Goal: Task Accomplishment & Management: Manage account settings

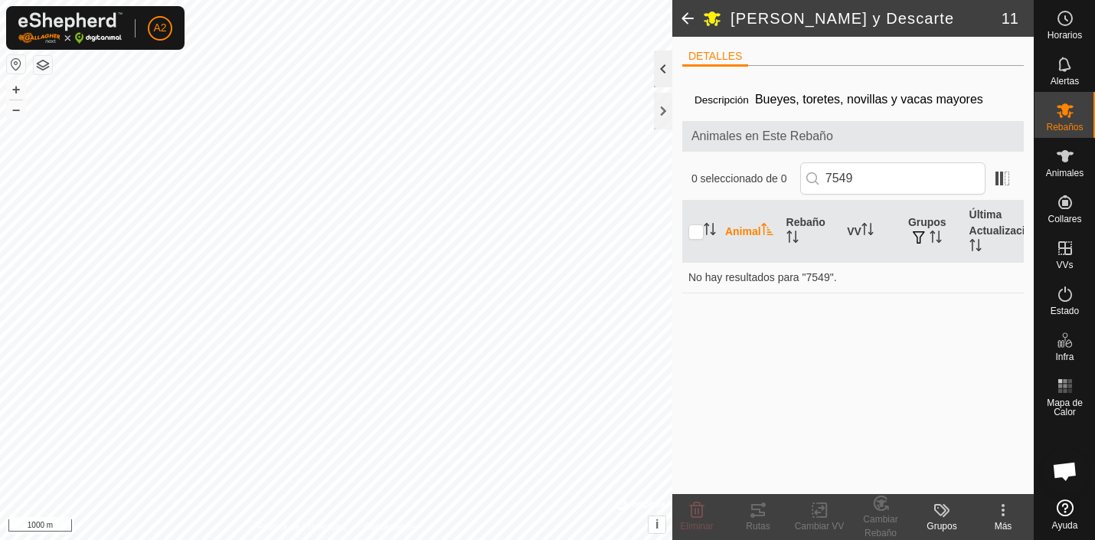
click at [663, 70] on div at bounding box center [663, 69] width 18 height 37
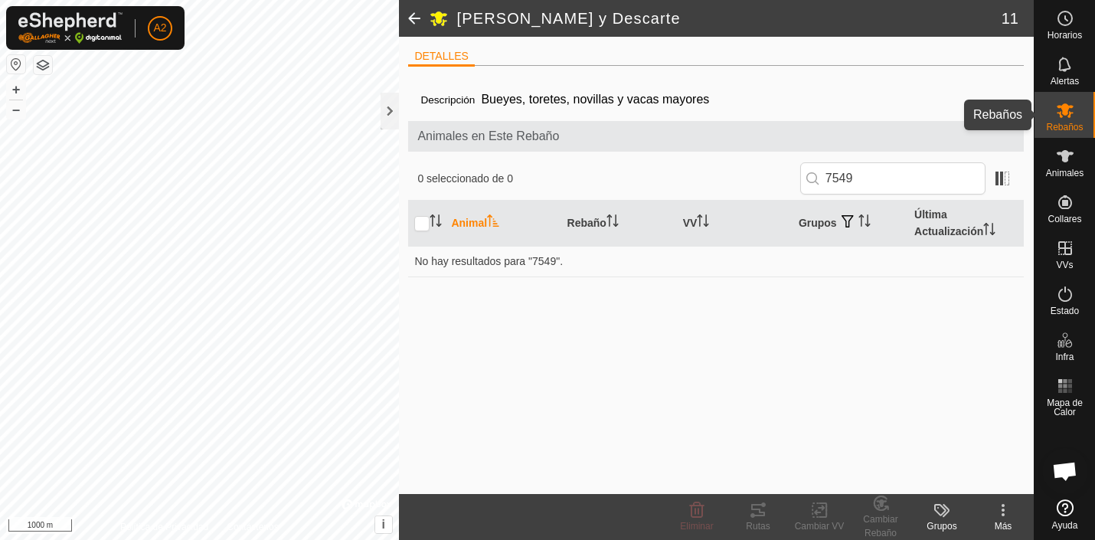
click at [1068, 112] on icon at bounding box center [1065, 110] width 17 height 15
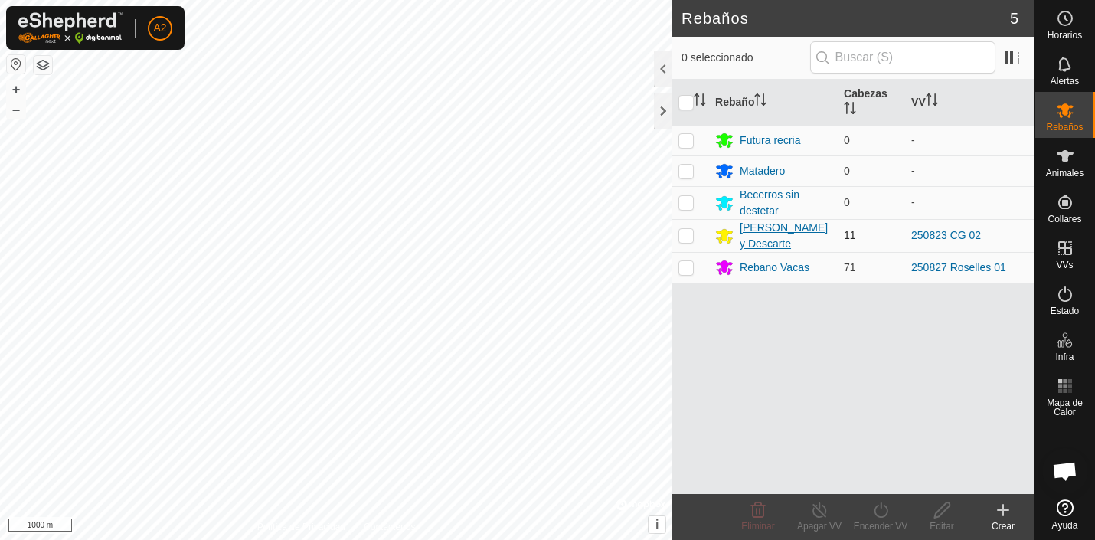
click at [763, 230] on div "[PERSON_NAME] y Descarte" at bounding box center [786, 236] width 92 height 32
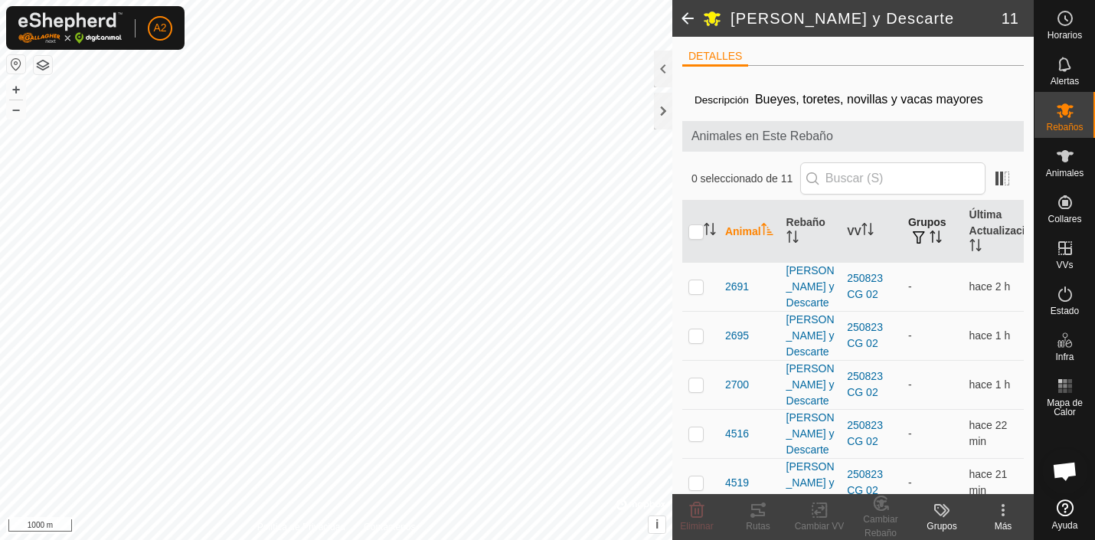
click at [925, 224] on th "Grupos" at bounding box center [932, 232] width 61 height 62
click at [921, 221] on th "Grupos" at bounding box center [932, 232] width 61 height 62
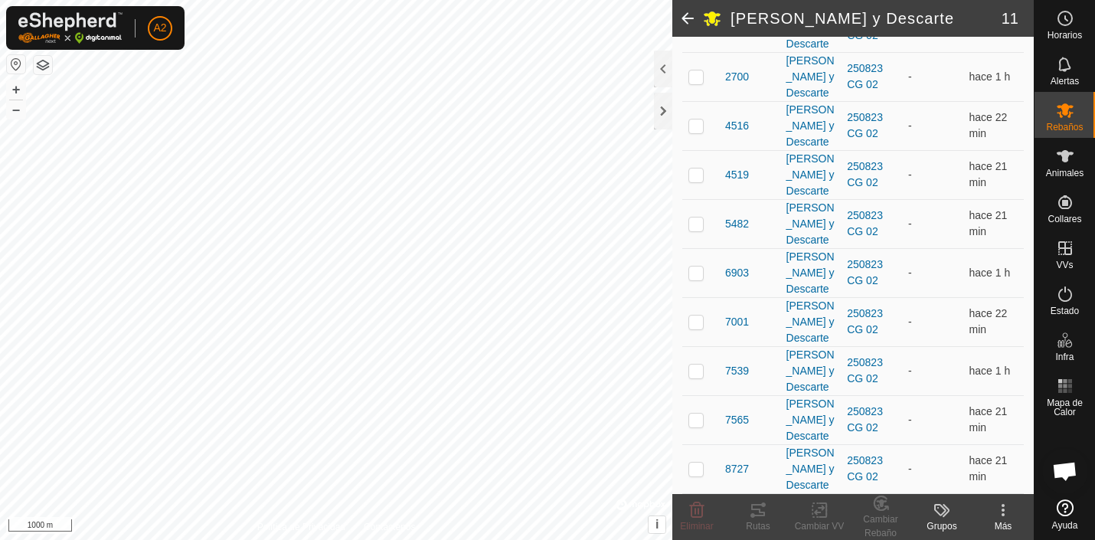
scroll to position [277, 0]
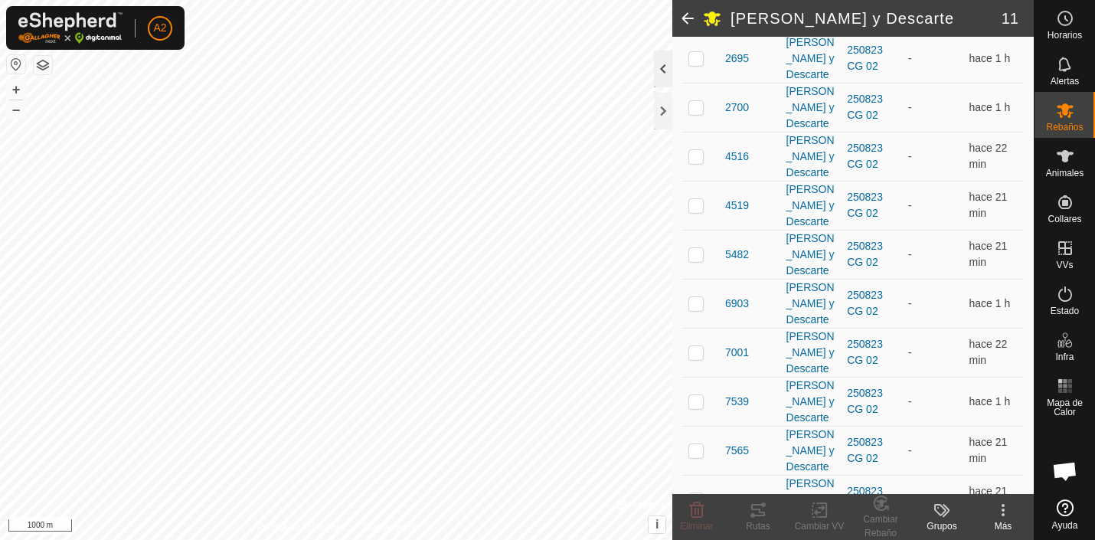
click at [664, 66] on div at bounding box center [663, 69] width 18 height 37
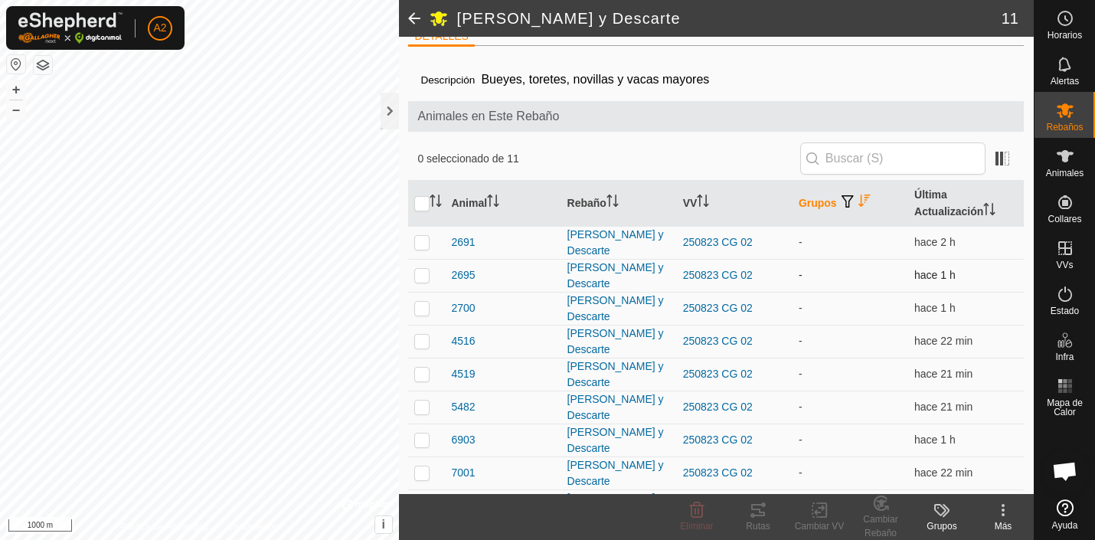
scroll to position [0, 0]
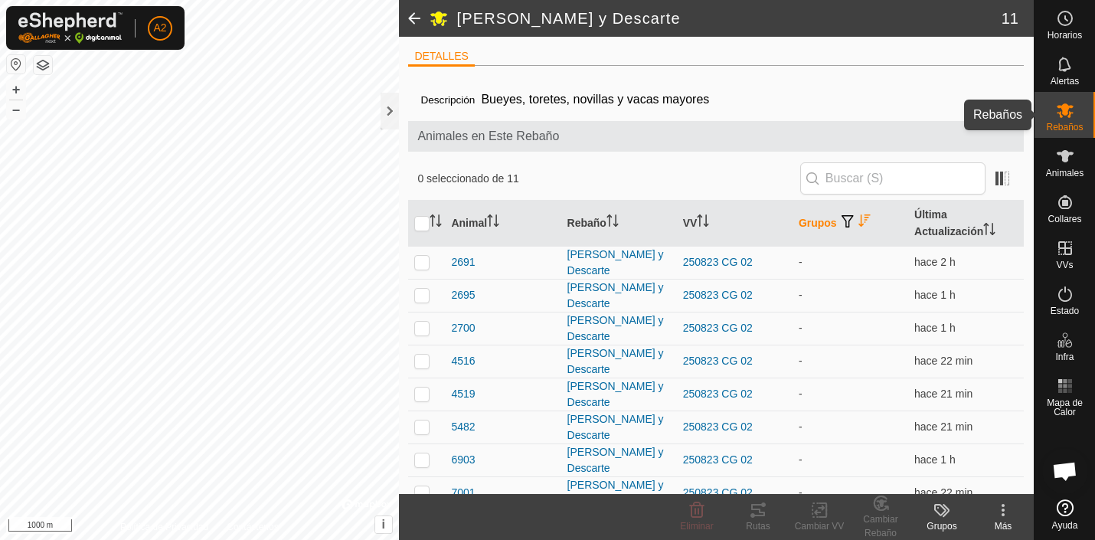
click at [1071, 108] on icon at bounding box center [1065, 110] width 17 height 15
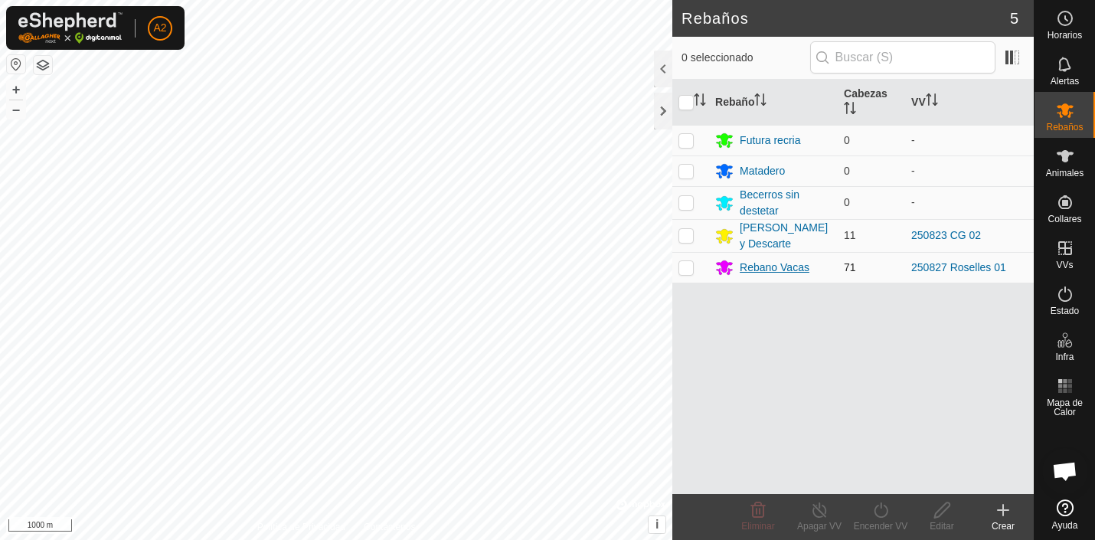
click at [766, 268] on div "Rebano Vacas" at bounding box center [775, 268] width 70 height 16
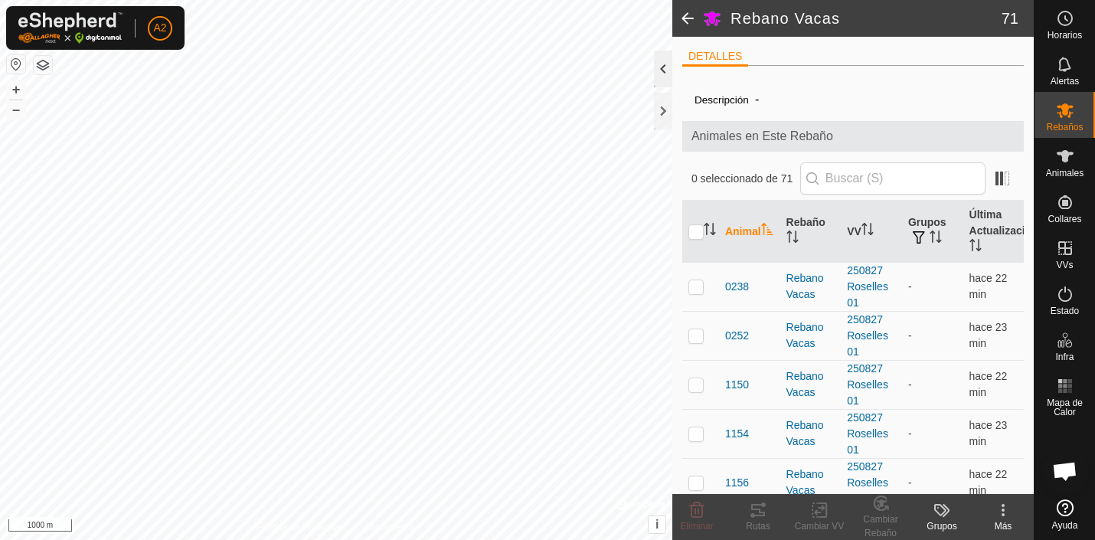
click at [663, 69] on div at bounding box center [663, 69] width 18 height 37
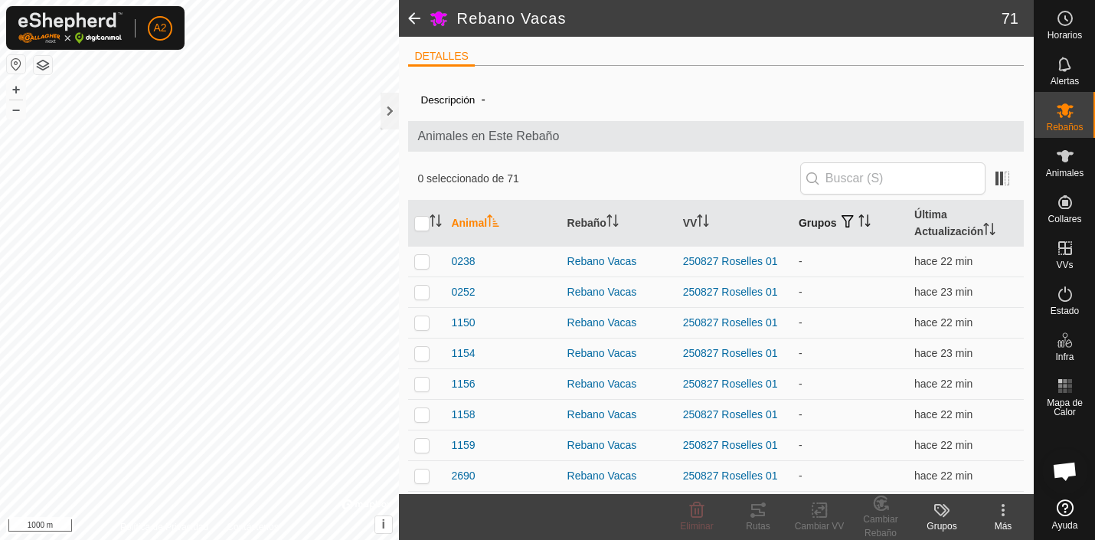
click at [821, 224] on th "Grupos" at bounding box center [851, 224] width 116 height 46
click at [424, 220] on input "checkbox" at bounding box center [421, 223] width 15 height 15
checkbox input "true"
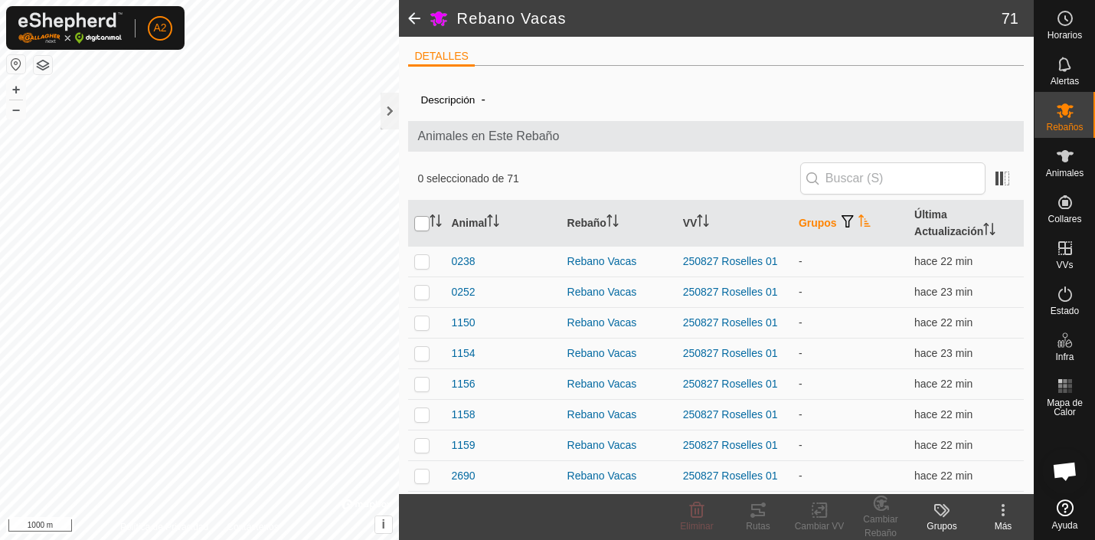
checkbox input "true"
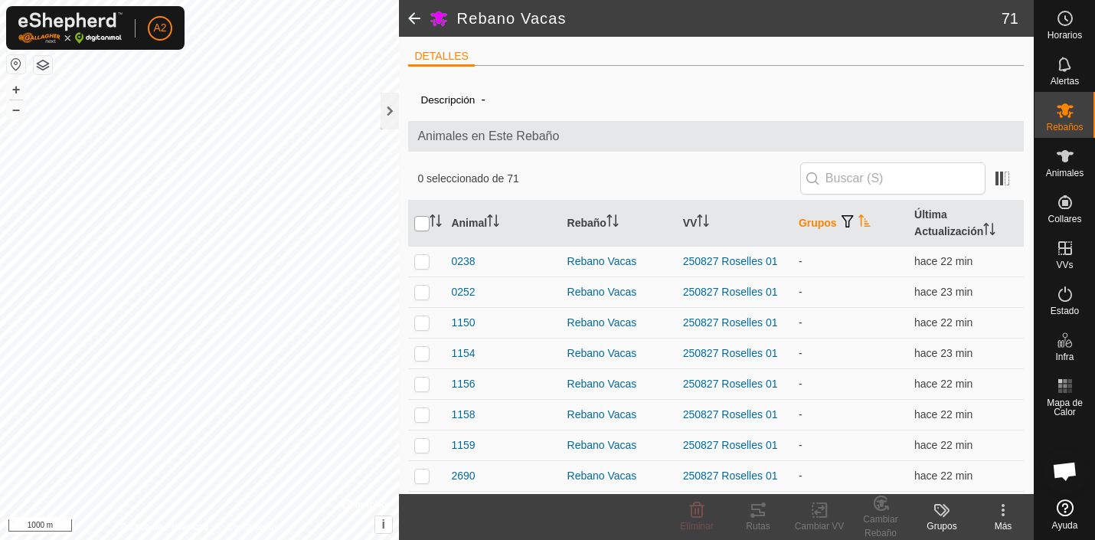
checkbox input "true"
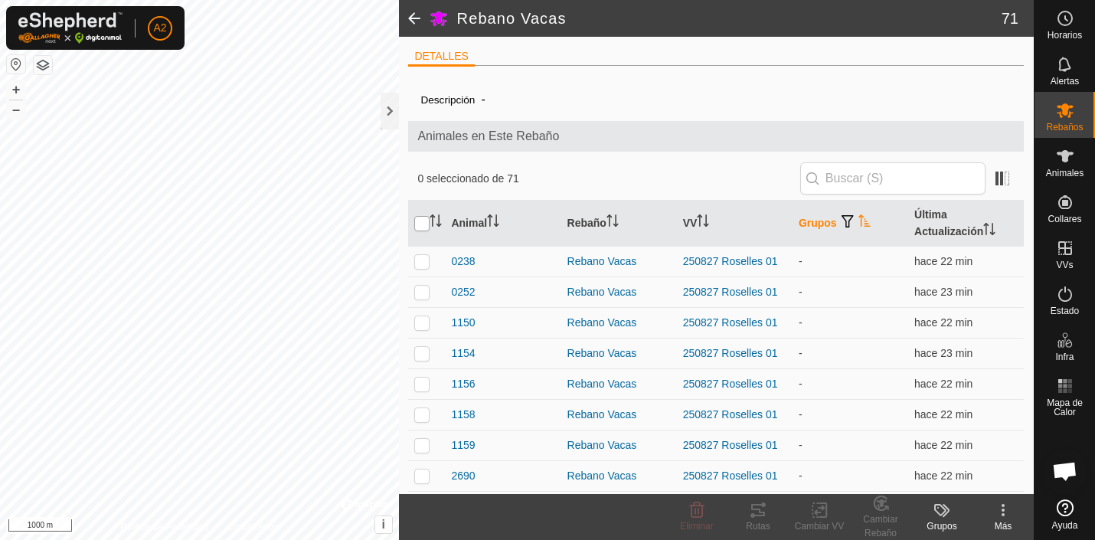
checkbox input "true"
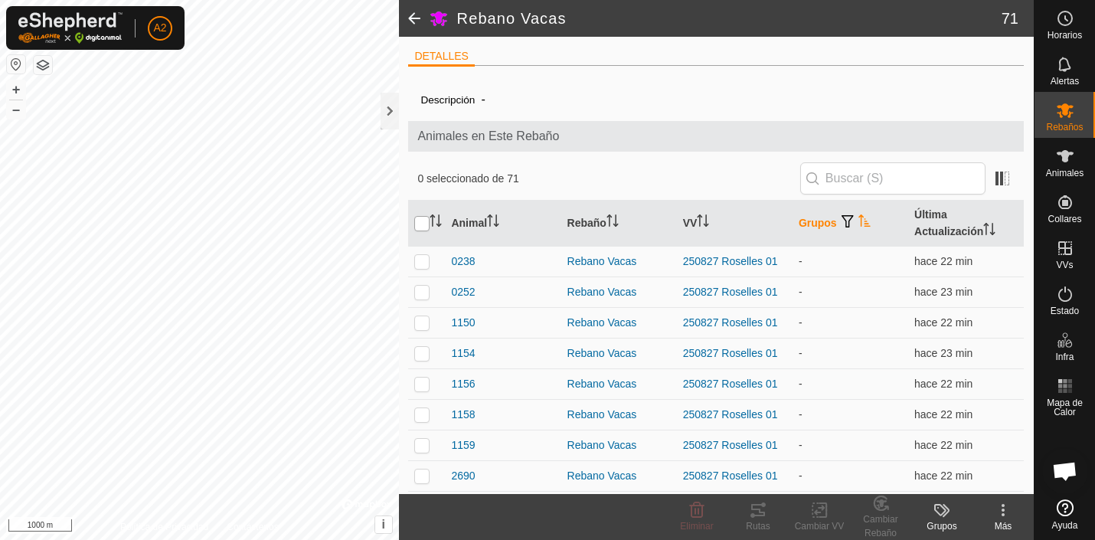
checkbox input "true"
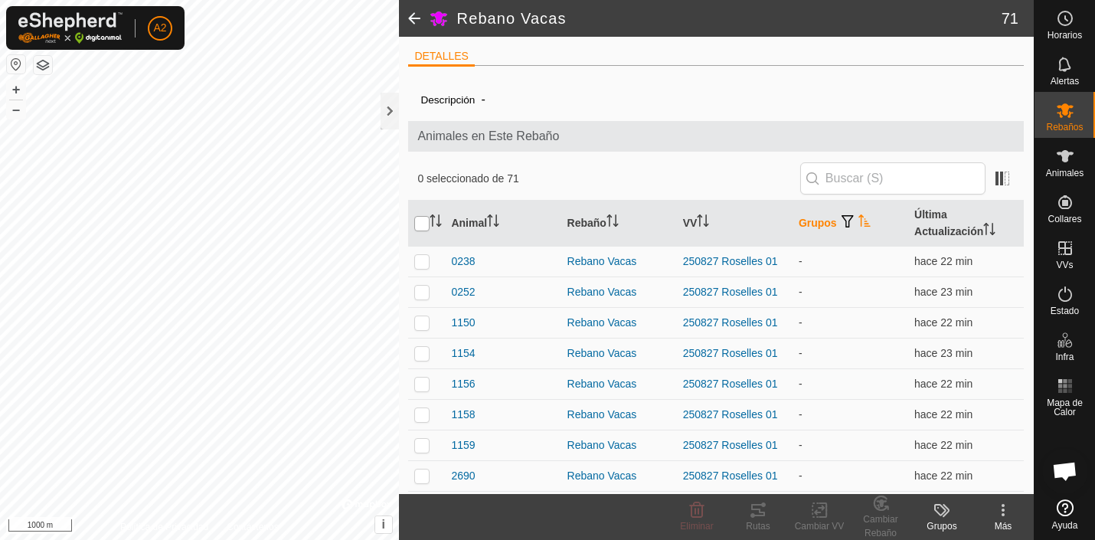
checkbox input "true"
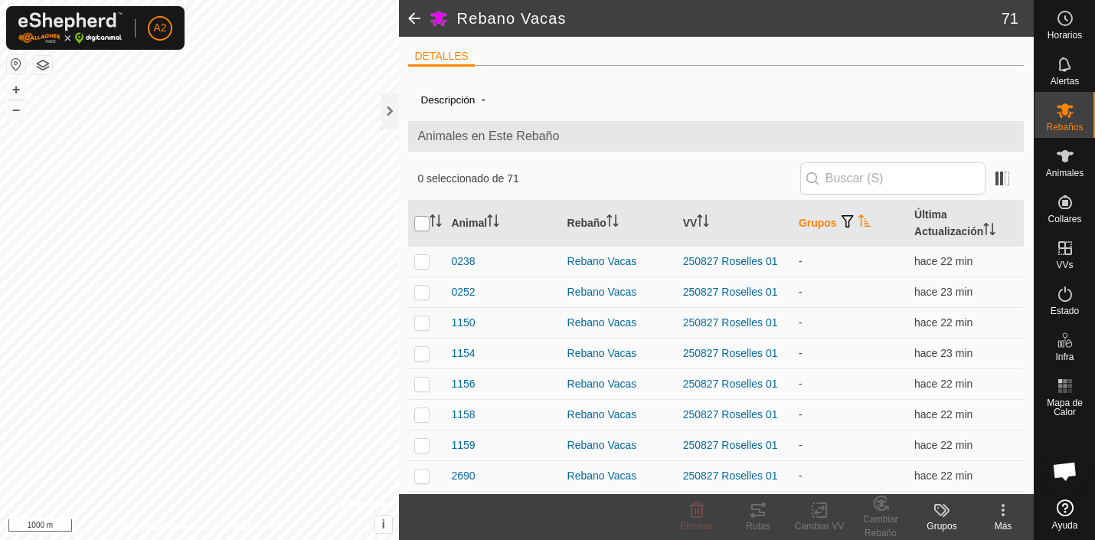
checkbox input "true"
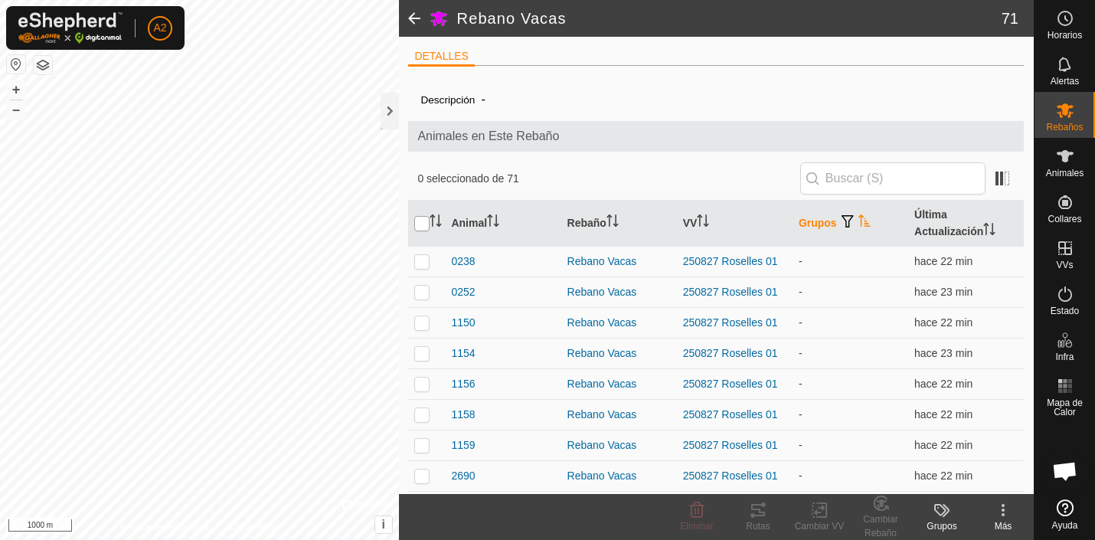
checkbox input "true"
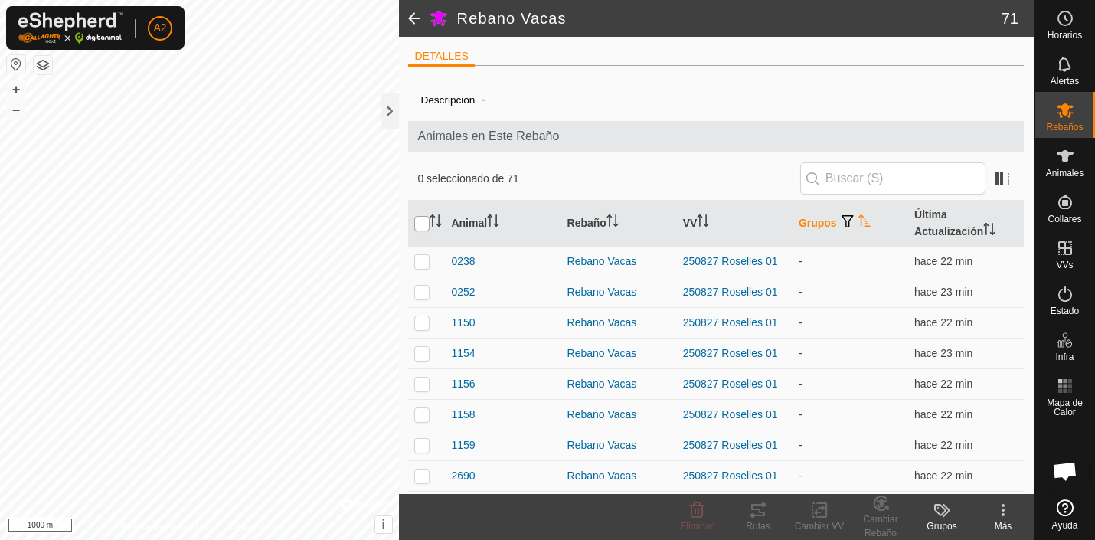
checkbox input "true"
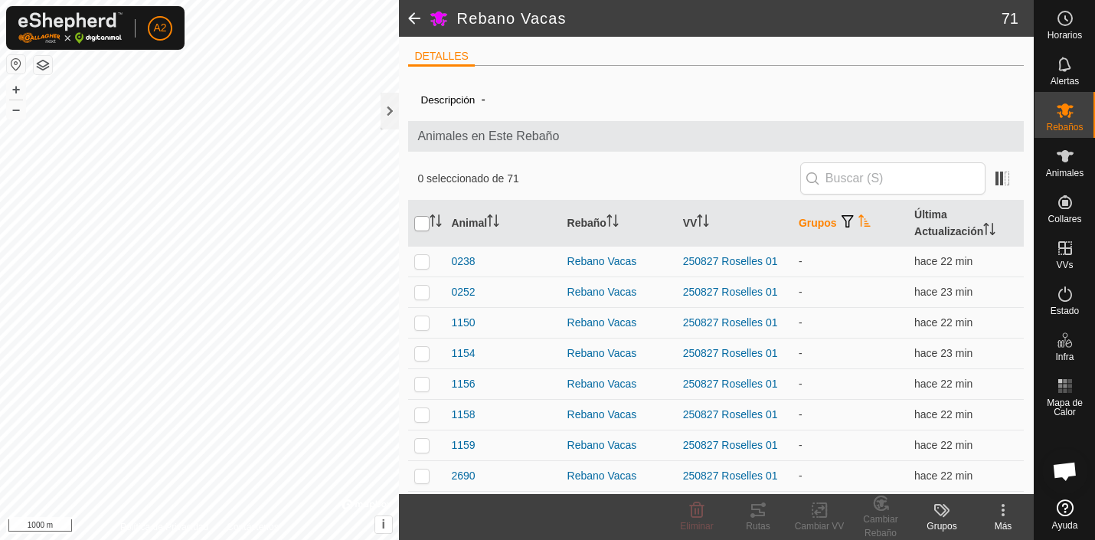
checkbox input "true"
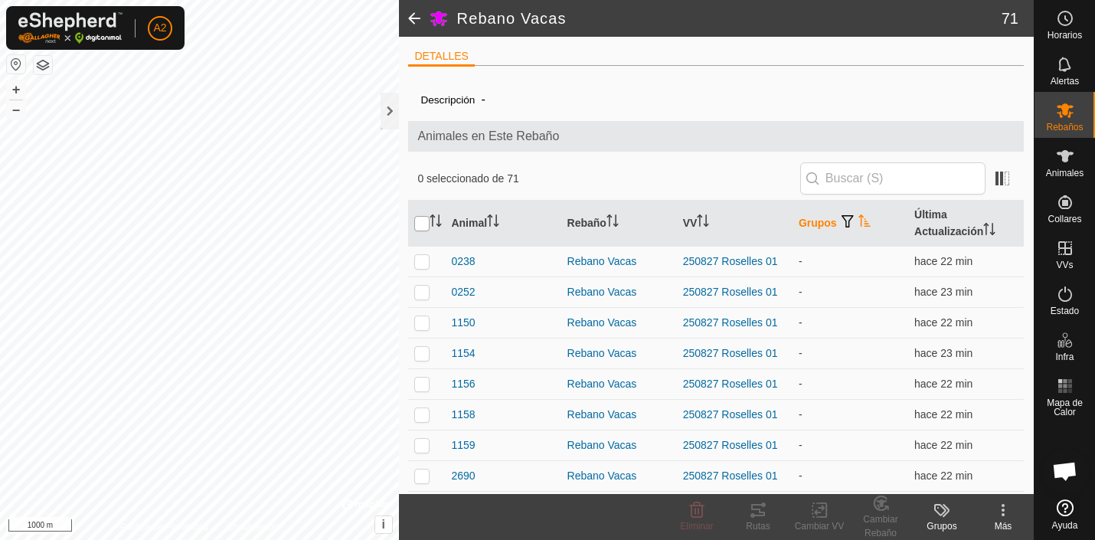
checkbox input "true"
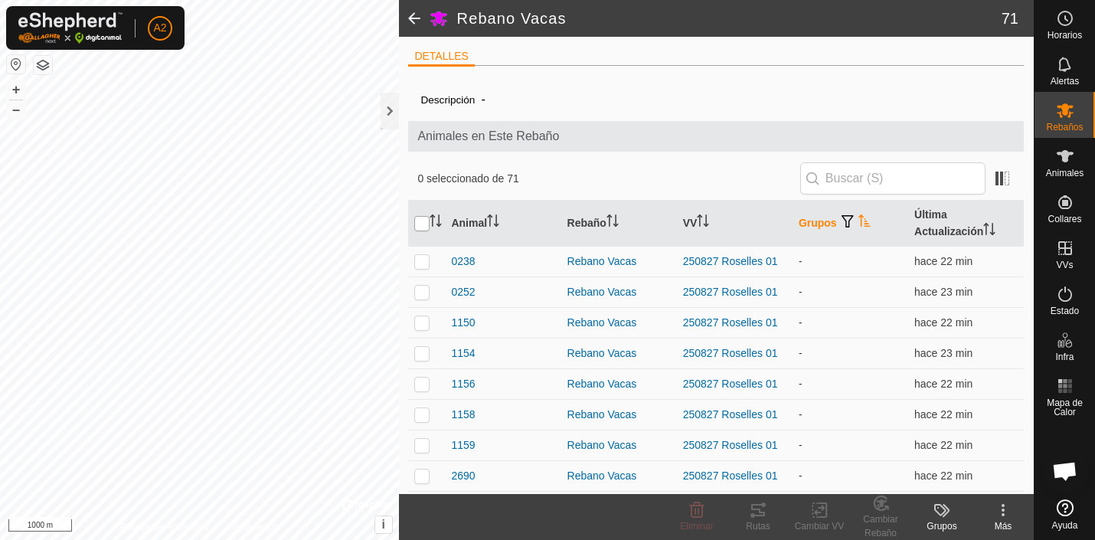
checkbox input "true"
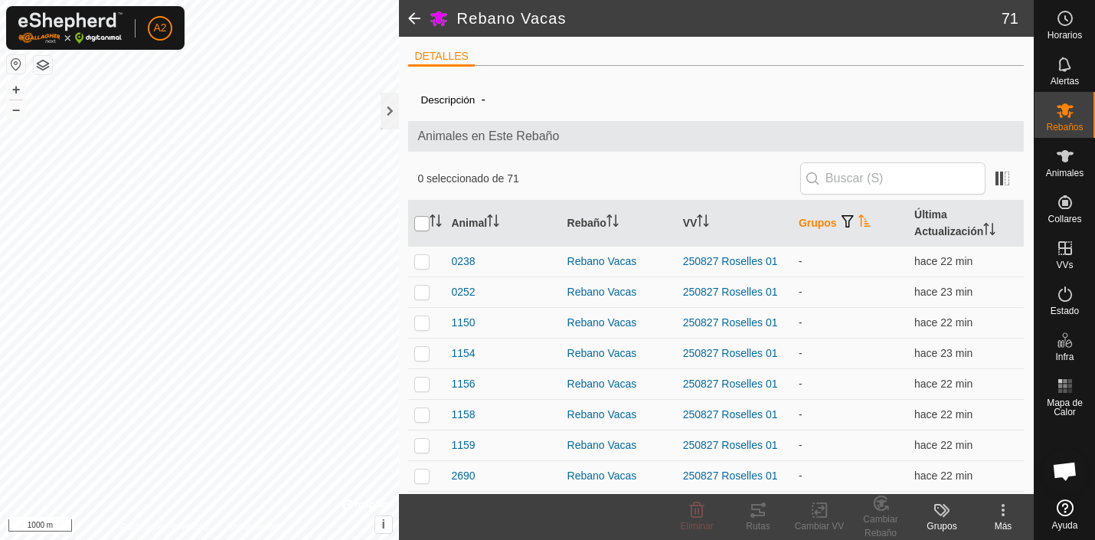
checkbox input "true"
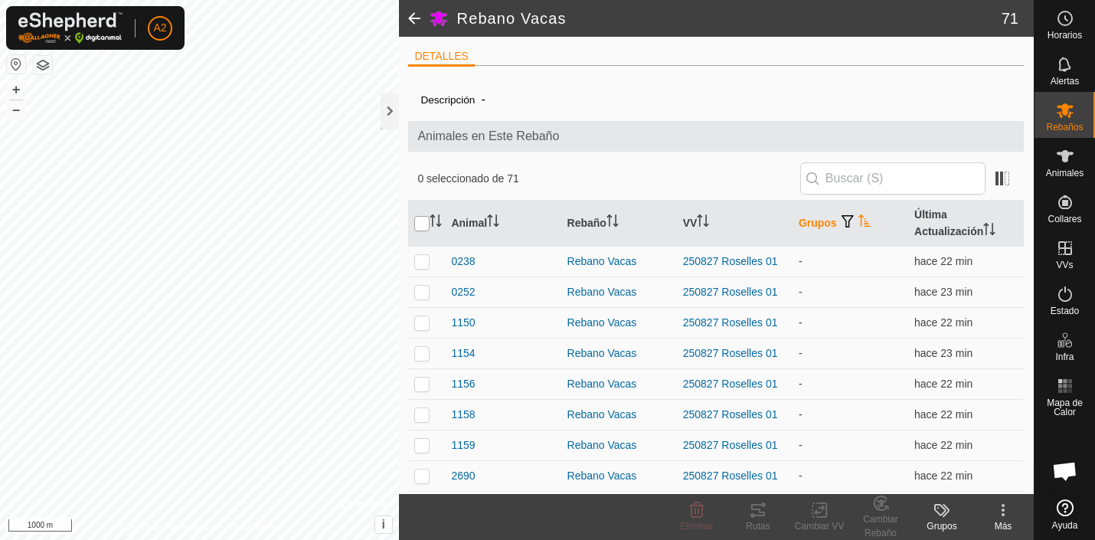
checkbox input "true"
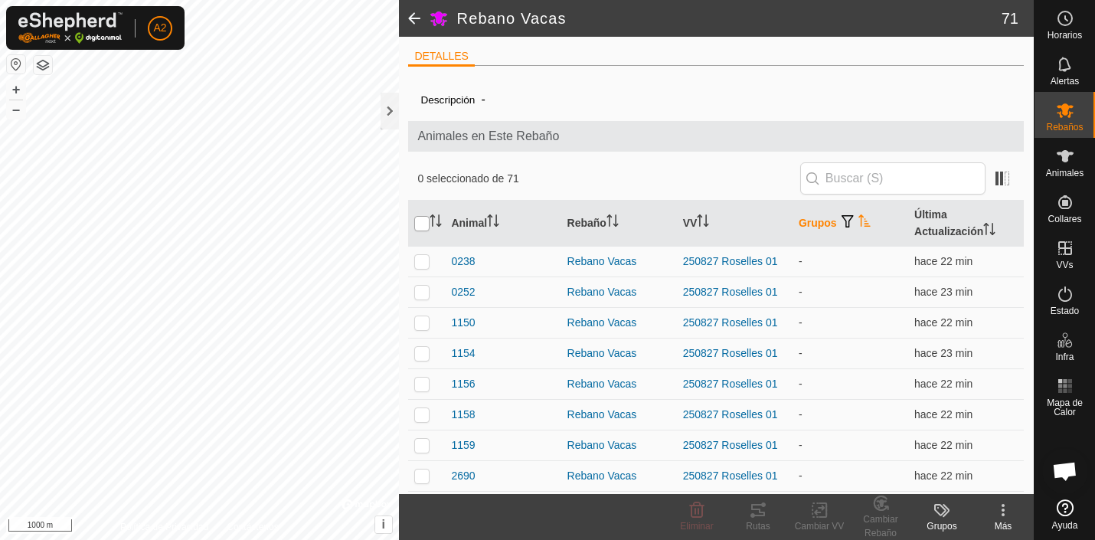
checkbox input "true"
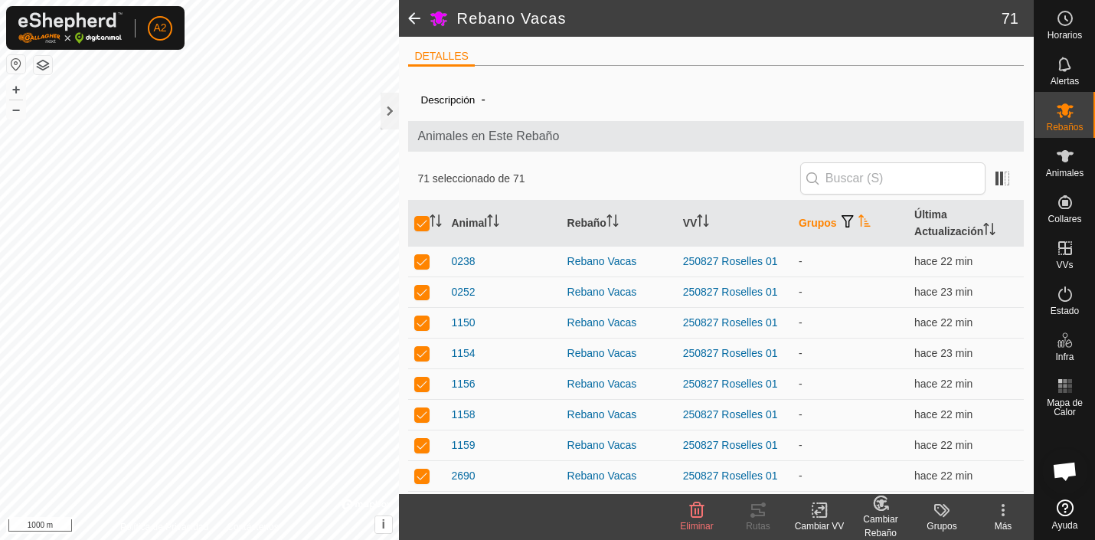
click at [826, 224] on th "Grupos" at bounding box center [851, 224] width 116 height 46
click at [940, 509] on icon at bounding box center [942, 510] width 18 height 18
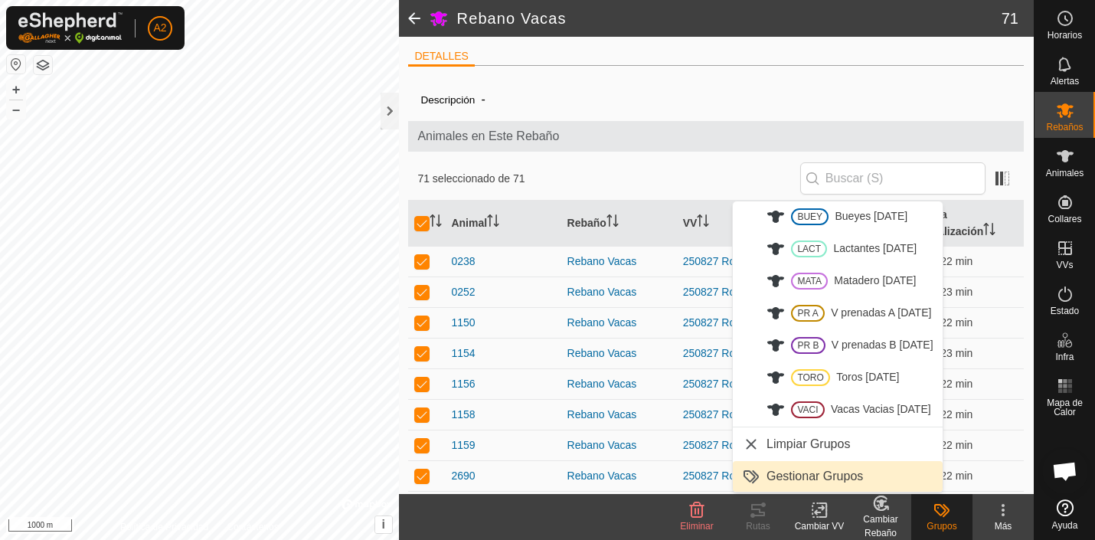
click at [843, 473] on link "Gestionar Grupos" at bounding box center [838, 476] width 210 height 31
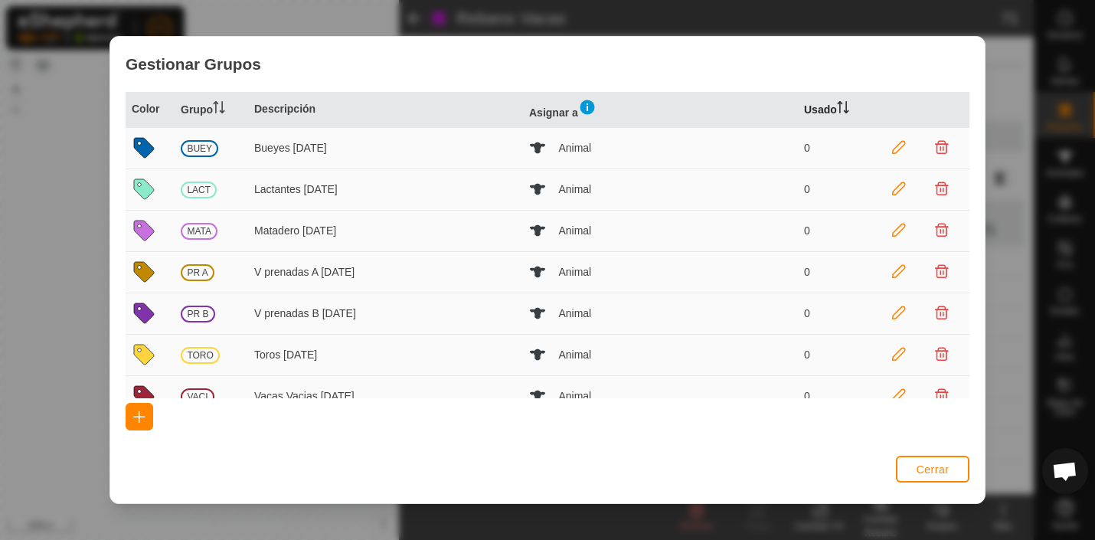
click at [828, 109] on th "Usado" at bounding box center [835, 110] width 74 height 36
click at [590, 102] on img at bounding box center [587, 107] width 18 height 18
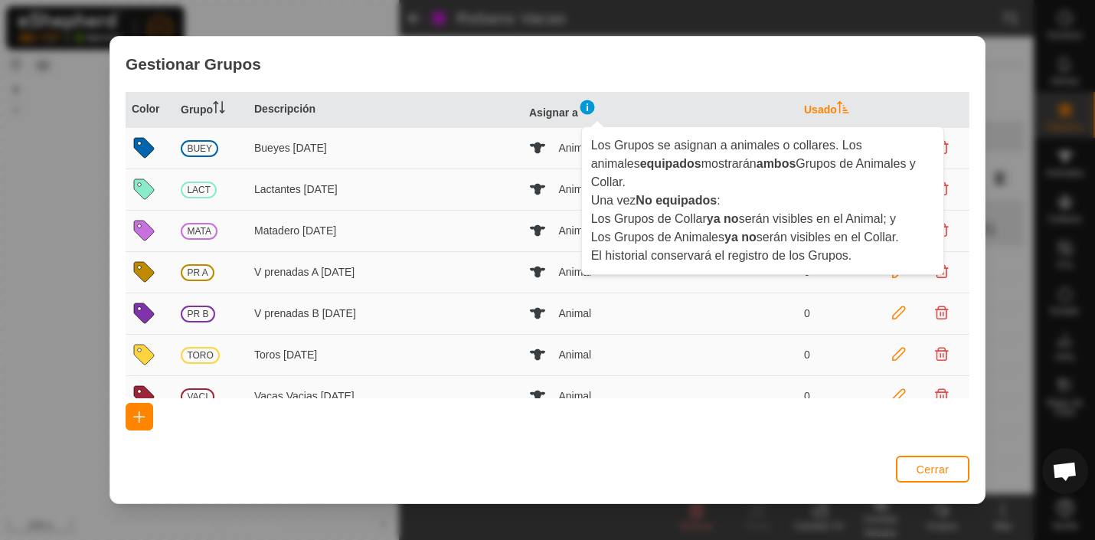
click at [590, 102] on img at bounding box center [587, 107] width 18 height 18
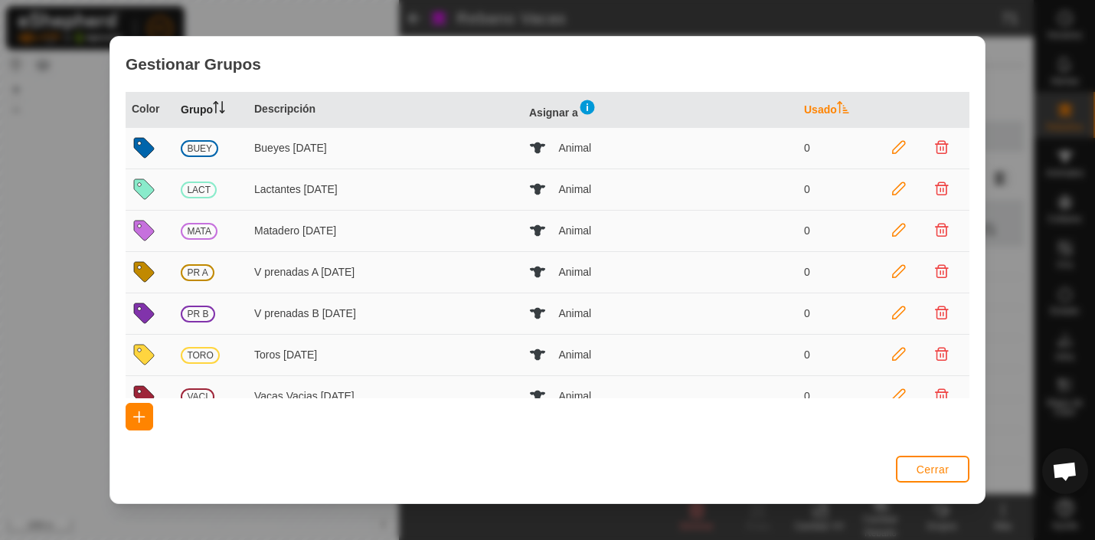
click at [205, 109] on th "Grupo" at bounding box center [212, 110] width 74 height 36
click at [902, 146] on icon at bounding box center [899, 148] width 14 height 14
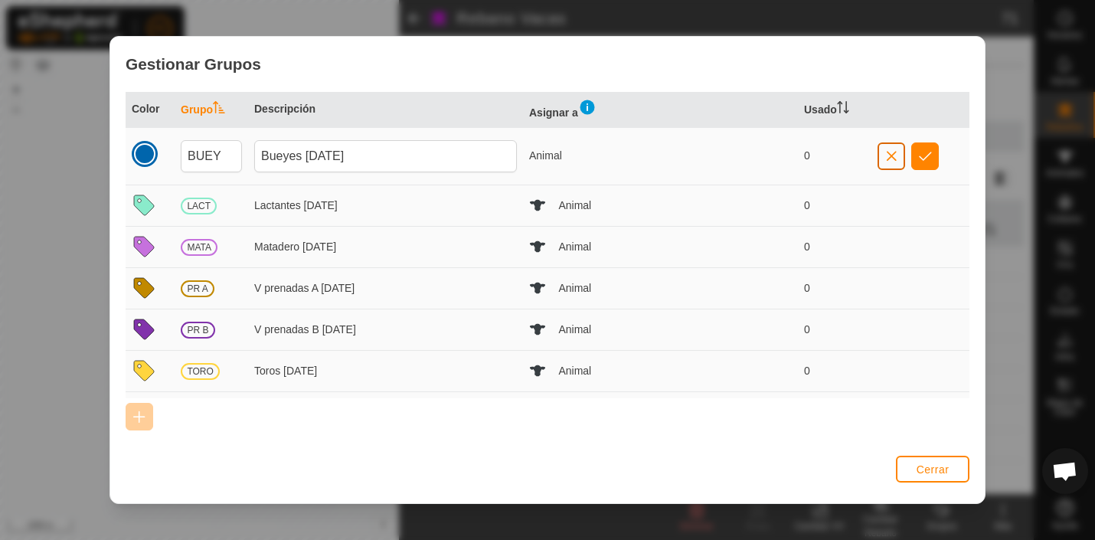
click at [892, 157] on span "button" at bounding box center [891, 156] width 12 height 12
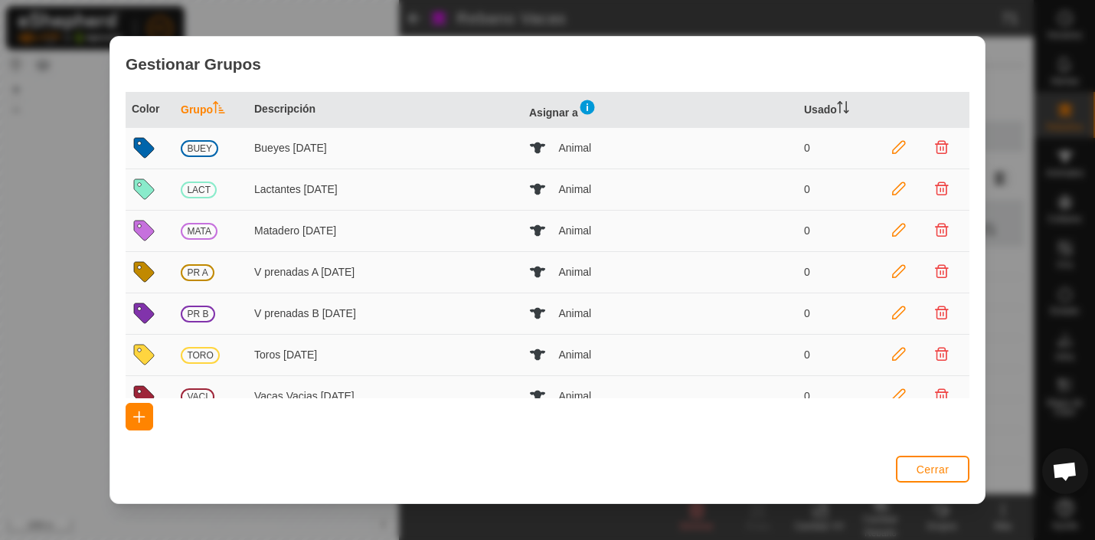
click at [899, 143] on icon at bounding box center [899, 148] width 14 height 14
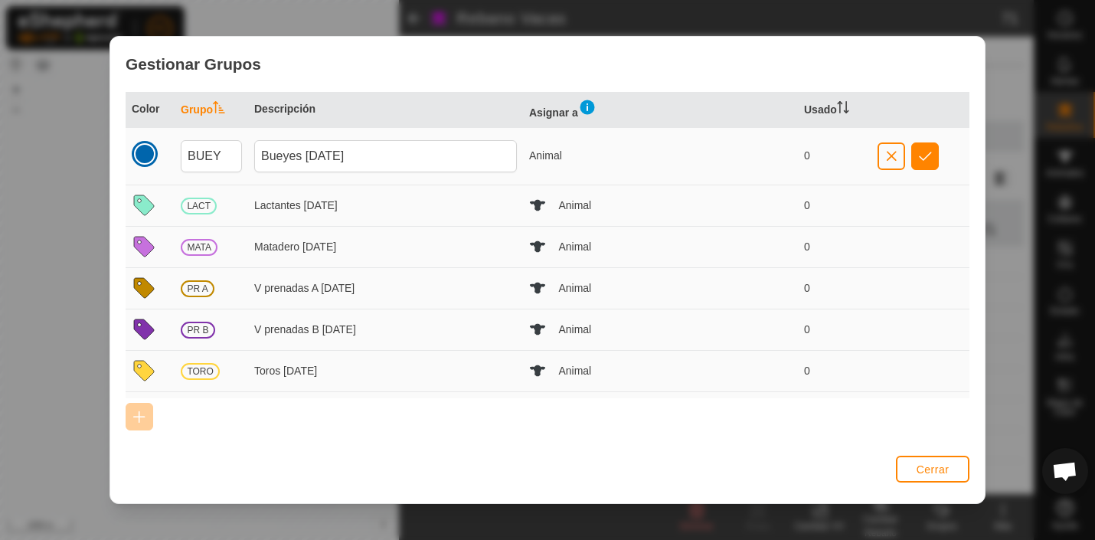
click at [589, 104] on img at bounding box center [587, 107] width 18 height 18
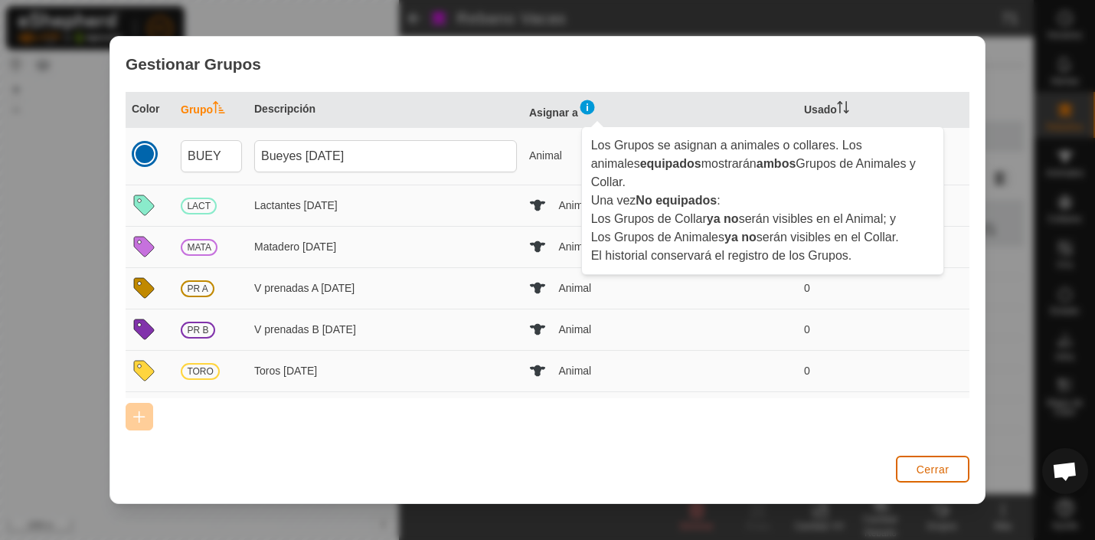
click at [925, 470] on span "Cerrar" at bounding box center [933, 469] width 33 height 12
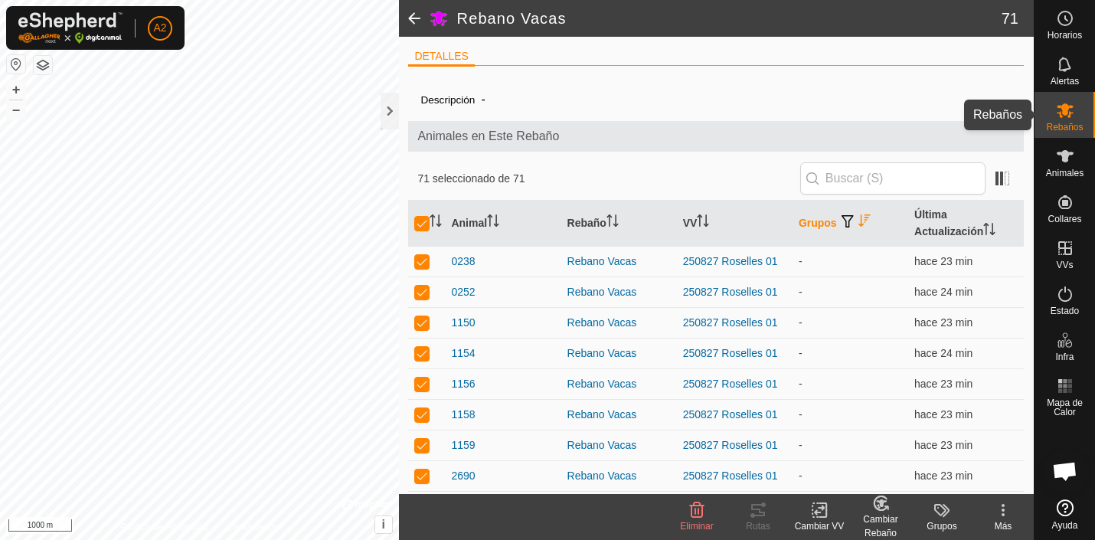
click at [1069, 114] on icon at bounding box center [1065, 110] width 18 height 18
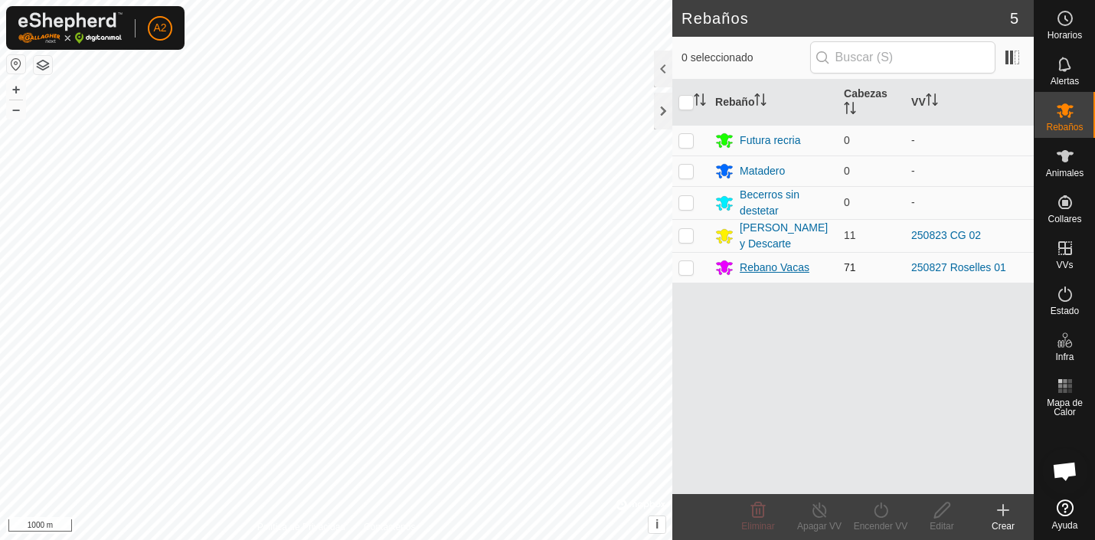
click at [764, 266] on div "Rebano Vacas" at bounding box center [775, 268] width 70 height 16
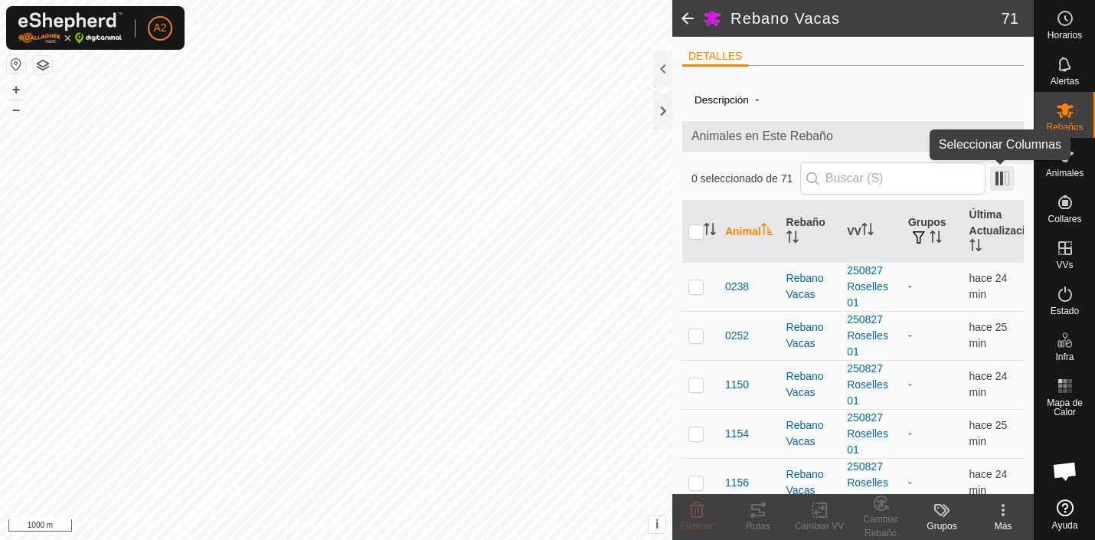
click at [1000, 176] on span at bounding box center [1002, 178] width 25 height 25
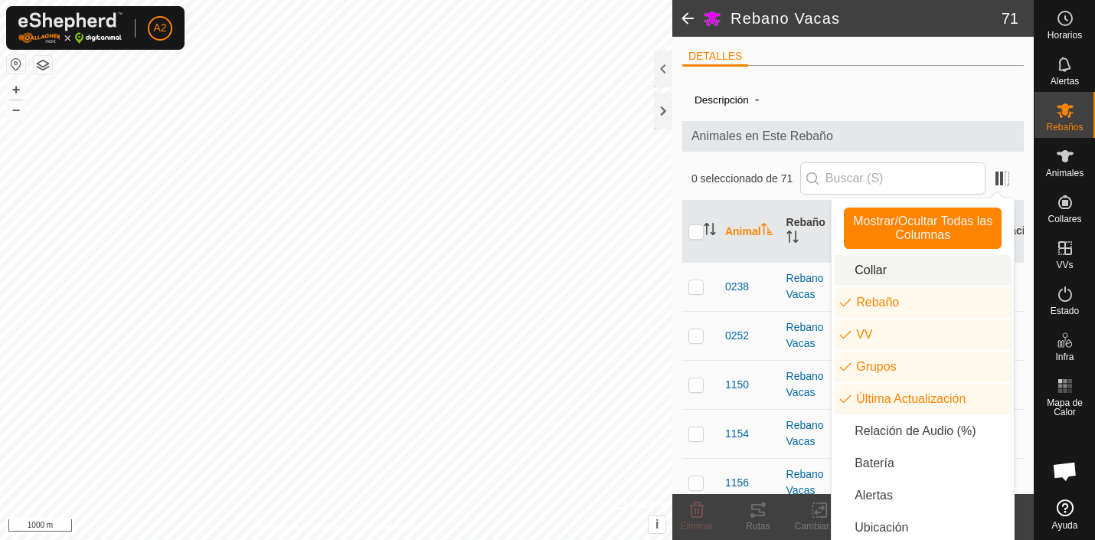
click at [871, 267] on li "Collar" at bounding box center [923, 270] width 176 height 31
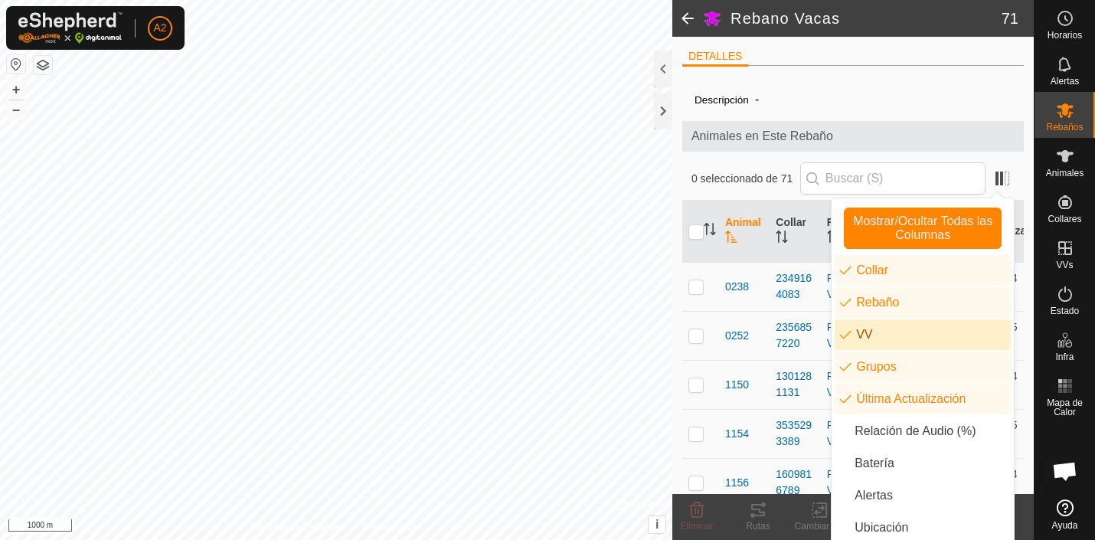
click at [869, 329] on li "VV" at bounding box center [923, 334] width 176 height 31
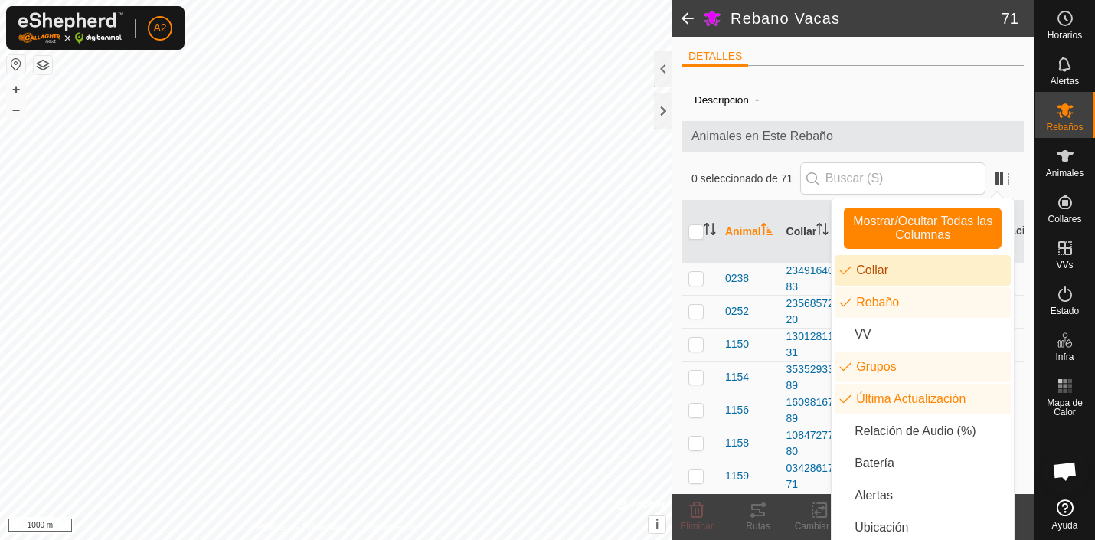
click at [898, 102] on div "Descripción -" at bounding box center [853, 99] width 317 height 18
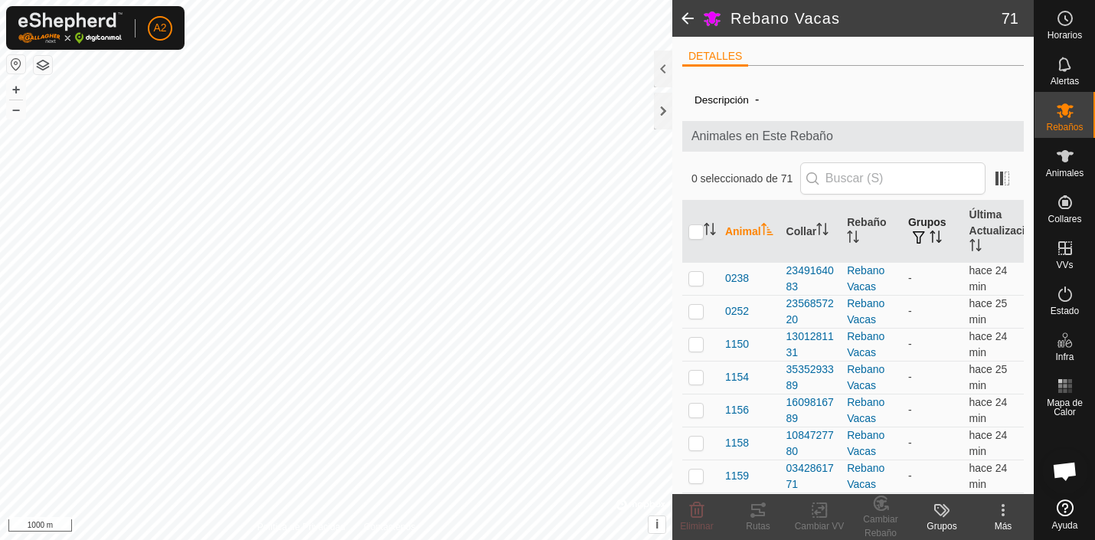
click at [923, 226] on th "Grupos" at bounding box center [932, 232] width 61 height 62
click at [923, 225] on th "Grupos" at bounding box center [932, 232] width 61 height 62
click at [859, 136] on span "Animales en Este Rebaño" at bounding box center [853, 136] width 323 height 18
click at [761, 99] on span "-" at bounding box center [757, 99] width 16 height 25
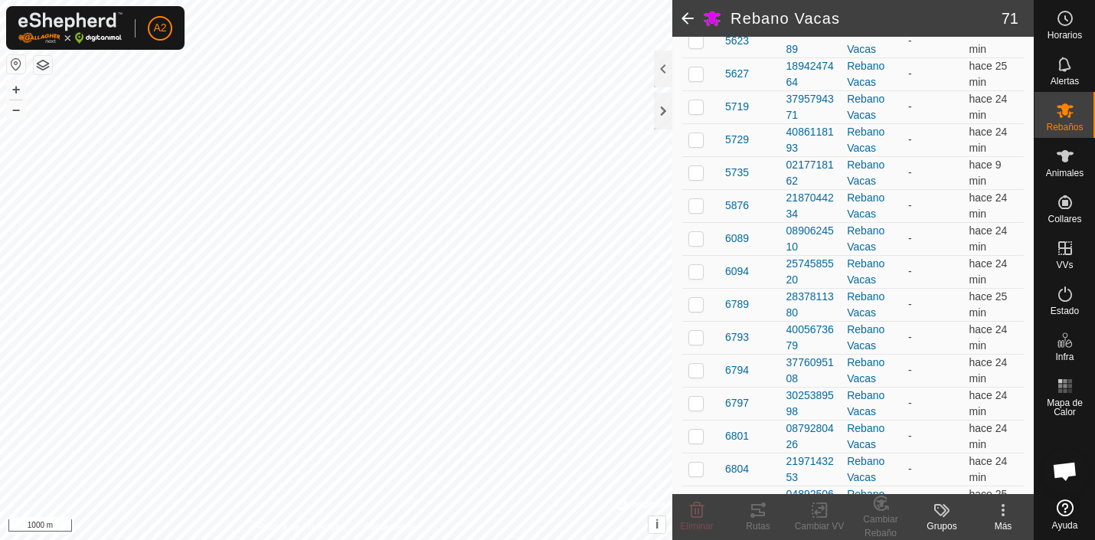
scroll to position [1262, 0]
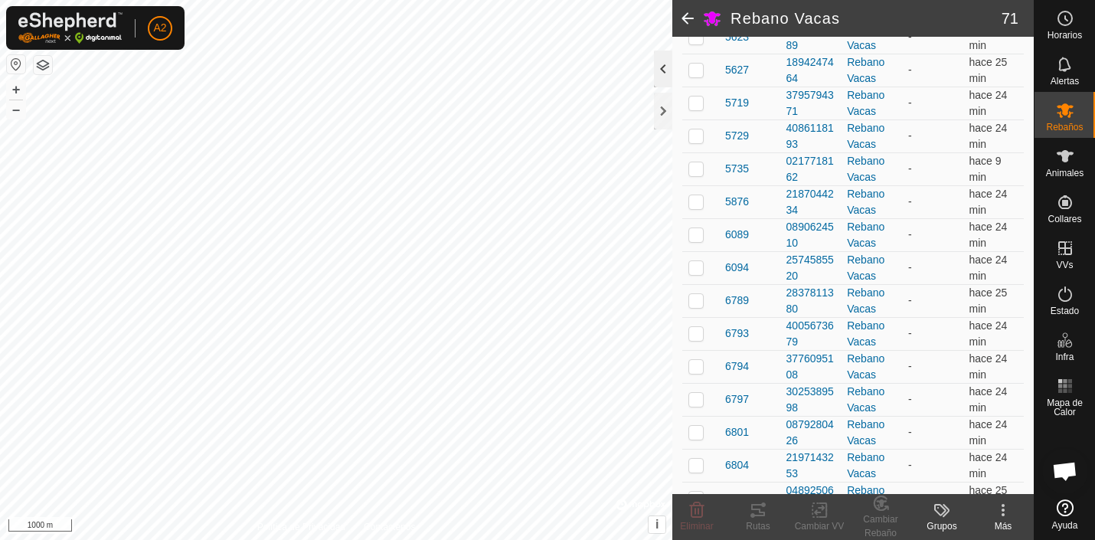
click at [664, 66] on div at bounding box center [663, 69] width 18 height 37
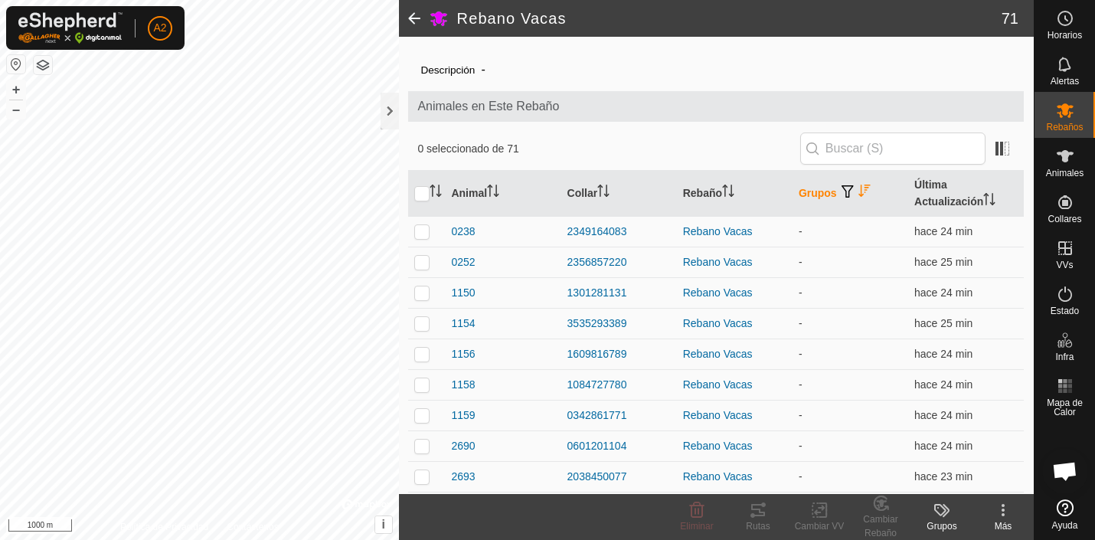
scroll to position [0, 0]
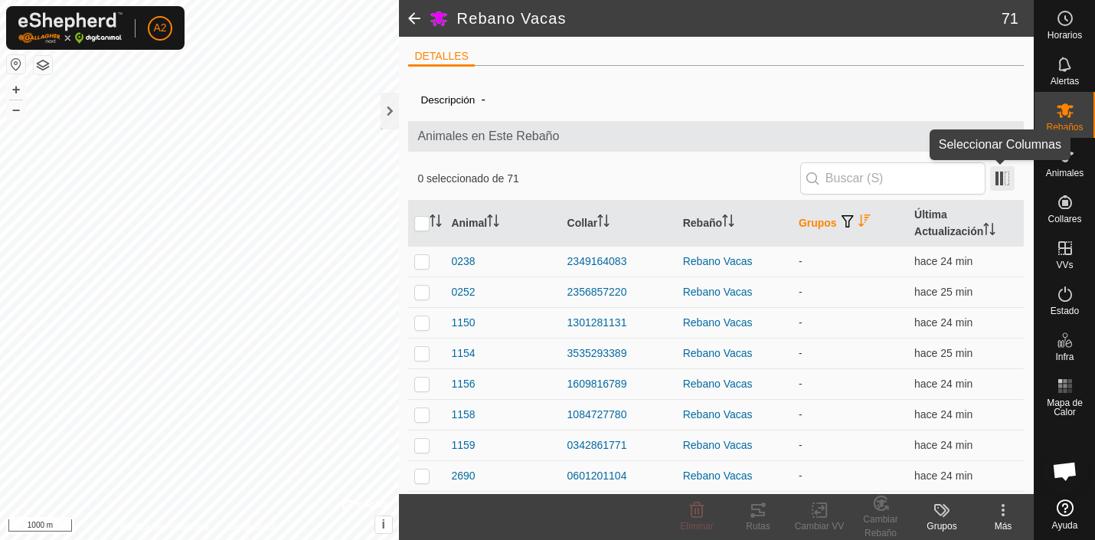
click at [998, 180] on span at bounding box center [1002, 178] width 25 height 25
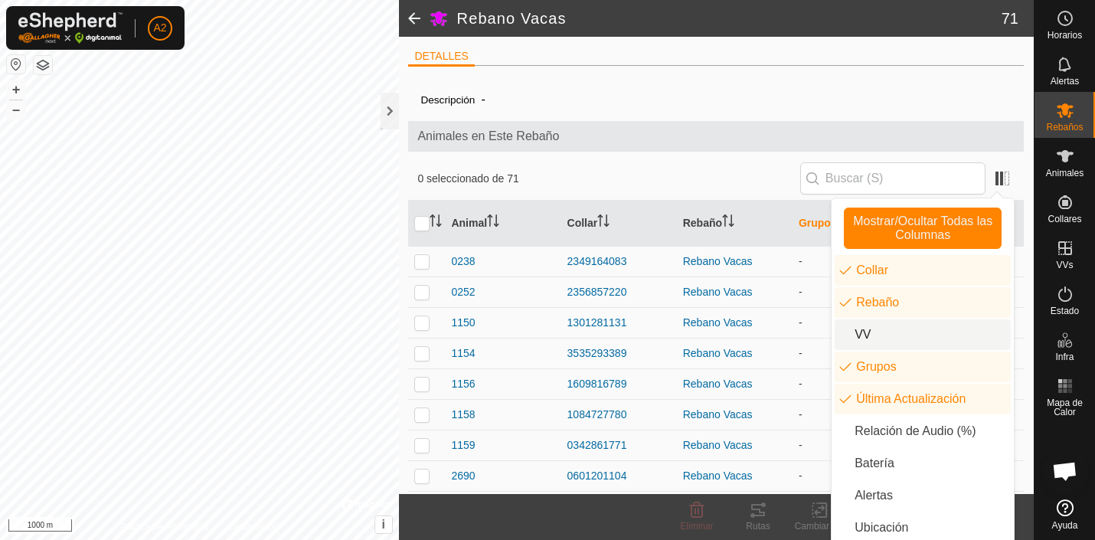
click at [866, 328] on li "VV" at bounding box center [923, 334] width 176 height 31
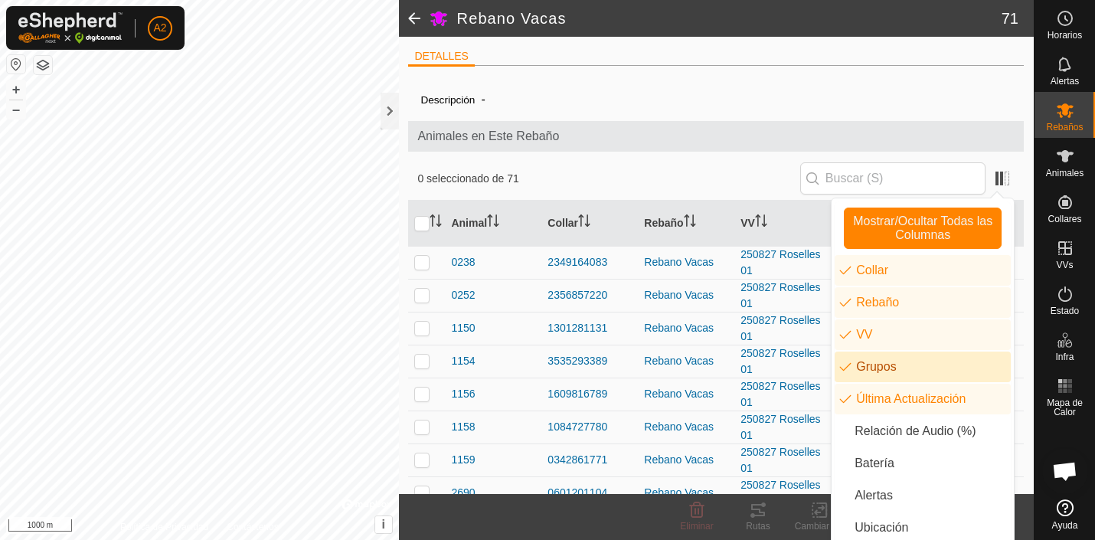
click at [872, 365] on li "Grupos" at bounding box center [923, 367] width 176 height 31
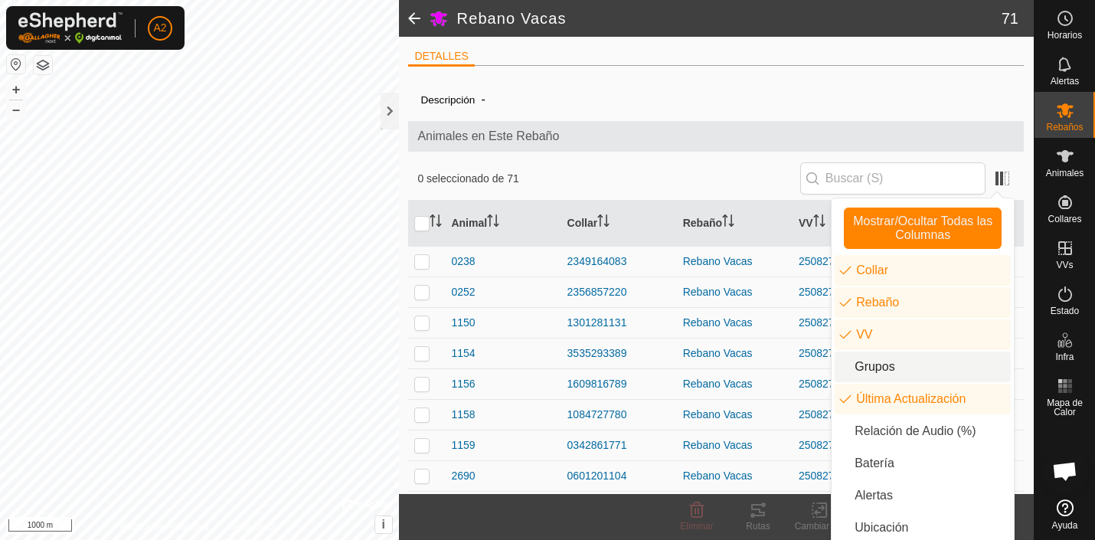
click at [873, 365] on li "Grupos" at bounding box center [923, 367] width 176 height 31
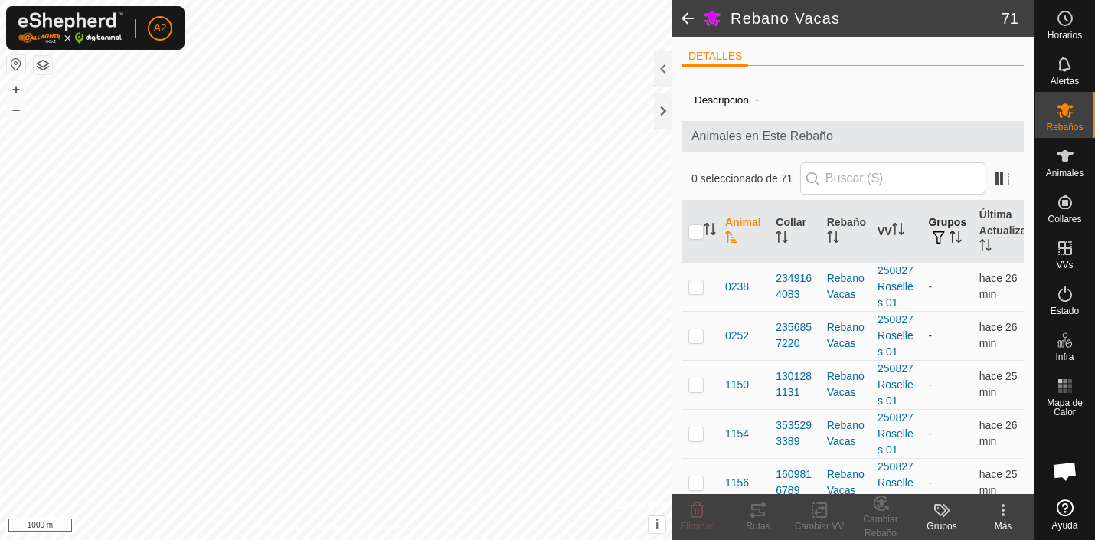
click at [947, 220] on th "Grupos" at bounding box center [947, 232] width 51 height 62
click at [664, 68] on div at bounding box center [663, 69] width 18 height 37
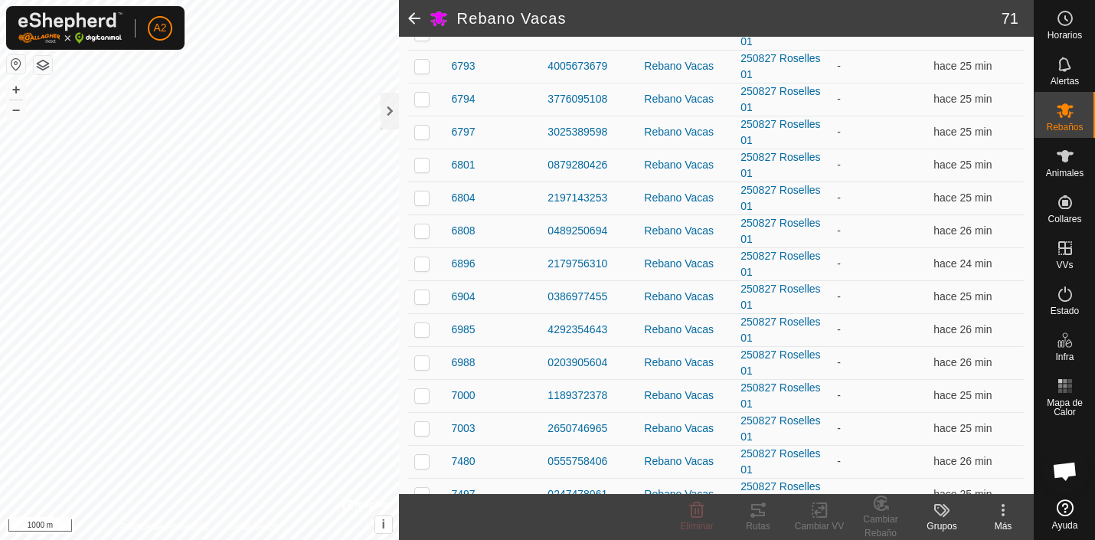
scroll to position [2108, 0]
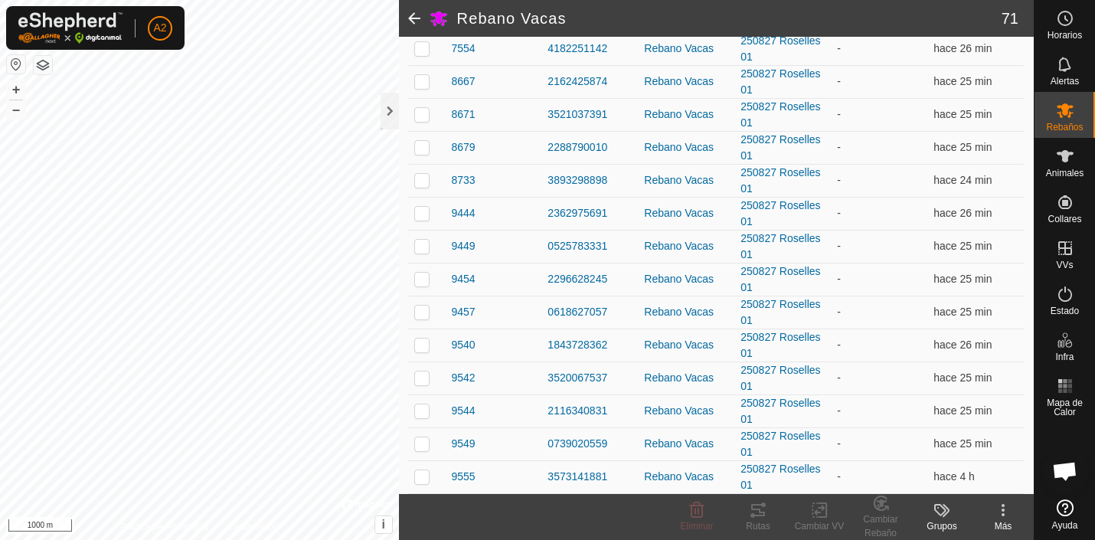
click at [940, 514] on icon at bounding box center [940, 510] width 12 height 12
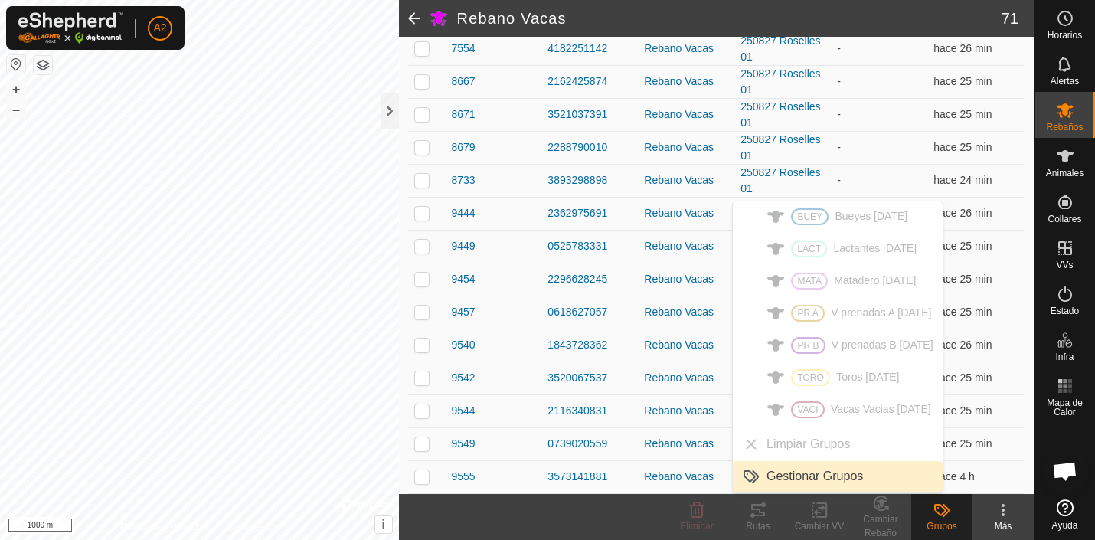
click at [812, 476] on link "Gestionar Grupos" at bounding box center [838, 476] width 210 height 31
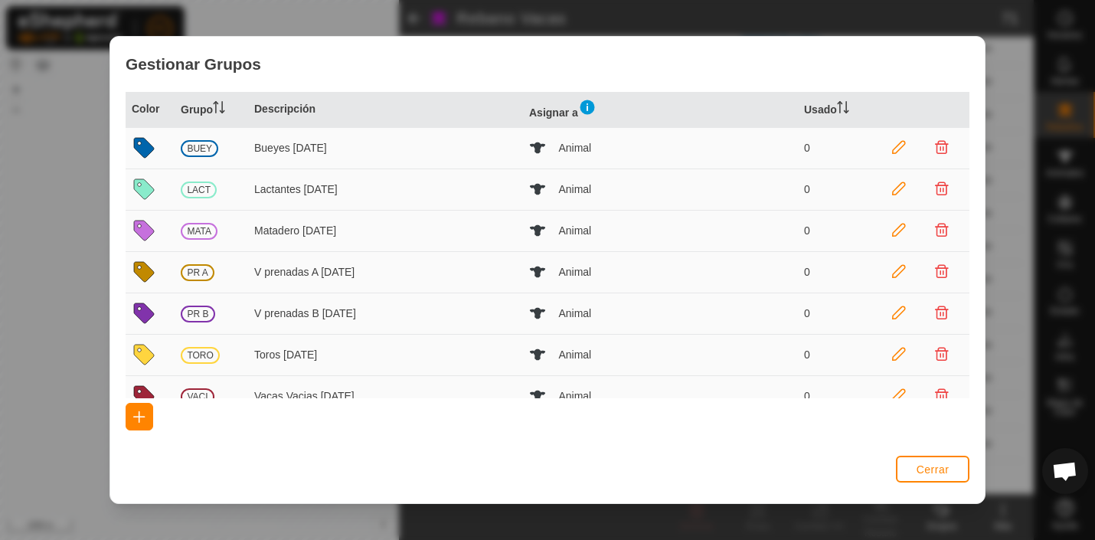
click at [144, 147] on icon at bounding box center [144, 148] width 20 height 20
click at [199, 349] on span "TORO" at bounding box center [200, 355] width 39 height 17
click at [139, 353] on icon at bounding box center [144, 355] width 20 height 20
click at [279, 349] on td "Toros [DATE]" at bounding box center [385, 354] width 275 height 41
click at [823, 104] on th "Usado" at bounding box center [835, 110] width 74 height 36
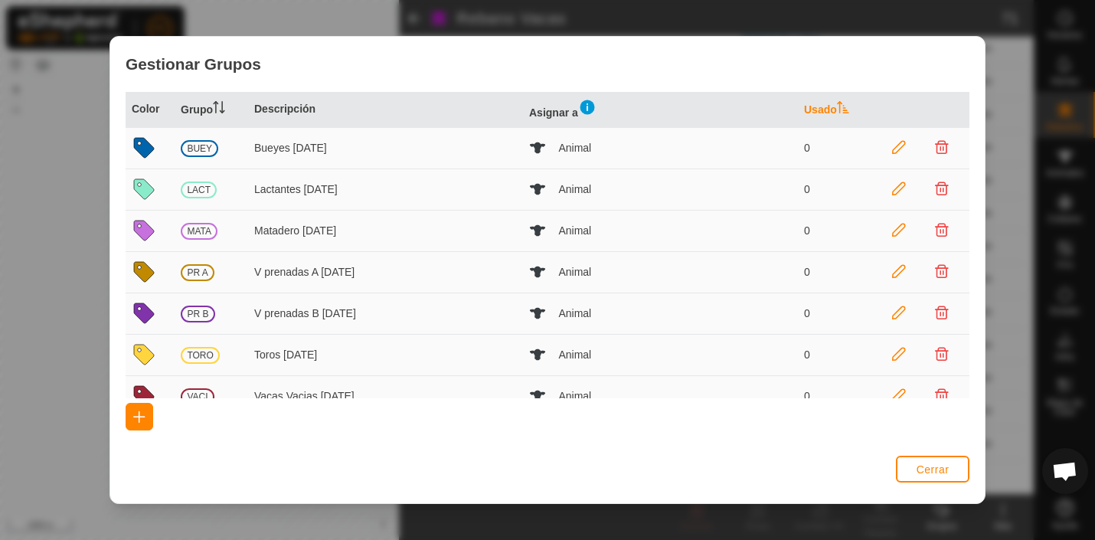
click at [846, 111] on icon at bounding box center [843, 107] width 12 height 12
click at [934, 470] on span "Cerrar" at bounding box center [933, 469] width 33 height 12
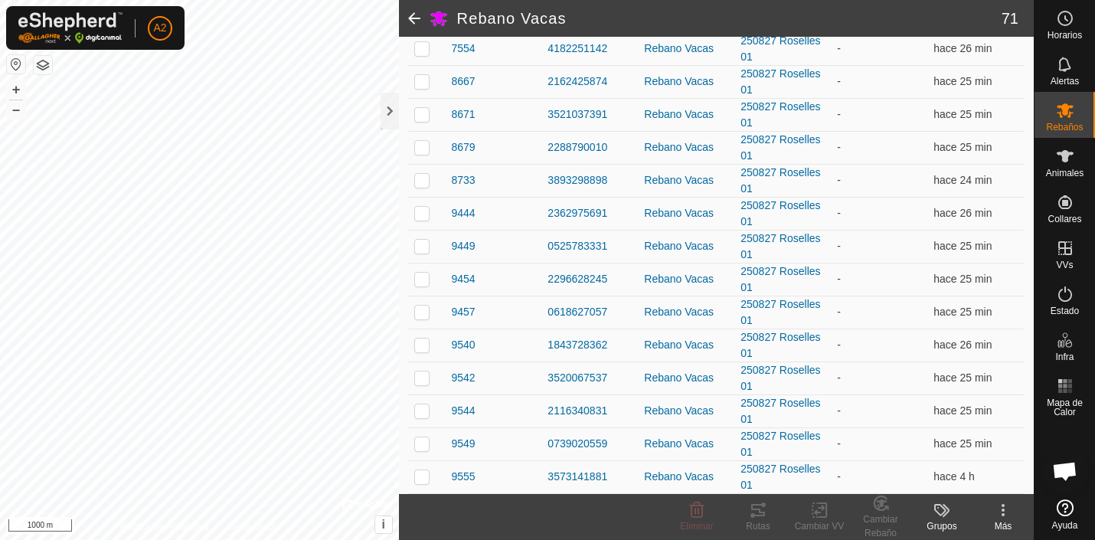
click at [1071, 470] on span "Ouvrir le chat" at bounding box center [1064, 472] width 25 height 21
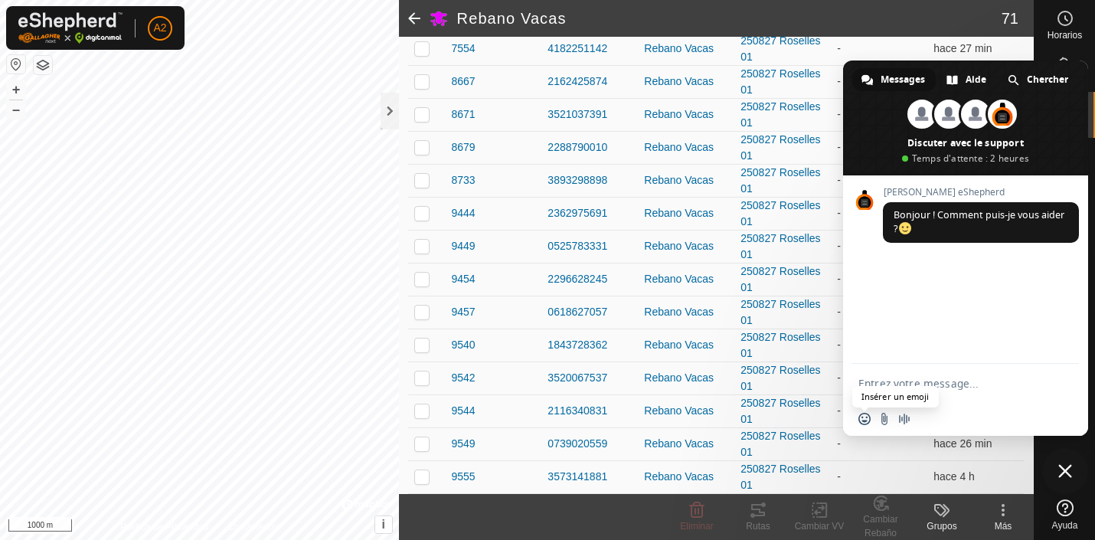
click at [866, 419] on span "Insérer un emoji" at bounding box center [865, 419] width 12 height 12
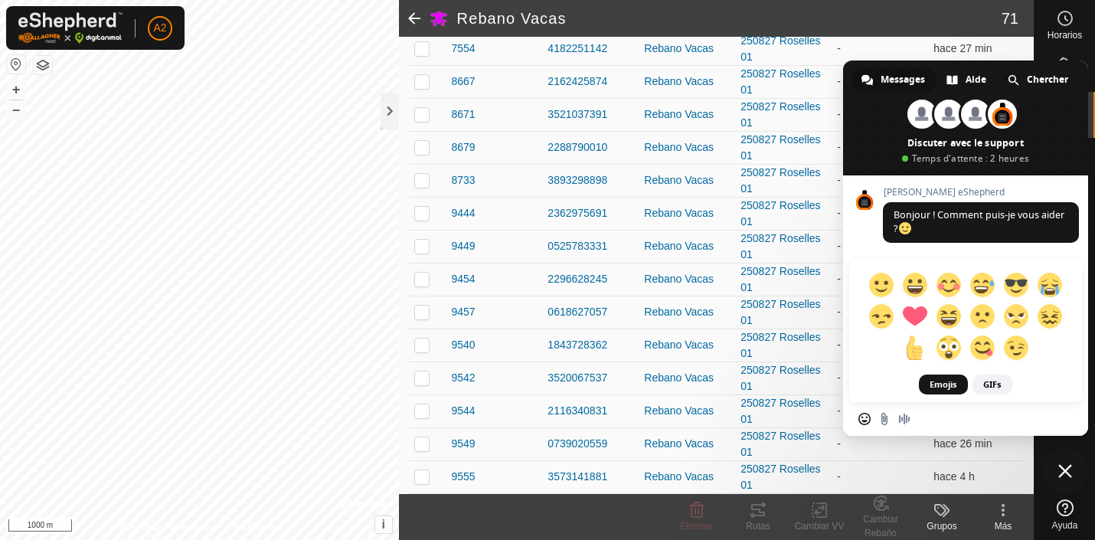
click at [866, 419] on span "Insérer un emoji" at bounding box center [865, 419] width 12 height 12
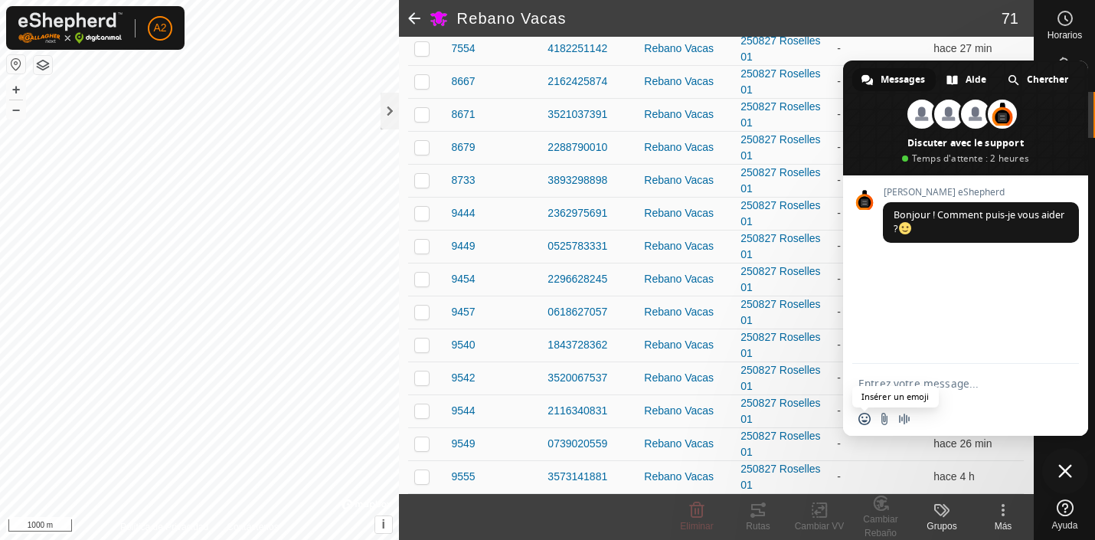
click at [862, 421] on span "Insérer un emoji" at bounding box center [865, 419] width 12 height 12
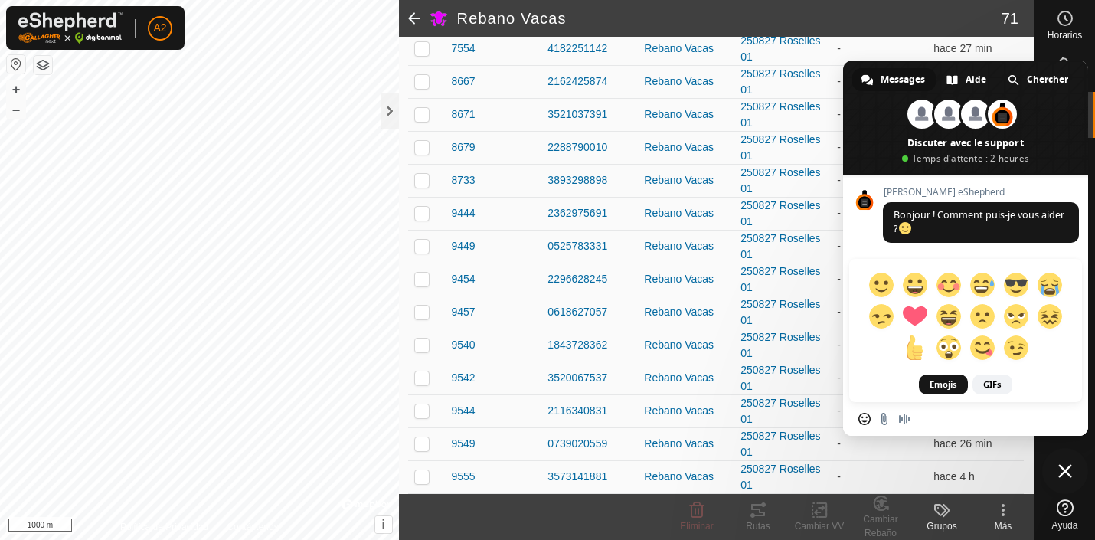
click at [862, 417] on span "Insérer un emoji" at bounding box center [865, 419] width 12 height 12
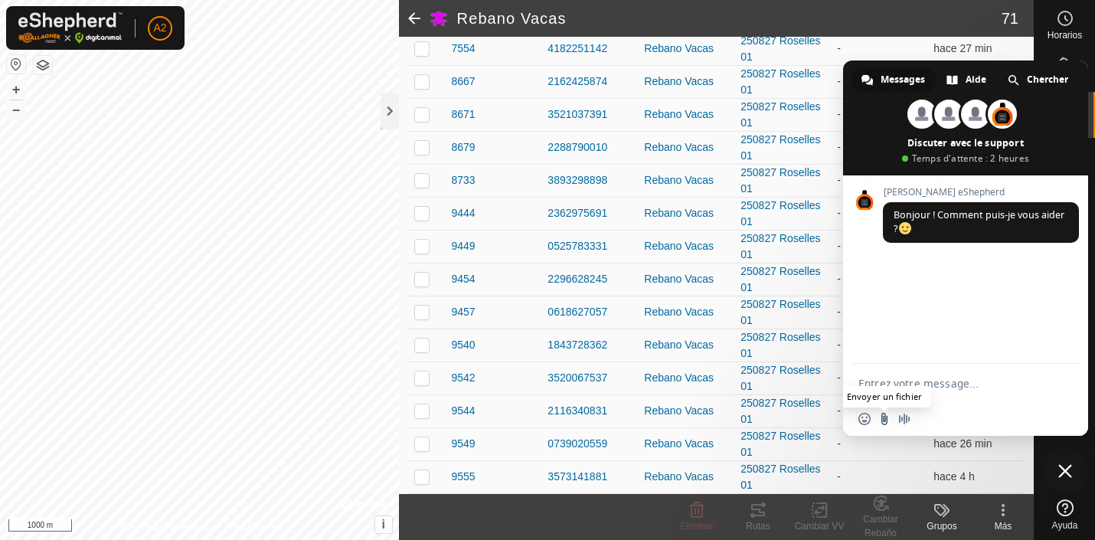
click at [886, 417] on input "Envoyer un fichier" at bounding box center [885, 419] width 12 height 12
click at [1064, 57] on icon at bounding box center [1065, 64] width 18 height 18
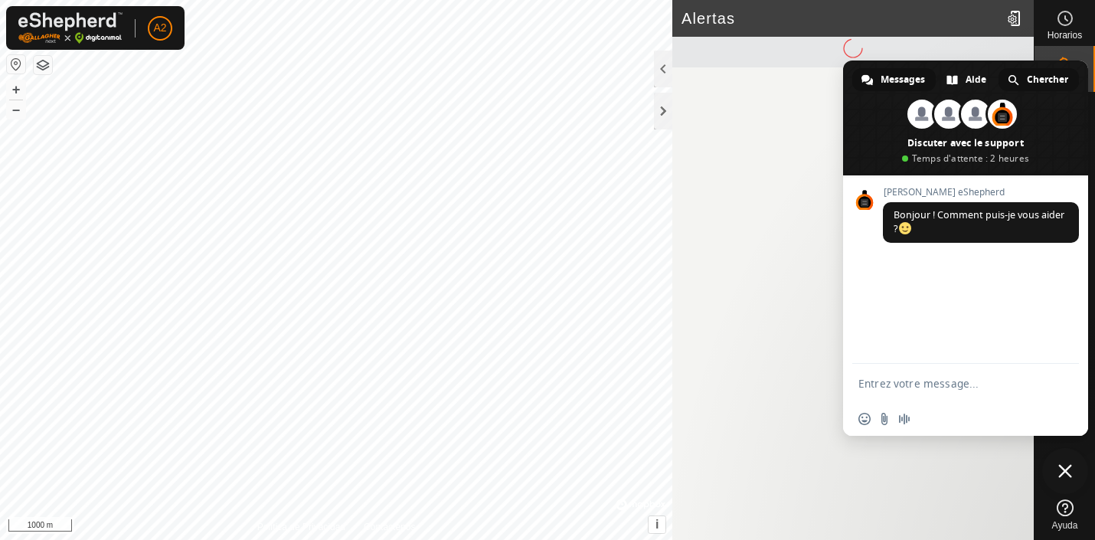
click at [1013, 78] on span at bounding box center [1013, 79] width 11 height 11
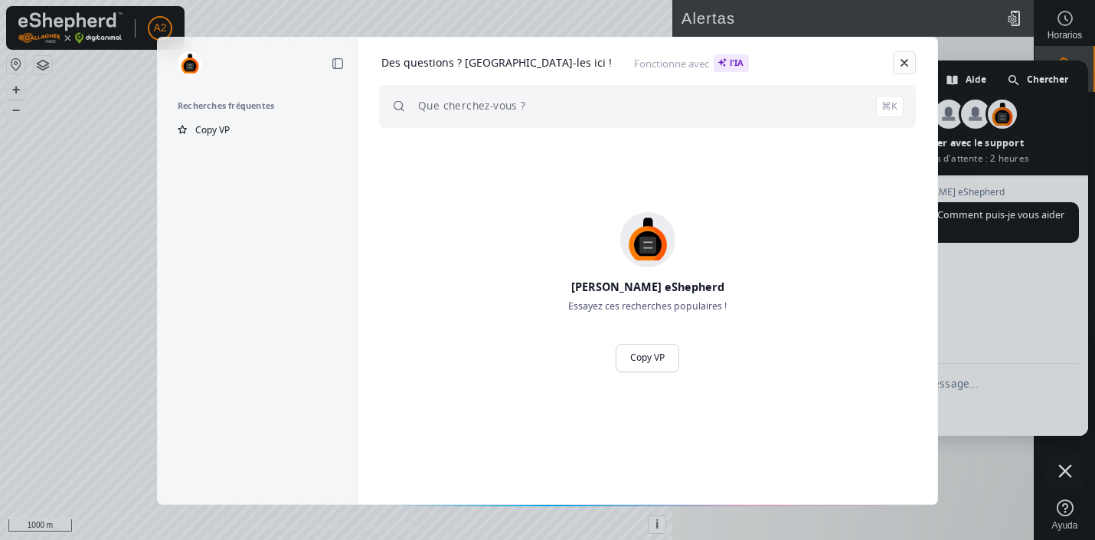
click at [905, 58] on link at bounding box center [904, 62] width 23 height 23
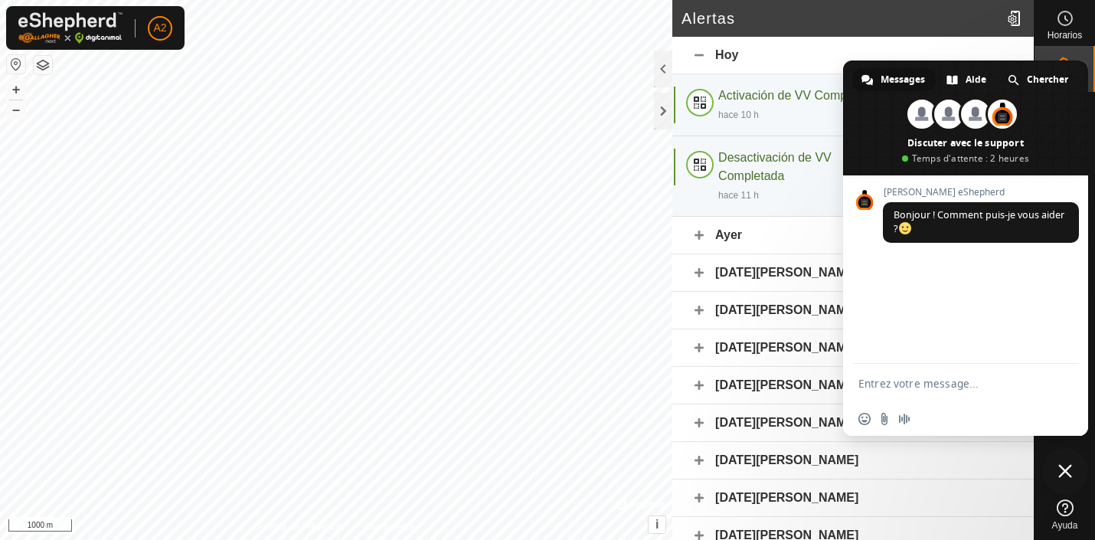
click at [823, 17] on h2 "Alertas" at bounding box center [841, 18] width 319 height 18
click at [1062, 470] on span "Fermer le chat" at bounding box center [1066, 471] width 14 height 14
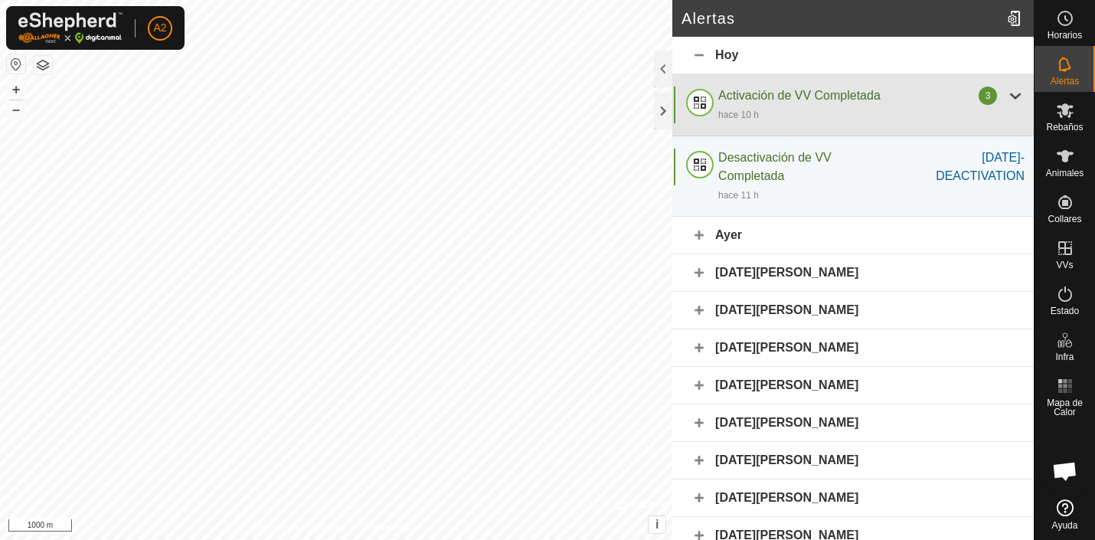
click at [1016, 95] on div at bounding box center [1015, 96] width 18 height 18
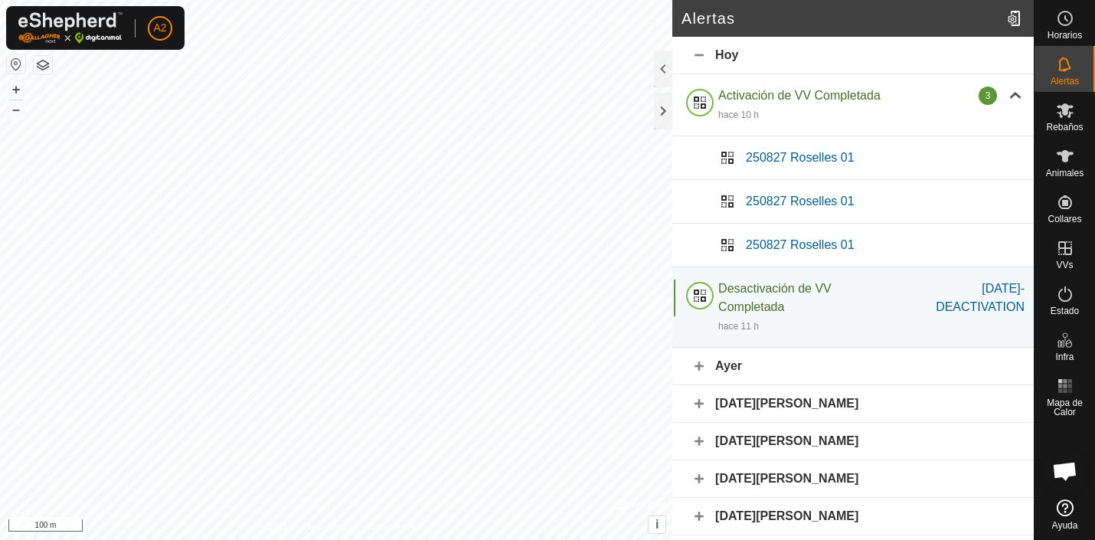
click at [1065, 476] on span "Ouvrir le chat" at bounding box center [1064, 472] width 25 height 21
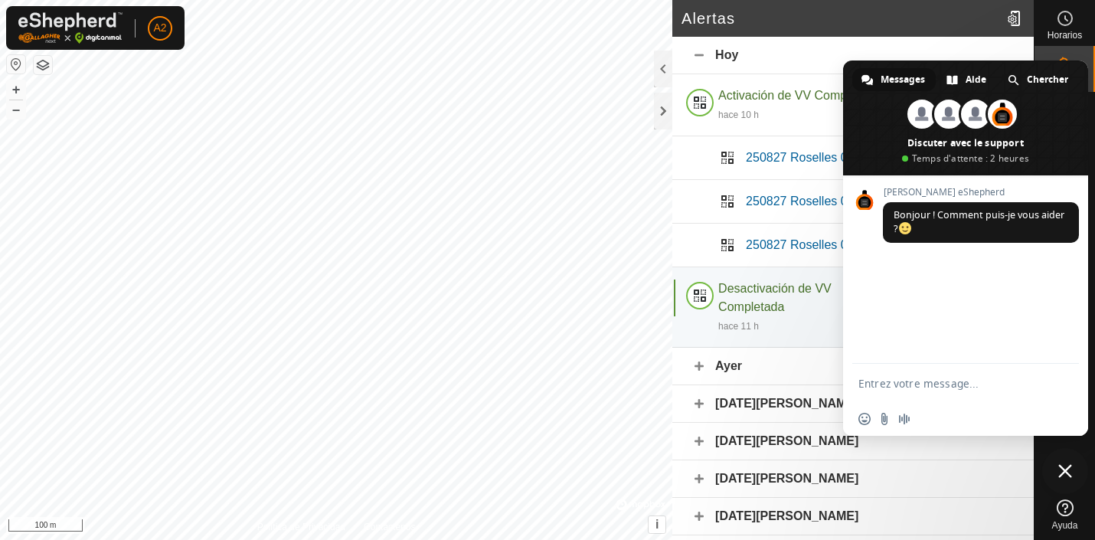
click at [1065, 466] on span "Fermer le chat" at bounding box center [1066, 471] width 14 height 14
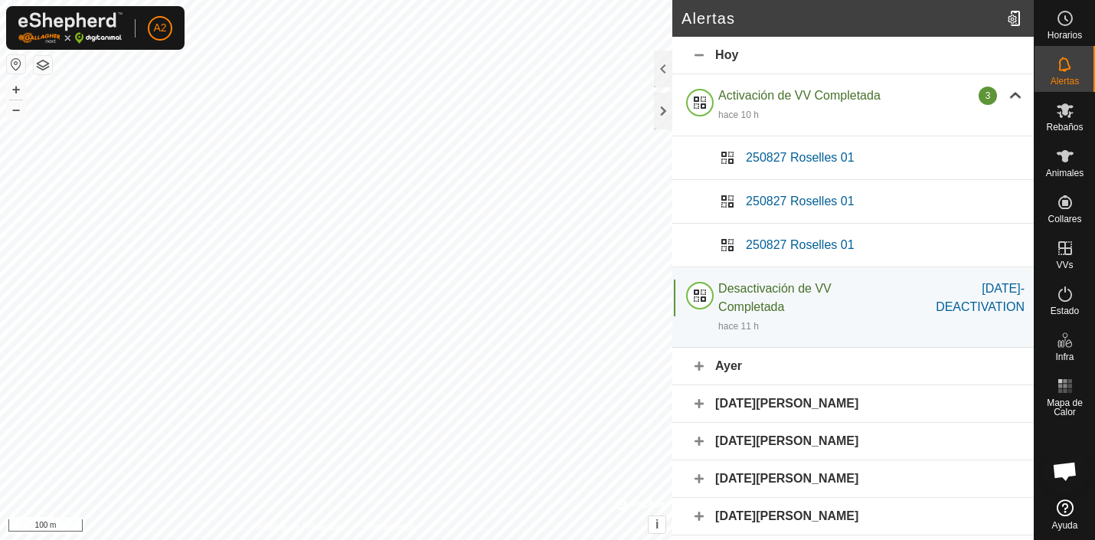
click at [1068, 507] on icon at bounding box center [1065, 507] width 17 height 17
click at [1014, 18] on div at bounding box center [1016, 18] width 31 height 43
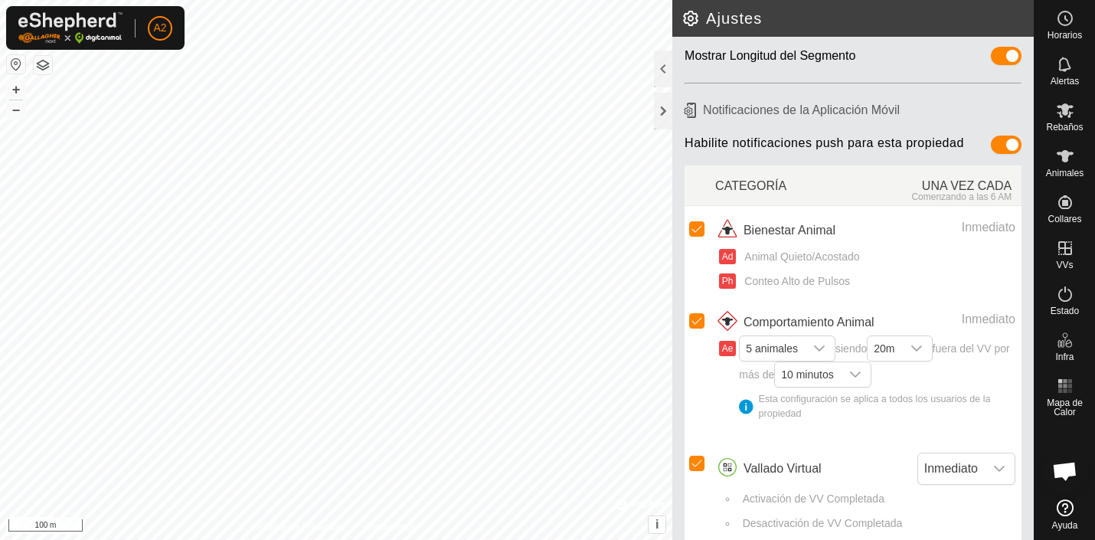
scroll to position [129, 0]
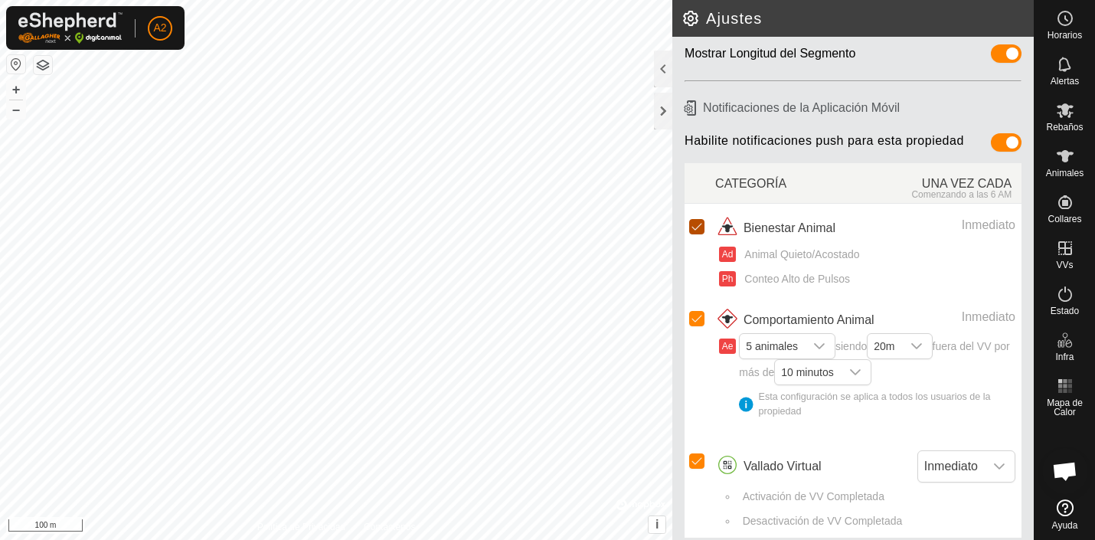
click at [698, 224] on input "checkbox" at bounding box center [696, 226] width 15 height 15
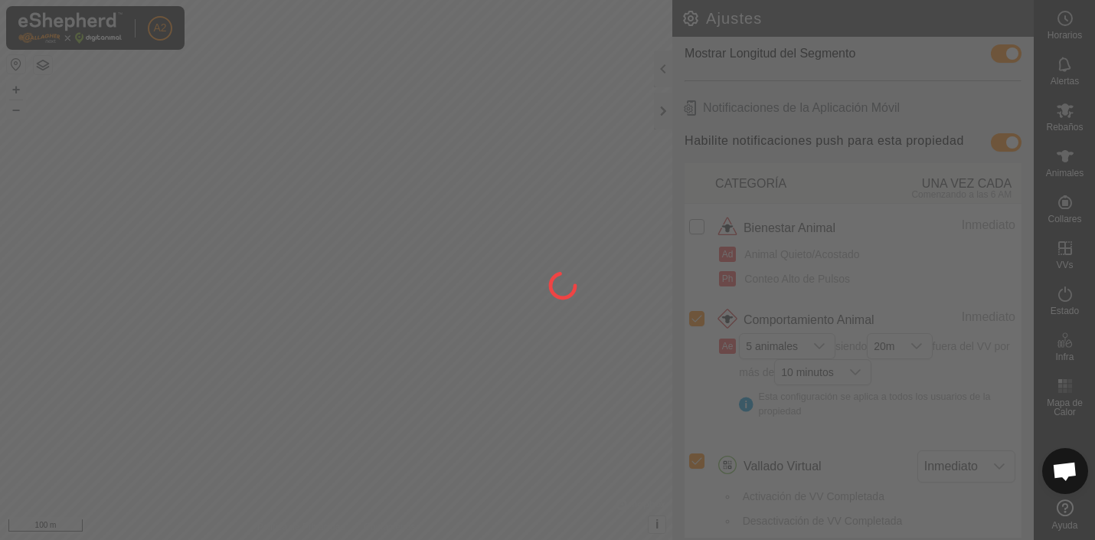
click at [698, 226] on div at bounding box center [547, 270] width 1095 height 540
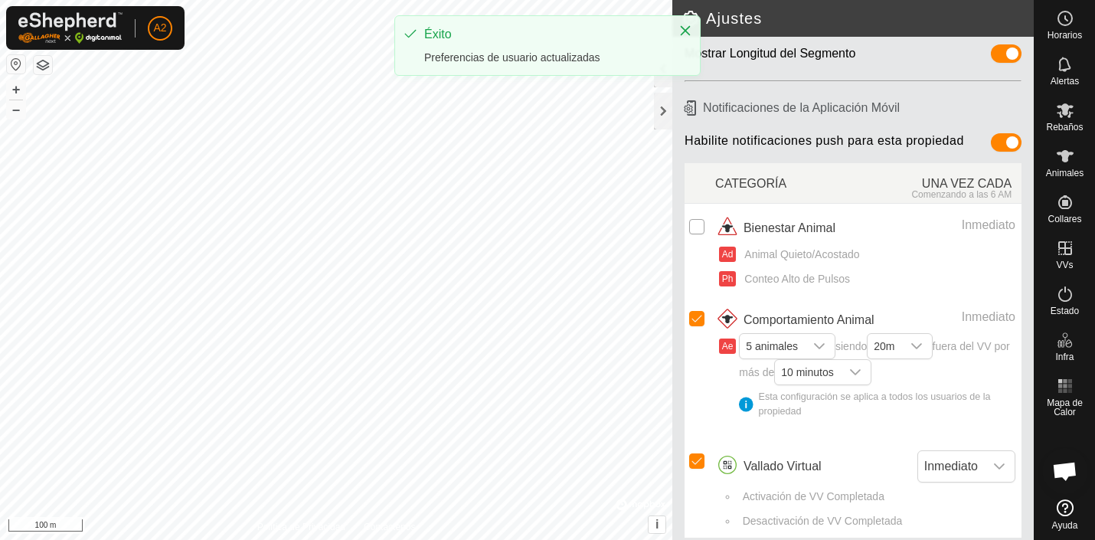
click at [698, 230] on input "Row Unselected" at bounding box center [696, 226] width 15 height 15
checkbox input "true"
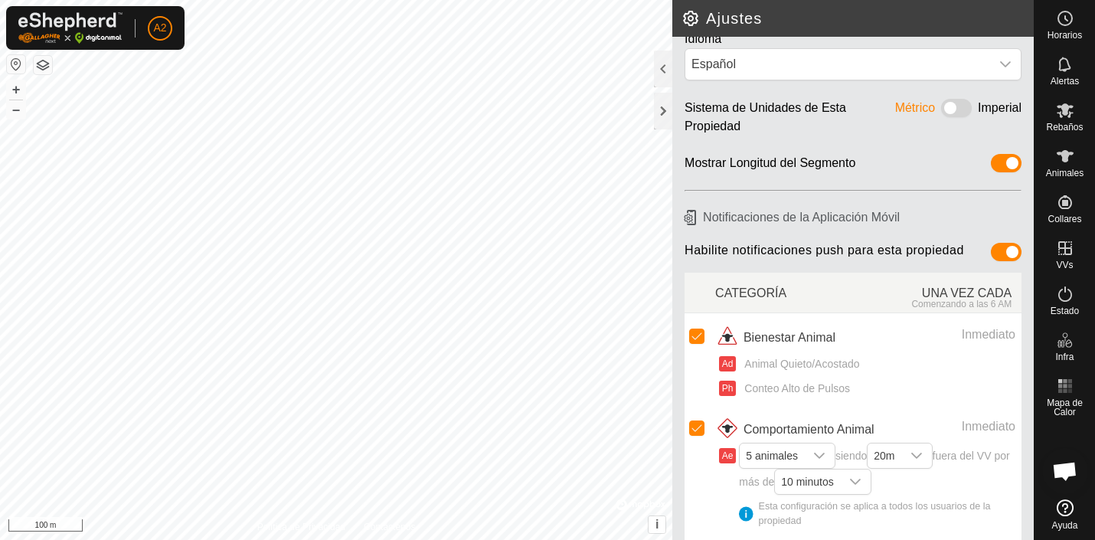
scroll to position [0, 0]
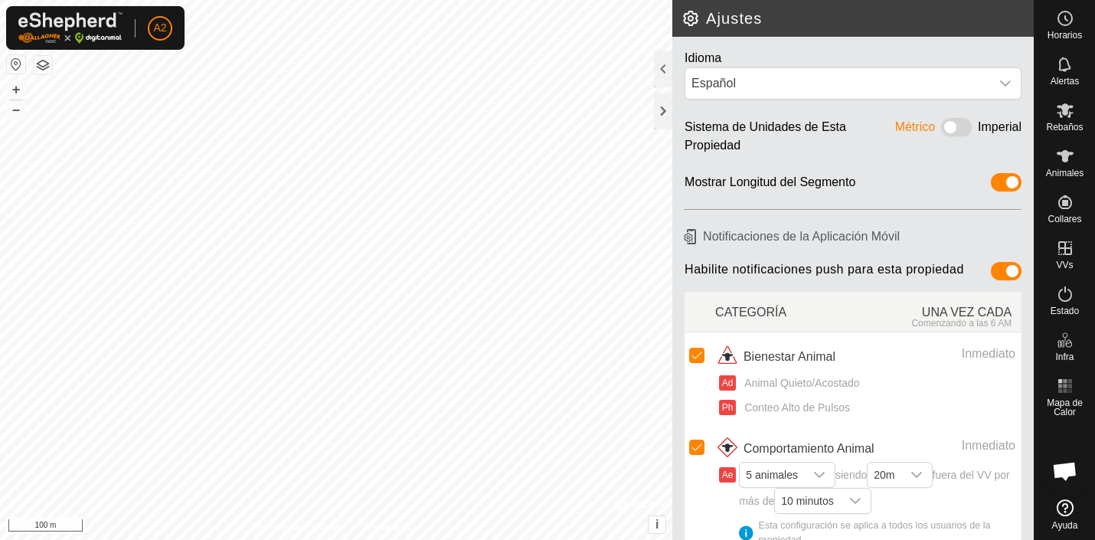
click at [690, 18] on h2 "Ajustes" at bounding box center [858, 18] width 352 height 18
click at [1065, 300] on icon at bounding box center [1065, 294] width 18 height 18
click at [1065, 298] on icon at bounding box center [1065, 294] width 18 height 18
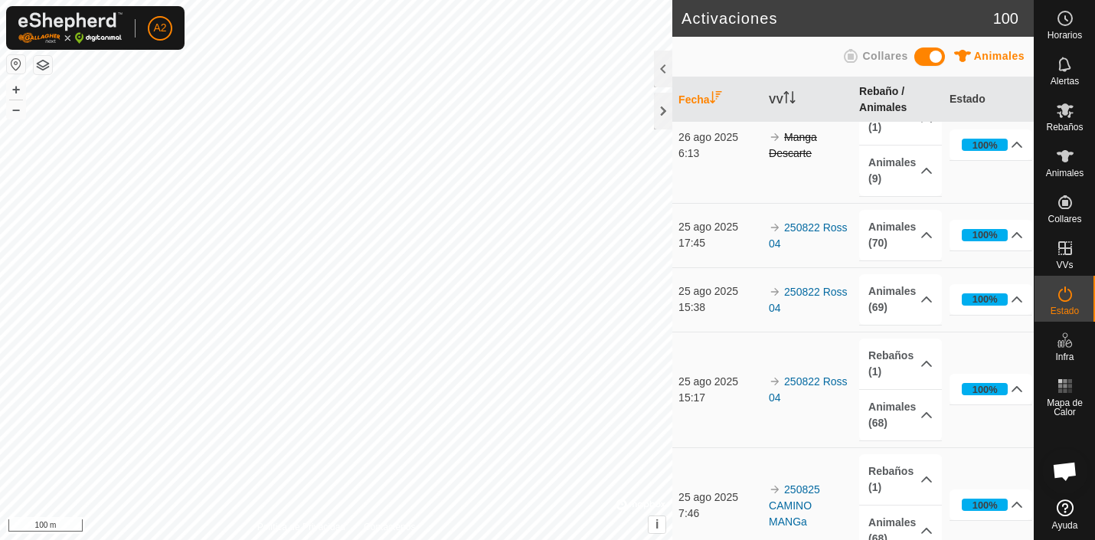
scroll to position [1290, 0]
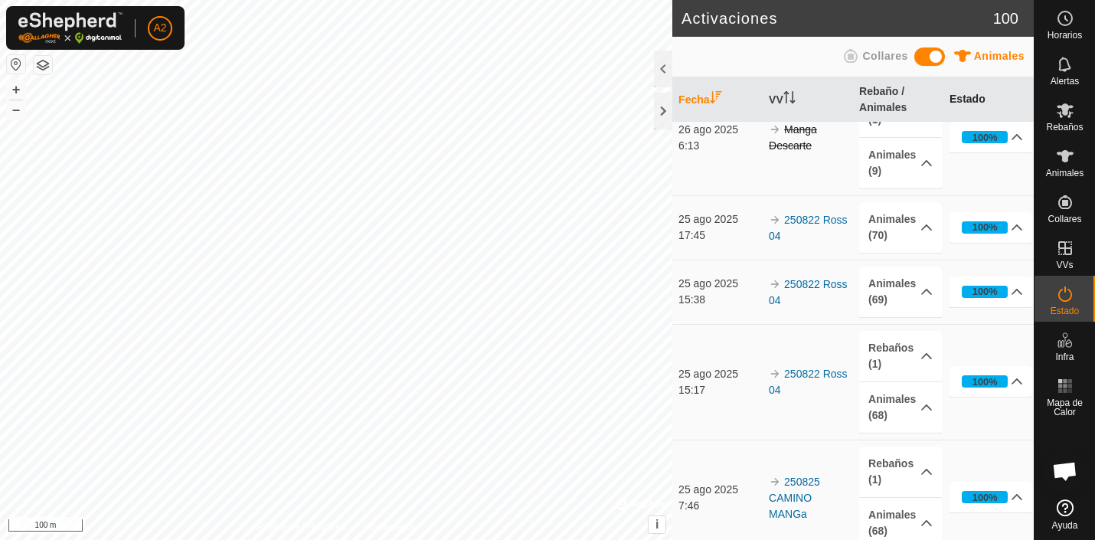
click at [961, 99] on th "Estado" at bounding box center [989, 99] width 90 height 45
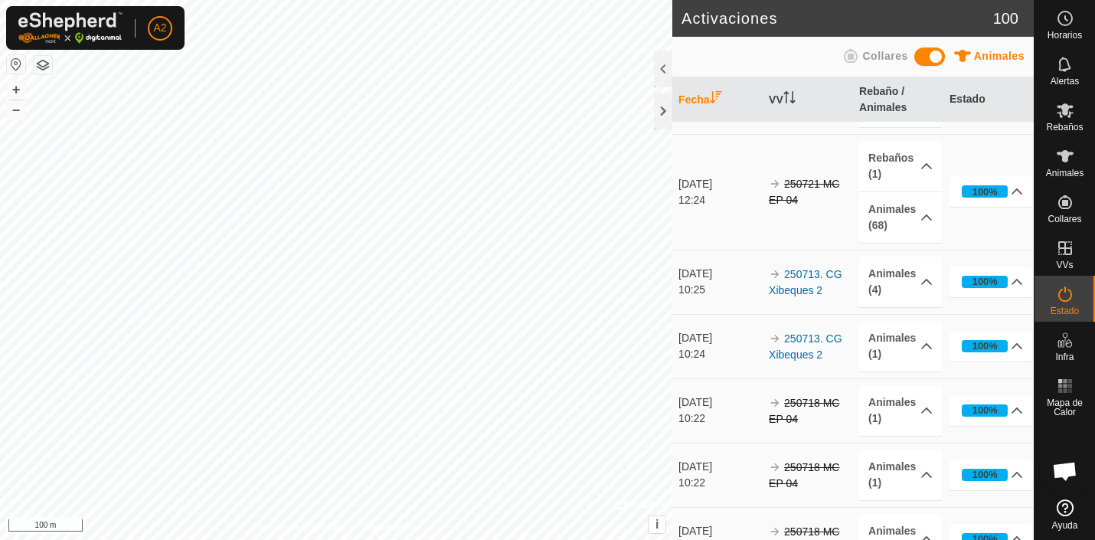
scroll to position [7858, 0]
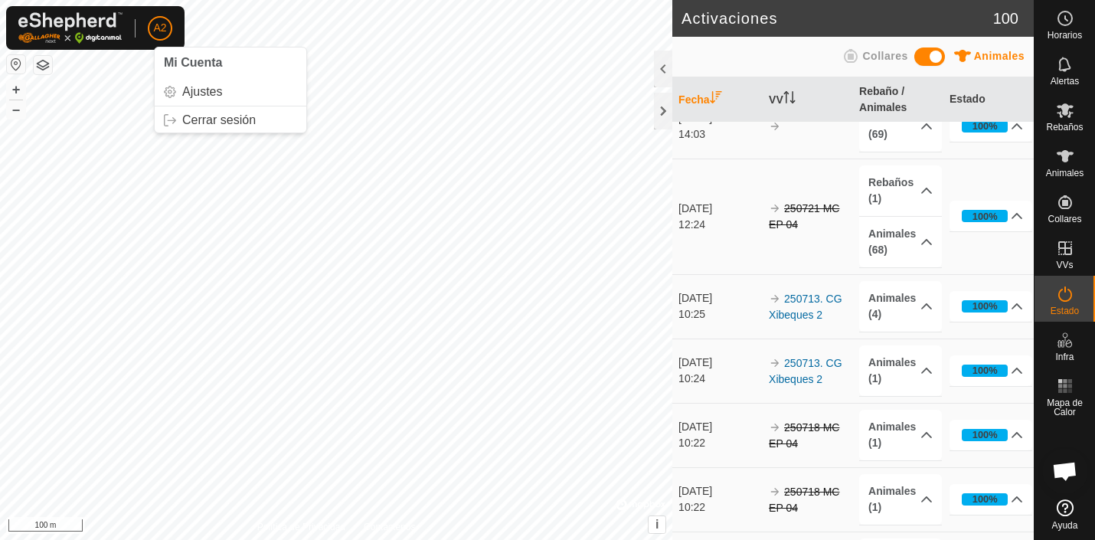
click at [163, 30] on span "A2" at bounding box center [159, 28] width 13 height 16
click at [198, 90] on link "Ajustes" at bounding box center [231, 92] width 152 height 25
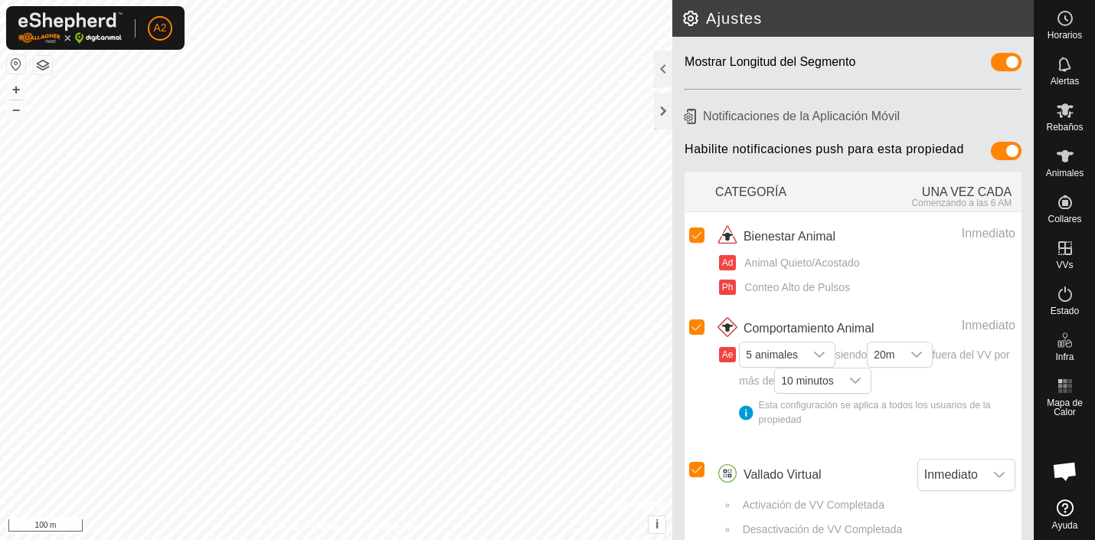
scroll to position [140, 0]
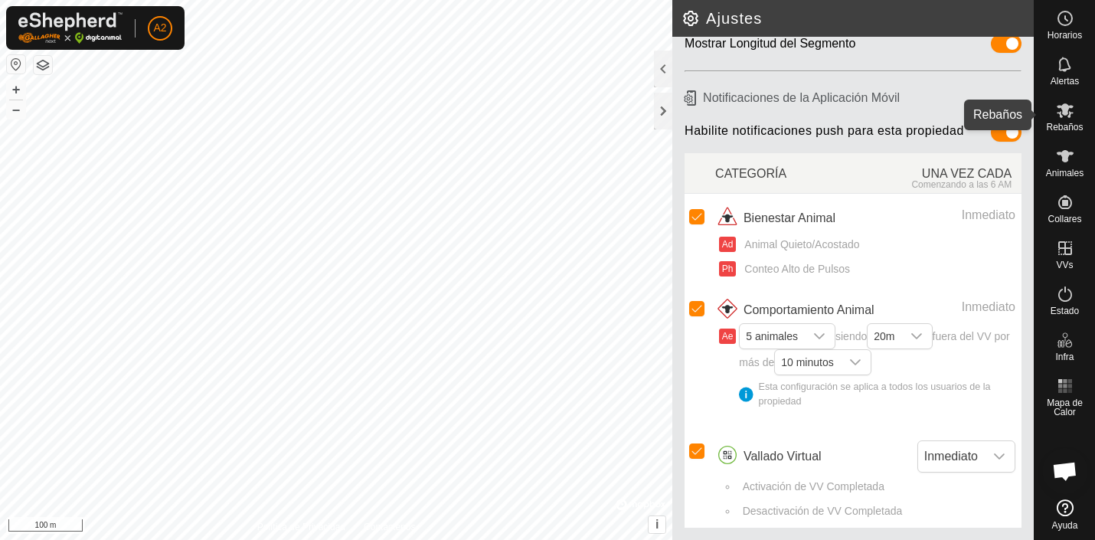
click at [1065, 110] on icon at bounding box center [1065, 110] width 17 height 15
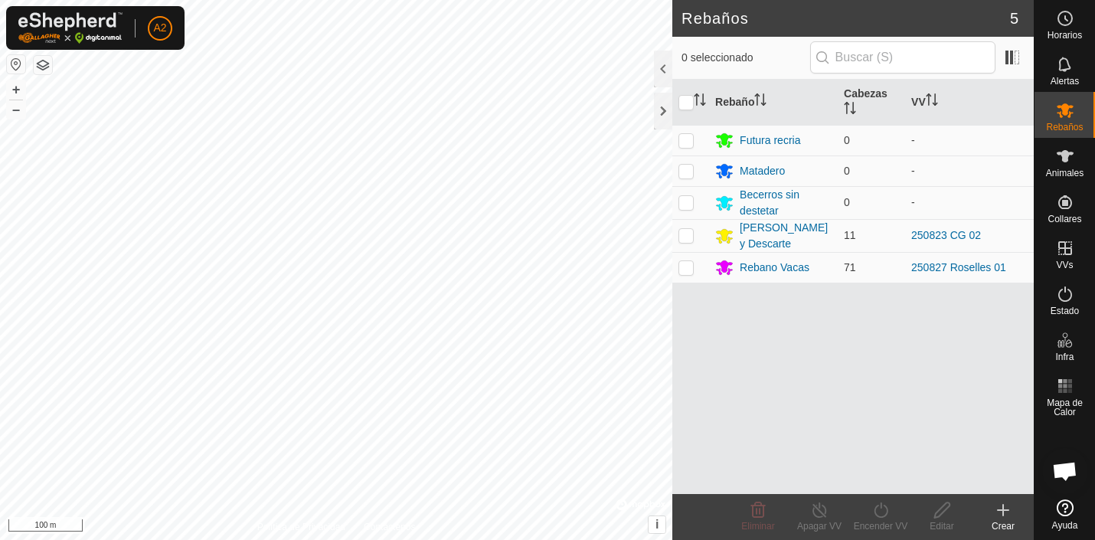
click at [1065, 112] on icon at bounding box center [1065, 110] width 17 height 15
click at [767, 142] on div "Futura recria" at bounding box center [770, 141] width 61 height 16
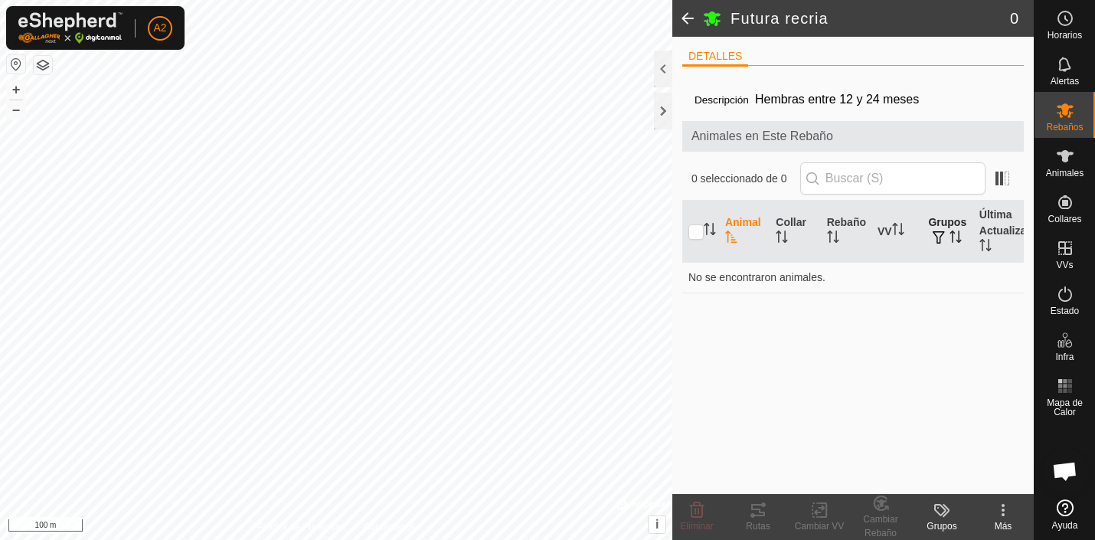
click at [935, 232] on button "button" at bounding box center [938, 238] width 21 height 15
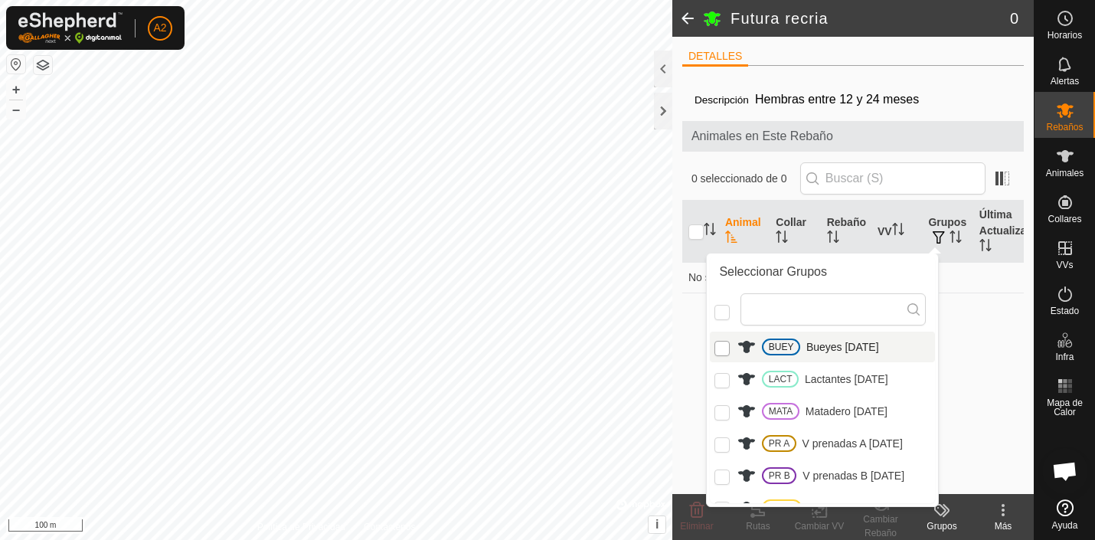
click at [724, 345] on input "BUEY" at bounding box center [722, 348] width 15 height 15
click at [829, 344] on li "BUEY Bueyes [DATE]" at bounding box center [822, 347] width 225 height 31
checkbox input "false"
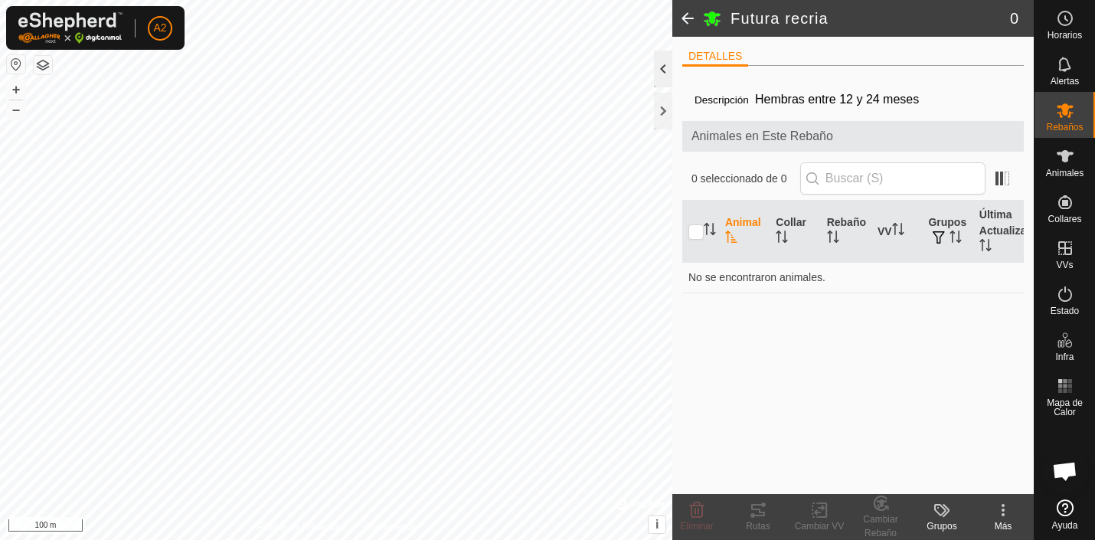
click at [666, 72] on div at bounding box center [663, 69] width 18 height 37
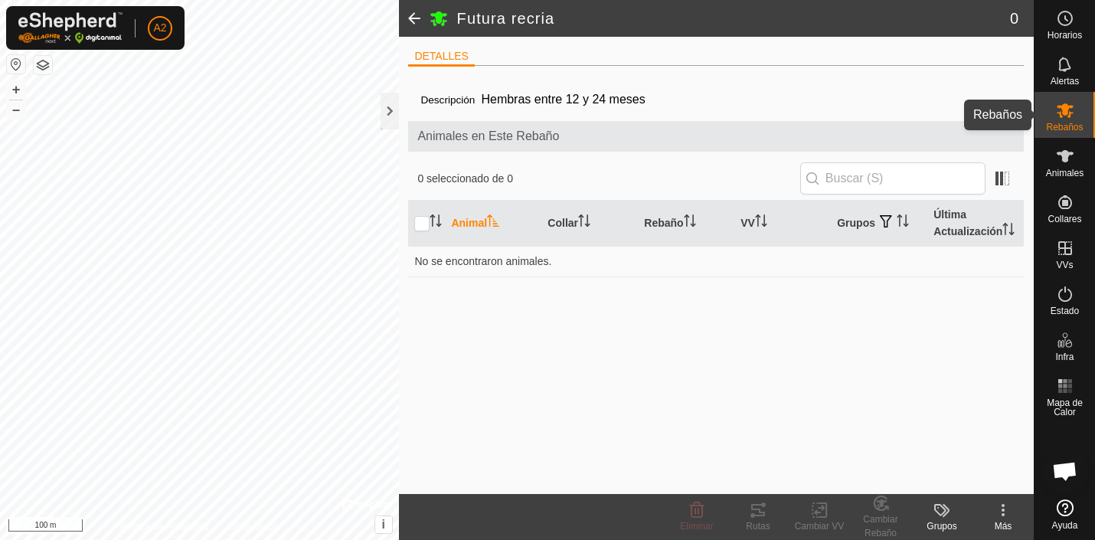
click at [1068, 112] on icon at bounding box center [1065, 110] width 17 height 15
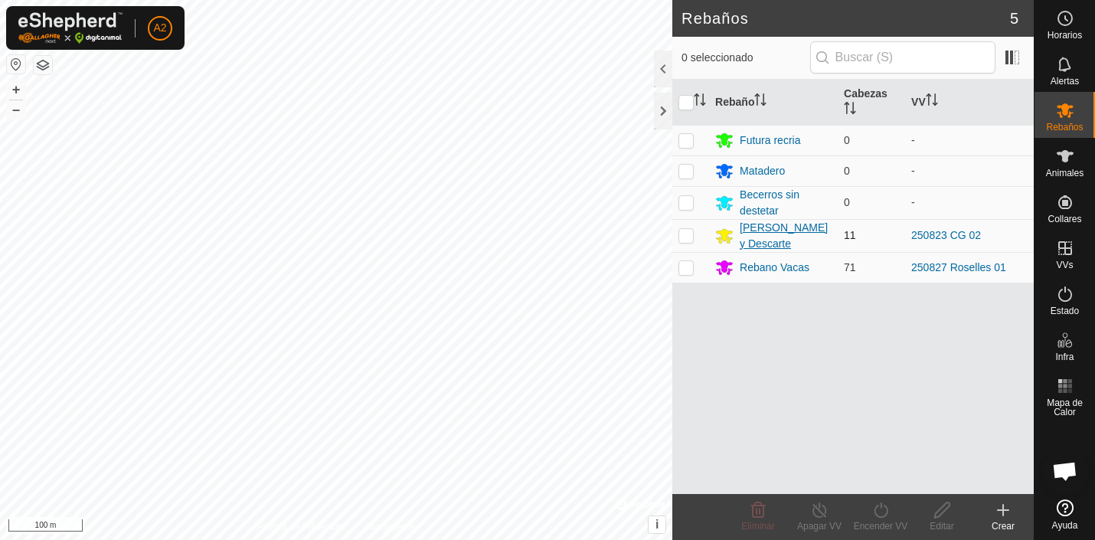
click at [773, 227] on div "[PERSON_NAME] y Descarte" at bounding box center [786, 236] width 92 height 32
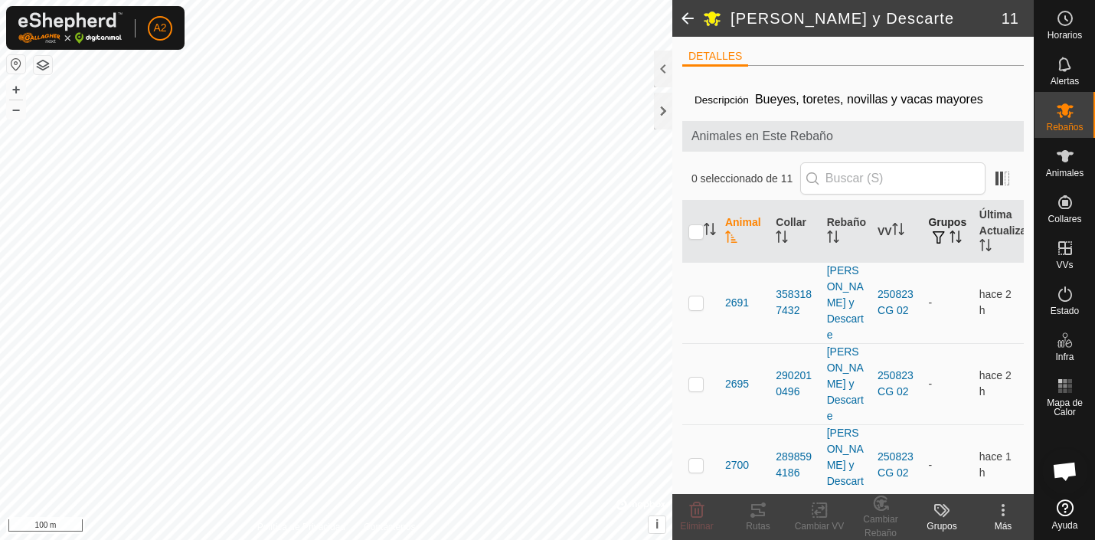
click at [938, 234] on span "button" at bounding box center [939, 237] width 12 height 12
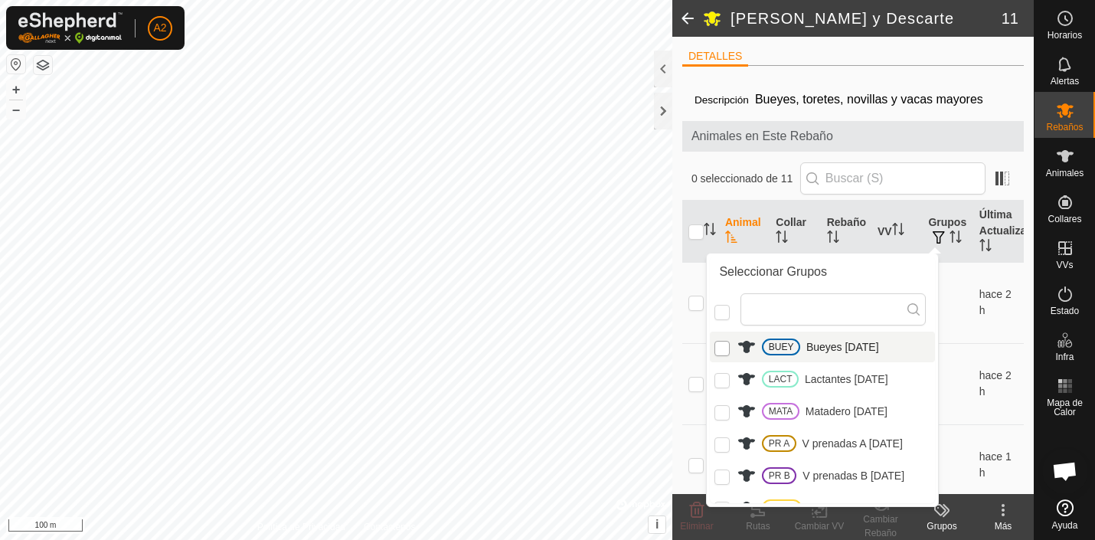
click at [722, 349] on input "BUEY" at bounding box center [722, 348] width 15 height 15
checkbox input "true"
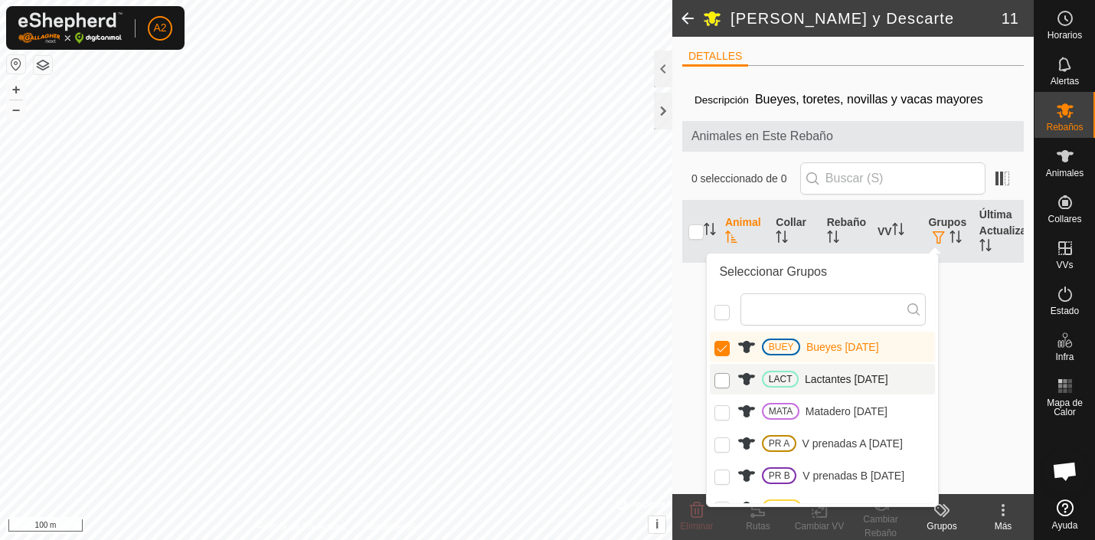
click at [722, 374] on input "LACT" at bounding box center [722, 380] width 15 height 15
checkbox input "true"
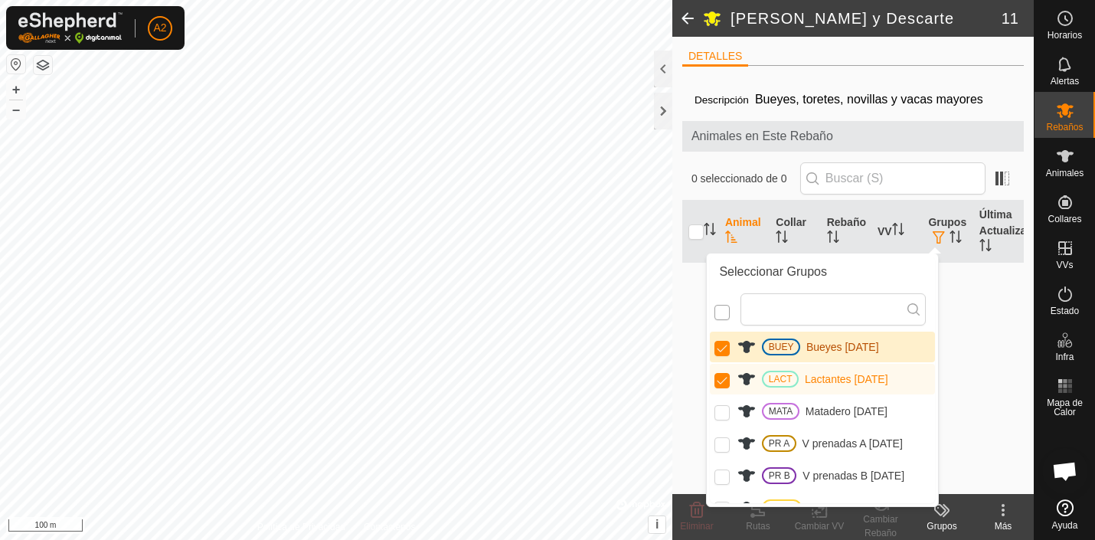
click at [725, 311] on input "checkbox" at bounding box center [722, 312] width 15 height 15
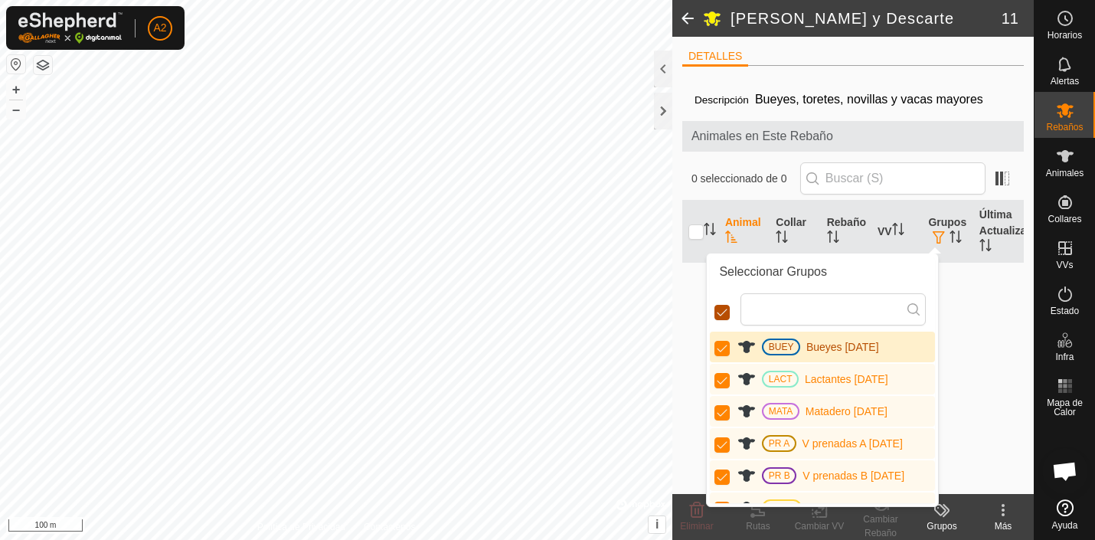
checkbox input "false"
checkbox input "true"
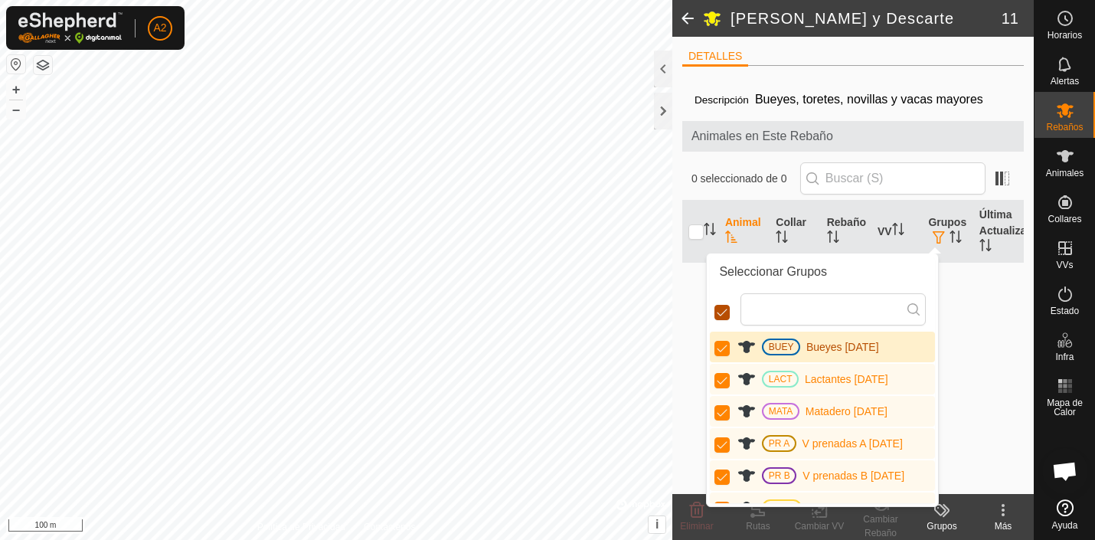
checkbox input "true"
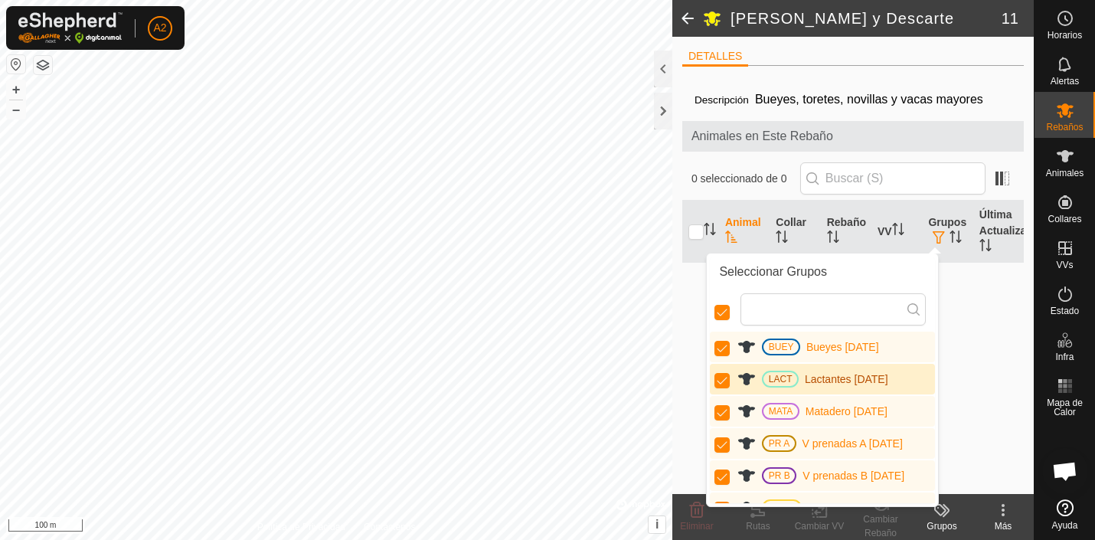
scroll to position [52, 0]
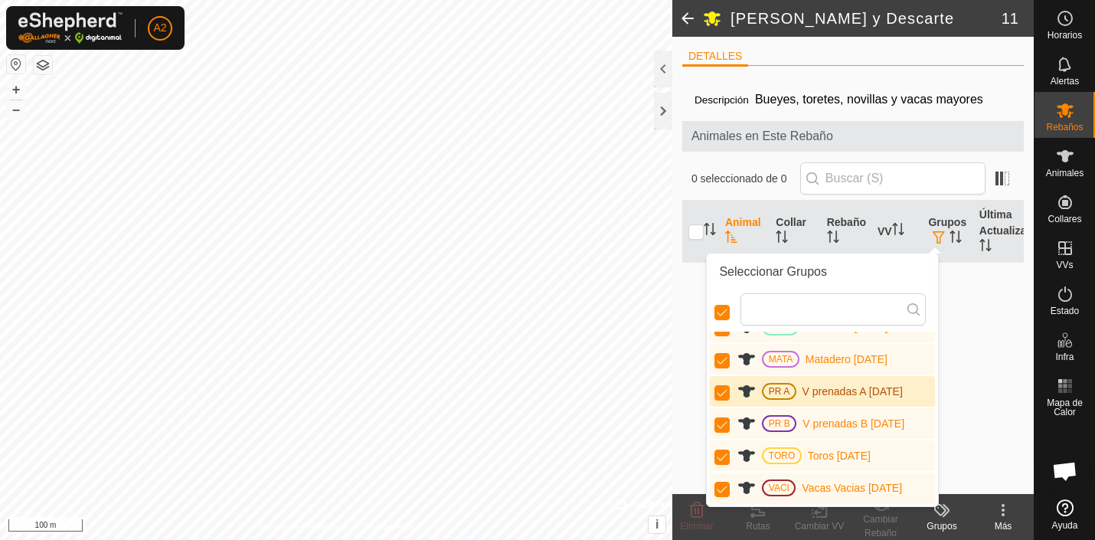
click at [986, 367] on div "Descripción Bueyes, toretes, novillas y vacas mayores Animales en Este Rebaño 0…" at bounding box center [853, 286] width 342 height 416
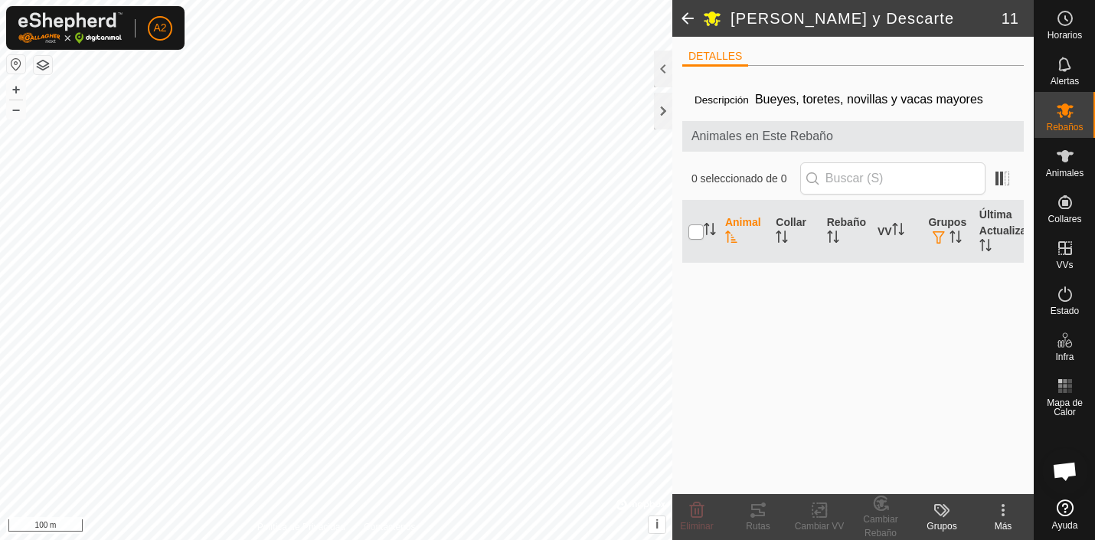
click at [700, 231] on input "checkbox" at bounding box center [696, 231] width 15 height 15
click at [697, 231] on input "checkbox" at bounding box center [696, 231] width 15 height 15
checkbox input "true"
click at [997, 182] on span at bounding box center [1002, 178] width 25 height 25
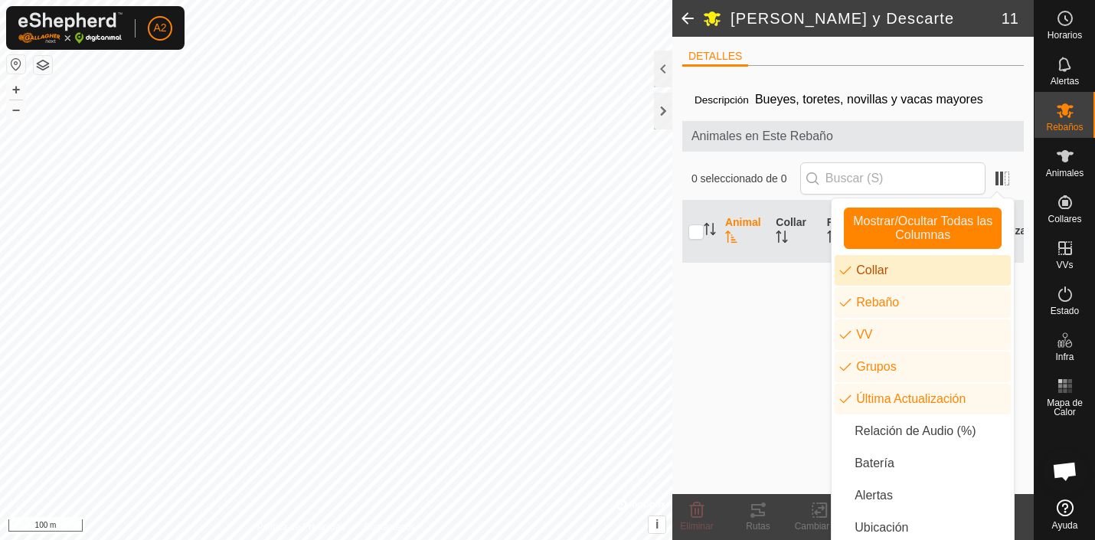
click at [736, 346] on div "Descripción Bueyes, toretes, novillas y vacas mayores Animales en Este Rebaño 0…" at bounding box center [853, 286] width 342 height 416
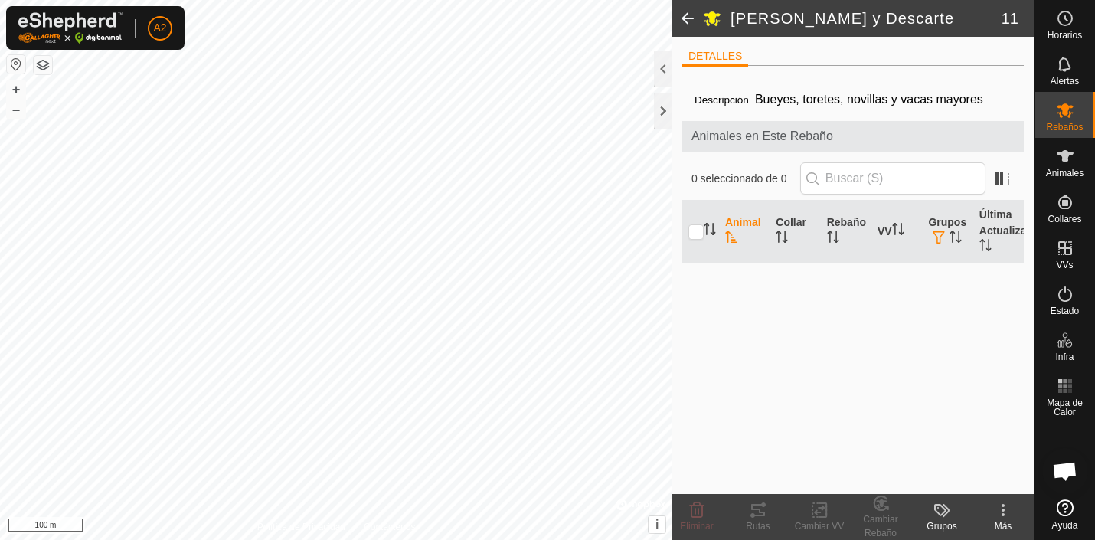
click at [938, 508] on icon at bounding box center [939, 508] width 2 height 2
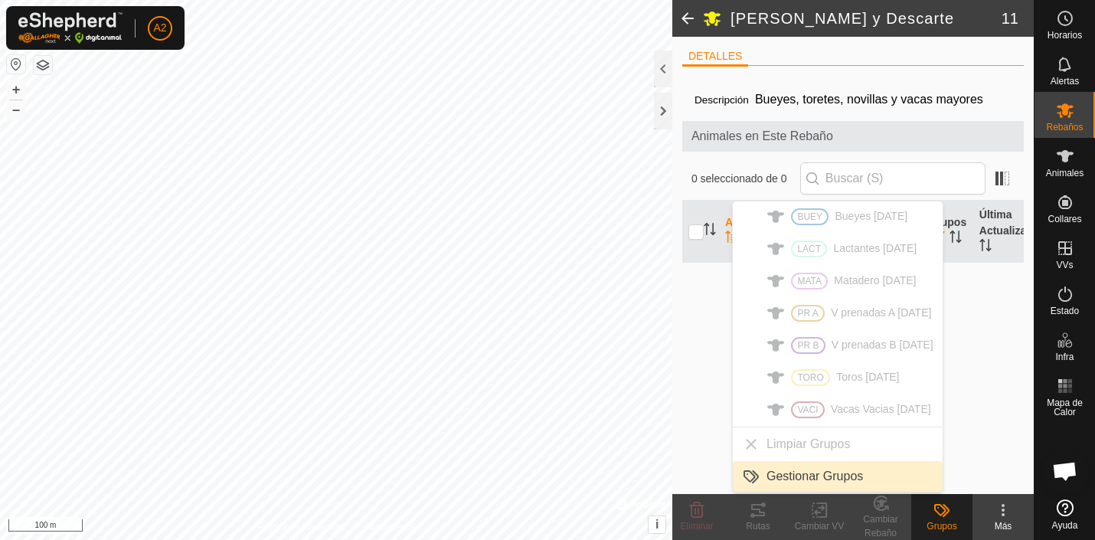
click at [824, 478] on link "Gestionar Grupos" at bounding box center [838, 476] width 210 height 31
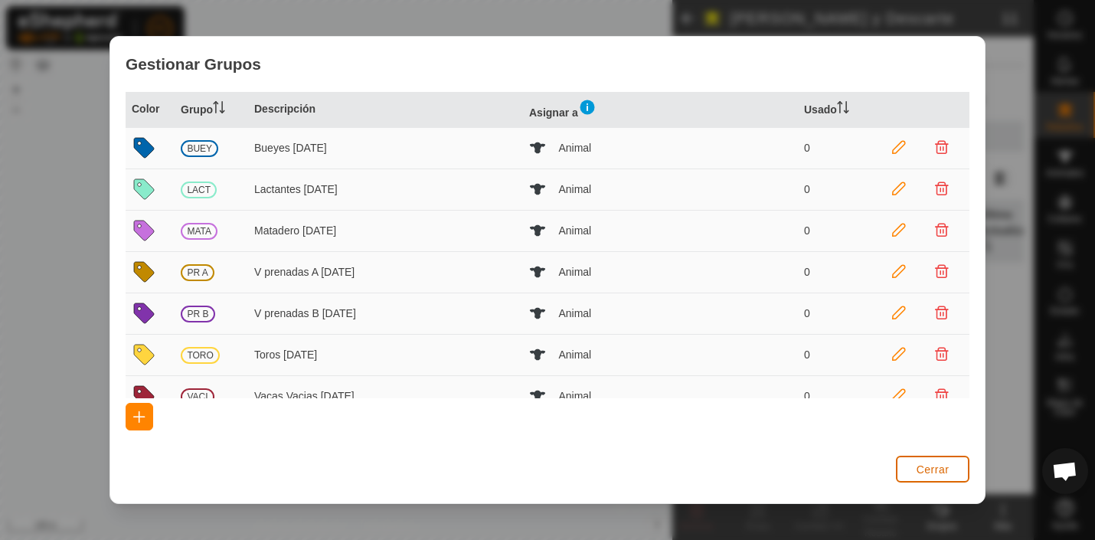
click at [928, 463] on button "Cerrar" at bounding box center [933, 469] width 74 height 27
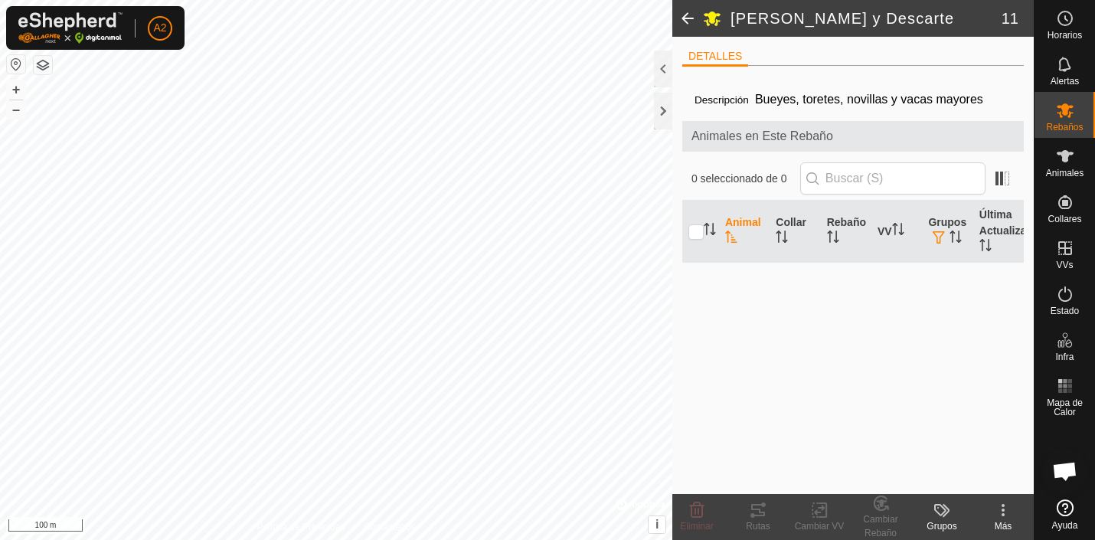
click at [1005, 510] on icon at bounding box center [1003, 510] width 18 height 18
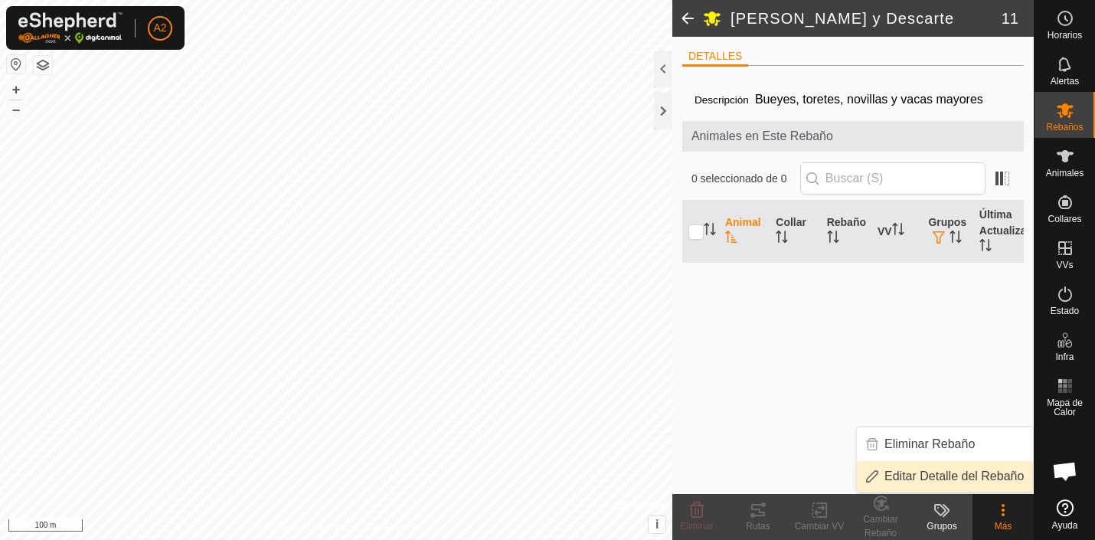
click at [986, 478] on link "Editar Detalle del Rebaño" at bounding box center [945, 476] width 176 height 31
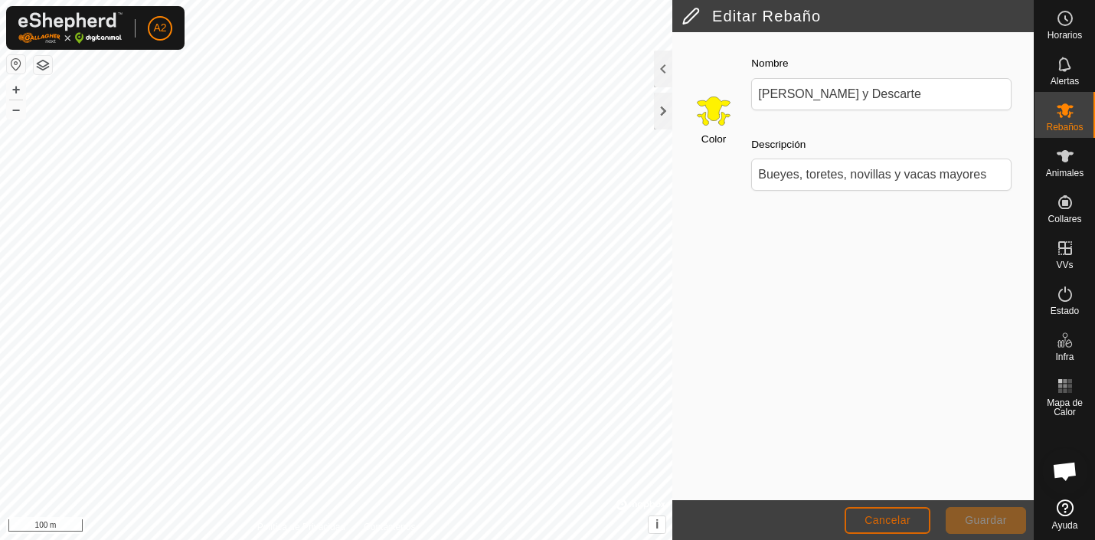
click at [892, 518] on span "Cancelar" at bounding box center [888, 520] width 46 height 12
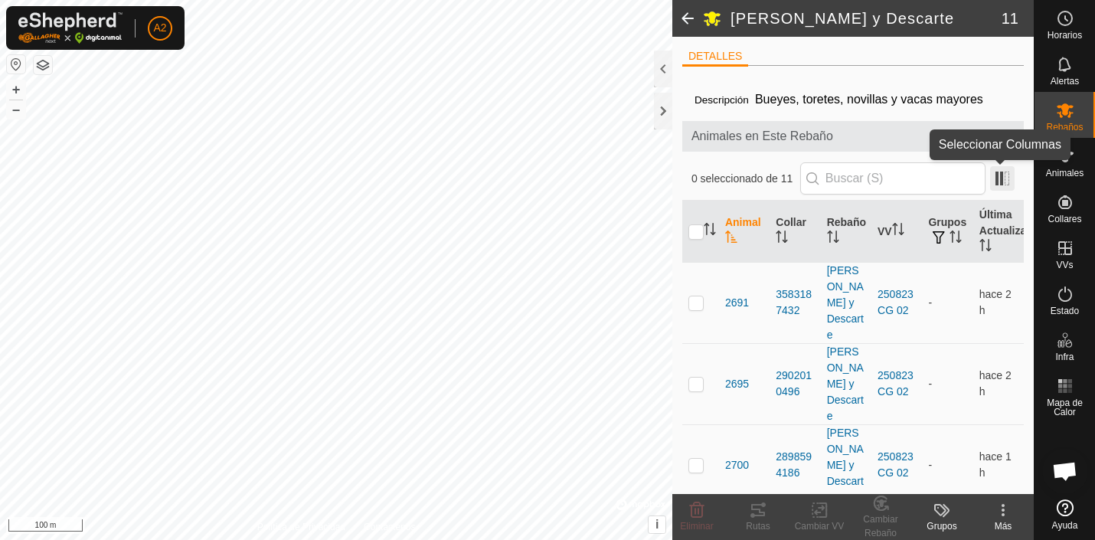
click at [999, 174] on span at bounding box center [1002, 178] width 25 height 25
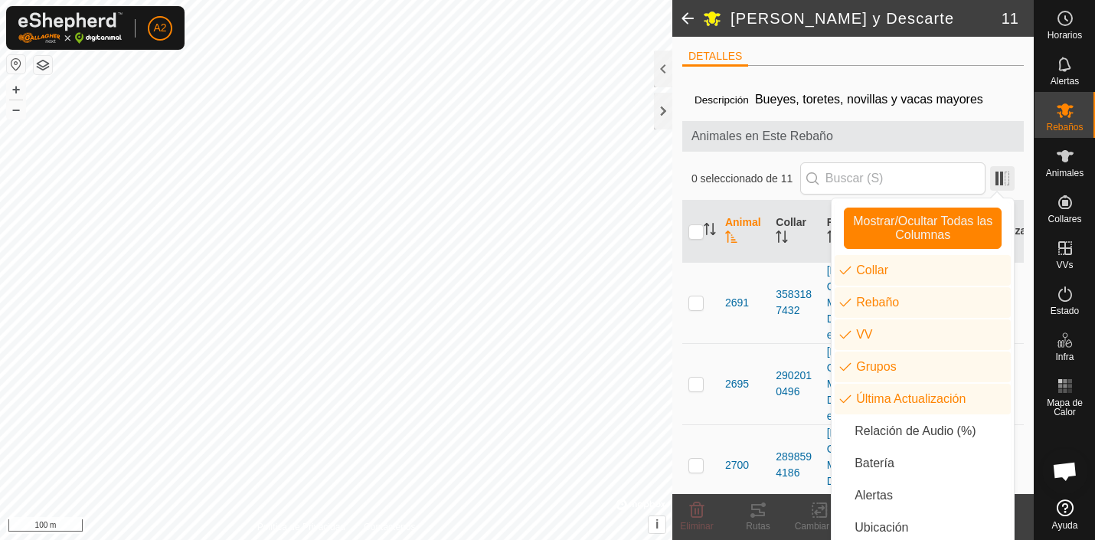
click at [999, 174] on span at bounding box center [1002, 178] width 25 height 25
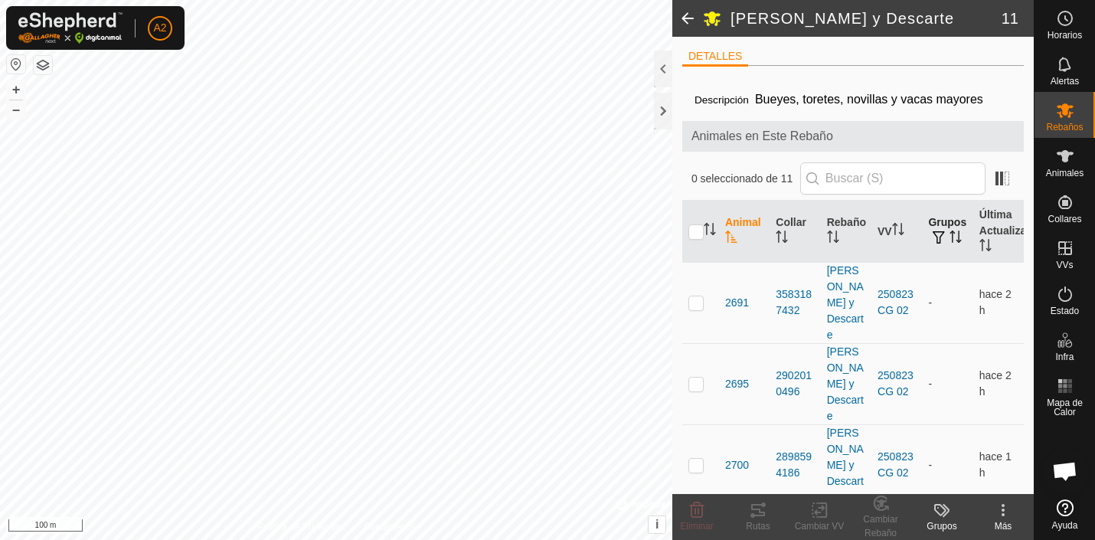
click at [936, 236] on span "button" at bounding box center [939, 237] width 12 height 12
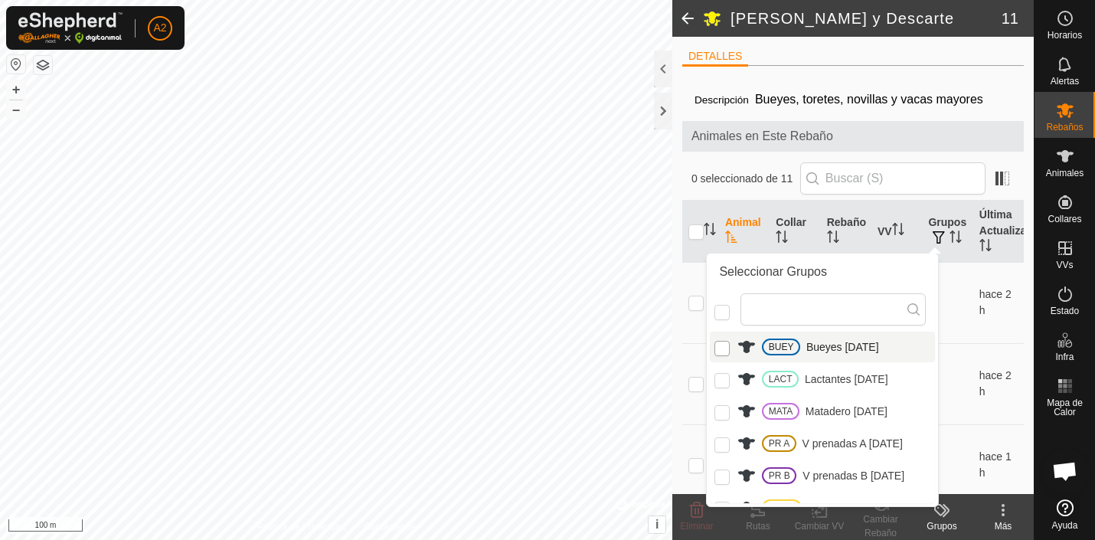
click at [727, 348] on input "BUEY" at bounding box center [722, 348] width 15 height 15
checkbox input "true"
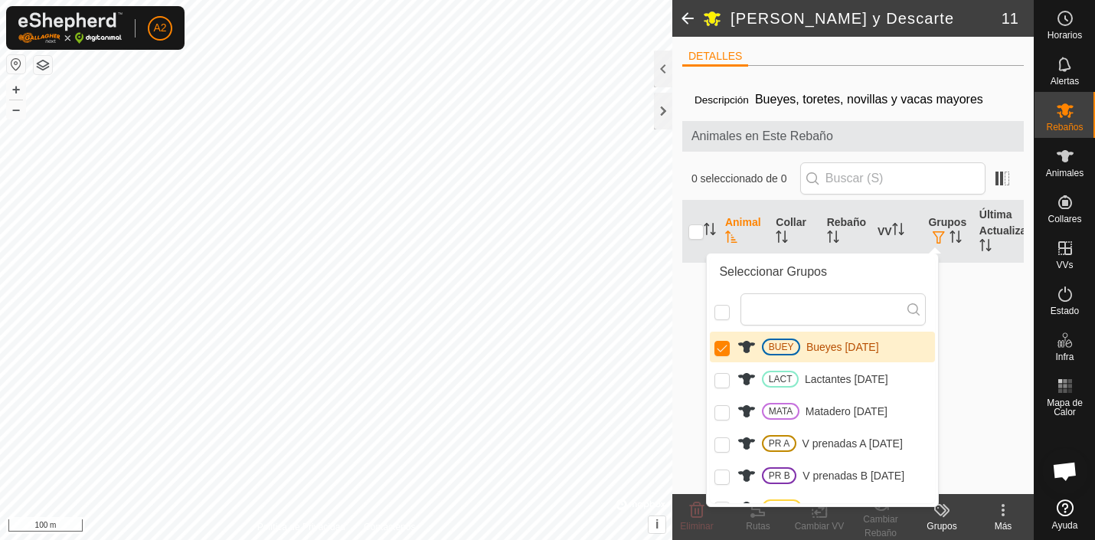
click at [986, 355] on div "Descripción Bueyes, toretes, novillas y vacas mayores Animales en Este Rebaño 0…" at bounding box center [853, 286] width 342 height 416
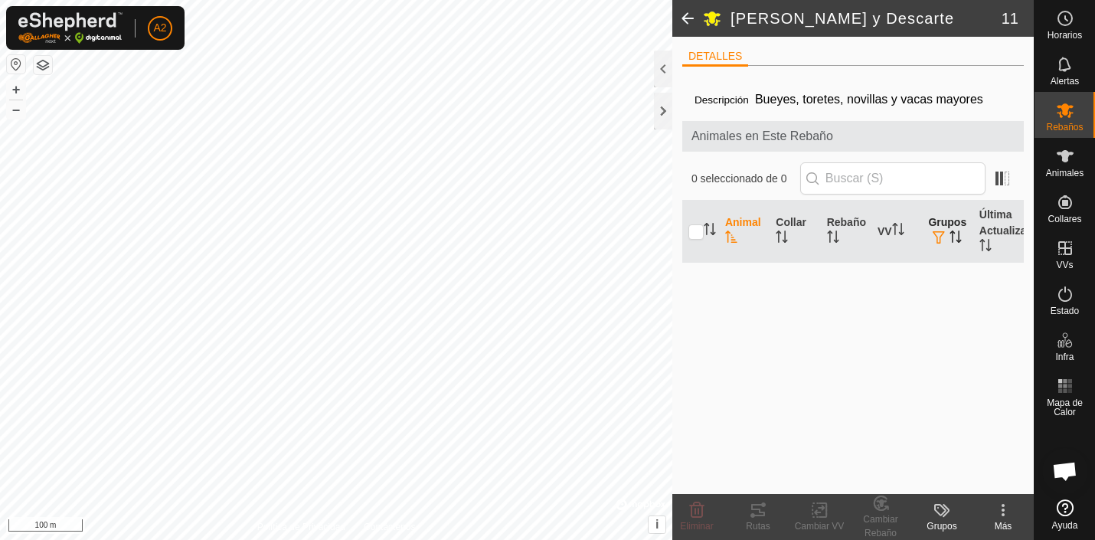
click at [936, 234] on span "button" at bounding box center [939, 237] width 12 height 12
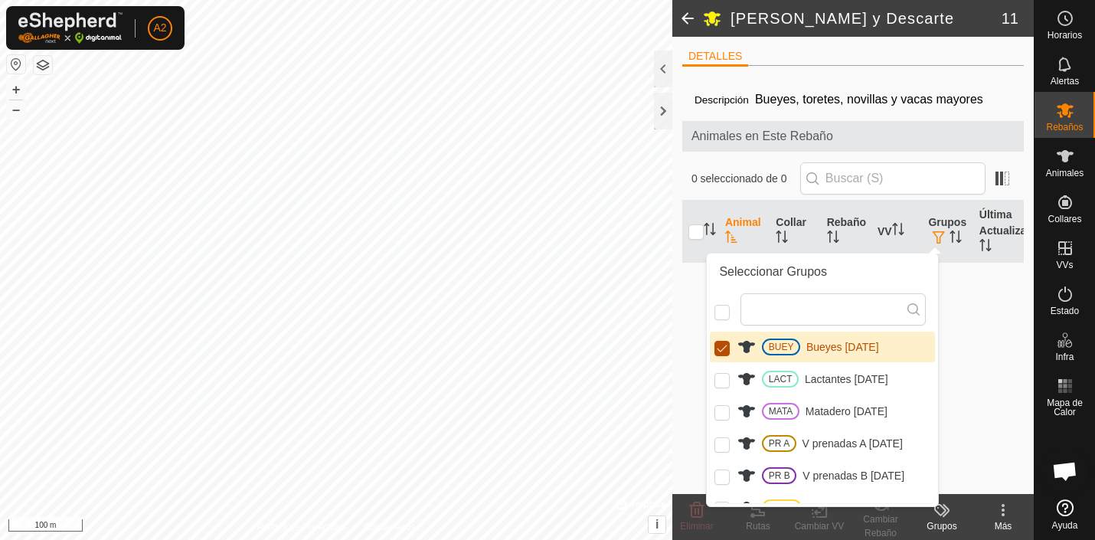
click at [721, 349] on input "BUEY" at bounding box center [722, 348] width 15 height 15
checkbox input "false"
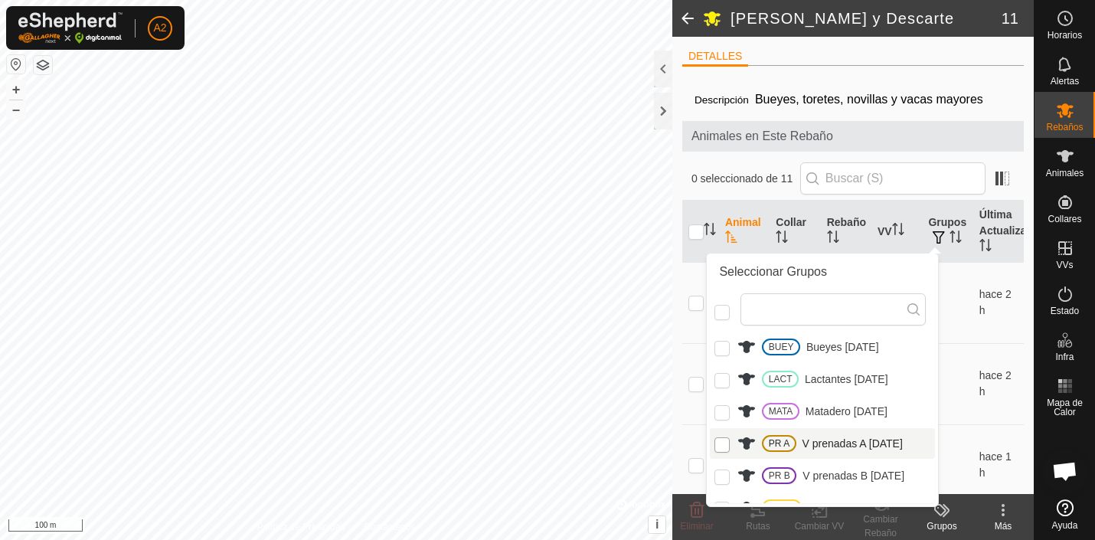
click at [725, 442] on input "PR A" at bounding box center [722, 444] width 15 height 15
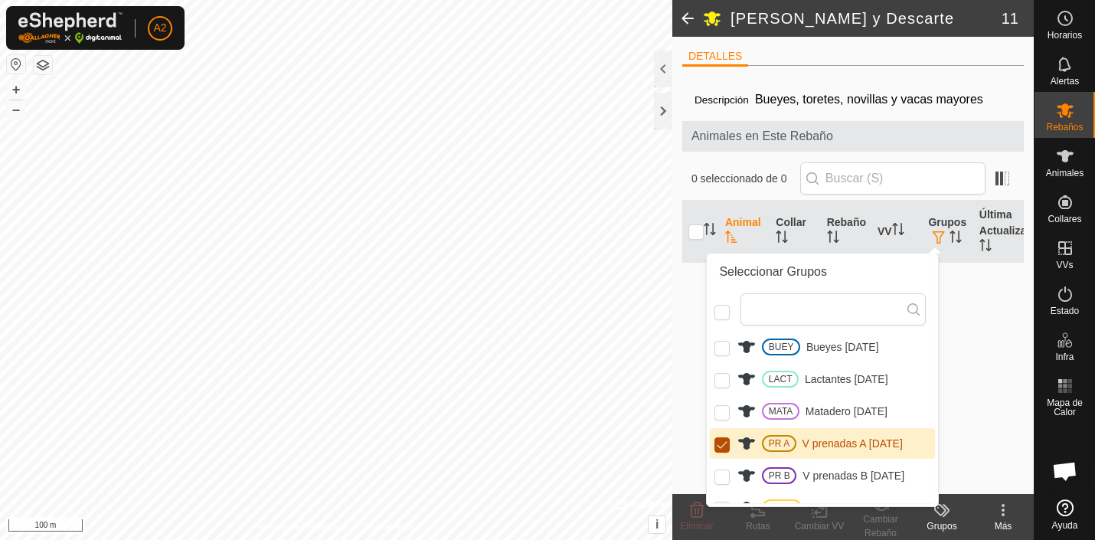
click at [726, 441] on input "PR A" at bounding box center [722, 444] width 15 height 15
checkbox input "false"
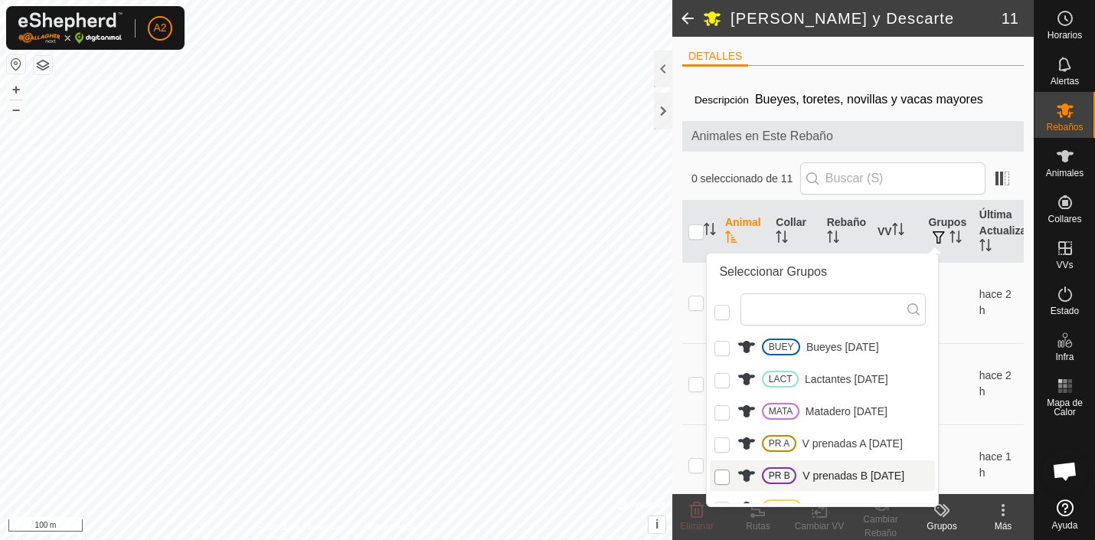
click at [727, 475] on input "PR B" at bounding box center [722, 477] width 15 height 15
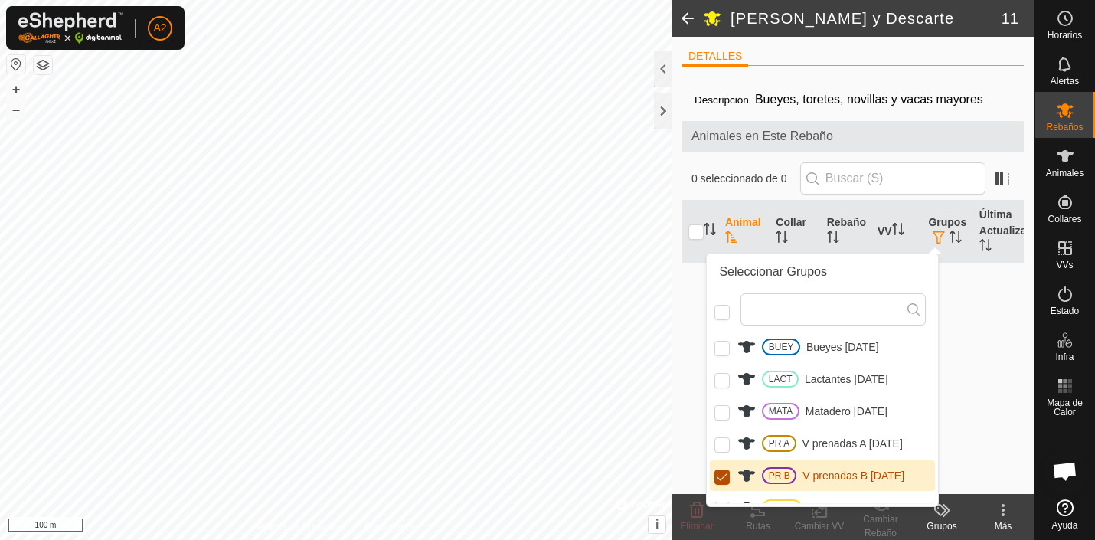
click at [727, 475] on input "PR B" at bounding box center [722, 477] width 15 height 15
checkbox input "false"
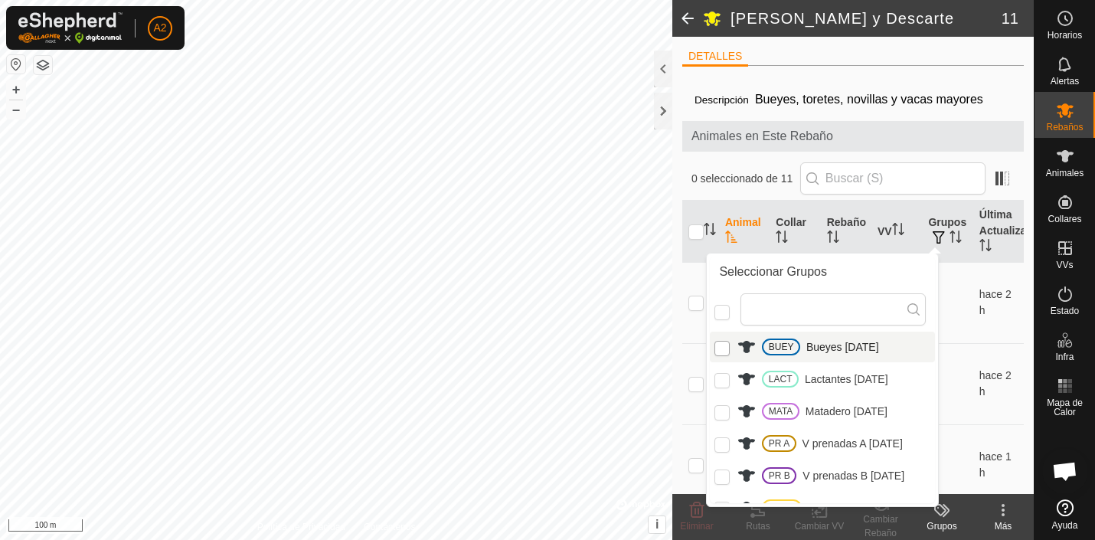
click at [722, 347] on input "BUEY" at bounding box center [722, 348] width 15 height 15
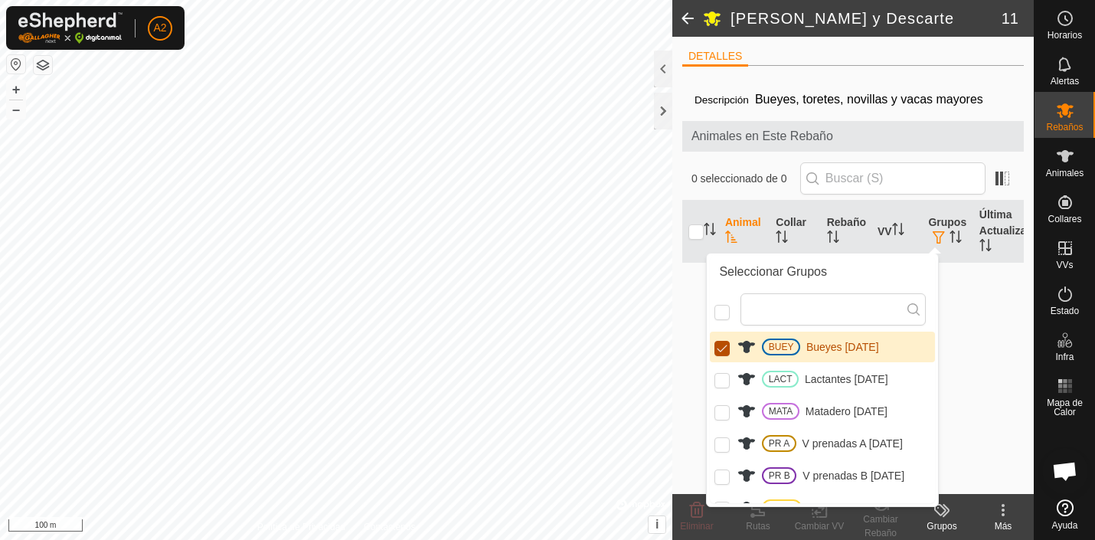
click at [722, 347] on input "BUEY" at bounding box center [722, 348] width 15 height 15
checkbox input "false"
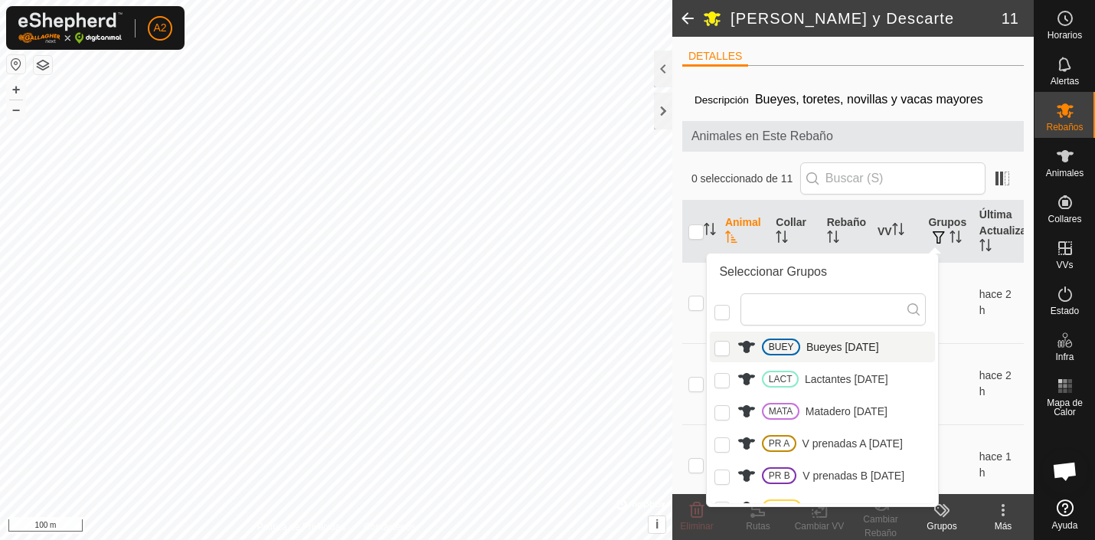
click at [977, 126] on div "Animales en Este Rebaño" at bounding box center [853, 136] width 342 height 31
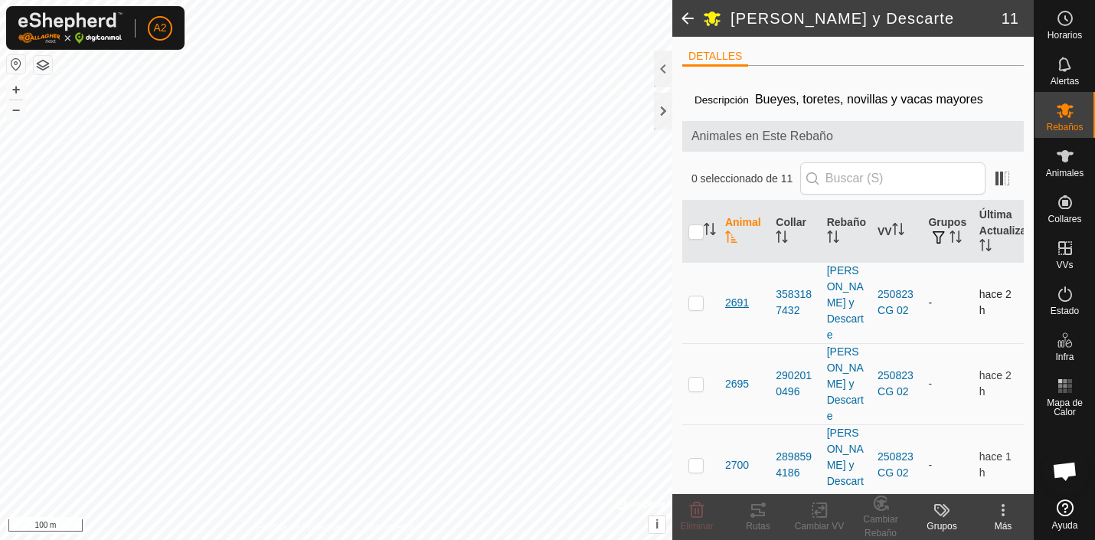
click at [735, 296] on span "2691" at bounding box center [737, 303] width 24 height 16
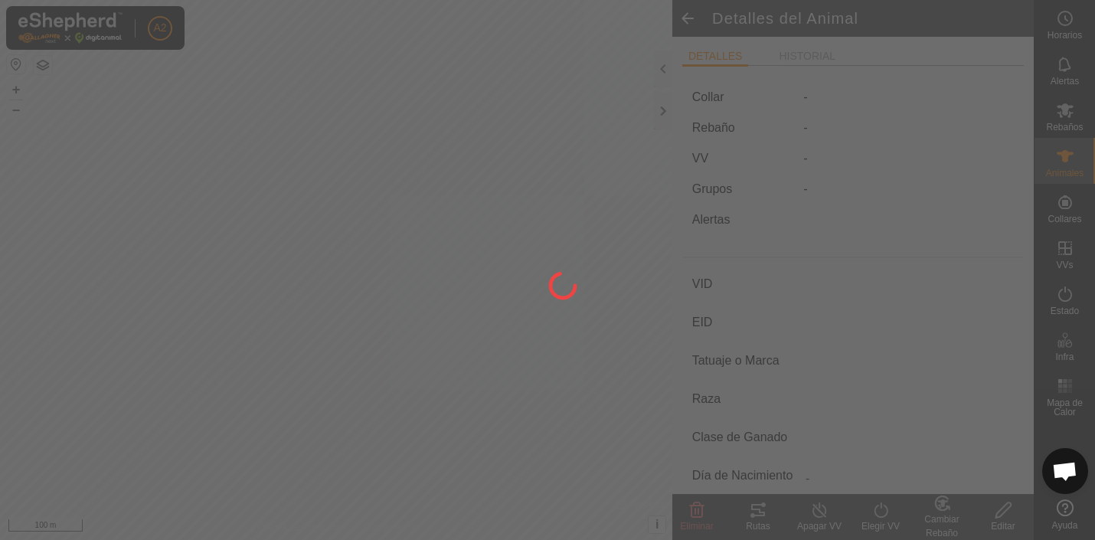
type input "2691"
type input "-"
type input "Macho [MEDICAL_DATA]"
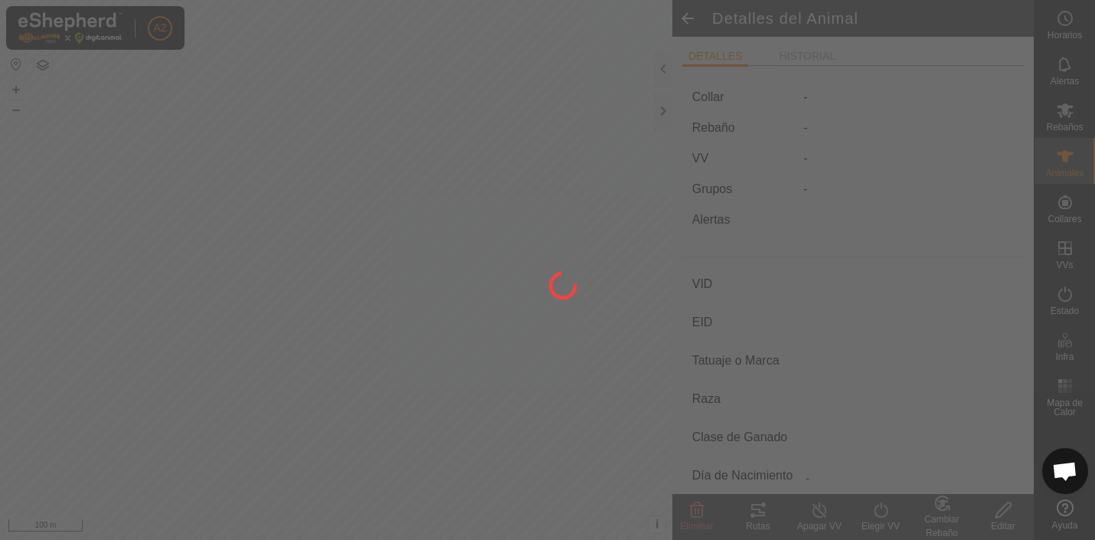
type input "08/2024"
type input "1 year 1 month"
type input "229 kg"
type input "-"
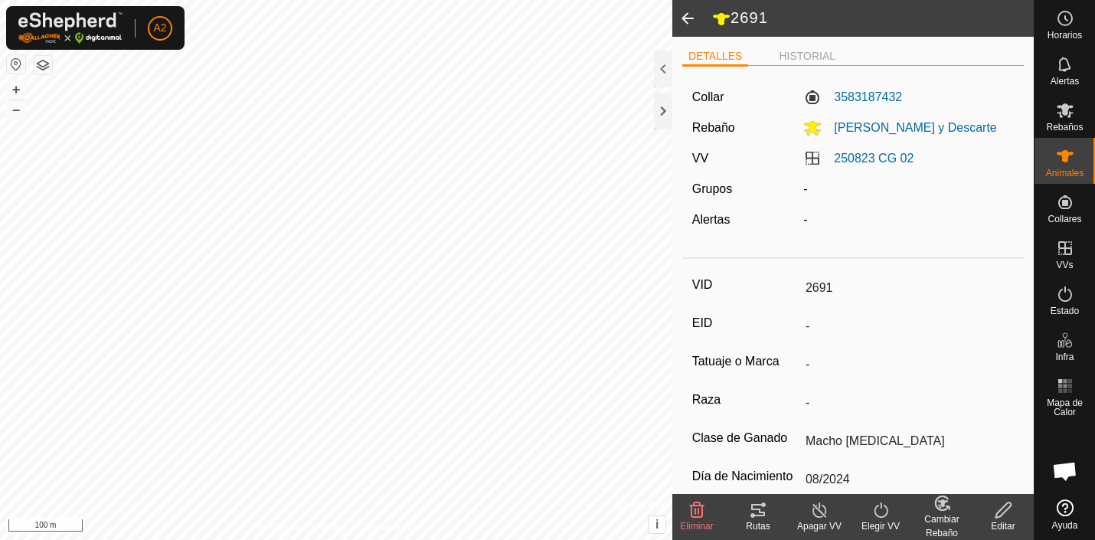
click at [807, 185] on div "-" at bounding box center [908, 189] width 223 height 18
click at [1066, 109] on icon at bounding box center [1065, 110] width 17 height 15
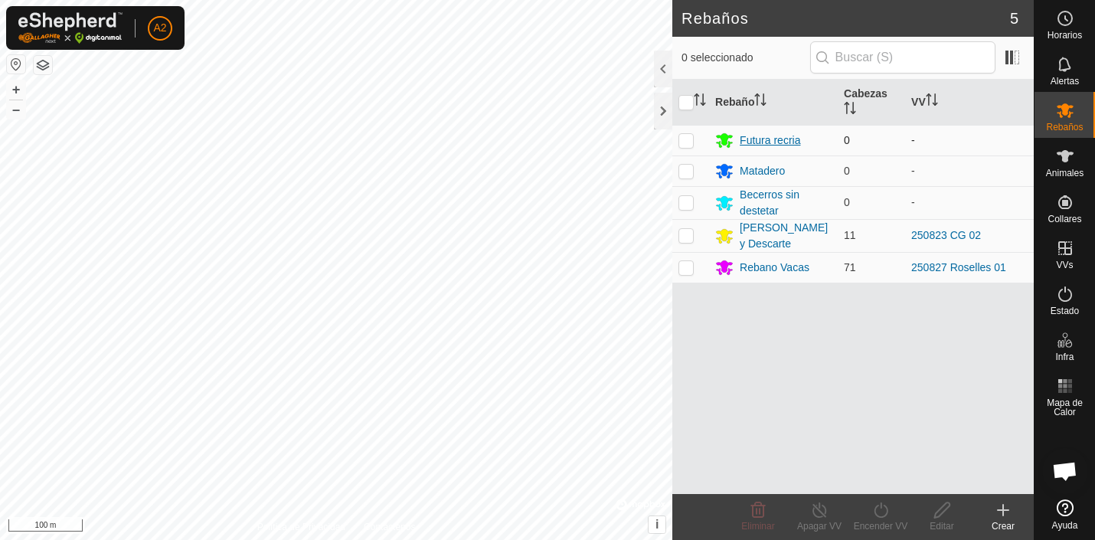
click at [771, 140] on div "Futura recria" at bounding box center [770, 141] width 61 height 16
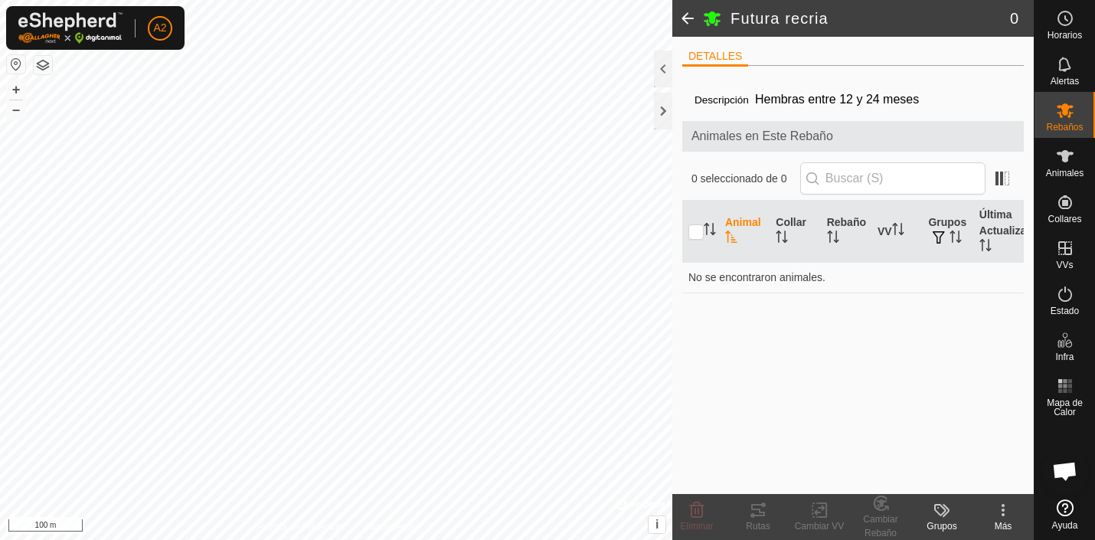
click at [735, 239] on icon "Activar para ordenar" at bounding box center [731, 237] width 12 height 12
click at [1067, 113] on icon at bounding box center [1065, 110] width 17 height 15
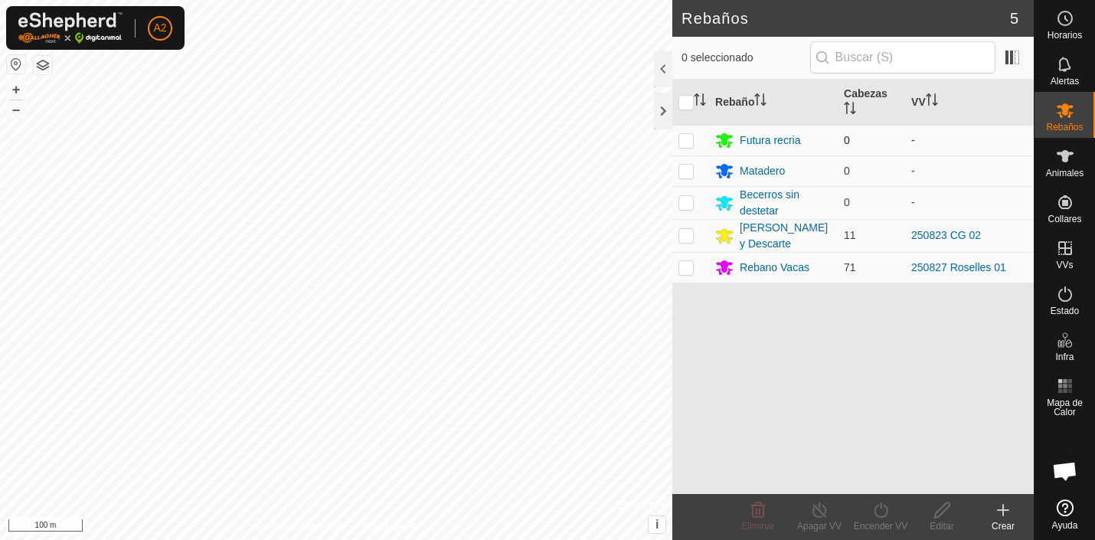
click at [687, 141] on p-checkbox at bounding box center [686, 140] width 15 height 12
checkbox input "true"
click at [941, 509] on icon at bounding box center [942, 510] width 19 height 18
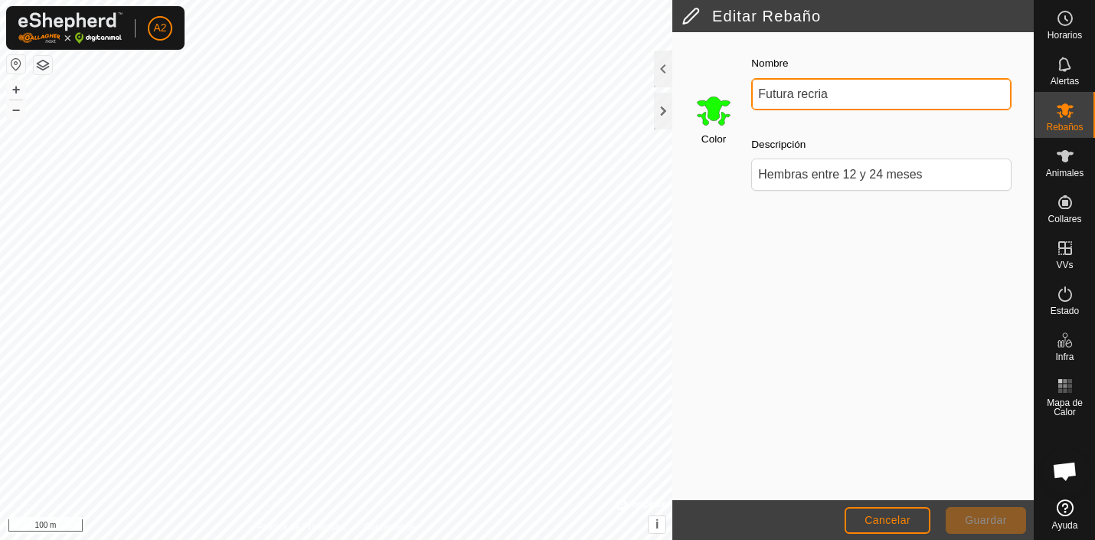
drag, startPoint x: 836, startPoint y: 90, endPoint x: 742, endPoint y: 88, distance: 93.5
click at [751, 88] on input "Futura recria" at bounding box center [881, 94] width 260 height 32
type input "Vacas Prenadas"
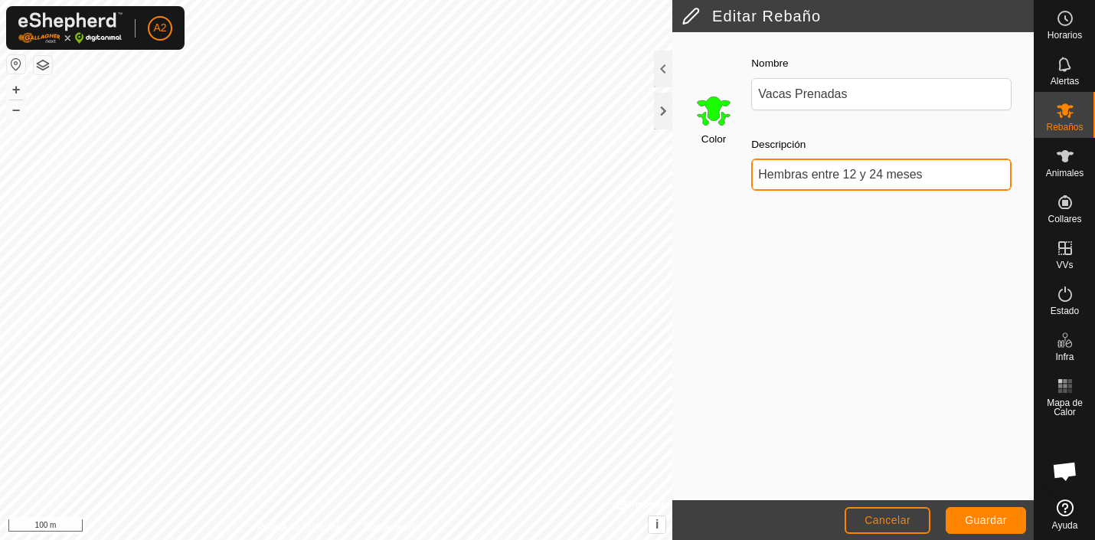
drag, startPoint x: 931, startPoint y: 176, endPoint x: 623, endPoint y: 162, distance: 308.3
click at [751, 162] on input "Hembras entre 12 y 24 meses" at bounding box center [881, 175] width 260 height 32
type input "Vacas prenadas [DATE]"
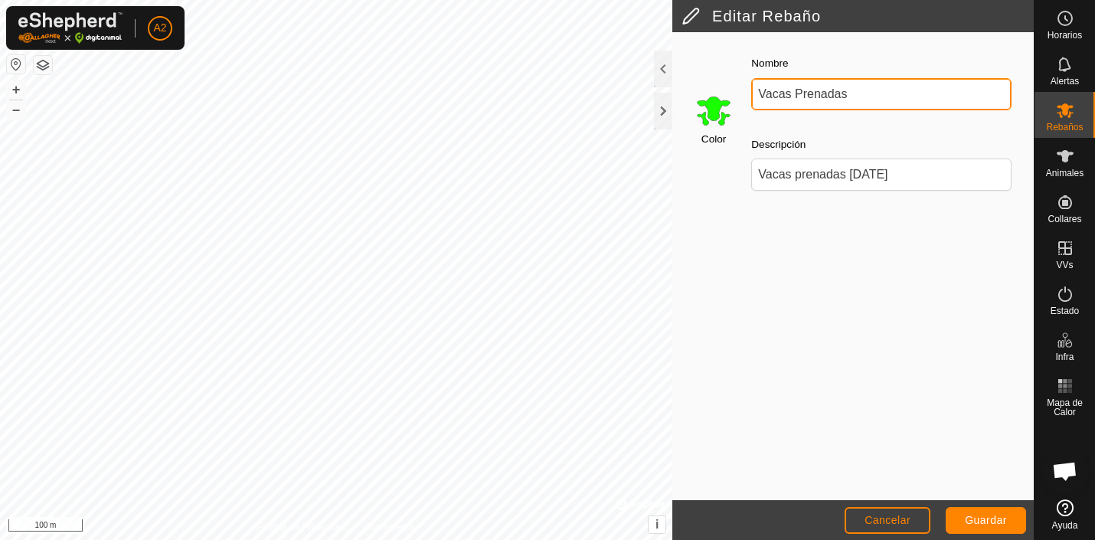
click at [881, 93] on input "Vacas Prenadas" at bounding box center [881, 94] width 260 height 32
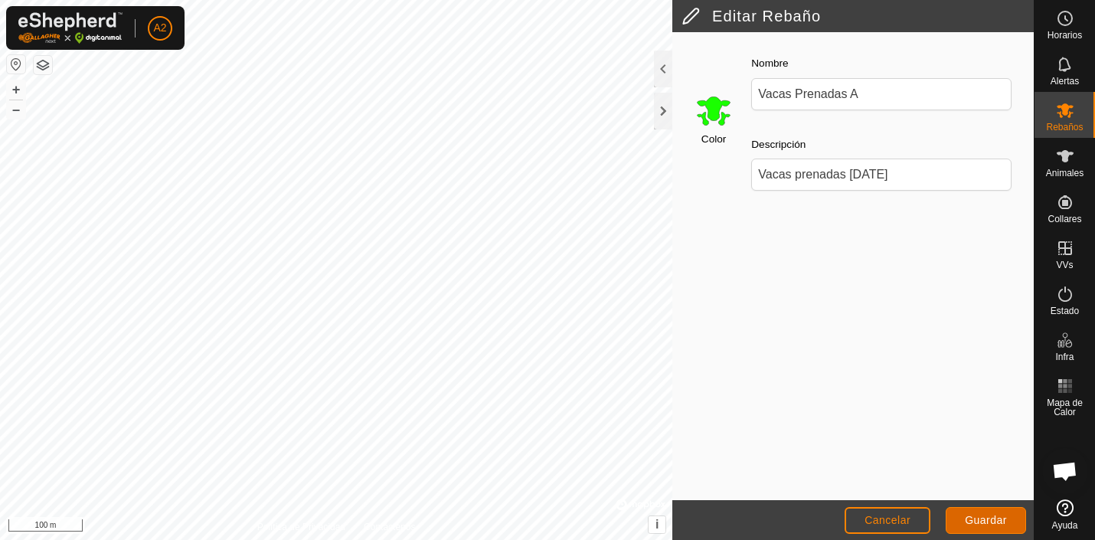
click at [992, 516] on span "Guardar" at bounding box center [986, 520] width 42 height 12
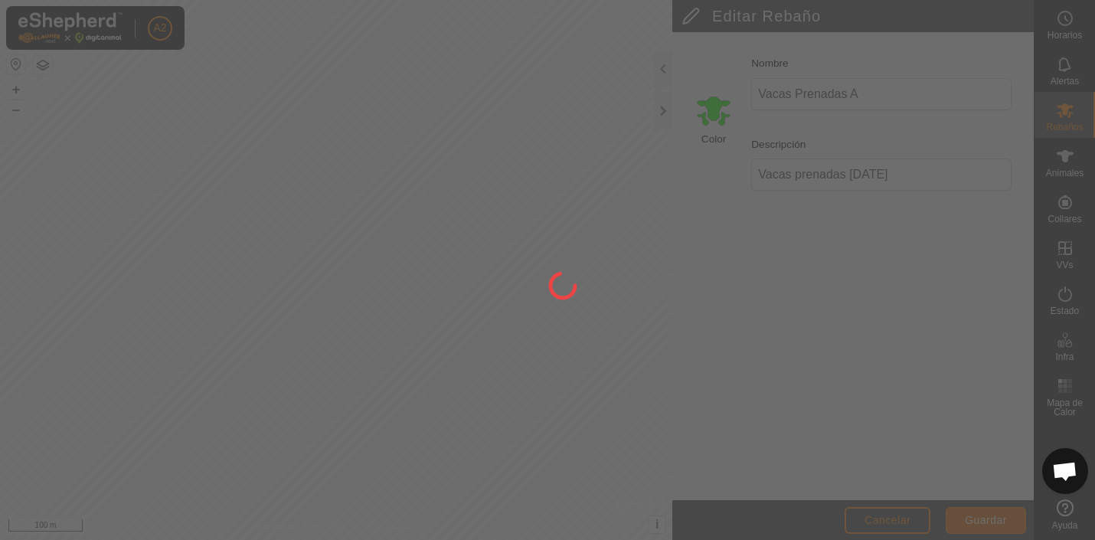
type input "Futura recria"
type input "Hembras entre 12 y 24 meses"
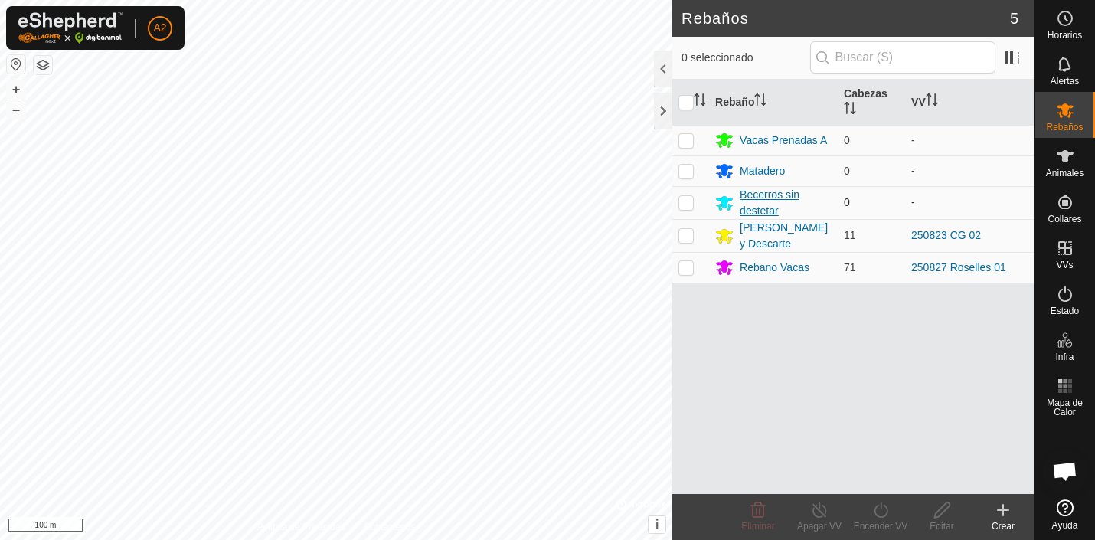
click at [769, 195] on div "Becerros sin destetar" at bounding box center [786, 203] width 92 height 32
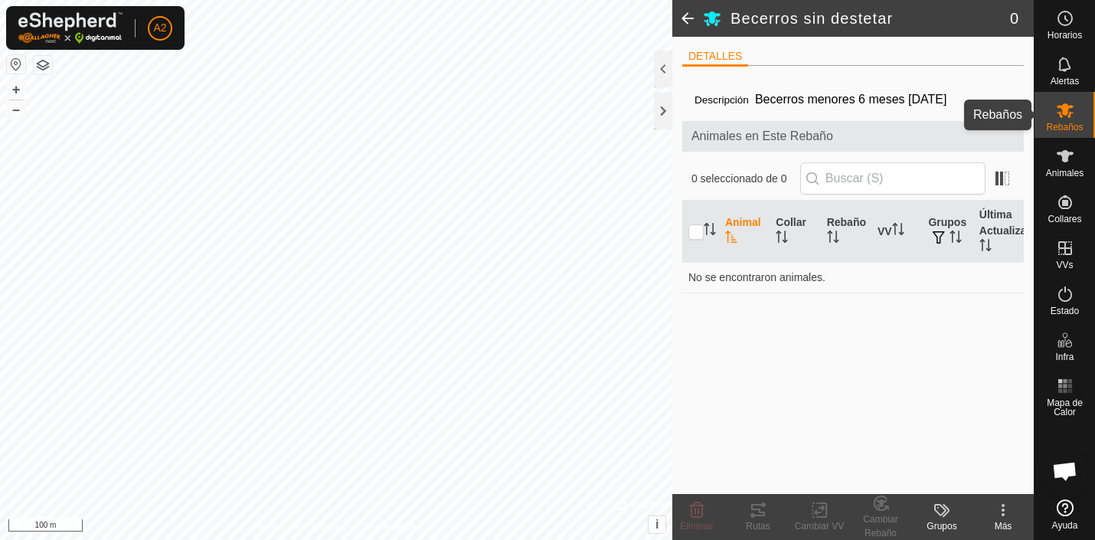
click at [1067, 107] on icon at bounding box center [1065, 110] width 17 height 15
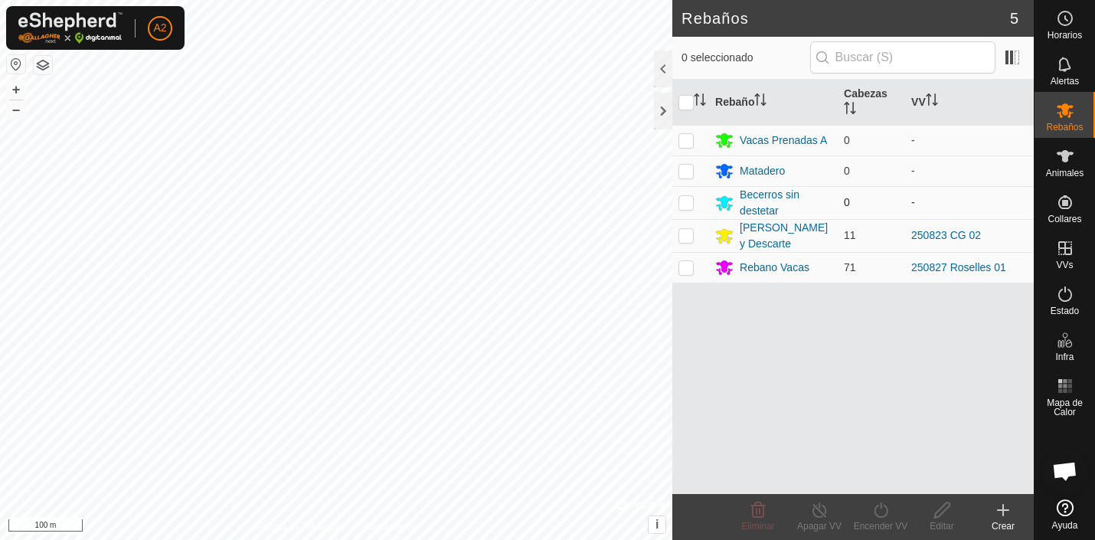
click at [684, 204] on p-checkbox at bounding box center [686, 202] width 15 height 12
checkbox input "true"
click at [943, 509] on icon at bounding box center [942, 510] width 19 height 18
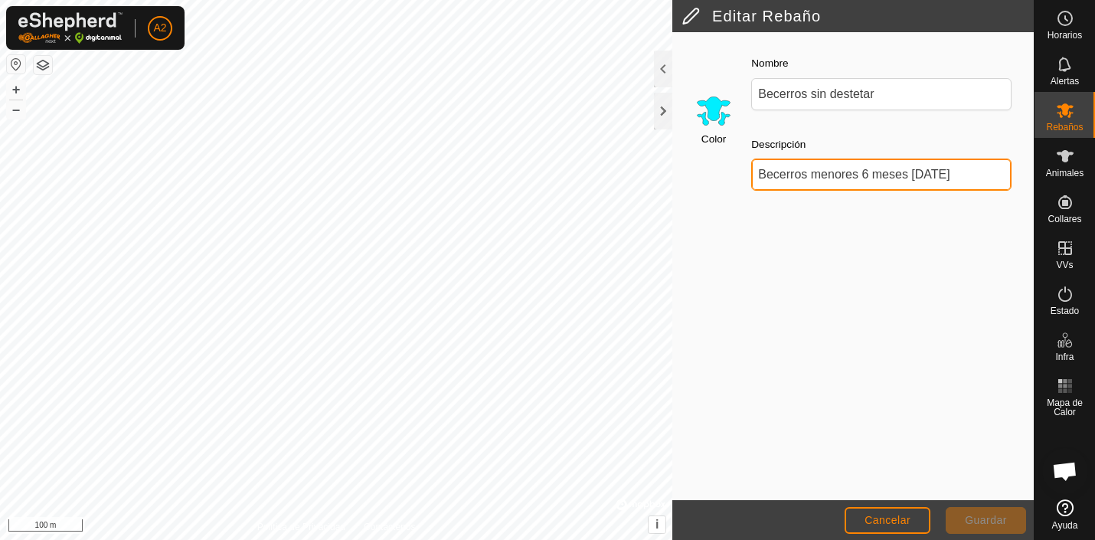
drag, startPoint x: 761, startPoint y: 172, endPoint x: 964, endPoint y: 178, distance: 203.8
click at [966, 179] on input "Becerros menores 6 meses [DATE]" at bounding box center [881, 175] width 260 height 32
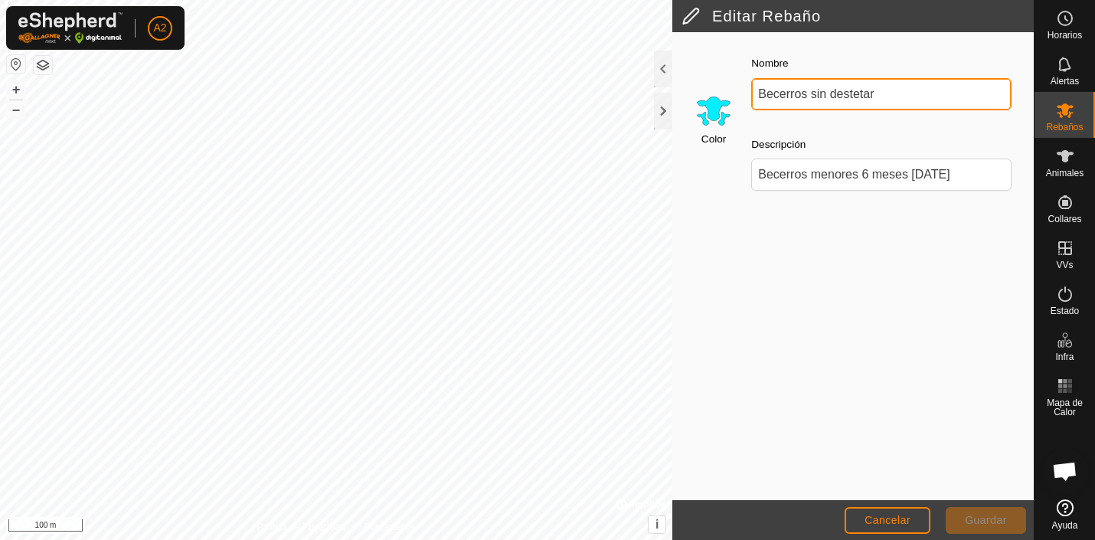
click at [893, 83] on input "Becerros sin destetar" at bounding box center [881, 94] width 260 height 32
drag, startPoint x: 808, startPoint y: 90, endPoint x: 715, endPoint y: 87, distance: 92.7
click at [751, 87] on input "Becerros sin destetar" at bounding box center [881, 94] width 260 height 32
type input "Terneros sin destetar"
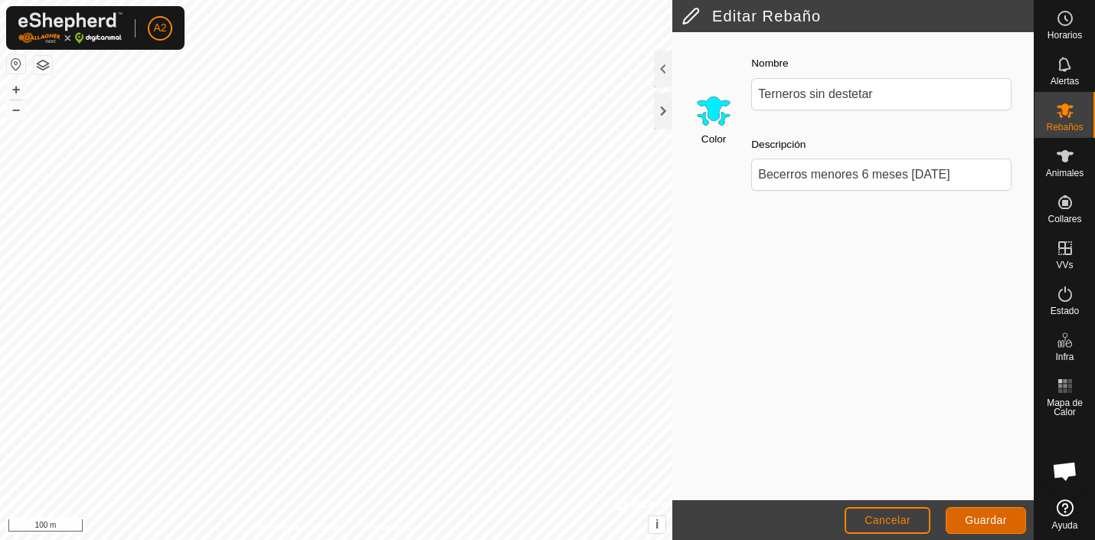
click at [984, 517] on span "Guardar" at bounding box center [986, 520] width 42 height 12
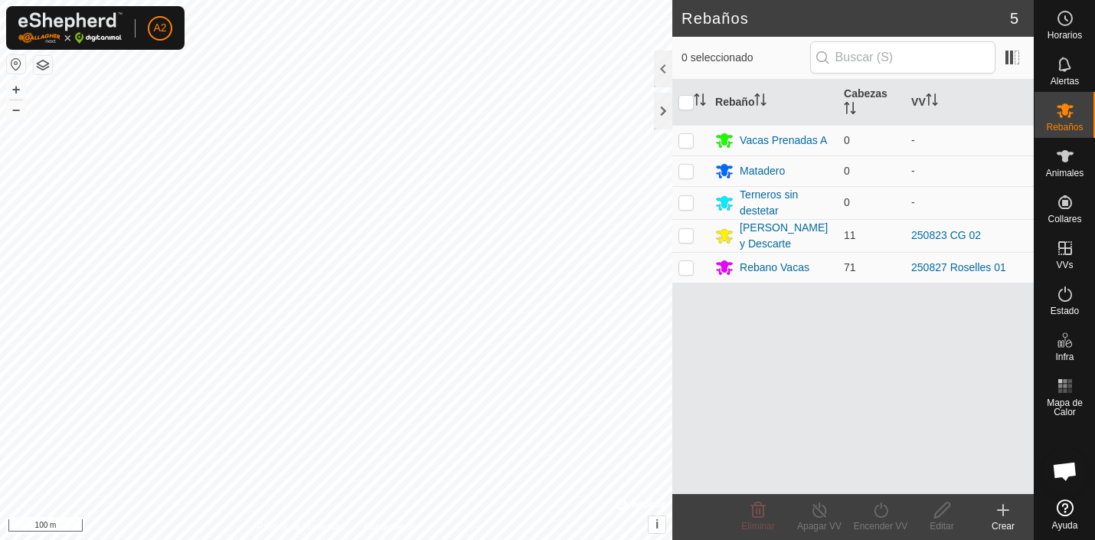
click at [1006, 510] on icon at bounding box center [1003, 510] width 11 height 0
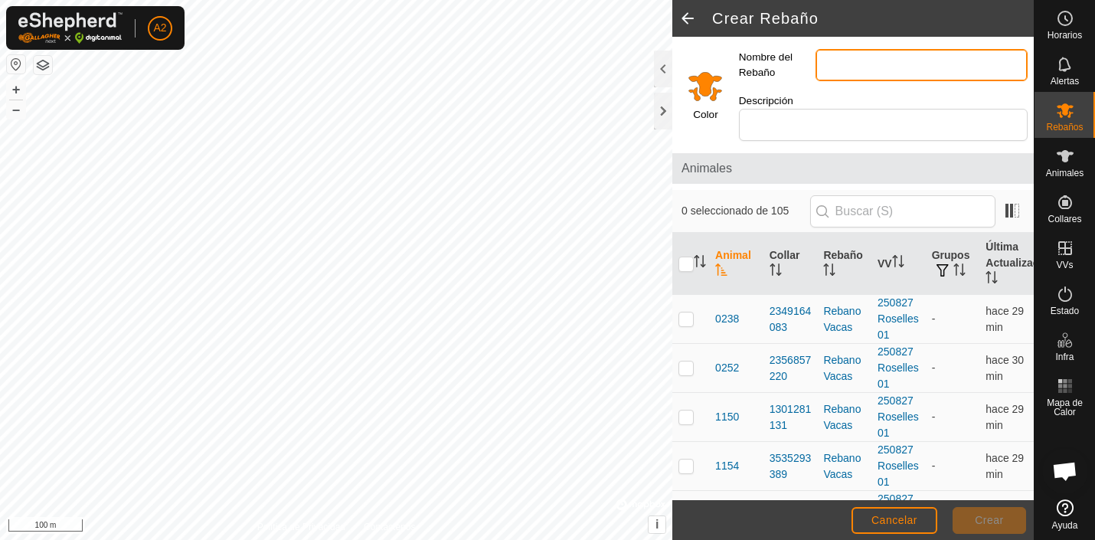
click at [847, 65] on input "Nombre del Rebaño" at bounding box center [922, 65] width 212 height 32
type input "Vacas vacias"
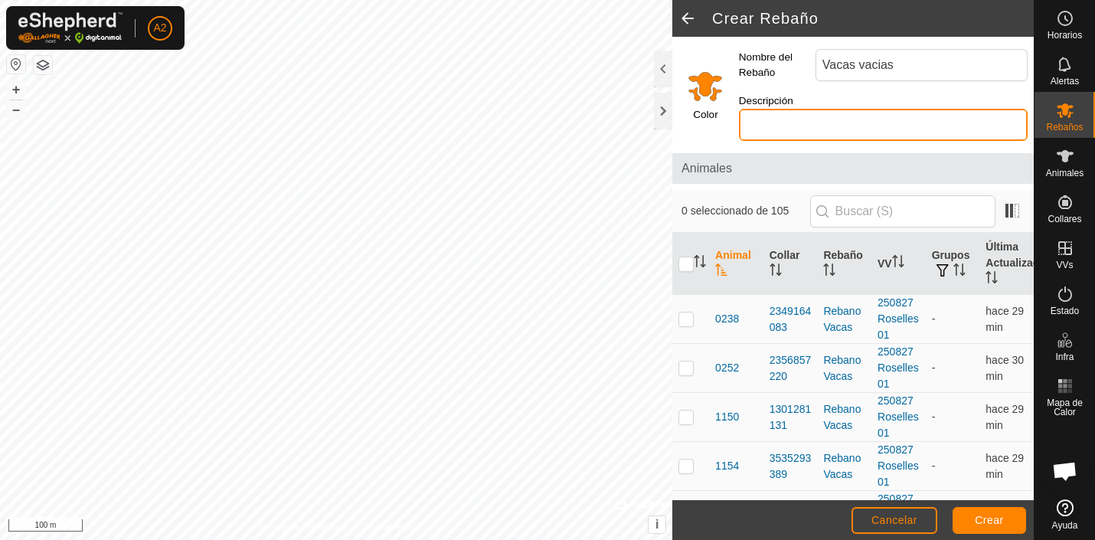
click at [793, 124] on input "Descripción" at bounding box center [883, 125] width 289 height 32
type input "Vacas y Novillas vacias [DATE]"
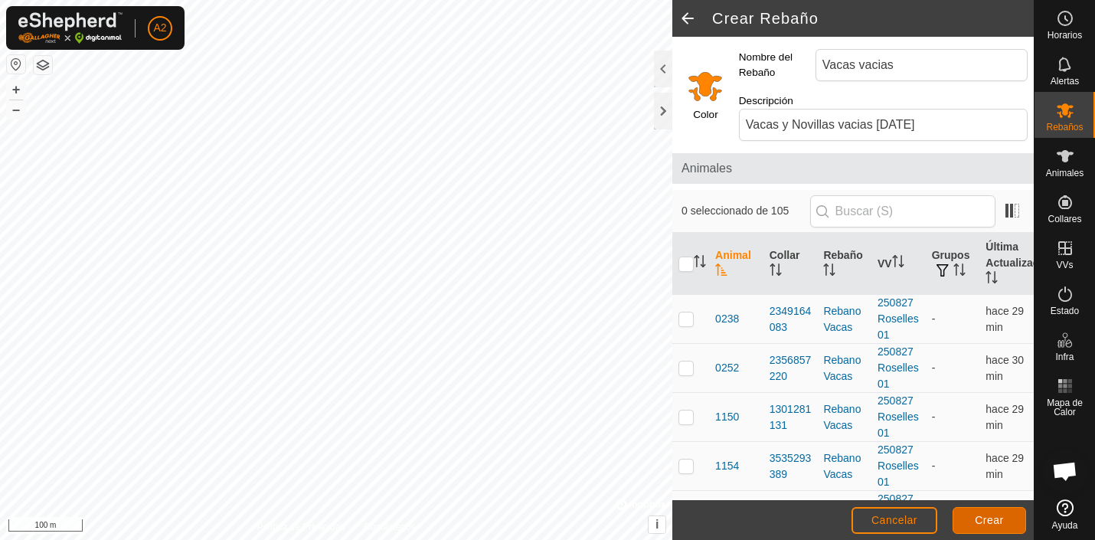
click at [984, 519] on span "Crear" at bounding box center [989, 520] width 29 height 12
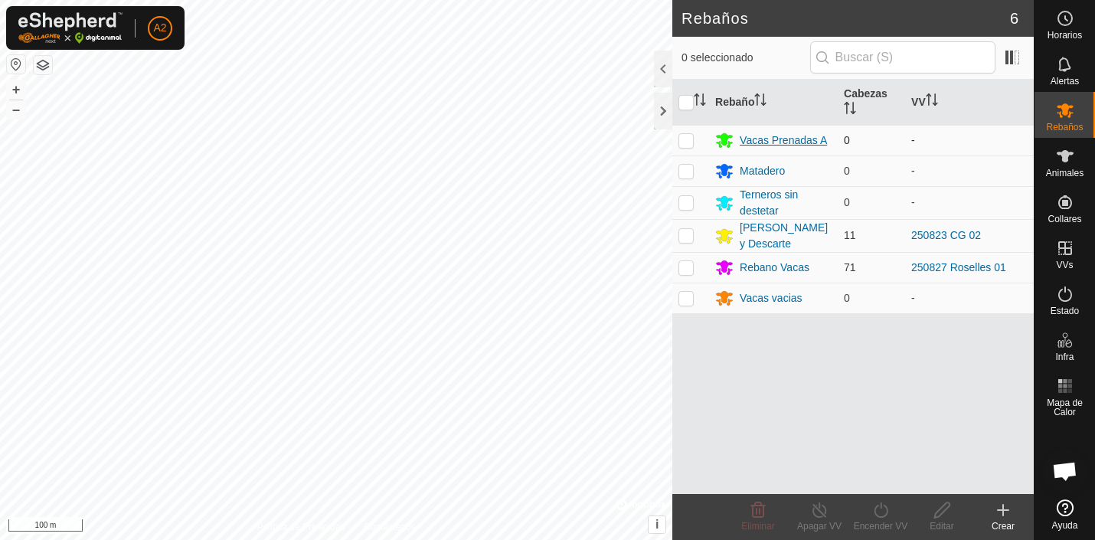
click at [762, 138] on div "Vacas Prenadas A" at bounding box center [783, 141] width 87 height 16
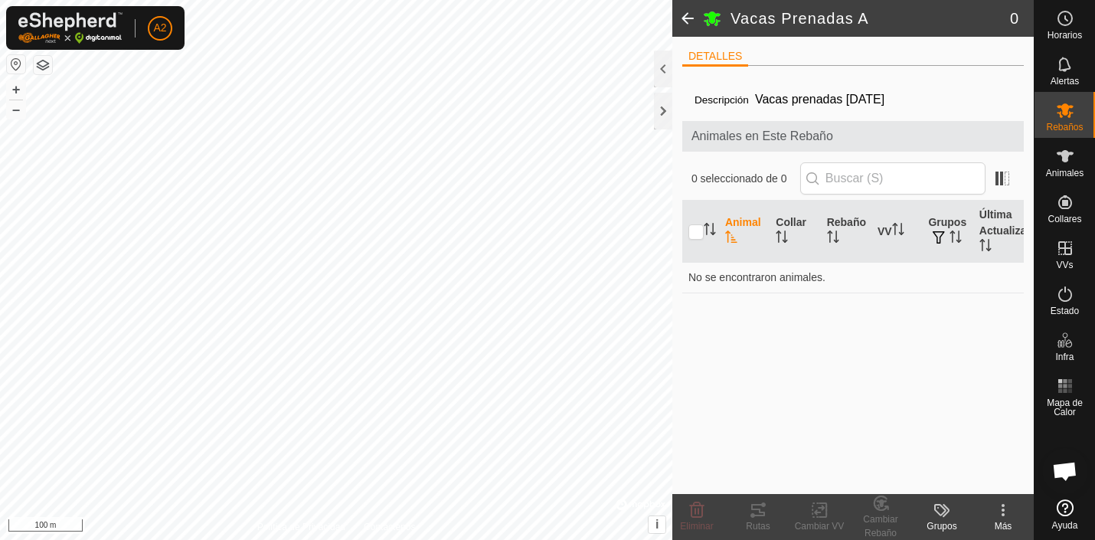
click at [686, 13] on span at bounding box center [688, 18] width 31 height 37
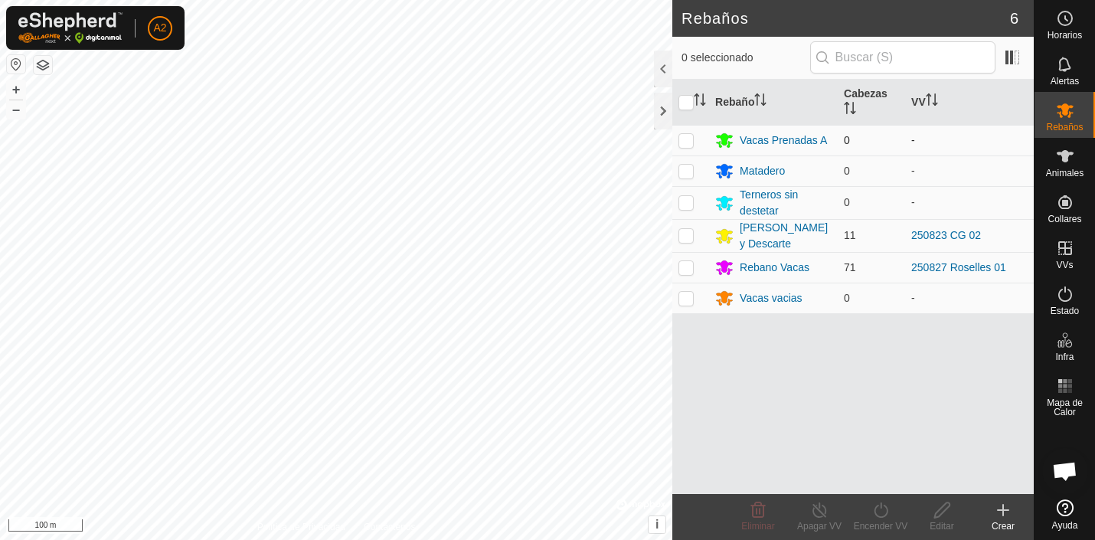
click at [689, 140] on p-checkbox at bounding box center [686, 140] width 15 height 12
checkbox input "true"
click at [808, 136] on div "Vacas Prenadas A" at bounding box center [783, 141] width 87 height 16
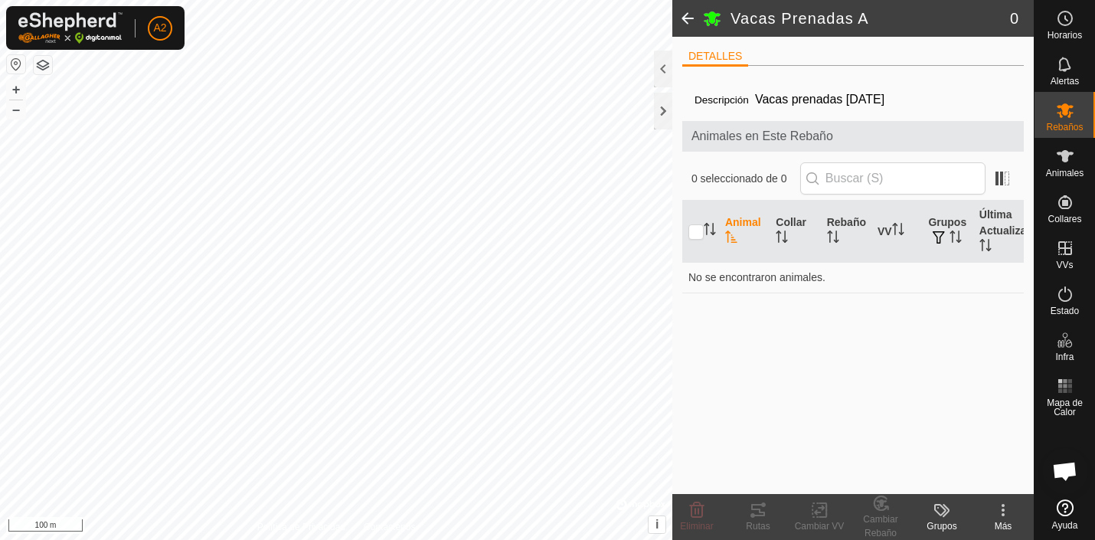
click at [689, 16] on span at bounding box center [688, 18] width 31 height 37
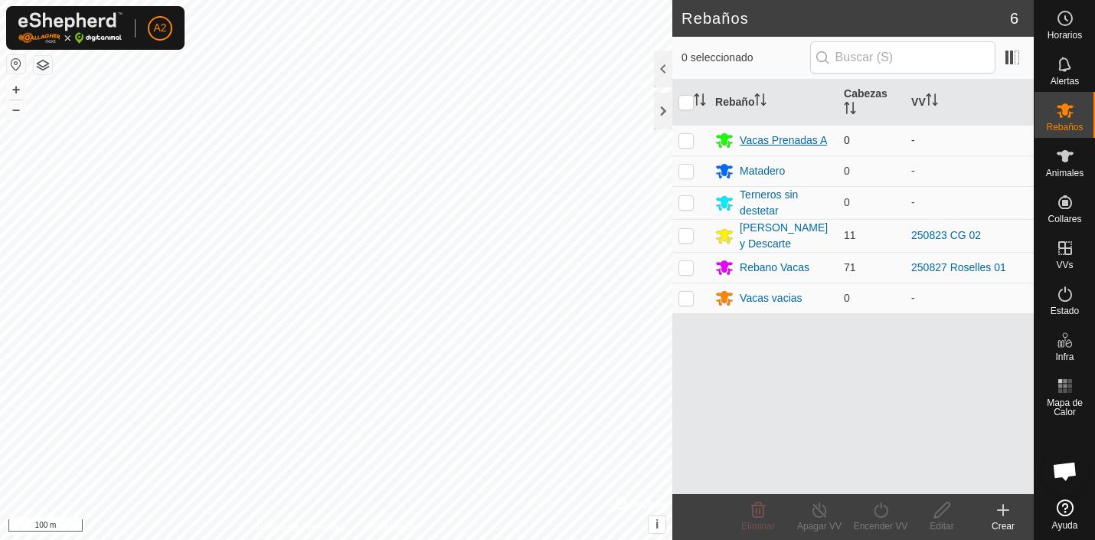
click at [787, 143] on div "Vacas Prenadas A" at bounding box center [783, 141] width 87 height 16
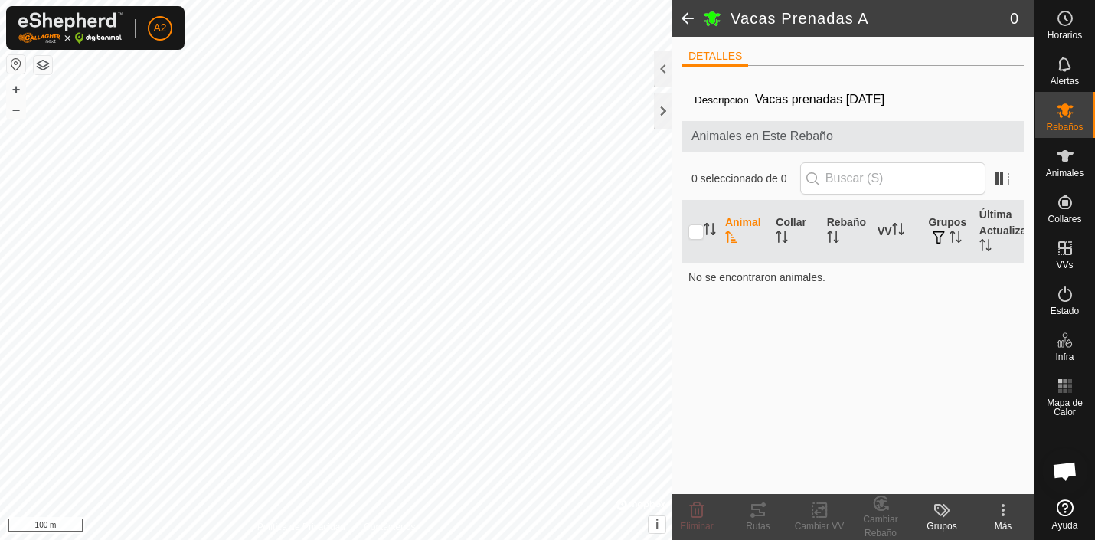
click at [686, 16] on span at bounding box center [688, 18] width 31 height 37
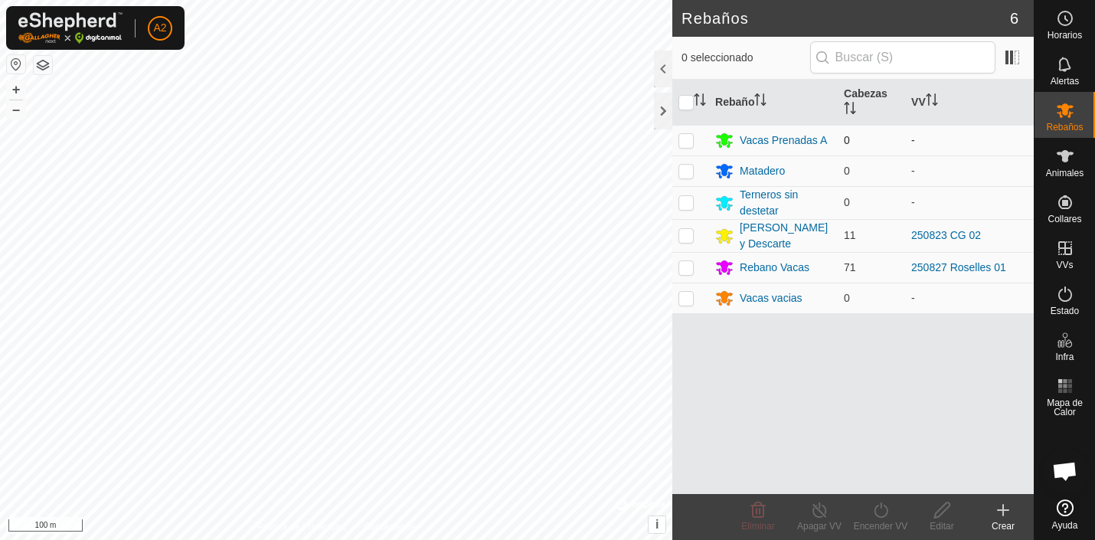
click at [689, 139] on p-checkbox at bounding box center [686, 140] width 15 height 12
checkbox input "true"
click at [945, 507] on icon at bounding box center [942, 510] width 19 height 18
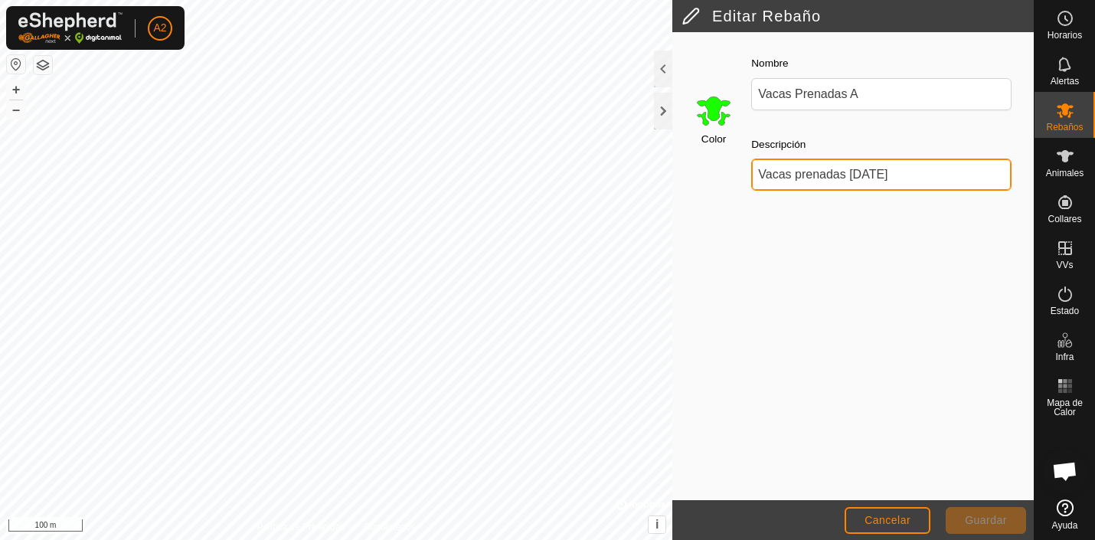
click at [909, 175] on input "Vacas prenadas [DATE]" at bounding box center [881, 175] width 260 height 32
type input "Vacas prenadas [DATE]"
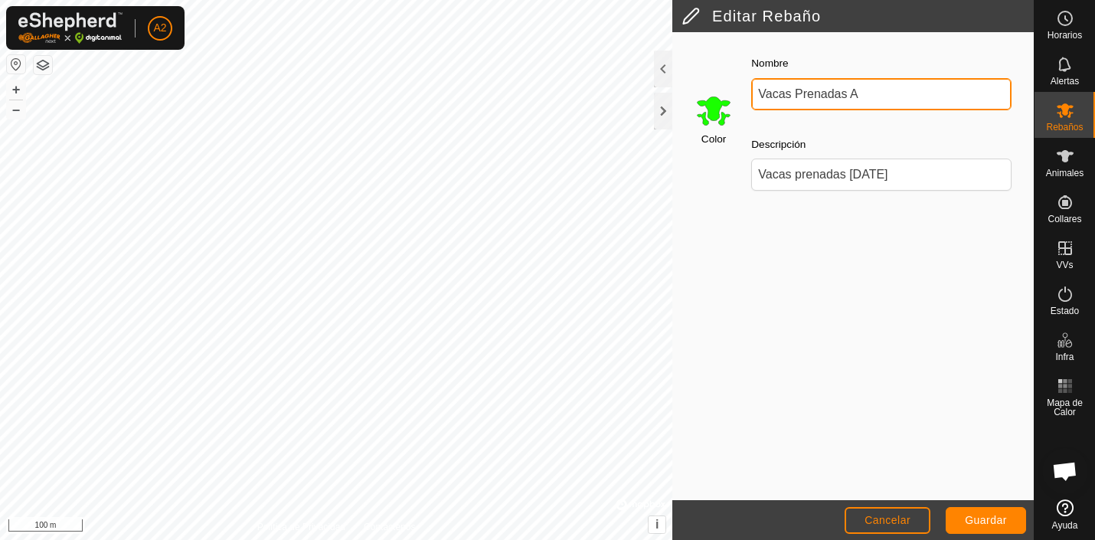
click at [871, 95] on input "Vacas Prenadas A" at bounding box center [881, 94] width 260 height 32
type input "Vacas Prenadas [PERSON_NAME][DATE]"
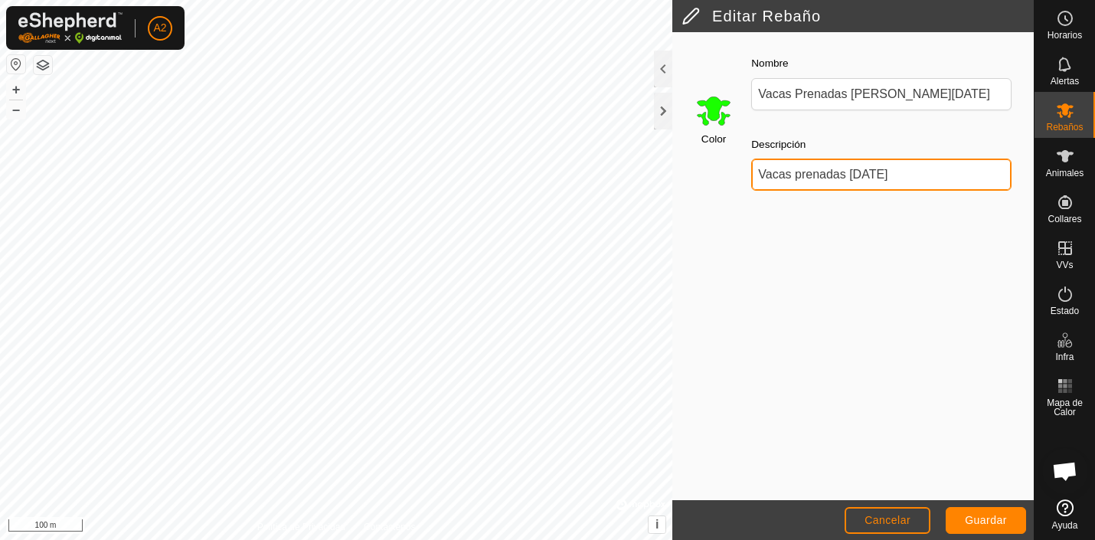
drag, startPoint x: 946, startPoint y: 170, endPoint x: 849, endPoint y: 173, distance: 96.6
click at [849, 173] on input "Vacas prenadas [DATE]" at bounding box center [881, 175] width 260 height 32
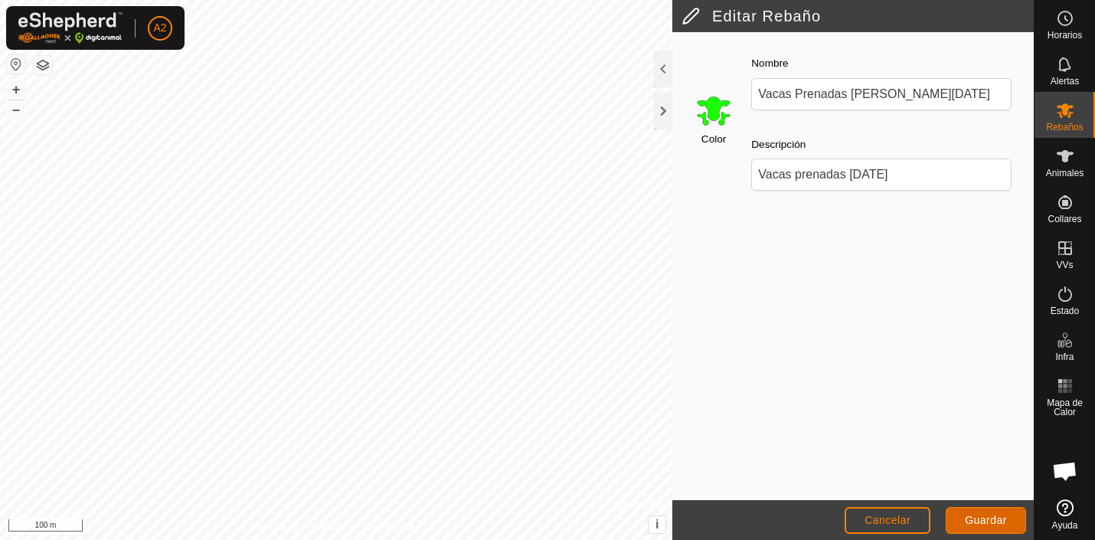
click at [987, 518] on span "Guardar" at bounding box center [986, 520] width 42 height 12
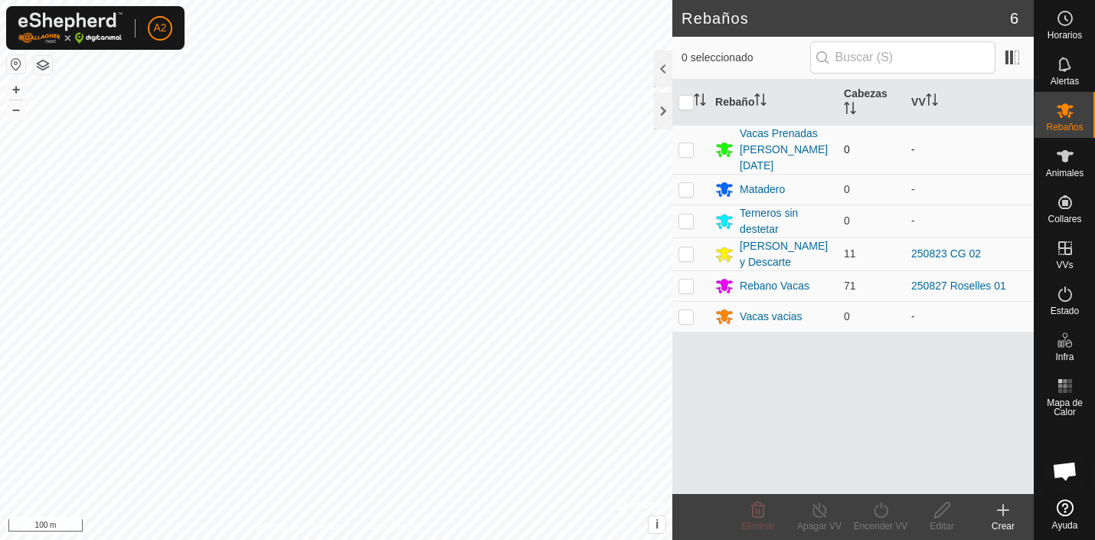
click at [689, 143] on p-checkbox at bounding box center [686, 149] width 15 height 12
checkbox input "true"
click at [780, 131] on div "Vacas Prenadas [PERSON_NAME][DATE]" at bounding box center [786, 150] width 92 height 48
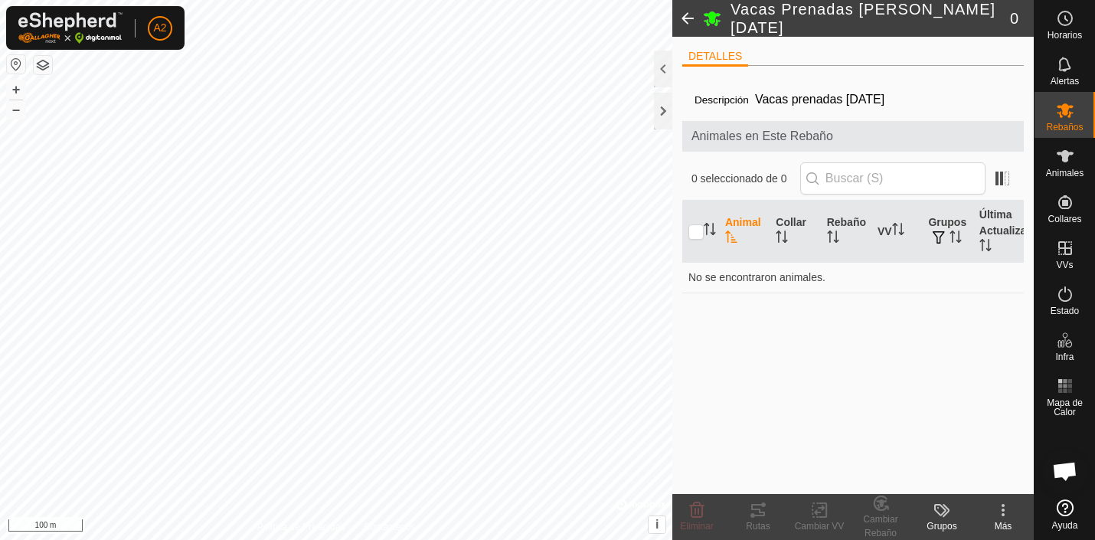
click at [682, 15] on span at bounding box center [688, 18] width 31 height 37
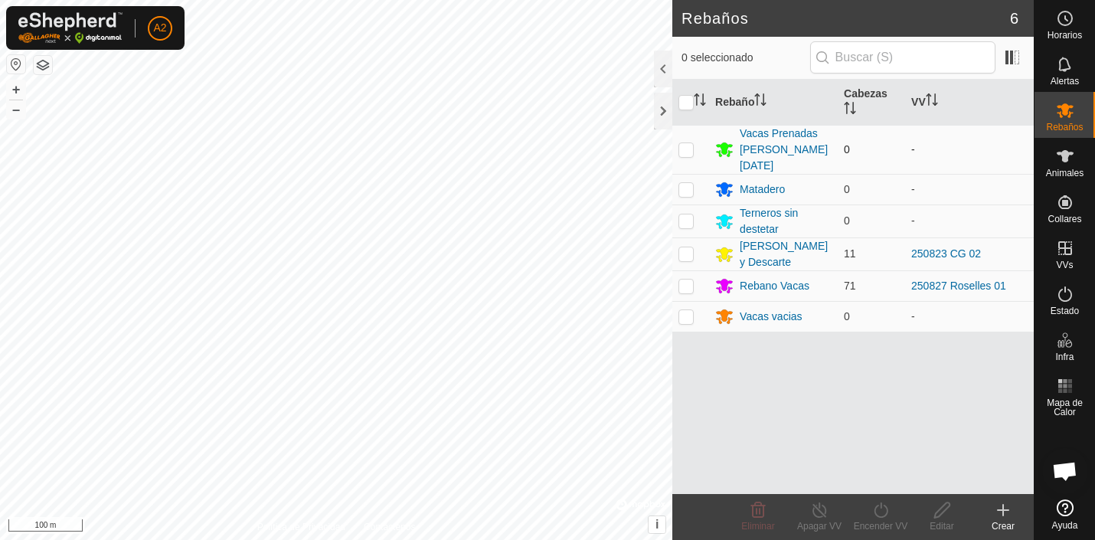
click at [686, 143] on p-checkbox at bounding box center [686, 149] width 15 height 12
checkbox input "true"
click at [942, 513] on icon at bounding box center [941, 509] width 15 height 15
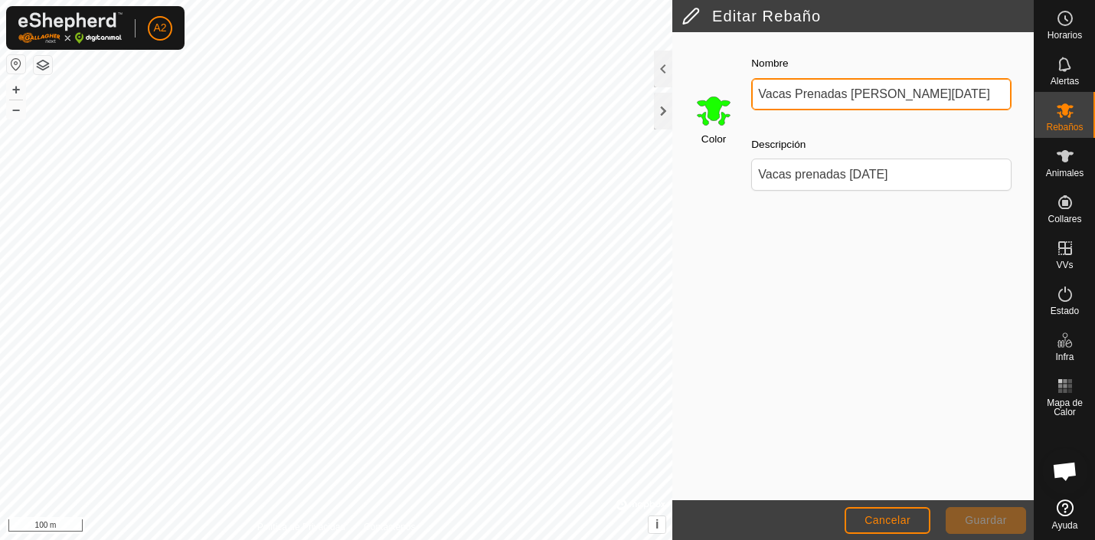
drag, startPoint x: 866, startPoint y: 94, endPoint x: 1046, endPoint y: 96, distance: 180.8
click at [1012, 96] on input "Vacas Prenadas [PERSON_NAME][DATE]" at bounding box center [881, 94] width 260 height 32
type input "Vacas Prenadas A"
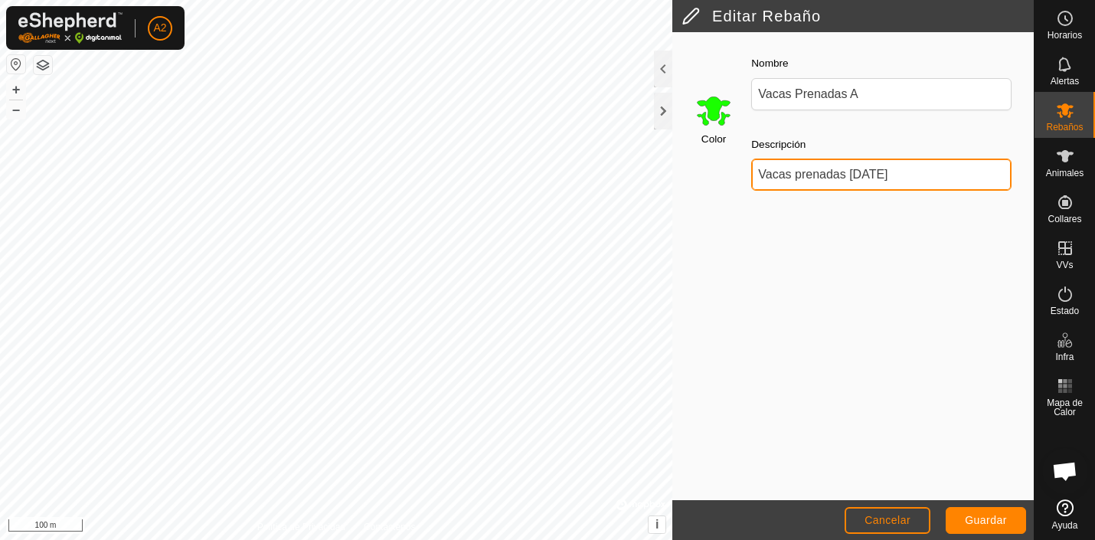
click at [852, 176] on input "Vacas prenadas [DATE]" at bounding box center [881, 175] width 260 height 32
type input "Vacas prenadas [DATE]"
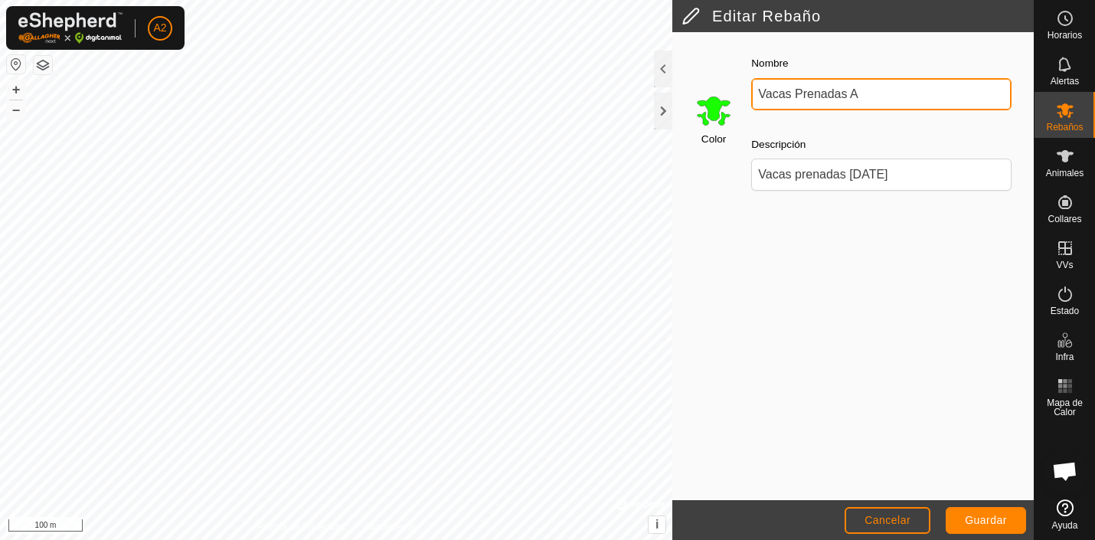
click at [873, 97] on input "Vacas Prenadas A" at bounding box center [881, 94] width 260 height 32
type input "Vacas Prenadas A y B"
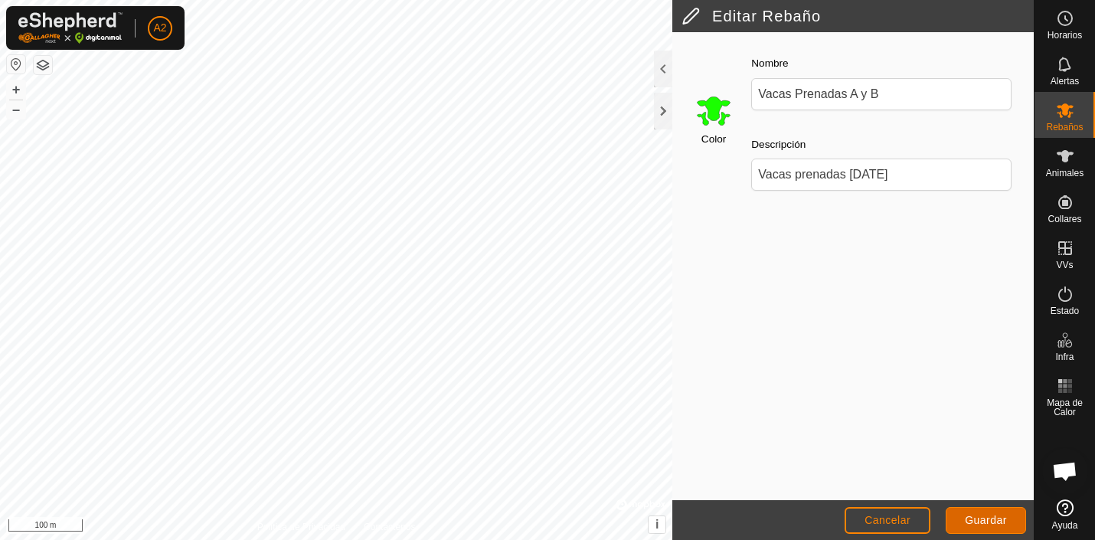
click at [992, 518] on span "Guardar" at bounding box center [986, 520] width 42 height 12
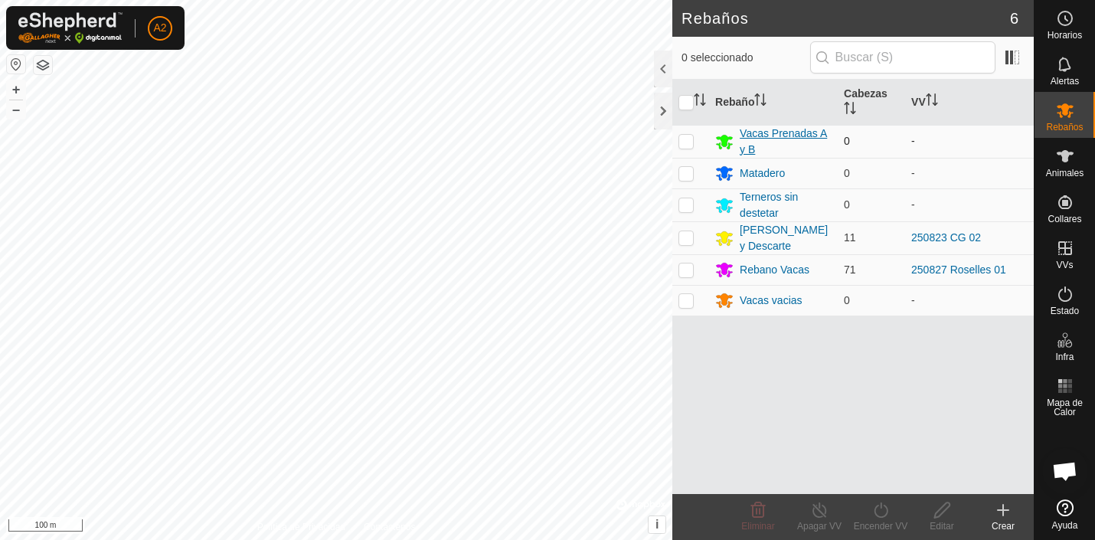
click at [802, 133] on div "Vacas Prenadas A y B" at bounding box center [786, 142] width 92 height 32
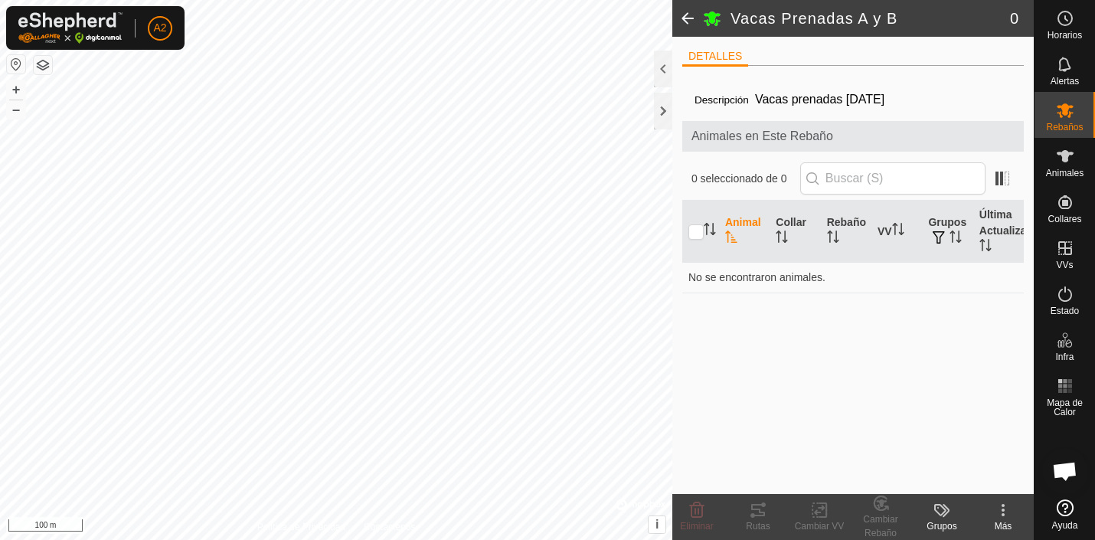
click at [685, 15] on span at bounding box center [688, 18] width 31 height 37
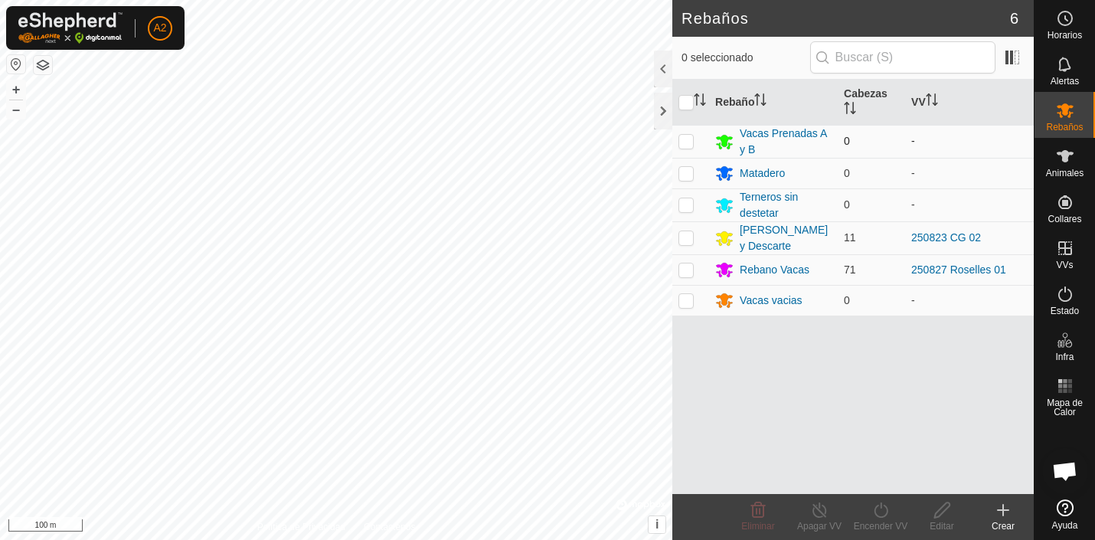
click at [688, 142] on p-checkbox at bounding box center [686, 141] width 15 height 12
checkbox input "true"
click at [941, 513] on icon at bounding box center [941, 509] width 15 height 15
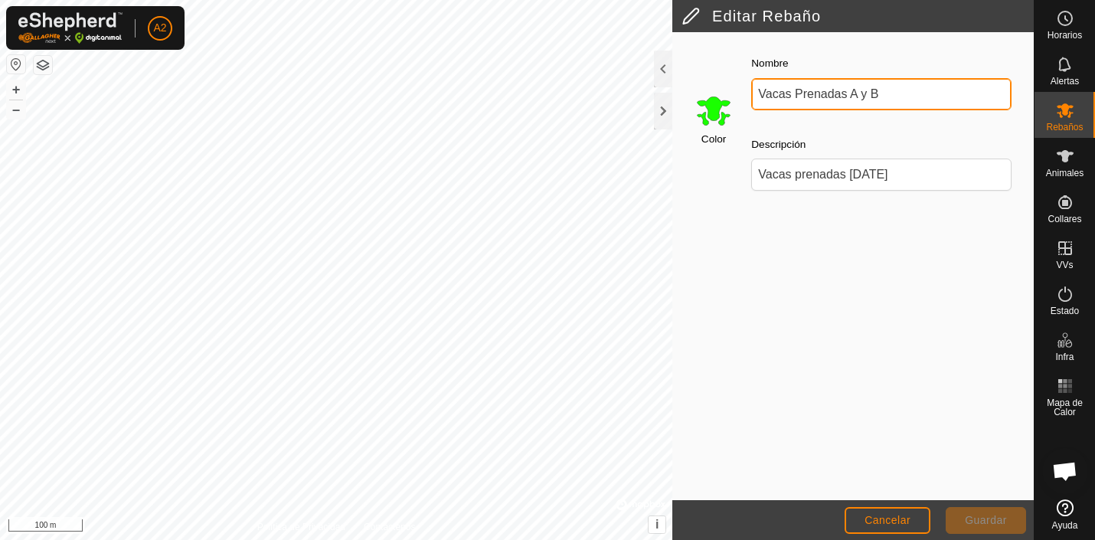
drag, startPoint x: 889, startPoint y: 91, endPoint x: 862, endPoint y: 93, distance: 26.9
click at [862, 93] on input "Vacas Prenadas A y B" at bounding box center [881, 94] width 260 height 32
type input "Vacas Prenadas A"
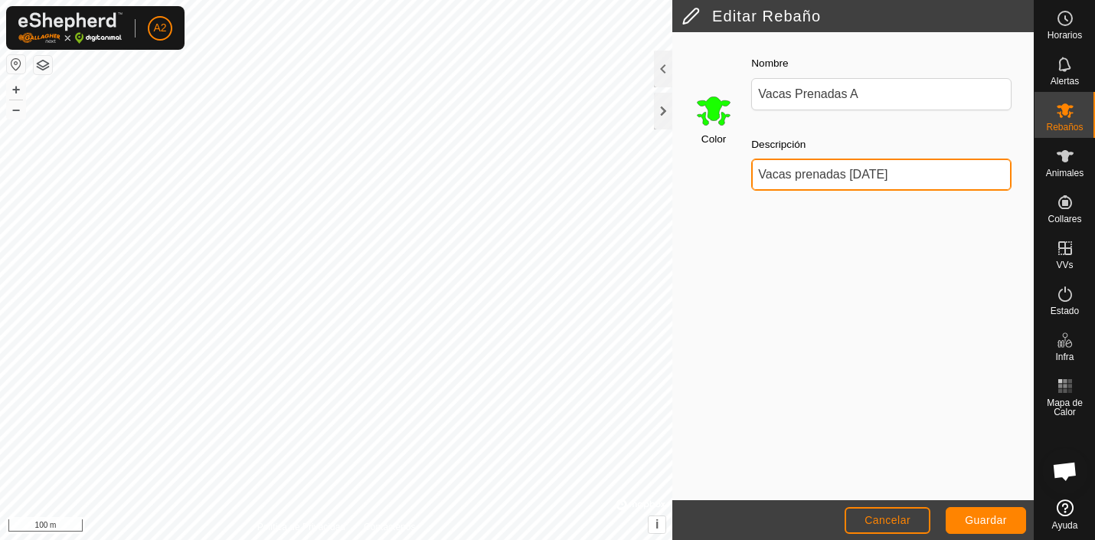
click at [849, 175] on input "Vacas prenadas [DATE]" at bounding box center [881, 175] width 260 height 32
type input "Vacas prenadas A [DATE]"
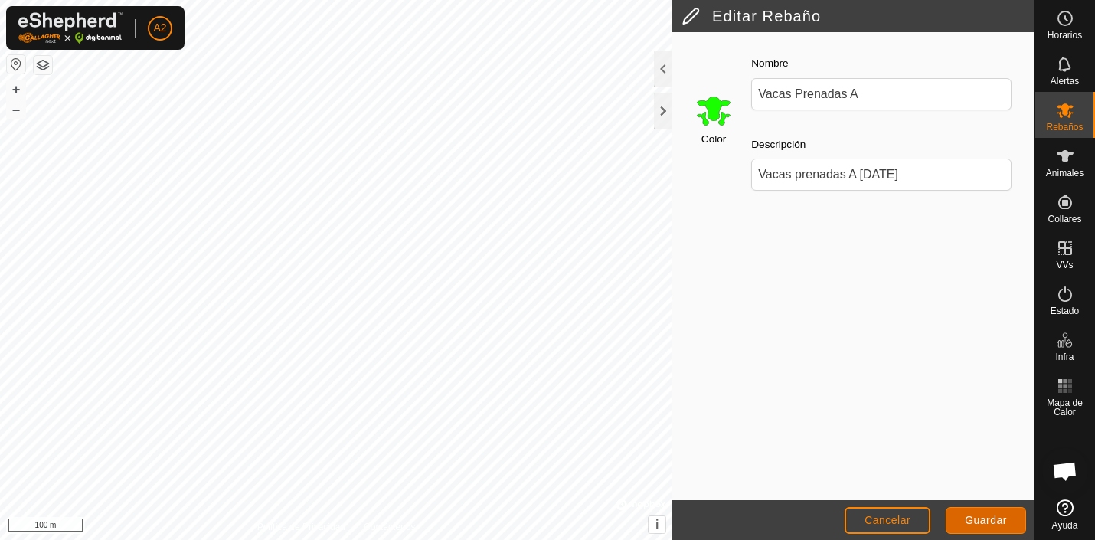
click at [993, 520] on span "Guardar" at bounding box center [986, 520] width 42 height 12
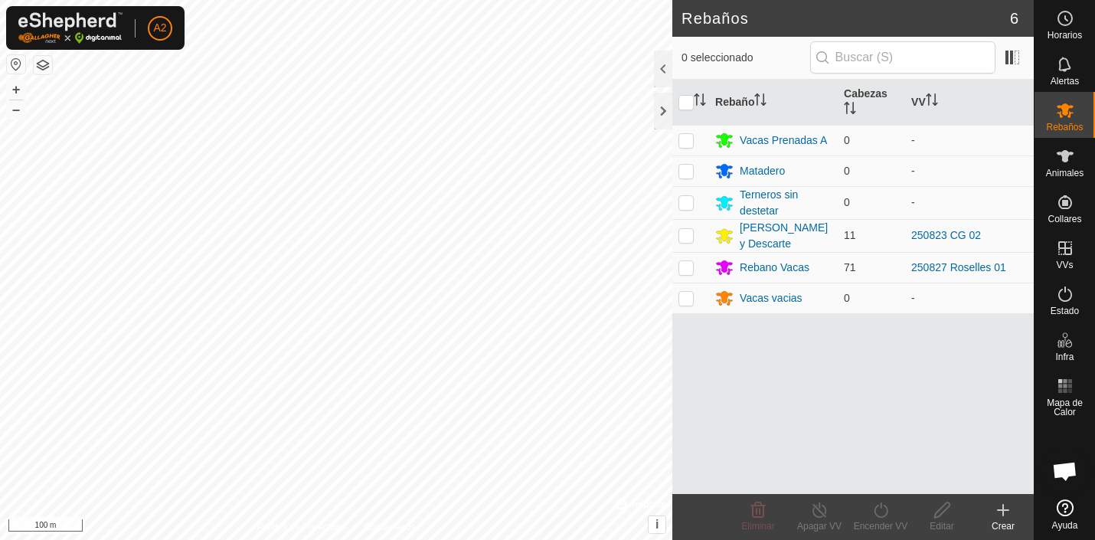
click at [1006, 508] on icon at bounding box center [1003, 510] width 18 height 18
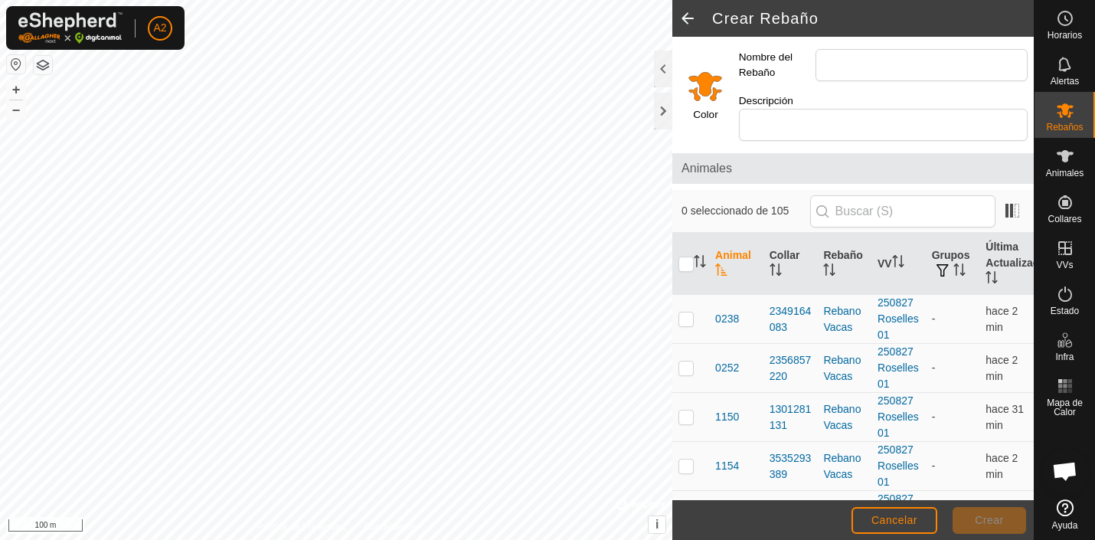
click at [709, 83] on input "Select a color" at bounding box center [705, 85] width 37 height 37
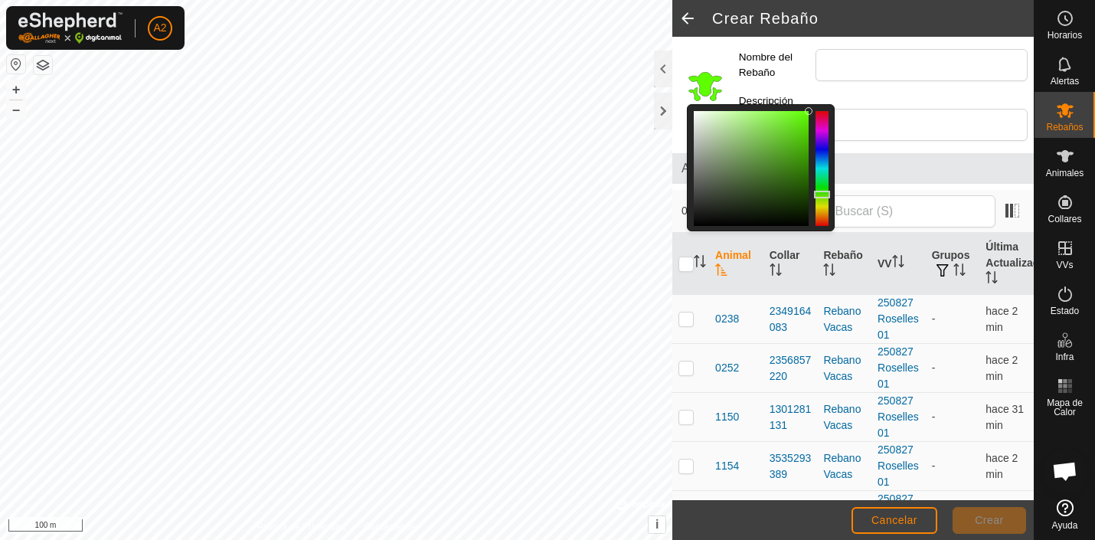
click at [824, 195] on div at bounding box center [822, 168] width 13 height 115
click at [824, 198] on div at bounding box center [822, 198] width 16 height 8
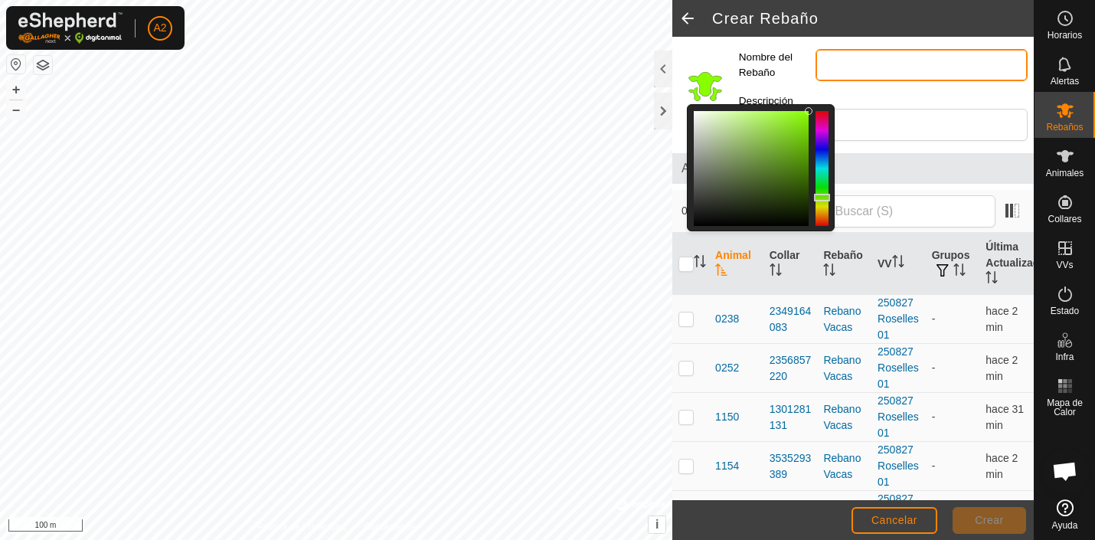
click at [883, 57] on input "Nombre del Rebaño" at bounding box center [922, 65] width 212 height 32
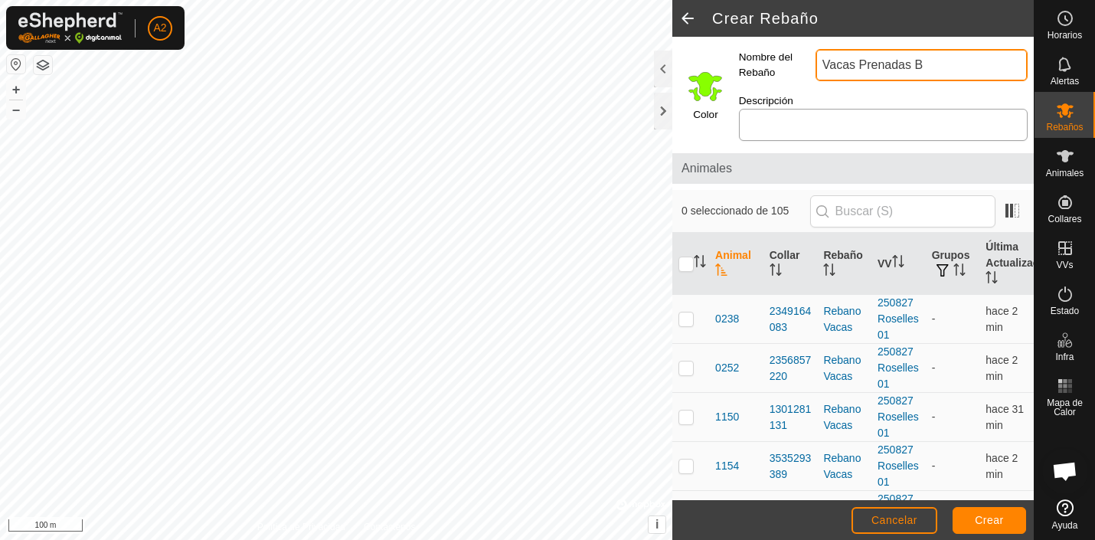
type input "Vacas Prenadas B"
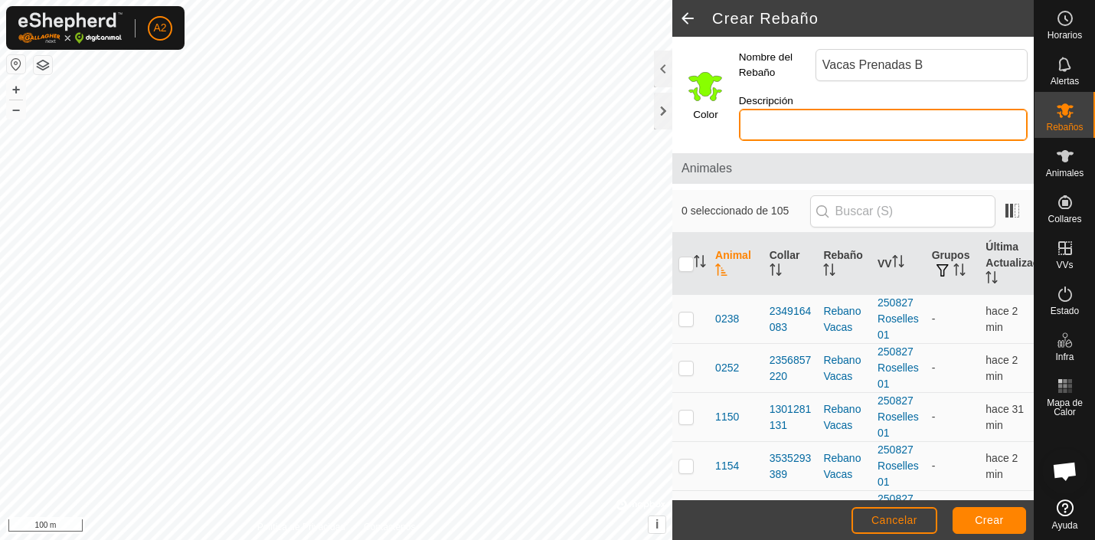
click at [767, 123] on input "Descripción" at bounding box center [883, 125] width 289 height 32
type input "Vacas prenadas B [DATE]"
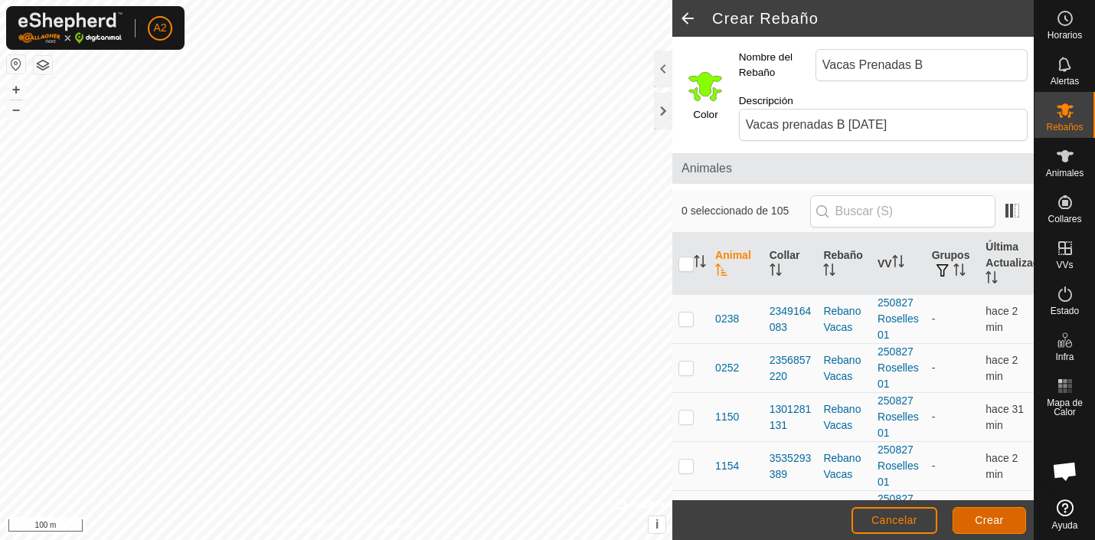
click at [990, 519] on span "Crear" at bounding box center [989, 520] width 29 height 12
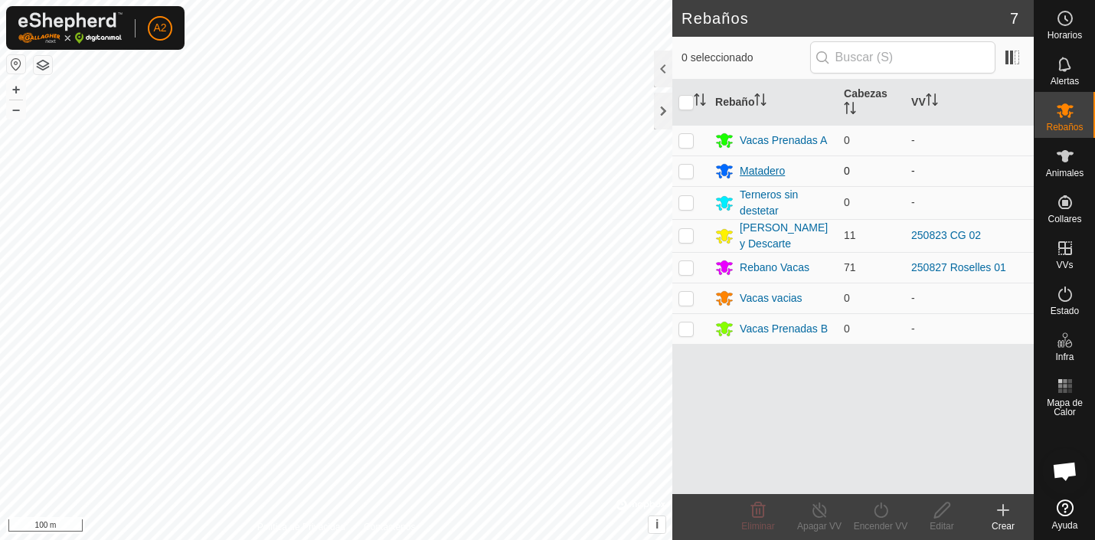
drag, startPoint x: 691, startPoint y: 172, endPoint x: 728, endPoint y: 165, distance: 38.2
click at [692, 199] on tbody "Vacas Prenadas A 0 - Matadero 0 - Terneros sin destetar 0 - Rebano Toros y Desc…" at bounding box center [854, 234] width 362 height 219
drag, startPoint x: 720, startPoint y: 170, endPoint x: 725, endPoint y: 204, distance: 34.0
click at [725, 204] on tbody "Vacas Prenadas A 0 - Matadero 0 - Terneros sin destetar 0 - Rebano Toros y Desc…" at bounding box center [854, 234] width 362 height 219
click at [705, 170] on td at bounding box center [691, 170] width 37 height 31
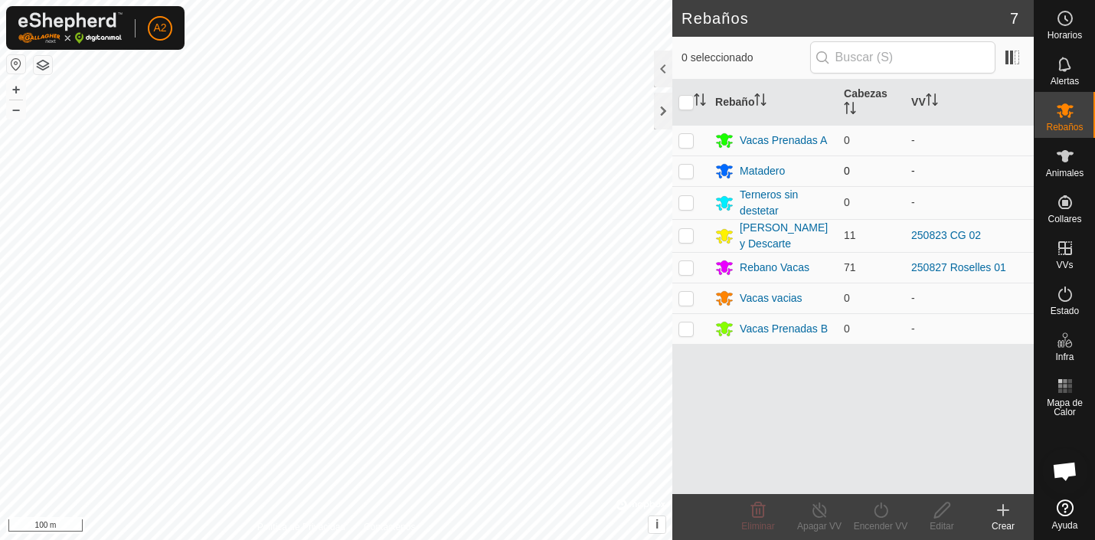
checkbox input "true"
click at [688, 297] on p-checkbox at bounding box center [686, 298] width 15 height 12
checkbox input "true"
click at [761, 510] on icon at bounding box center [758, 509] width 15 height 15
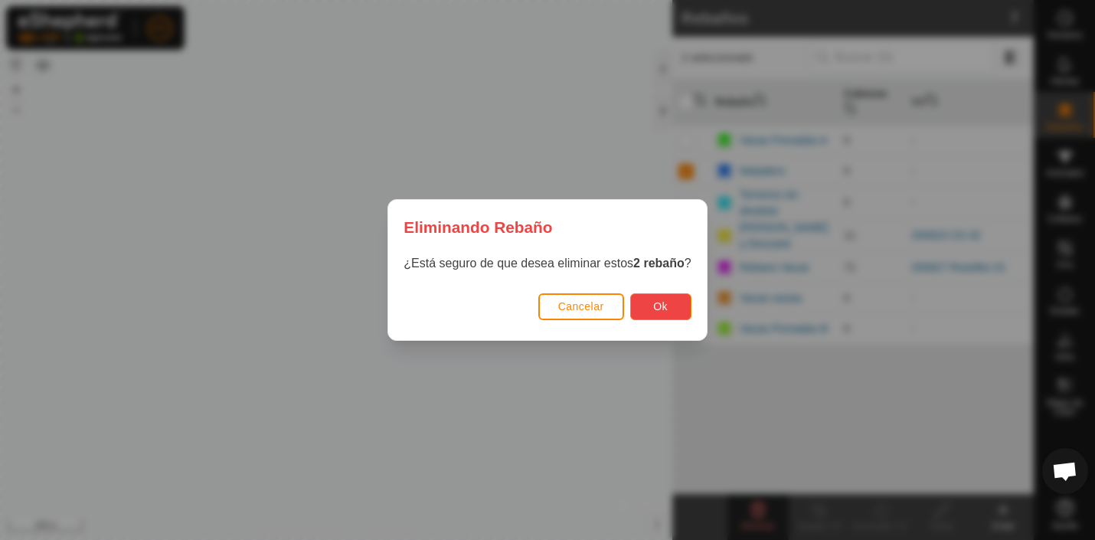
click at [666, 301] on span "Ok" at bounding box center [660, 306] width 15 height 12
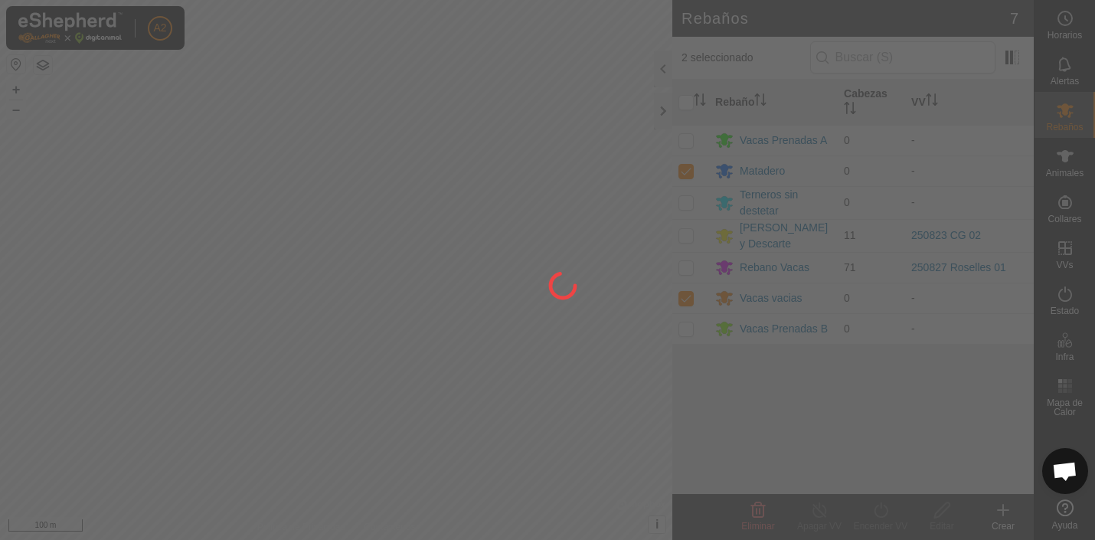
checkbox input "false"
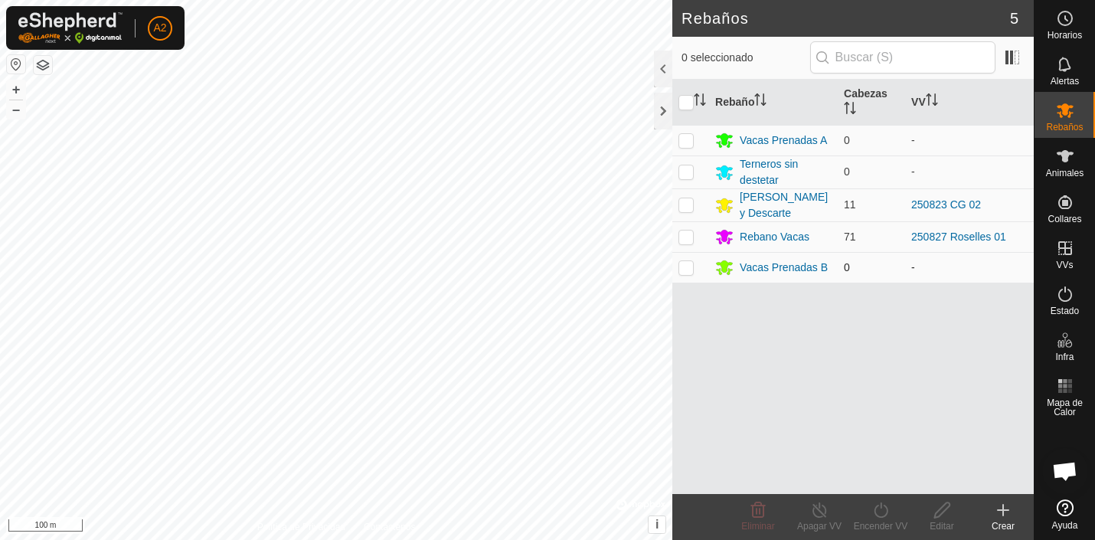
click at [688, 270] on p-checkbox at bounding box center [686, 267] width 15 height 12
click at [752, 506] on icon at bounding box center [758, 509] width 15 height 15
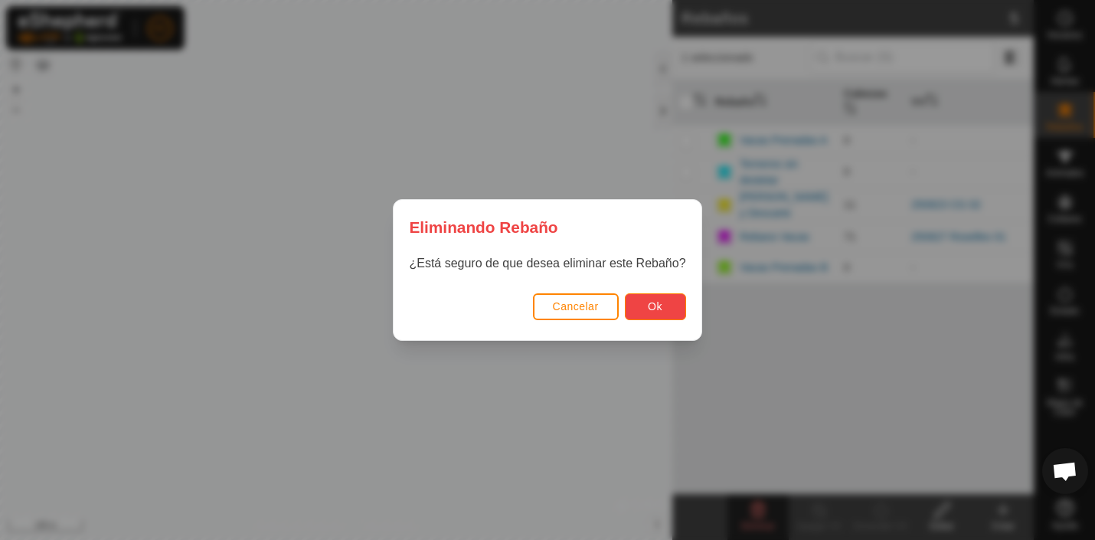
click at [660, 304] on span "Ok" at bounding box center [655, 306] width 15 height 12
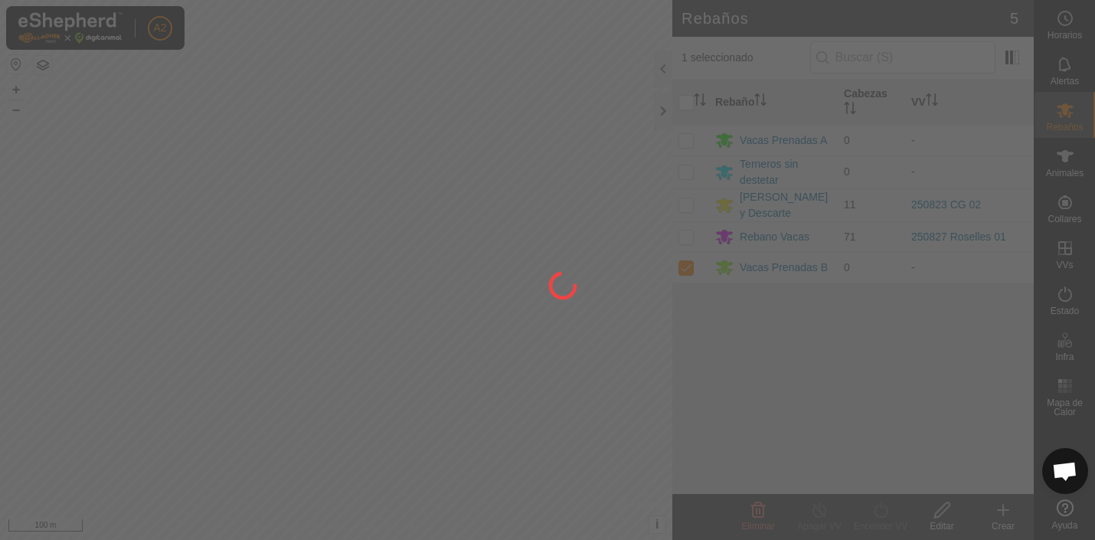
checkbox input "false"
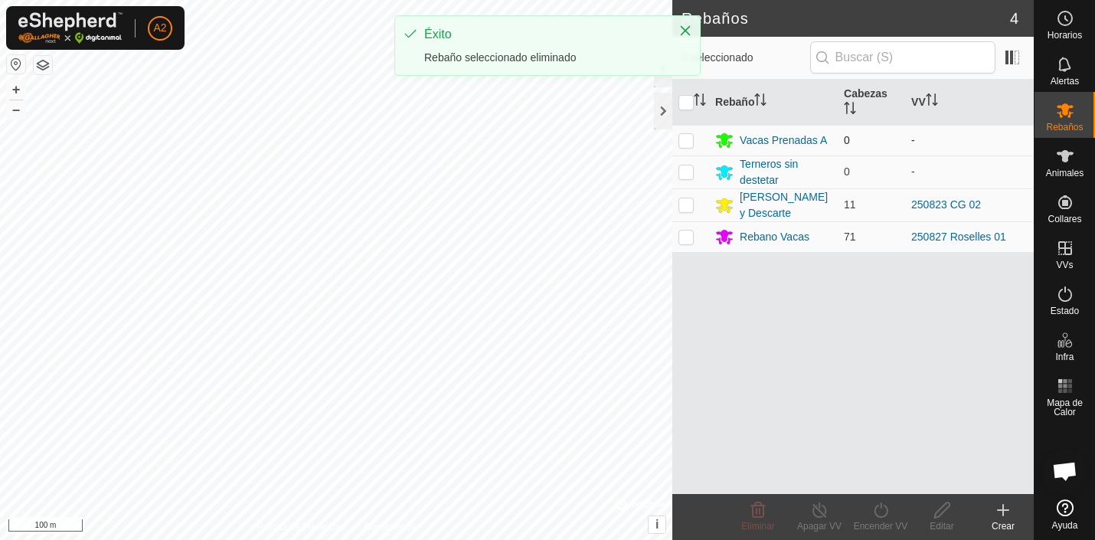
click at [690, 136] on p-checkbox at bounding box center [686, 140] width 15 height 12
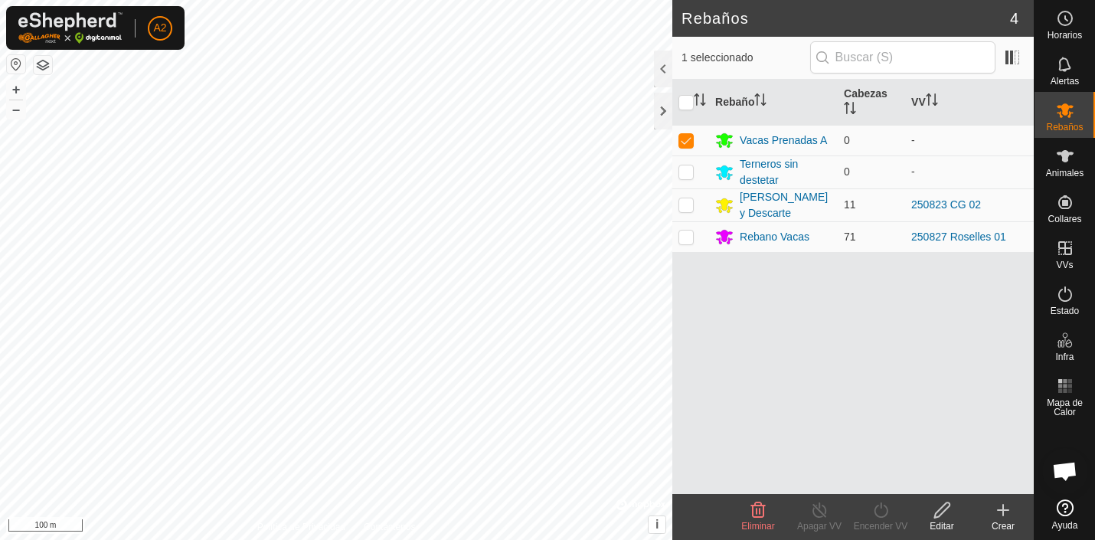
click at [761, 508] on icon at bounding box center [758, 509] width 15 height 15
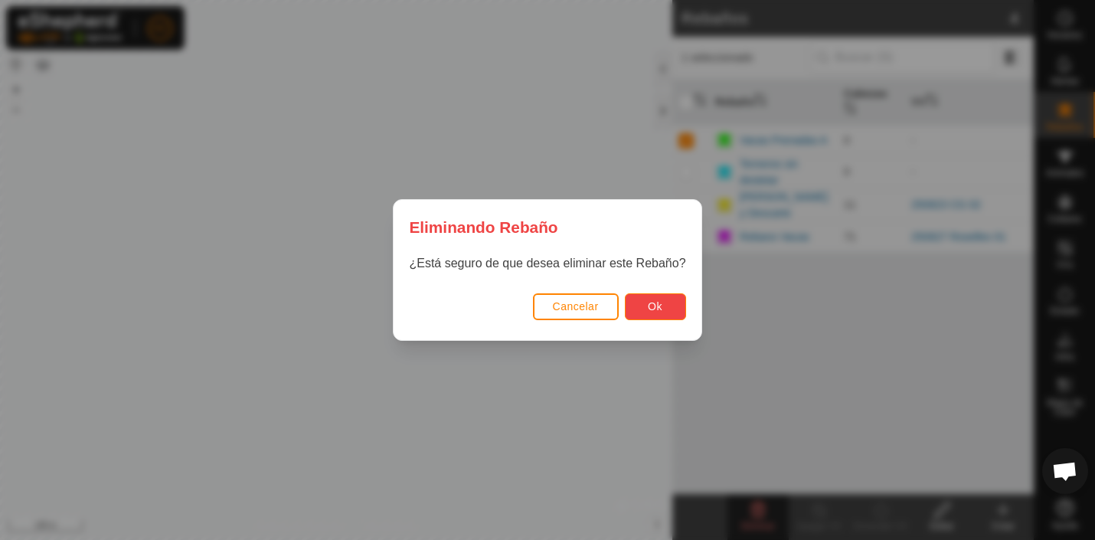
click at [652, 299] on button "Ok" at bounding box center [655, 306] width 61 height 27
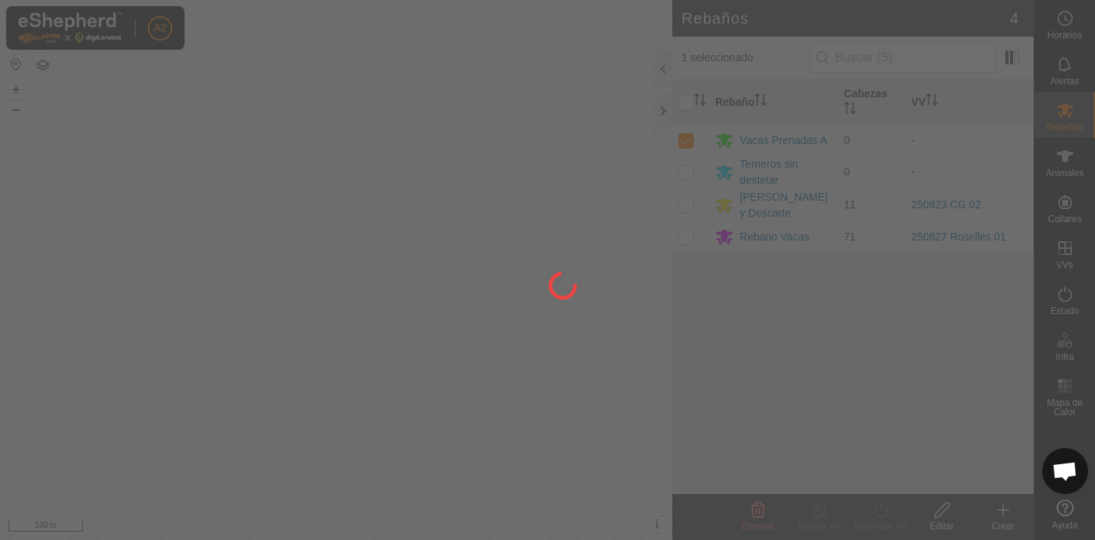
checkbox input "false"
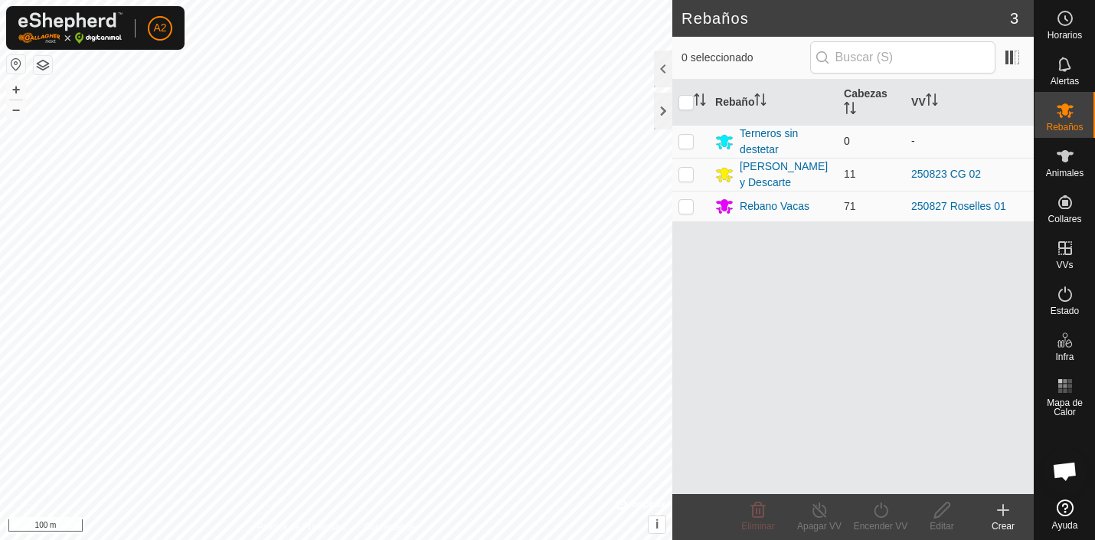
click at [689, 142] on p-checkbox at bounding box center [686, 141] width 15 height 12
click at [758, 505] on icon at bounding box center [758, 509] width 15 height 15
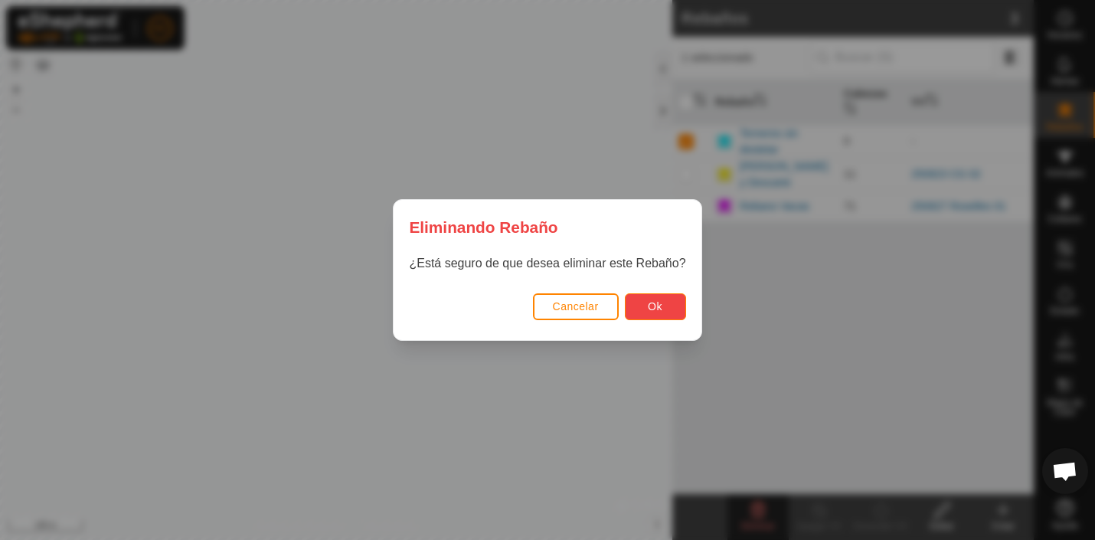
click at [655, 300] on button "Ok" at bounding box center [655, 306] width 61 height 27
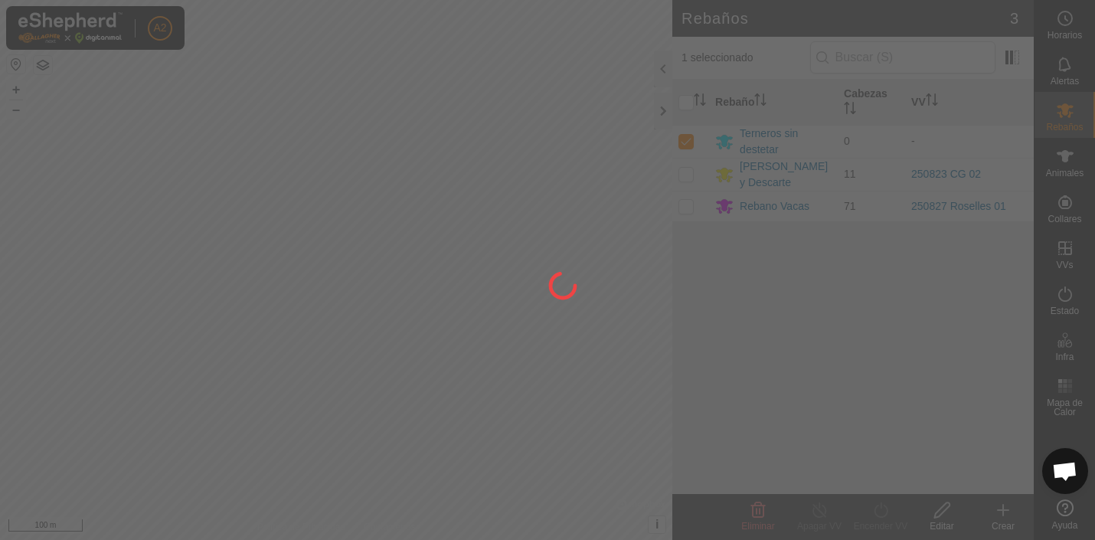
checkbox input "false"
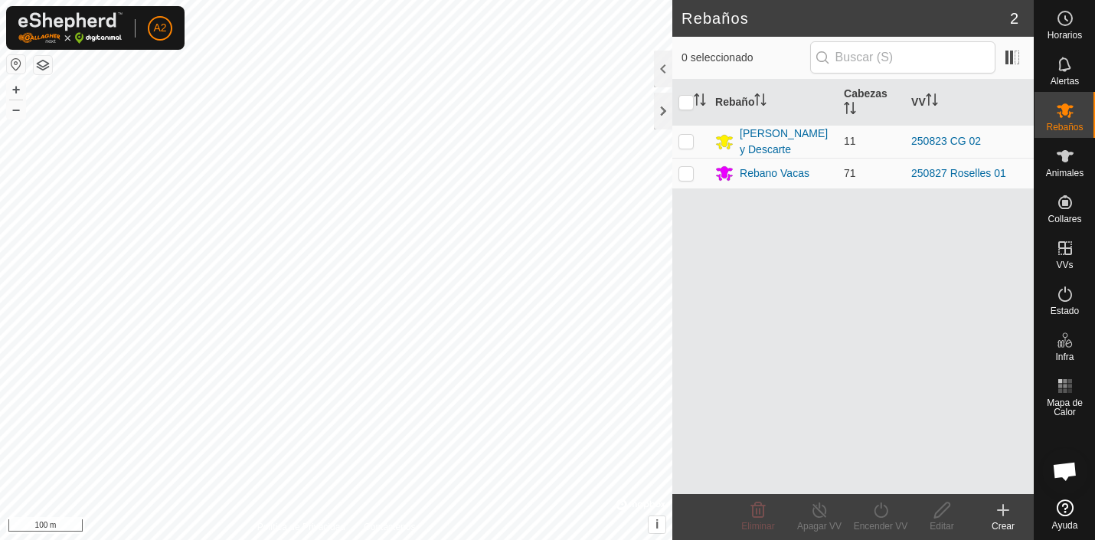
click at [1003, 511] on icon at bounding box center [1003, 510] width 0 height 11
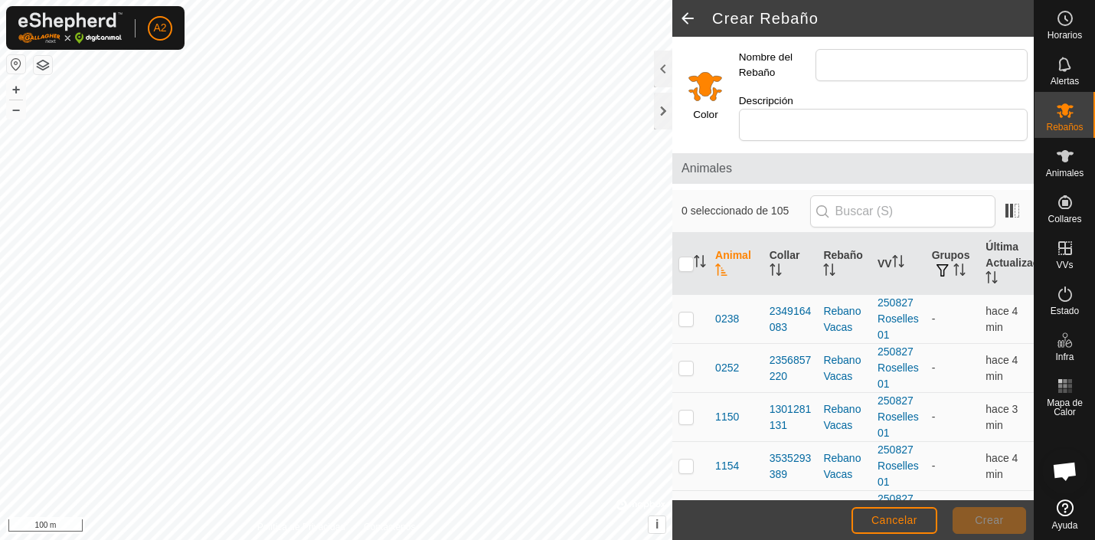
click at [16, 64] on button "button" at bounding box center [16, 64] width 18 height 18
click at [16, 65] on button "button" at bounding box center [16, 64] width 18 height 18
click at [15, 87] on button "+" at bounding box center [16, 89] width 18 height 18
click at [215, 93] on link "Ajustes" at bounding box center [231, 92] width 152 height 25
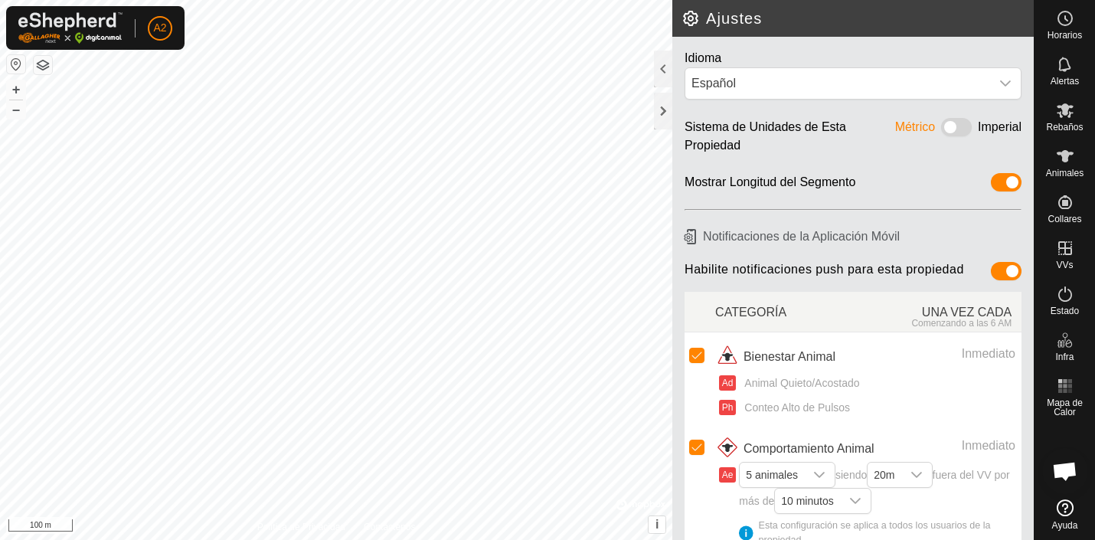
click at [693, 18] on h2 "Ajustes" at bounding box center [858, 18] width 352 height 18
click at [669, 108] on div at bounding box center [663, 111] width 18 height 37
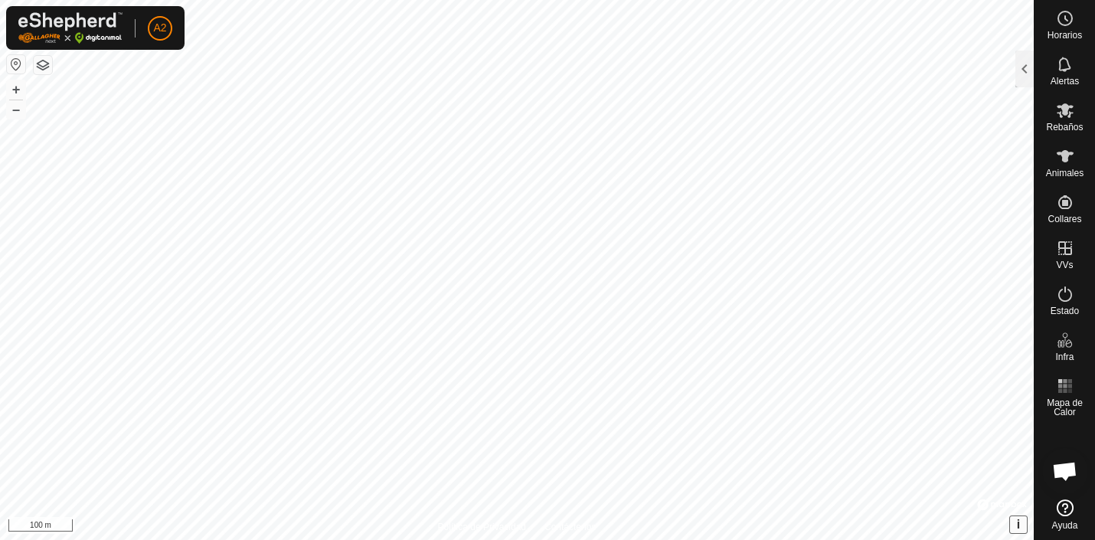
click at [1019, 525] on span "i" at bounding box center [1018, 524] width 3 height 13
click at [1019, 525] on span "›" at bounding box center [1018, 524] width 4 height 13
click at [17, 113] on button "–" at bounding box center [16, 109] width 18 height 18
click at [15, 88] on button "+" at bounding box center [16, 89] width 18 height 18
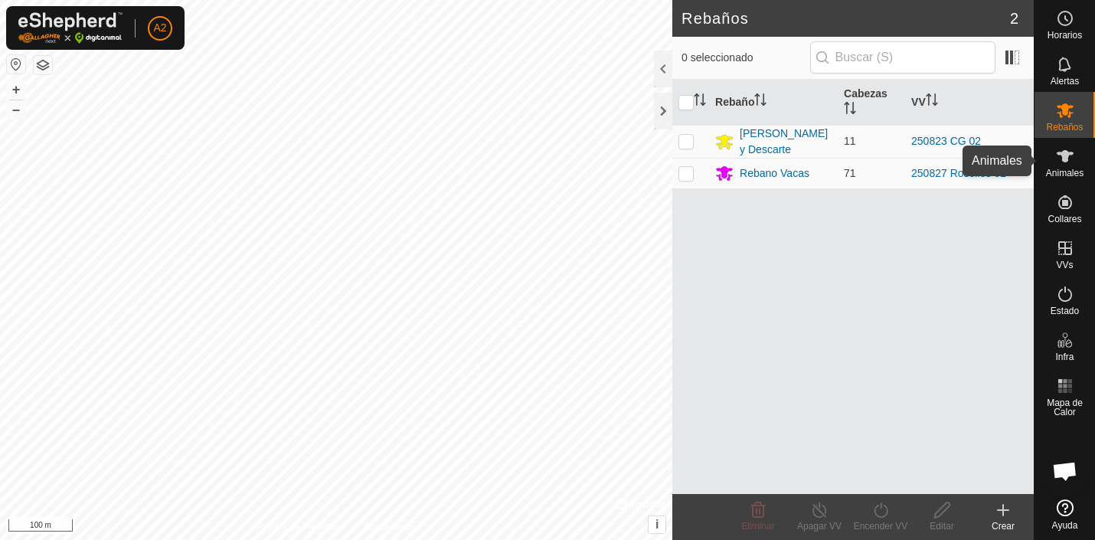
click at [1072, 154] on icon at bounding box center [1065, 156] width 17 height 12
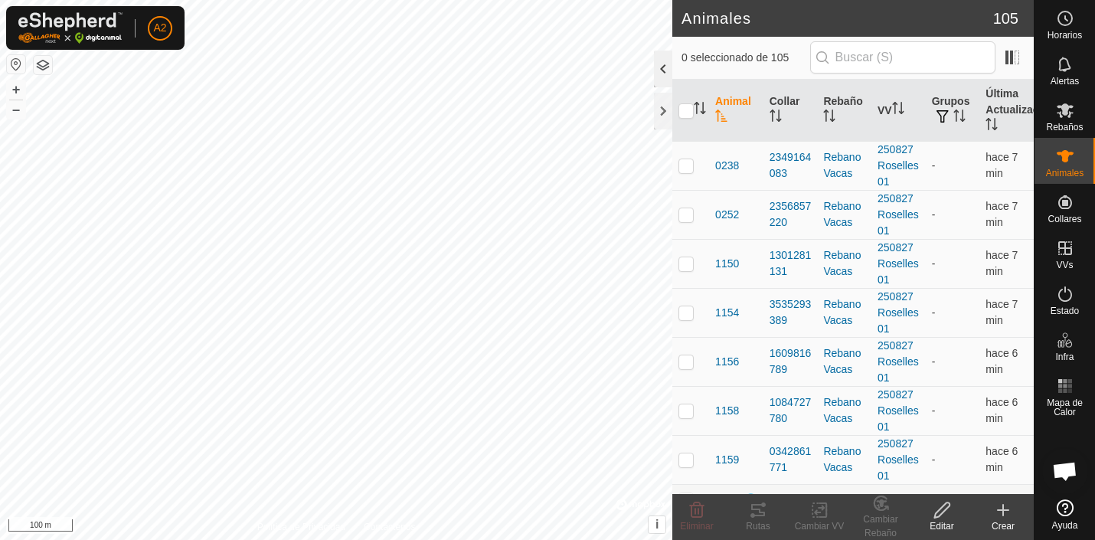
click at [663, 69] on div at bounding box center [663, 69] width 18 height 37
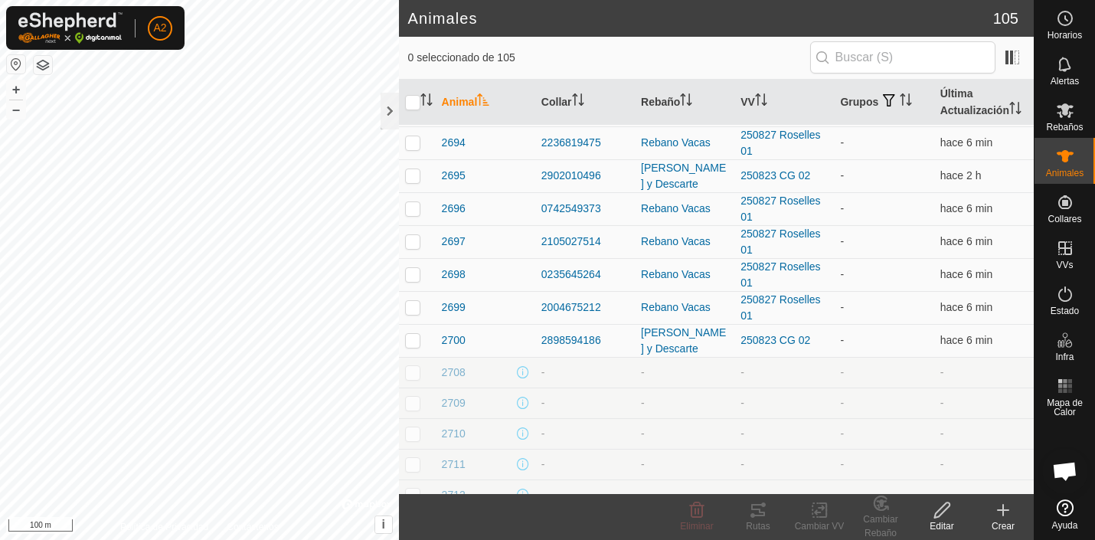
scroll to position [357, 0]
click at [416, 376] on p-checkbox at bounding box center [412, 374] width 15 height 12
click at [881, 502] on icon at bounding box center [881, 503] width 11 height 8
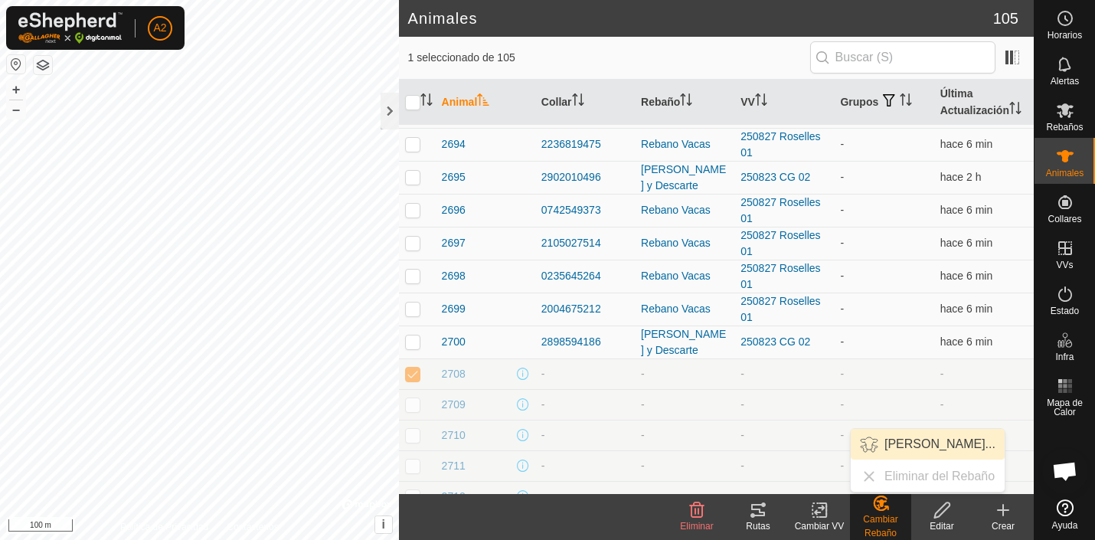
click at [893, 442] on link "Elegir Rebaño..." at bounding box center [928, 444] width 154 height 31
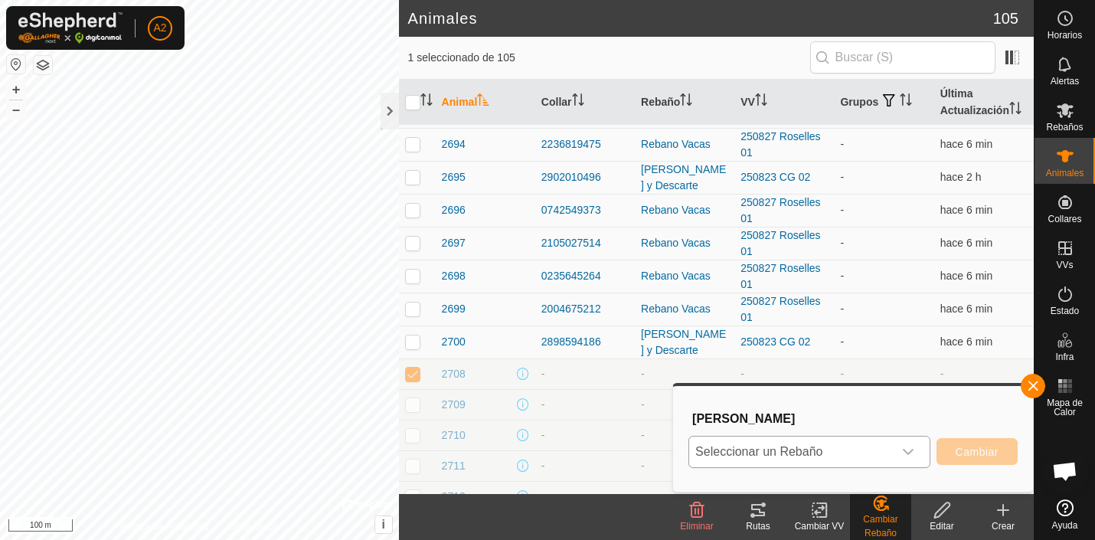
click at [914, 449] on icon "dropdown trigger" at bounding box center [908, 452] width 12 height 12
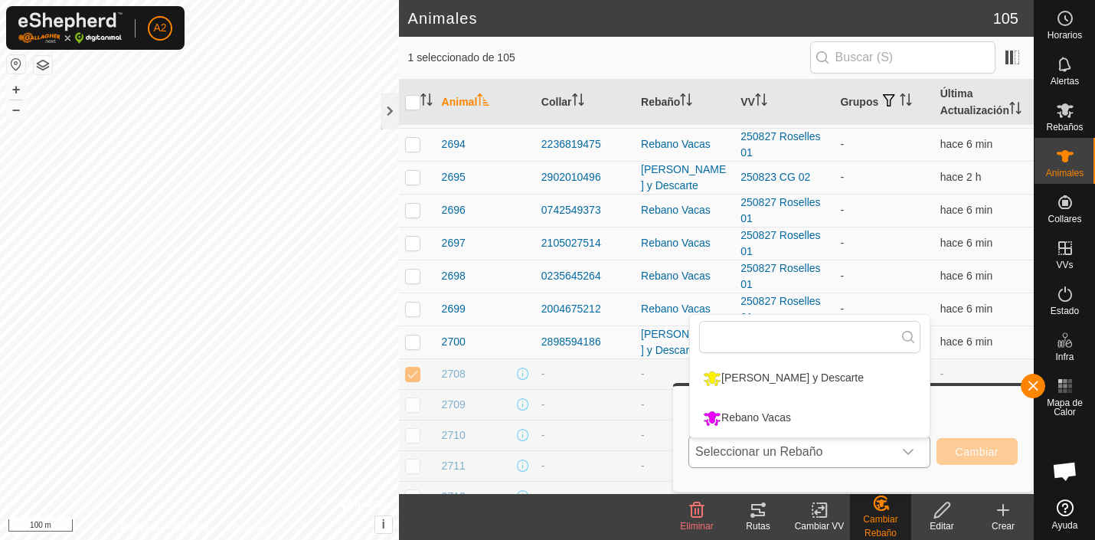
click at [822, 378] on li "[PERSON_NAME] y Descarte" at bounding box center [810, 378] width 240 height 38
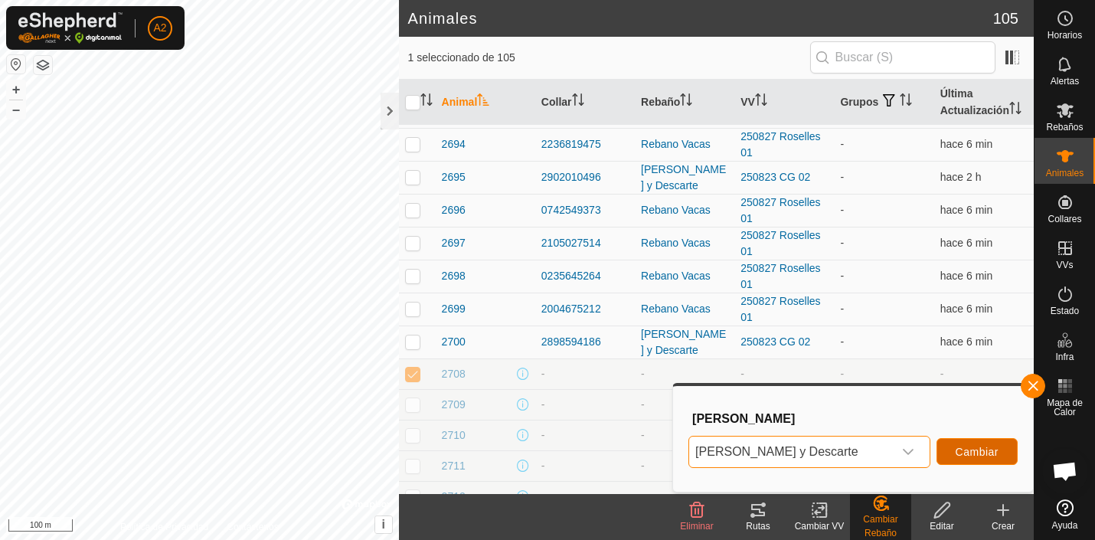
click at [980, 447] on span "Cambiar" at bounding box center [977, 452] width 43 height 12
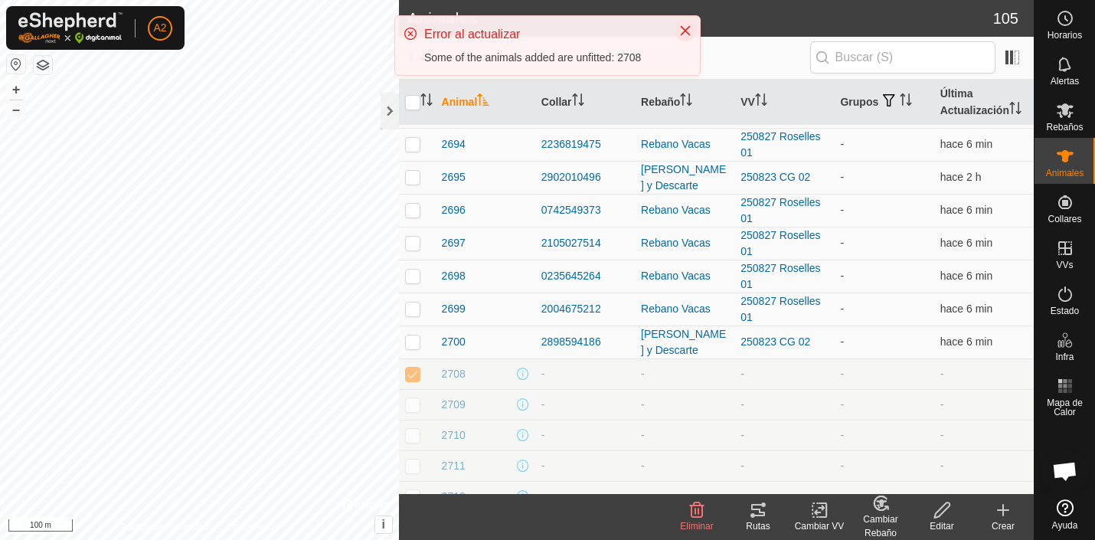
click at [687, 29] on icon "Close" at bounding box center [686, 31] width 10 height 10
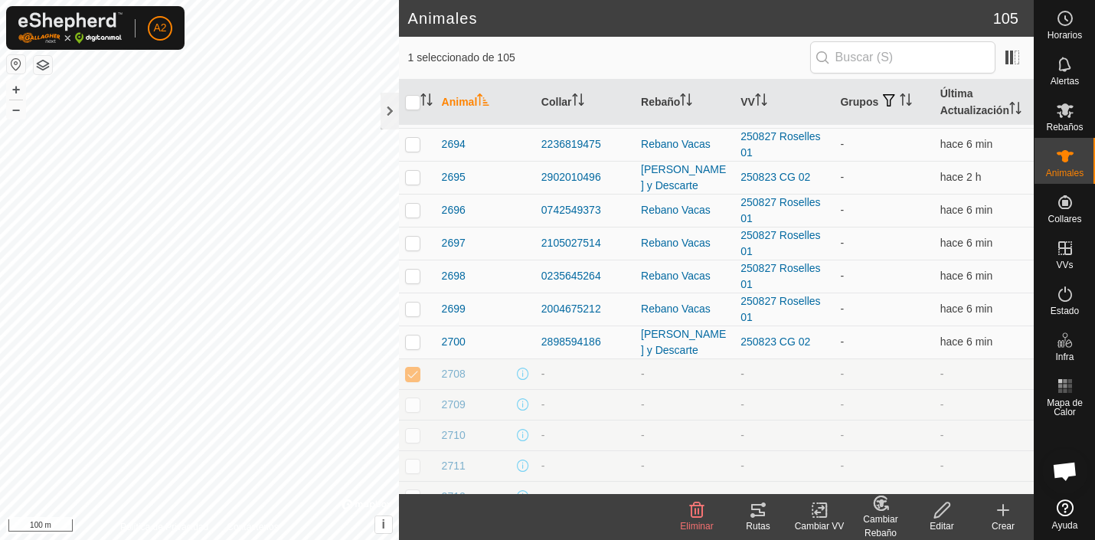
click at [414, 375] on p-checkbox at bounding box center [412, 374] width 15 height 12
checkbox input "false"
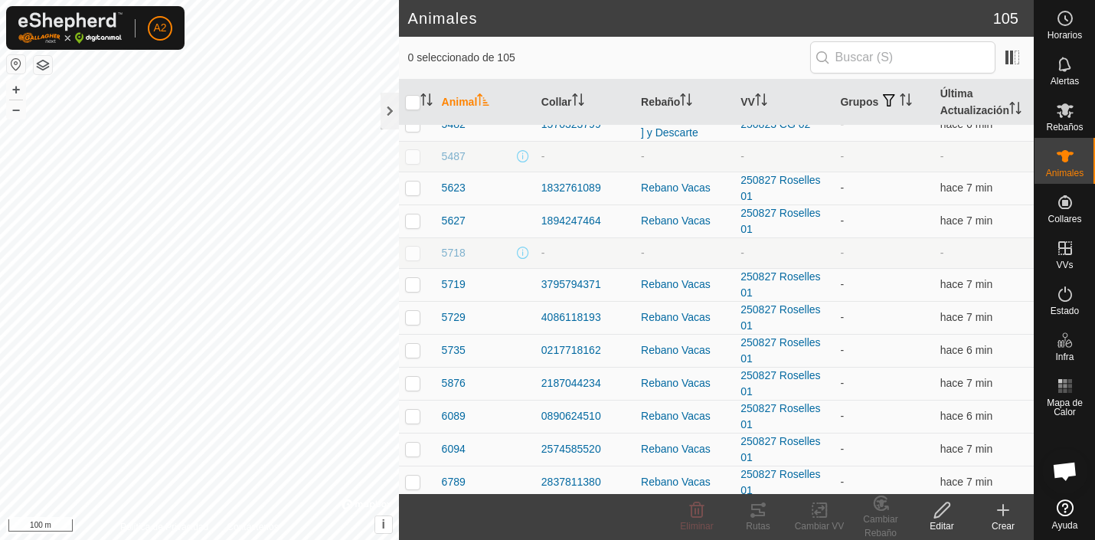
scroll to position [1738, 0]
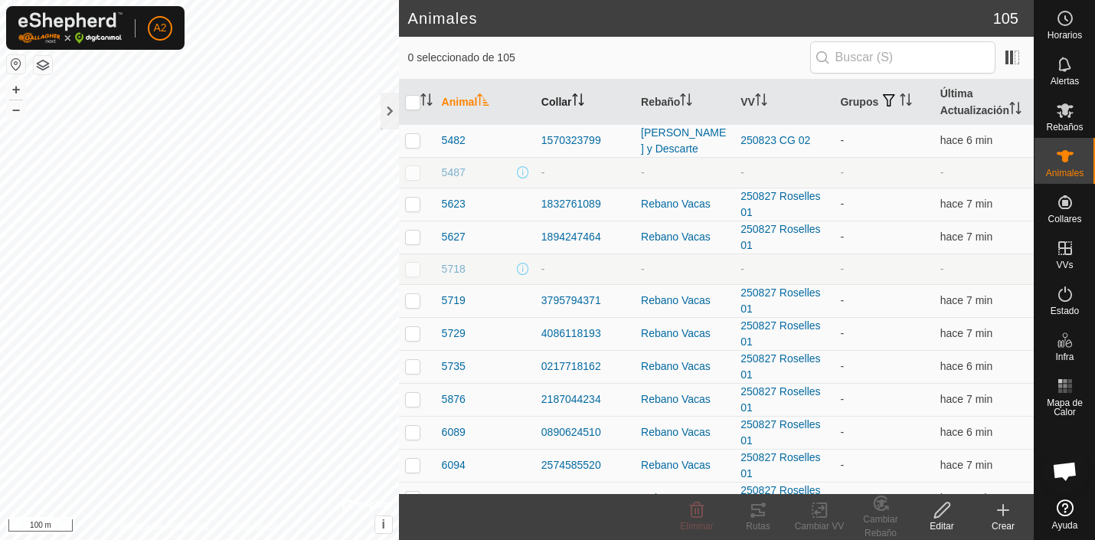
click at [559, 97] on th "Collar" at bounding box center [585, 103] width 100 height 46
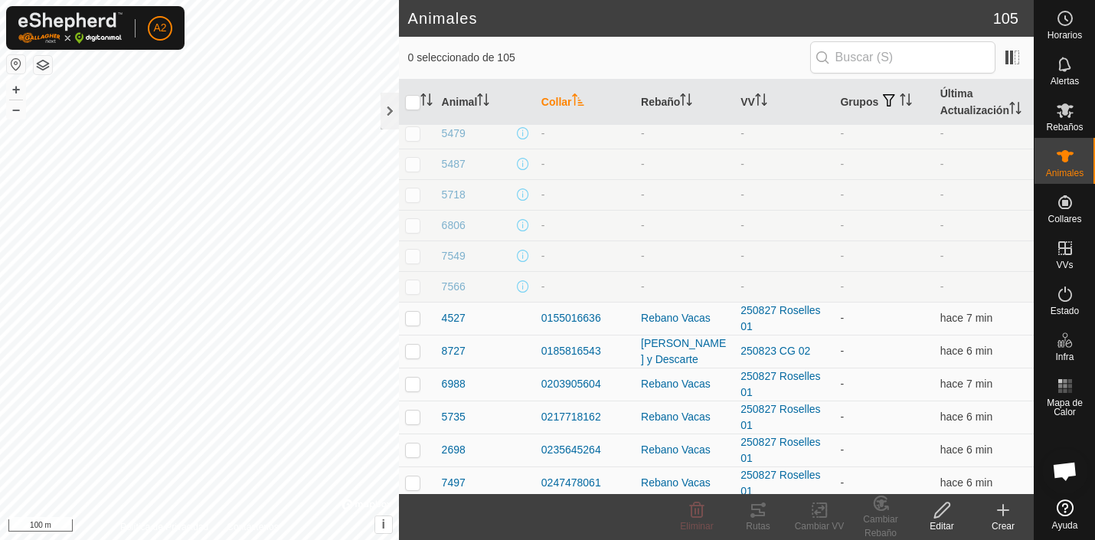
scroll to position [525, 0]
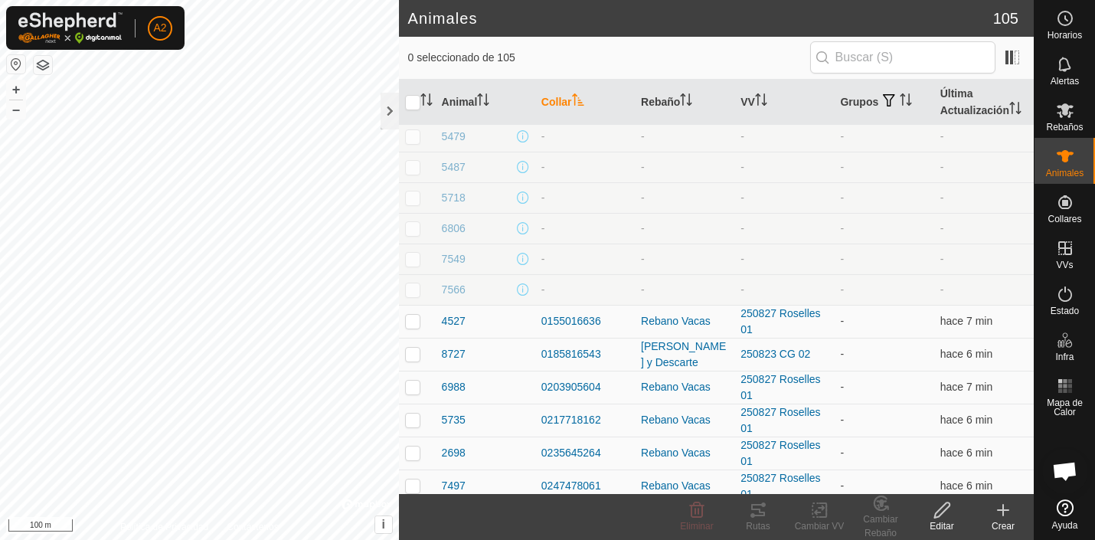
click at [554, 98] on th "Collar" at bounding box center [585, 103] width 100 height 46
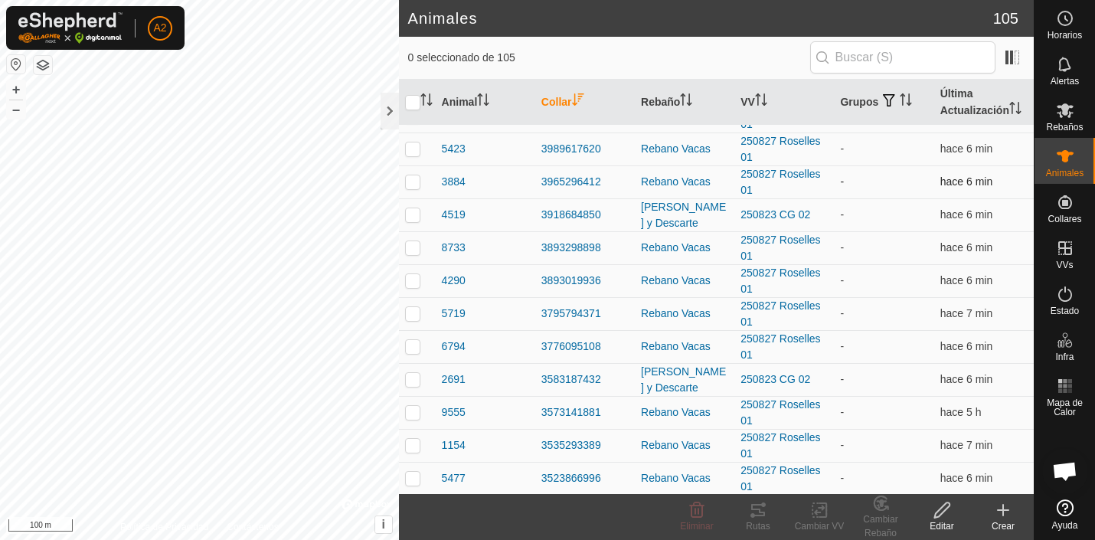
scroll to position [0, 0]
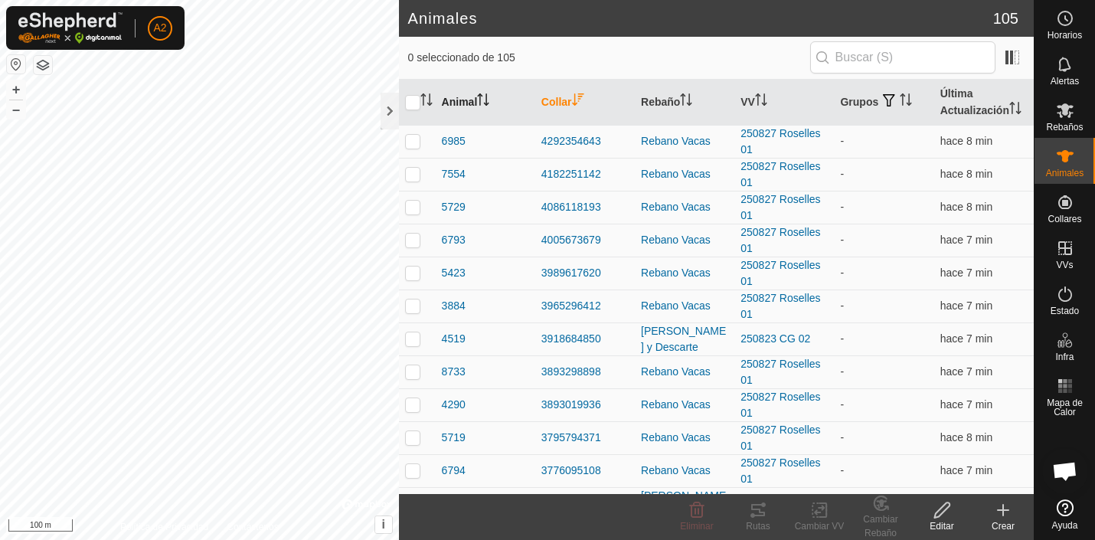
click at [470, 101] on th "Animal" at bounding box center [486, 103] width 100 height 46
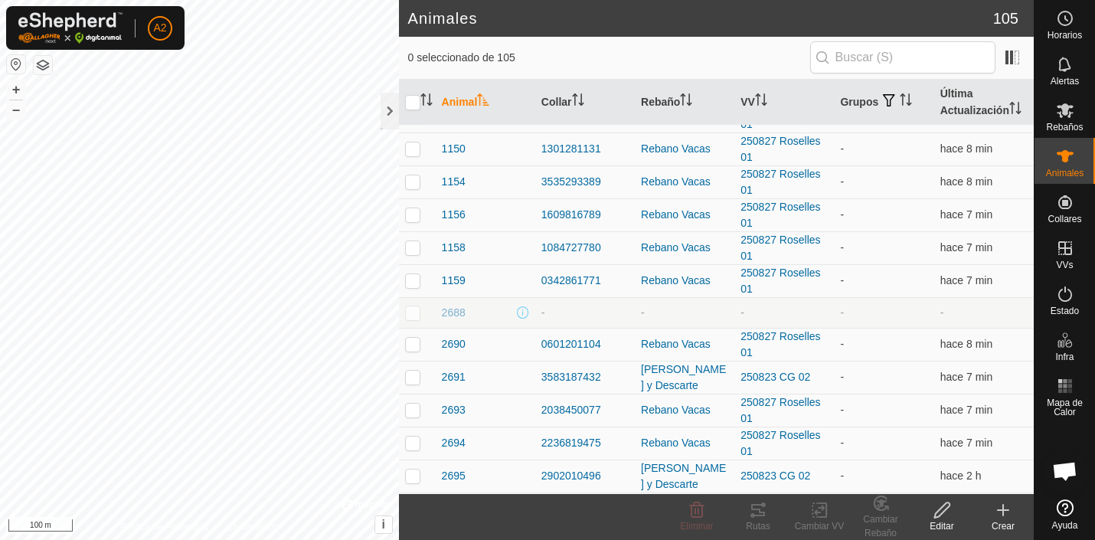
scroll to position [59, 0]
click at [663, 99] on th "Rebaño" at bounding box center [685, 103] width 100 height 46
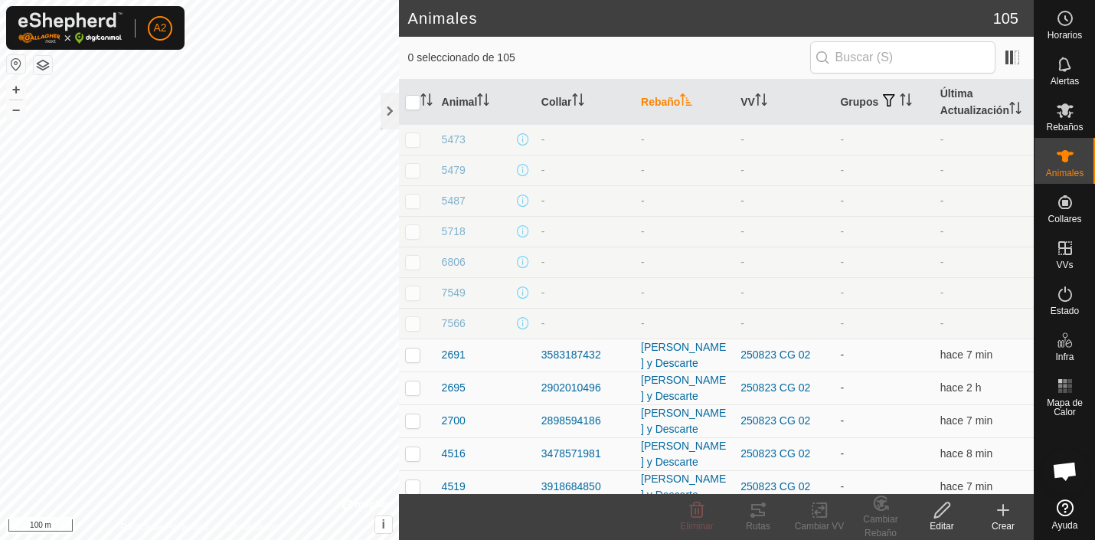
scroll to position [476, 0]
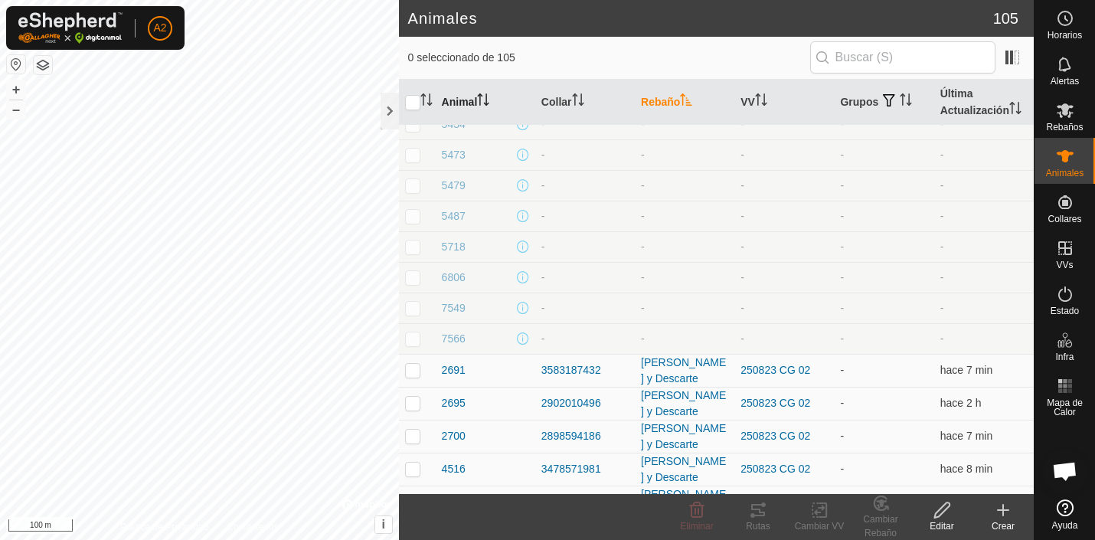
click at [467, 99] on th "Animal" at bounding box center [486, 103] width 100 height 46
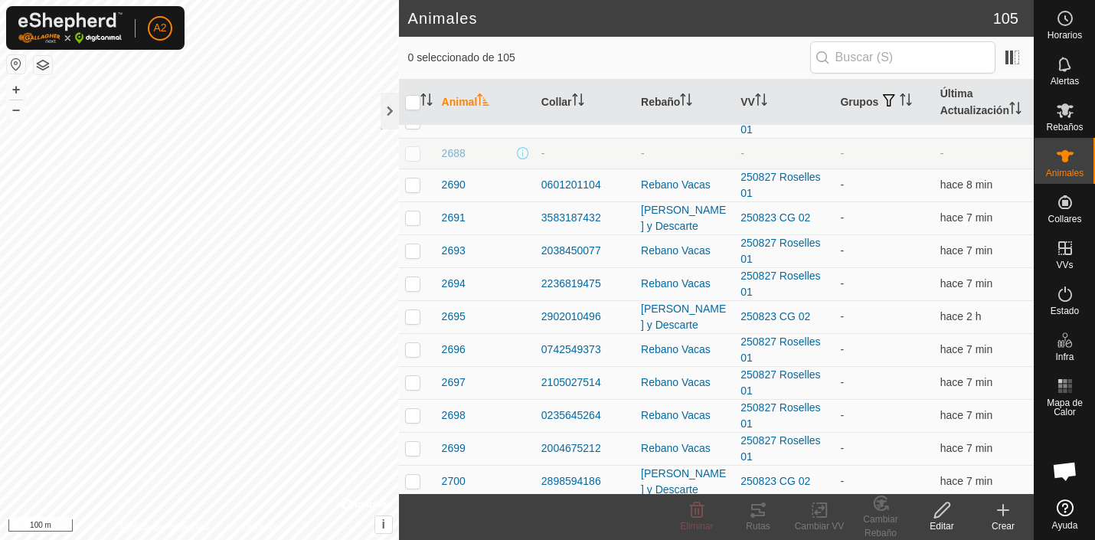
scroll to position [0, 0]
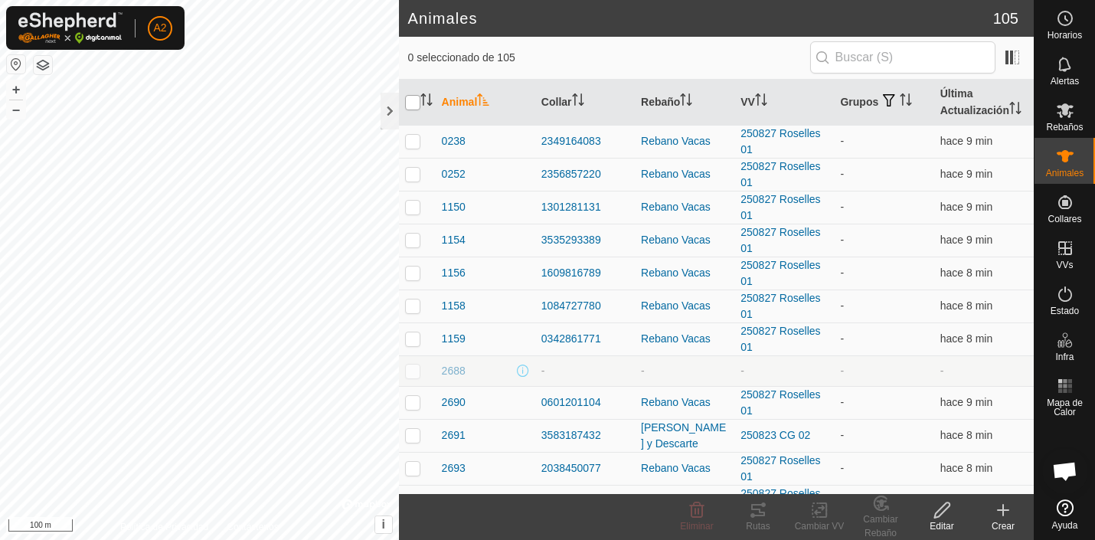
click at [413, 104] on input "checkbox" at bounding box center [412, 102] width 15 height 15
checkbox input "true"
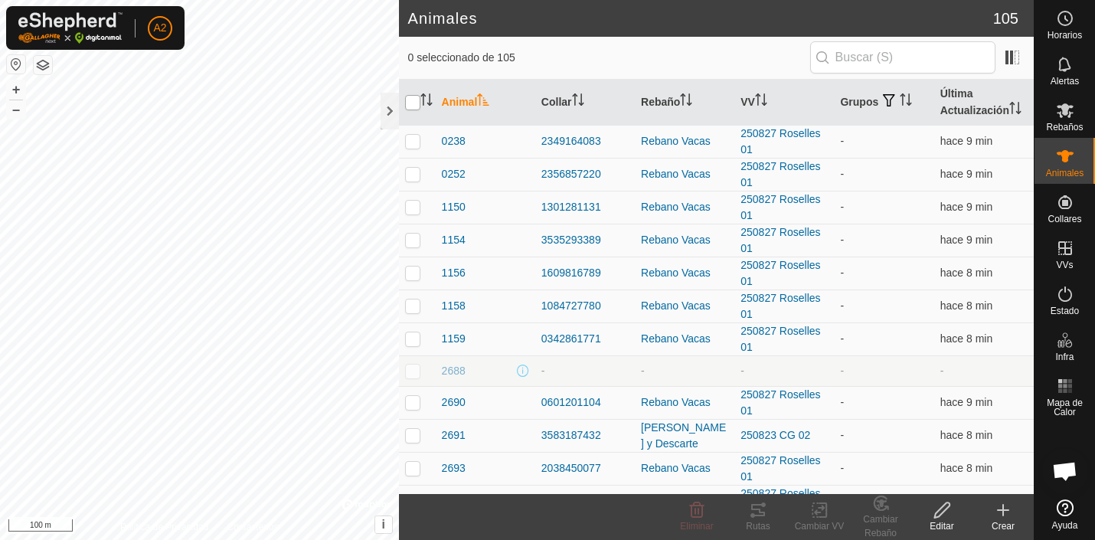
checkbox input "true"
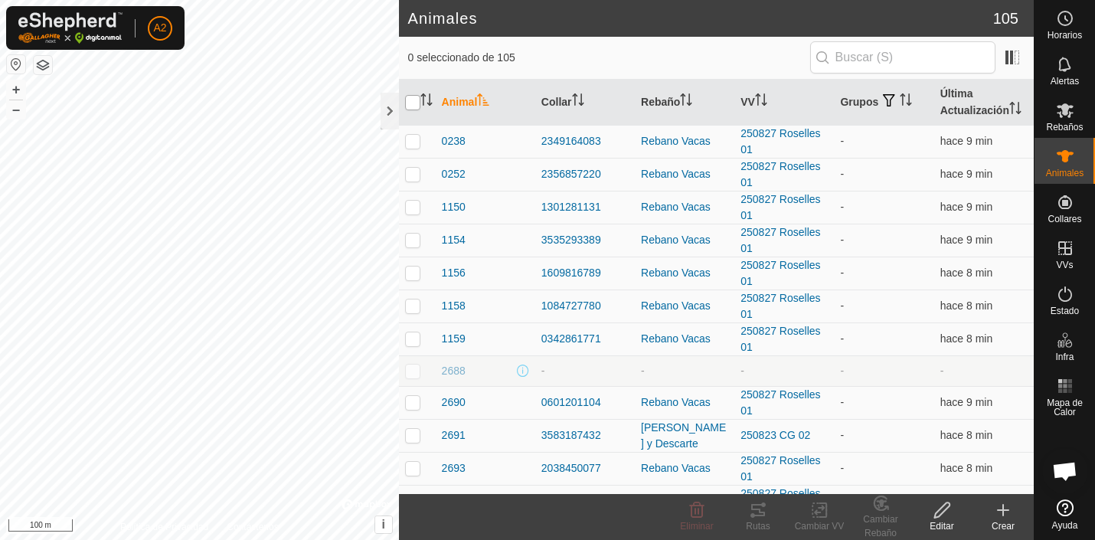
checkbox input "true"
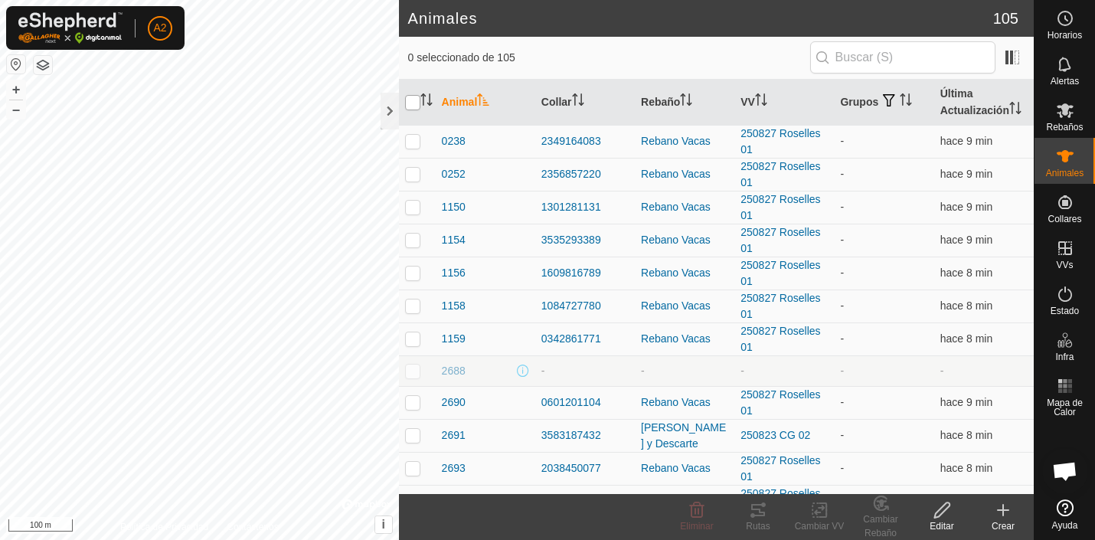
checkbox input "true"
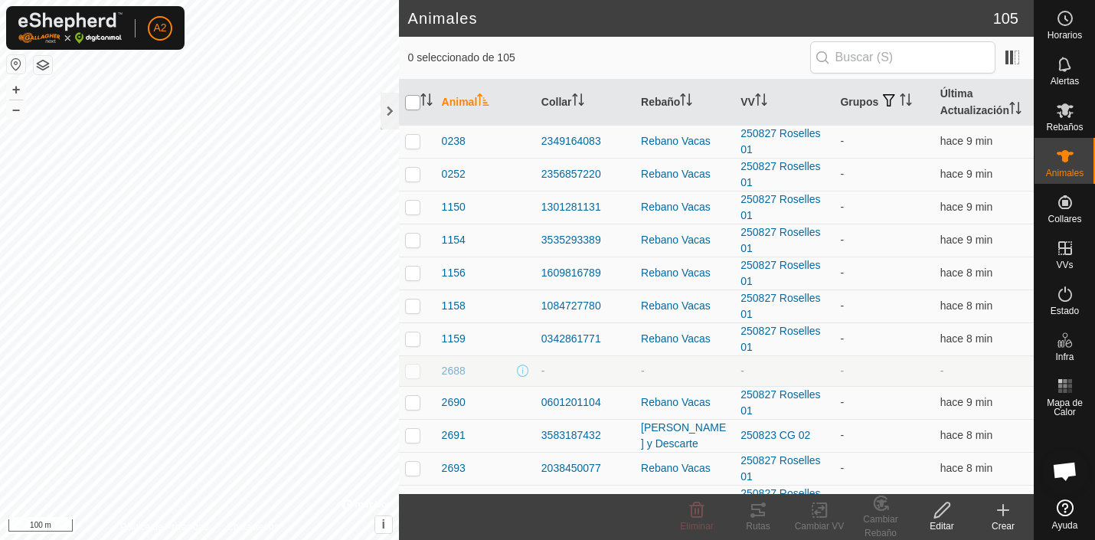
checkbox input "true"
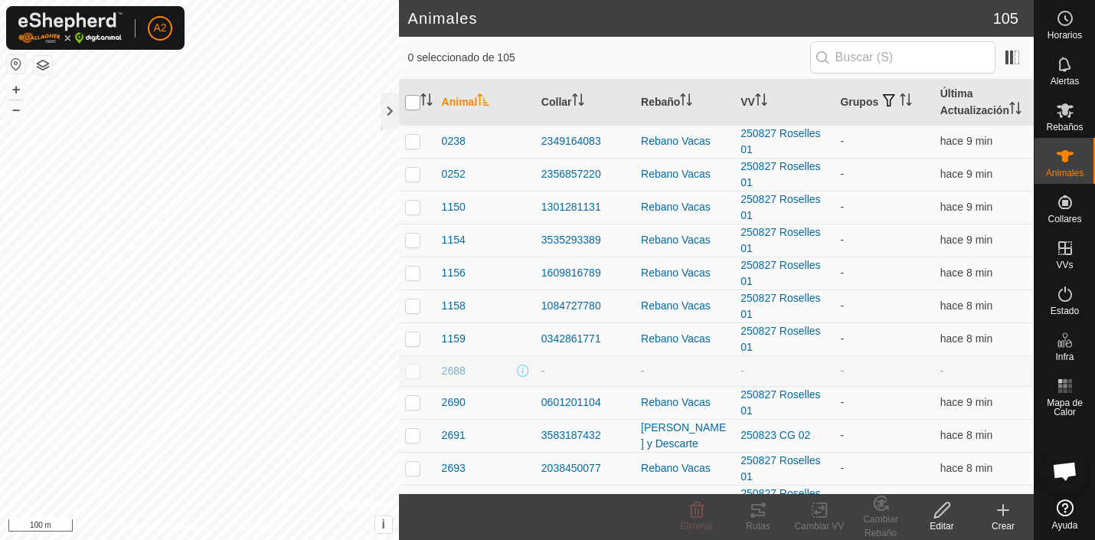
checkbox input "true"
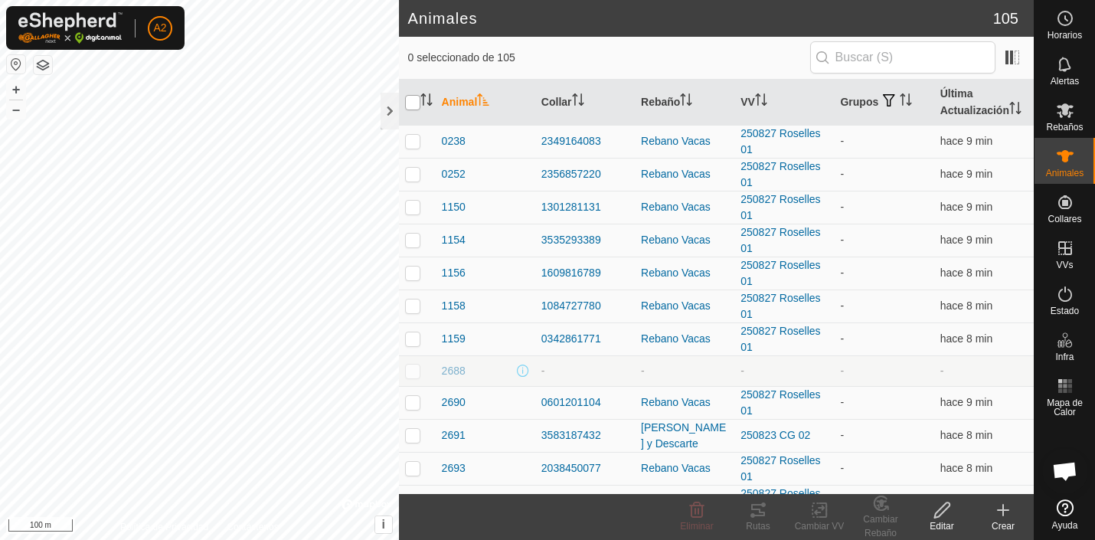
checkbox input "true"
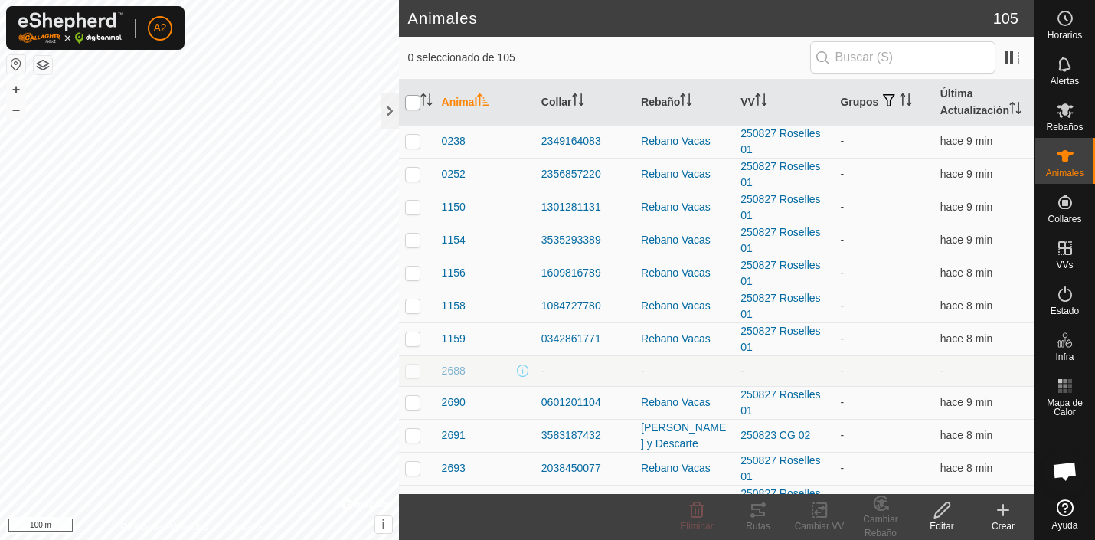
checkbox input "true"
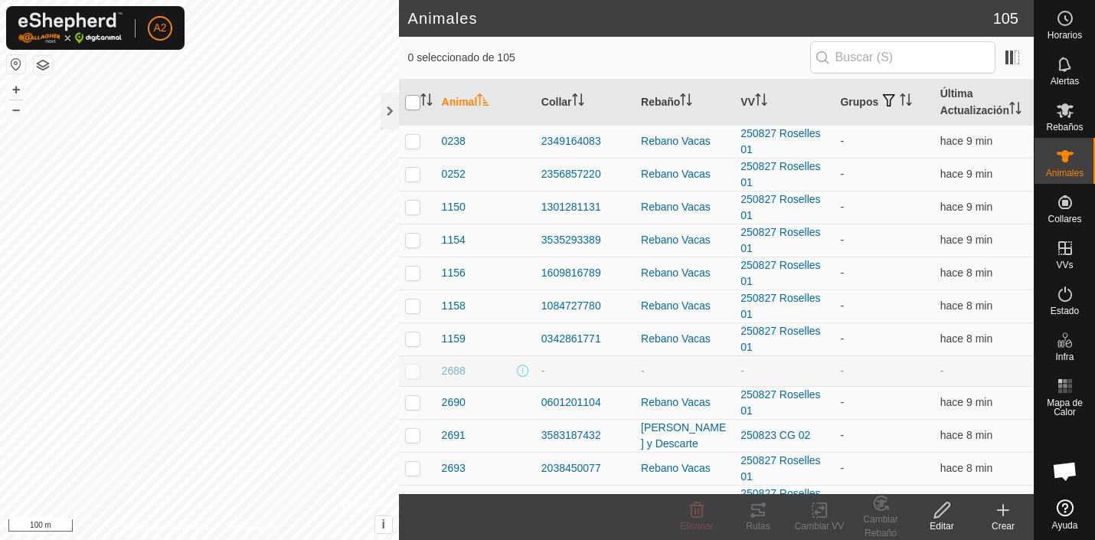
checkbox input "true"
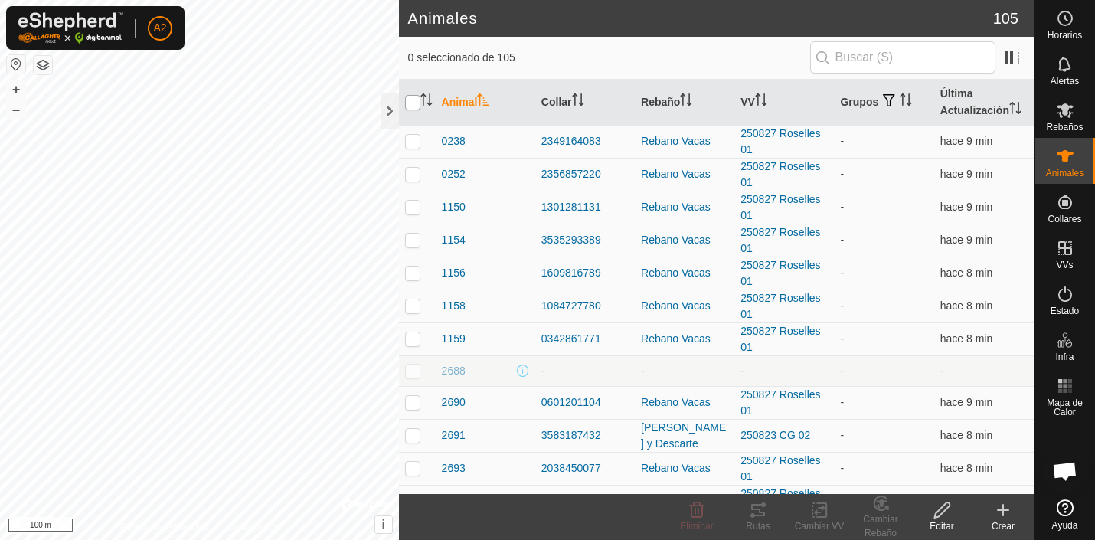
checkbox input "true"
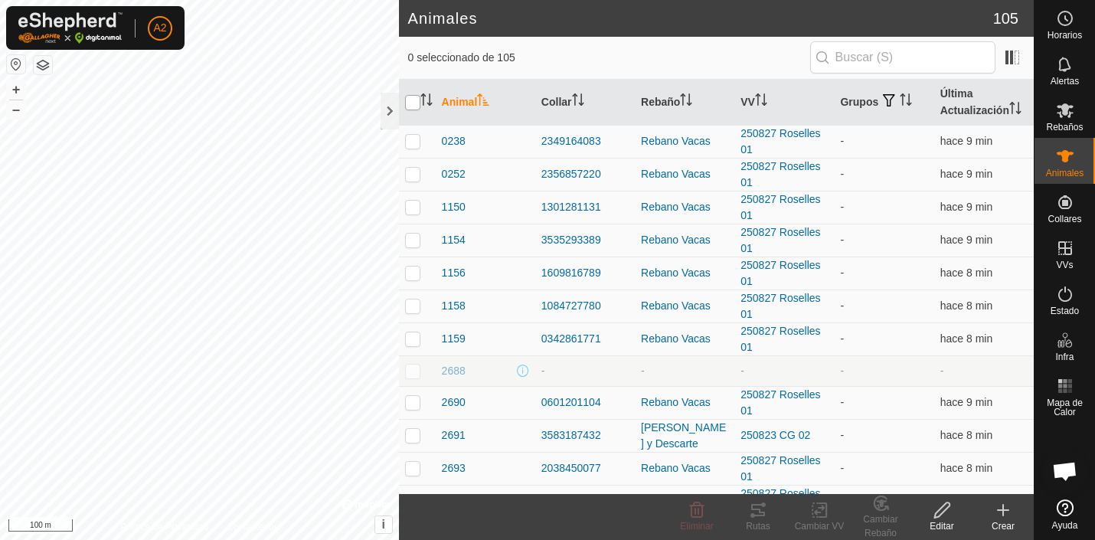
checkbox input "true"
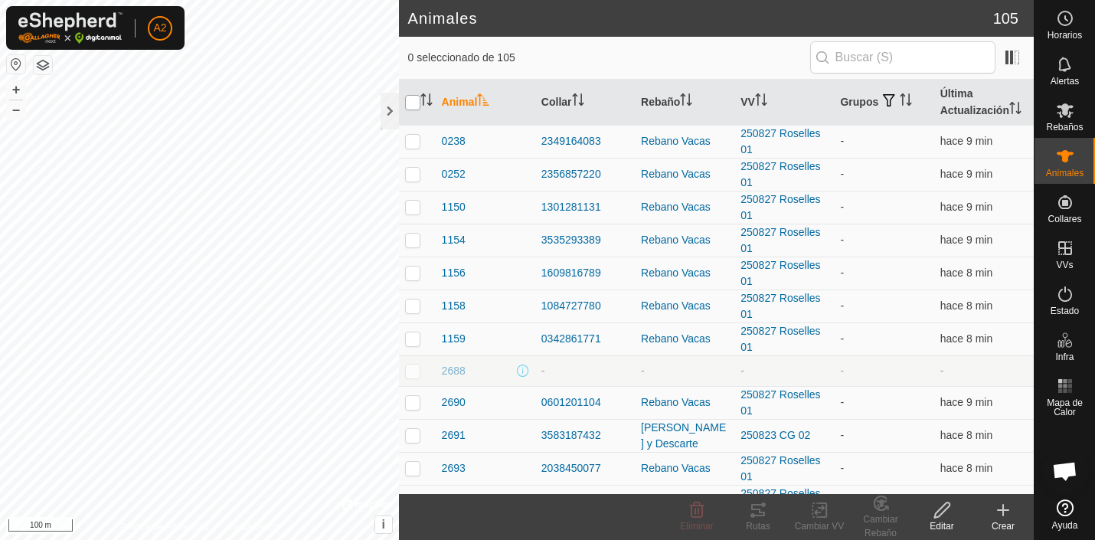
checkbox input "true"
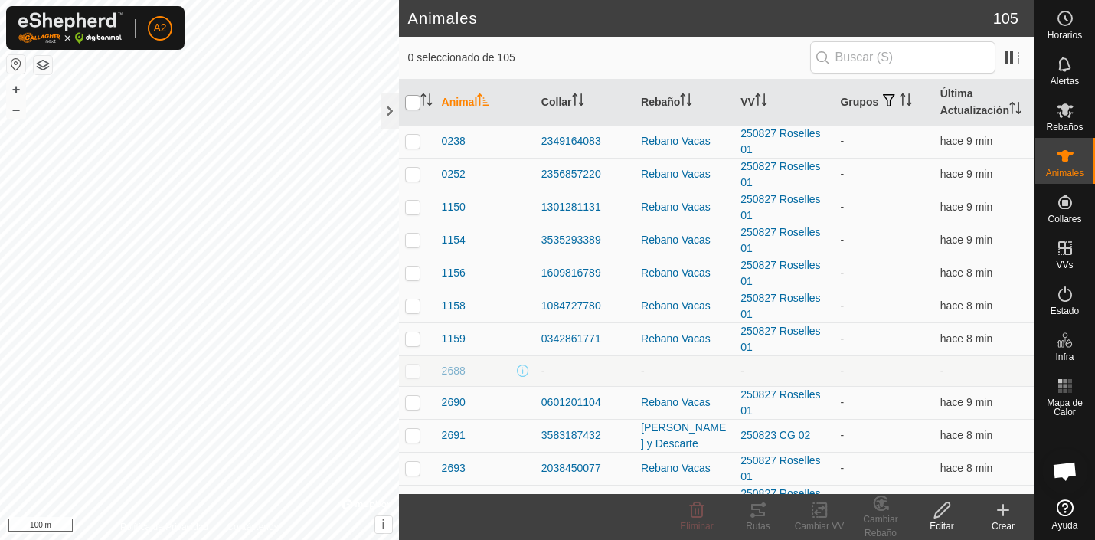
checkbox input "true"
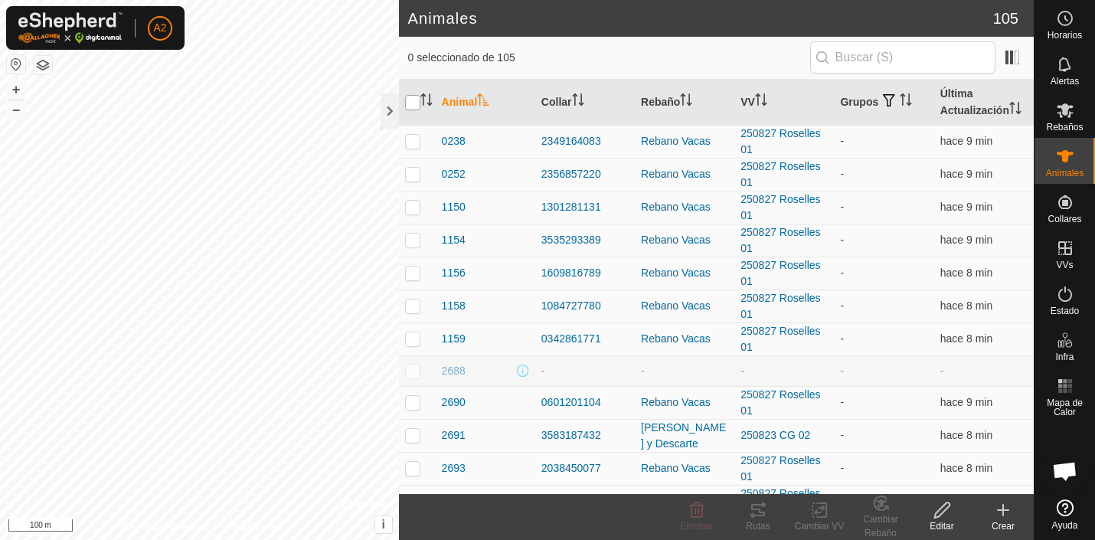
checkbox input "true"
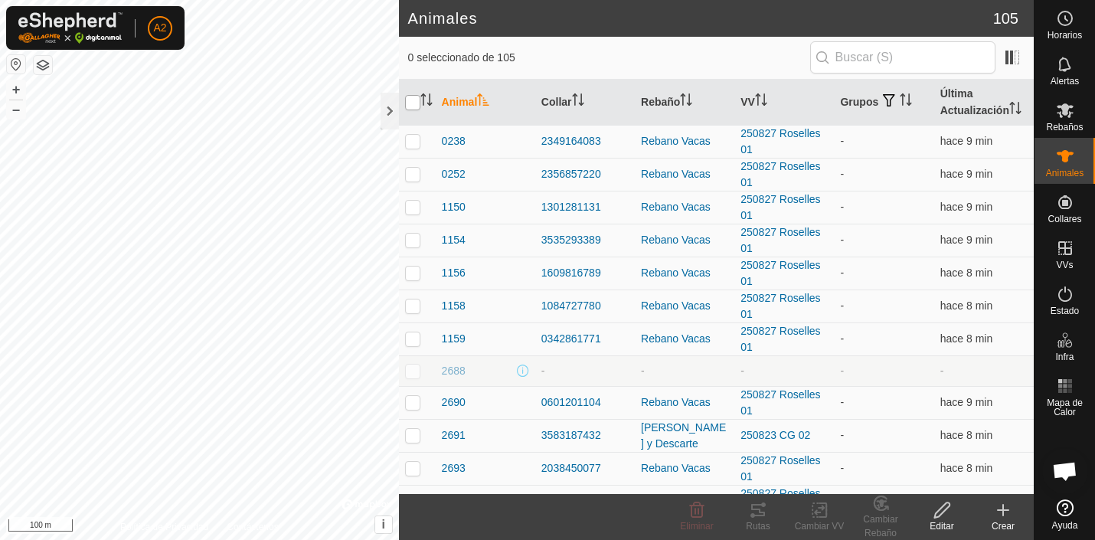
checkbox input "true"
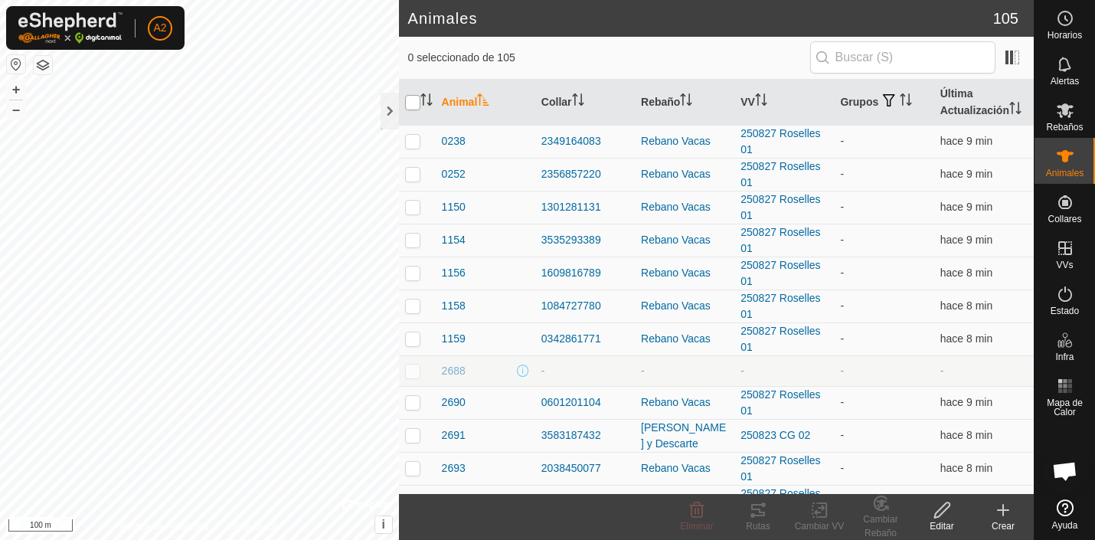
checkbox input "true"
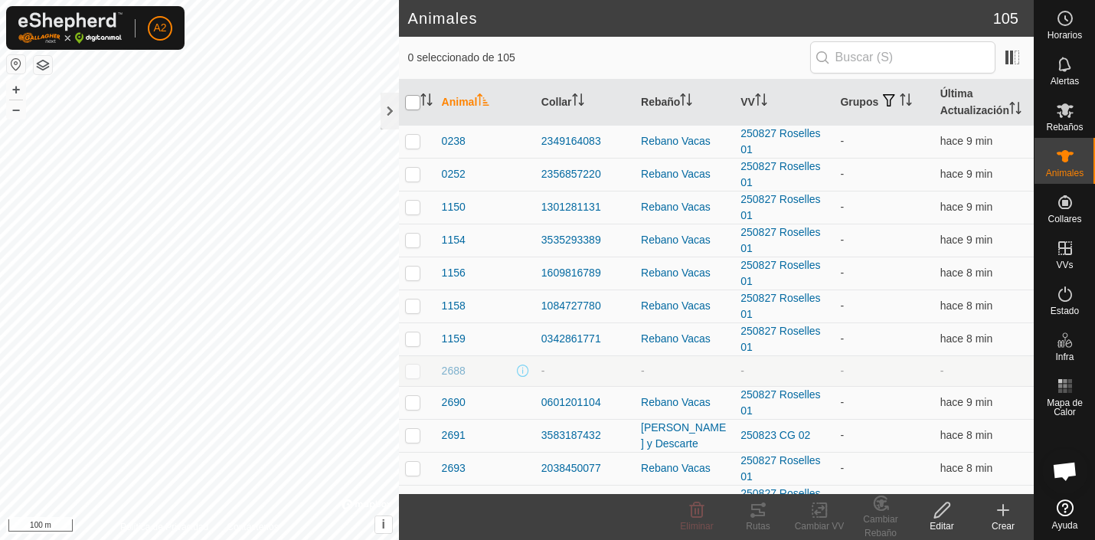
checkbox input "true"
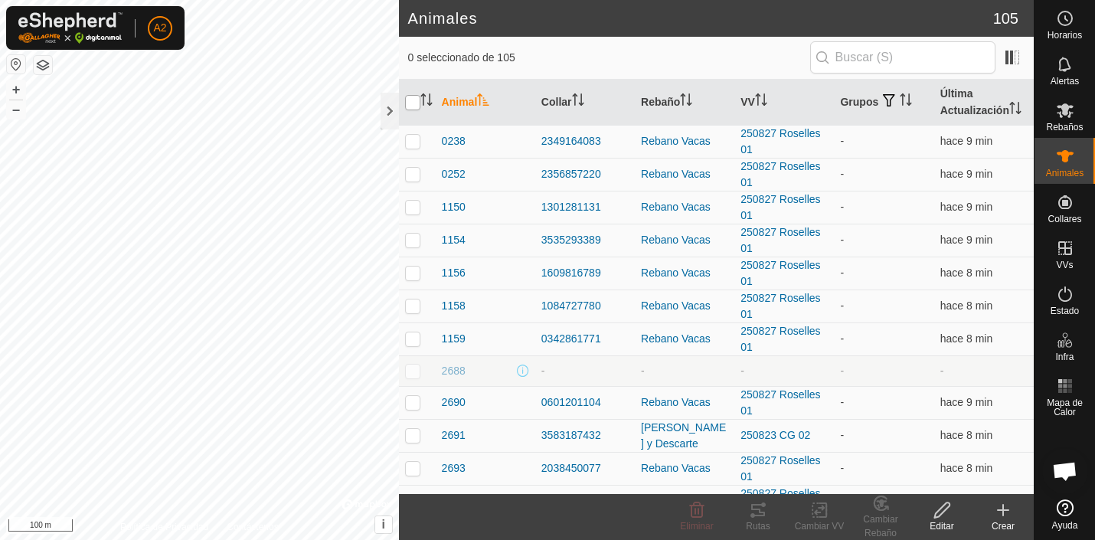
checkbox input "true"
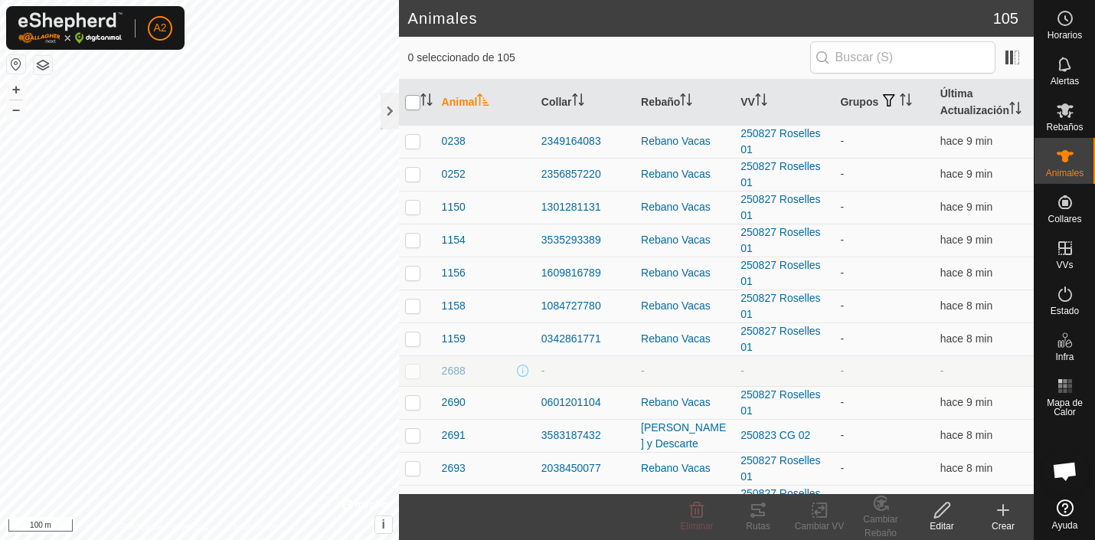
checkbox input "true"
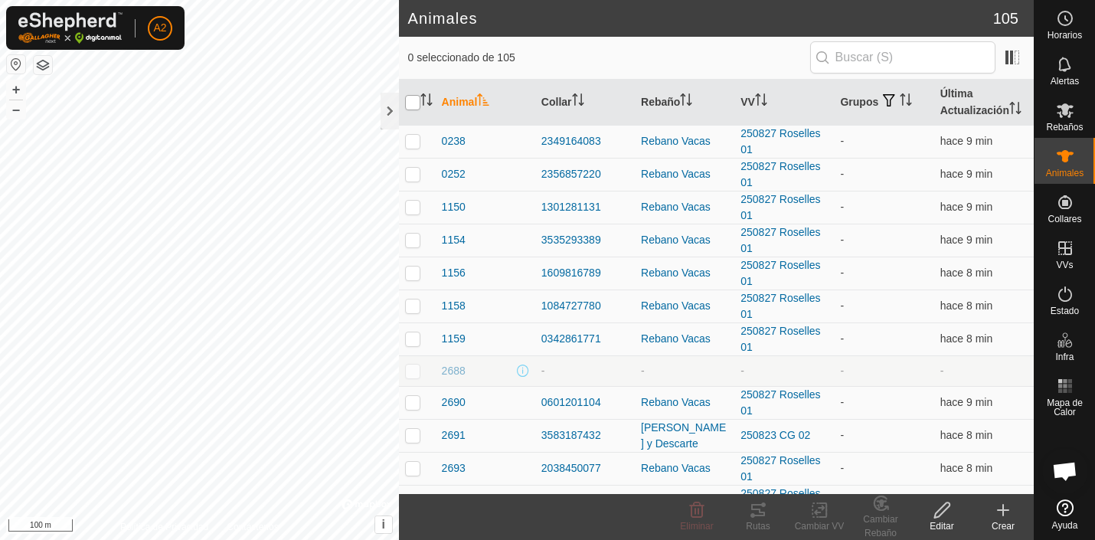
checkbox input "true"
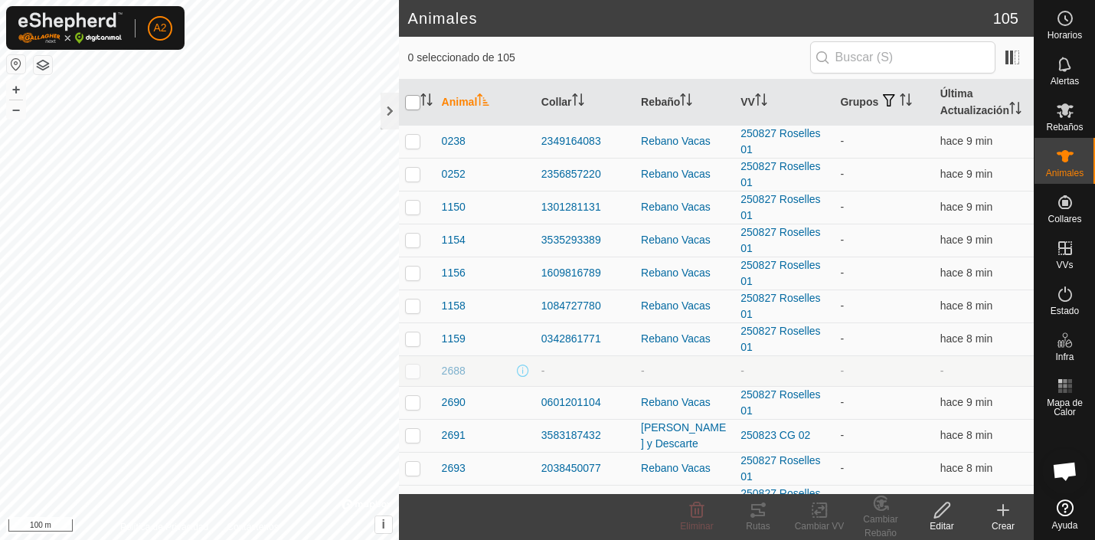
checkbox input "true"
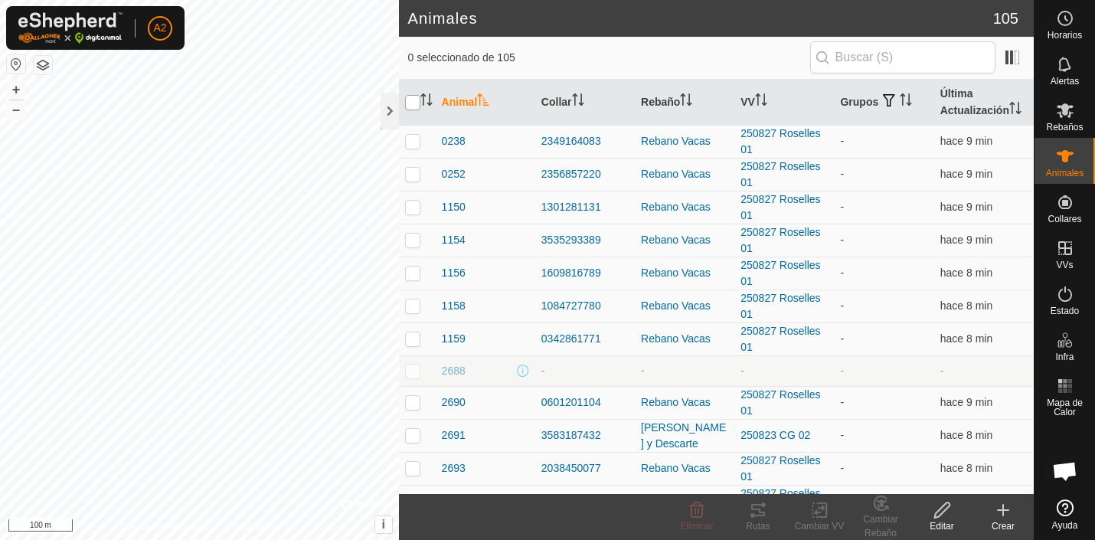
checkbox input "true"
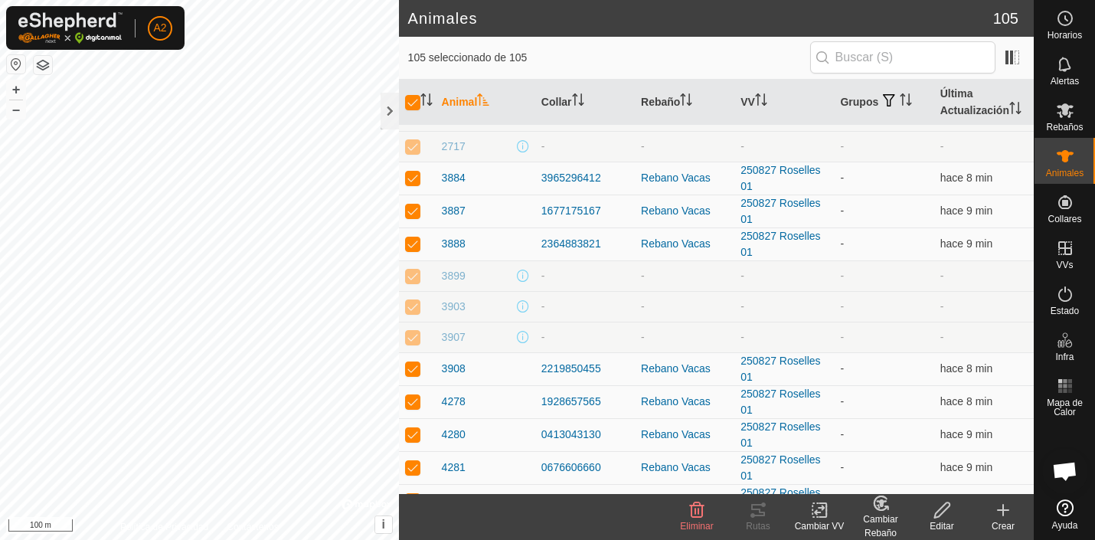
scroll to position [859, 0]
click at [414, 277] on p-checkbox at bounding box center [412, 276] width 15 height 12
checkbox input "false"
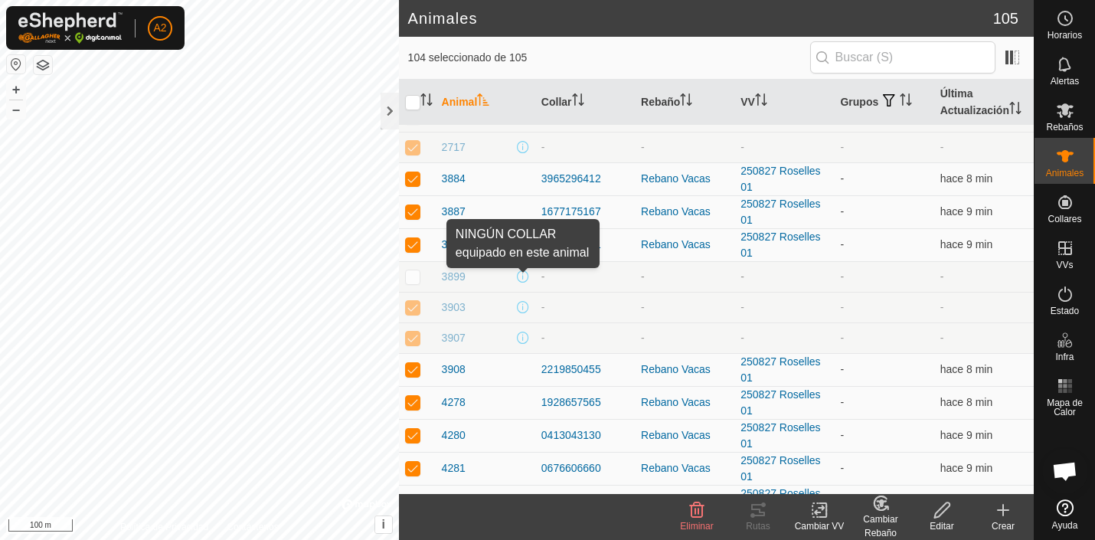
click at [522, 277] on span at bounding box center [523, 276] width 12 height 12
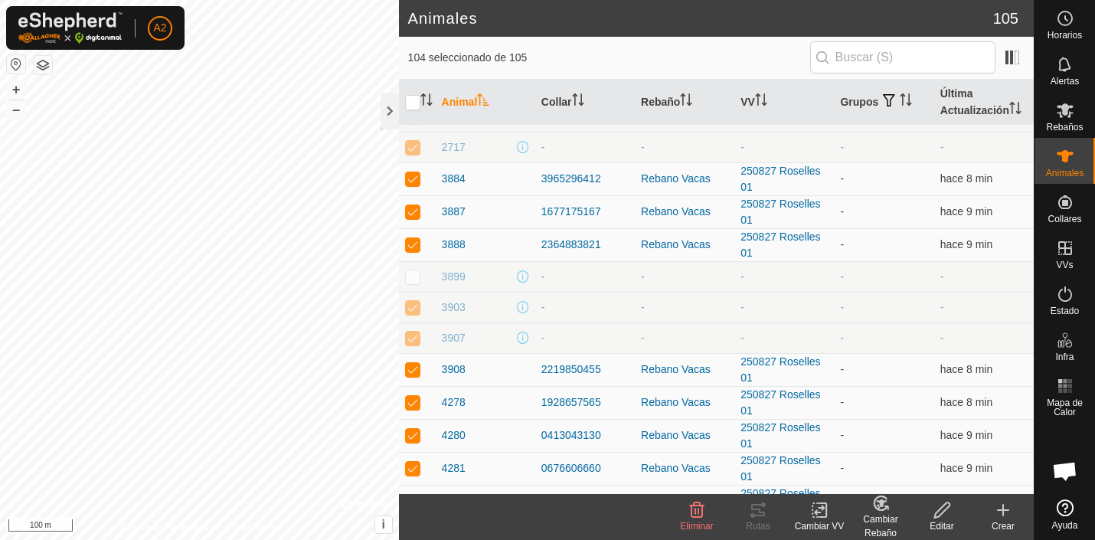
click at [522, 277] on span at bounding box center [523, 276] width 12 height 12
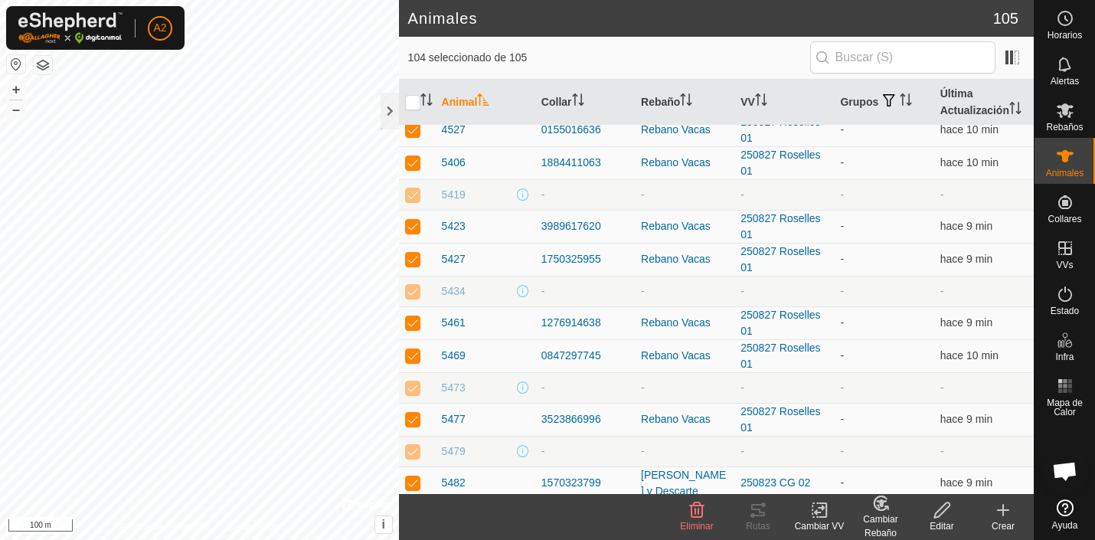
scroll to position [1409, 0]
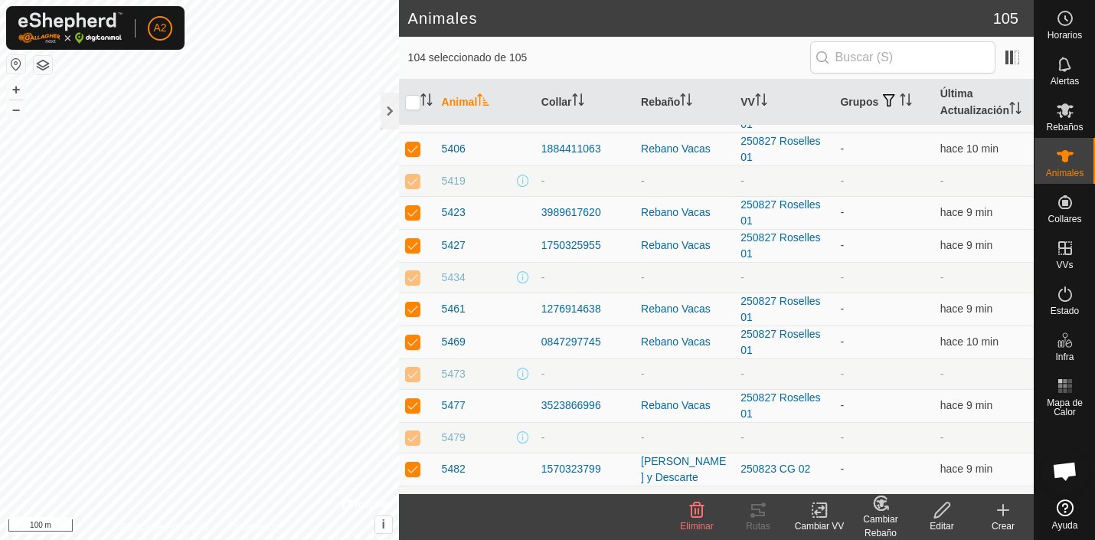
click at [411, 182] on p-checkbox at bounding box center [412, 181] width 15 height 12
checkbox input "false"
click at [414, 280] on p-checkbox at bounding box center [412, 277] width 15 height 12
checkbox input "false"
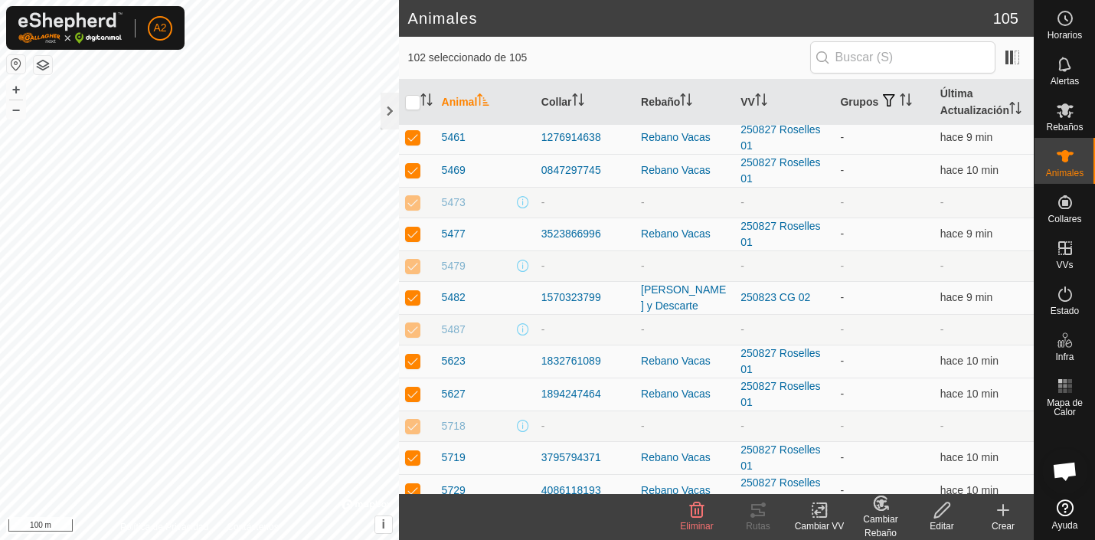
scroll to position [1585, 0]
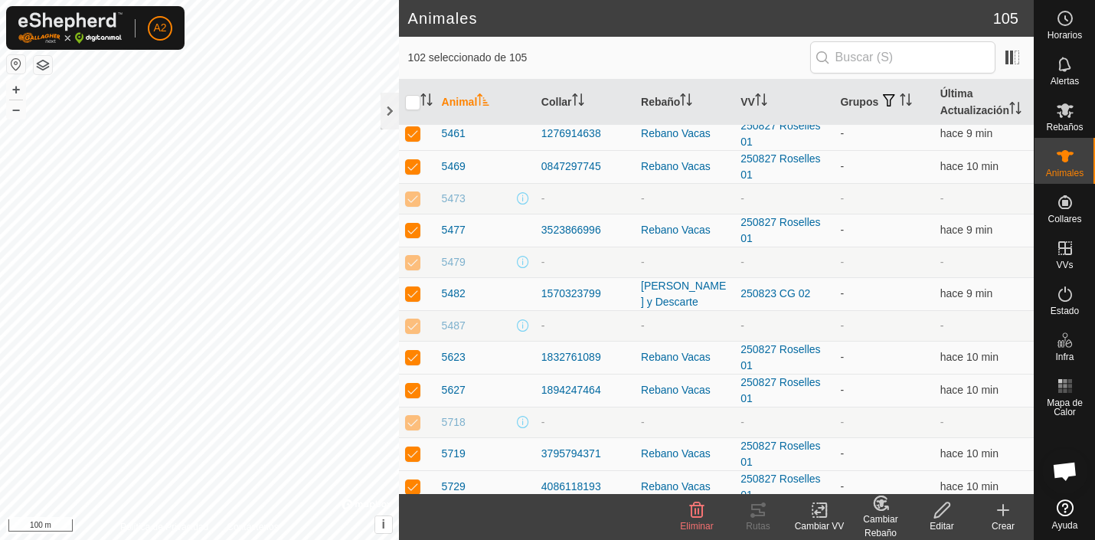
click at [412, 328] on p-checkbox at bounding box center [412, 325] width 15 height 12
checkbox input "false"
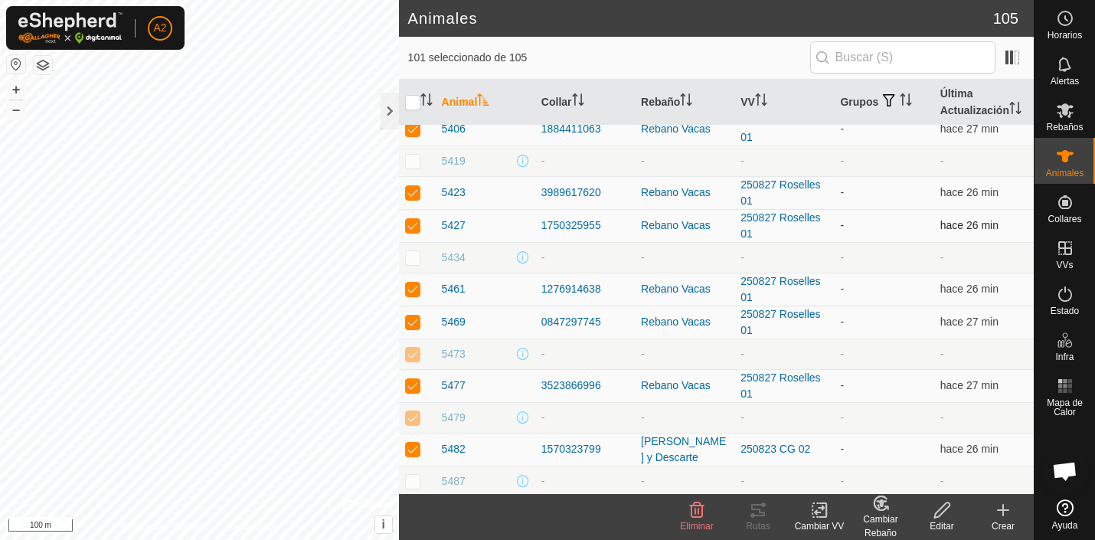
scroll to position [1438, 0]
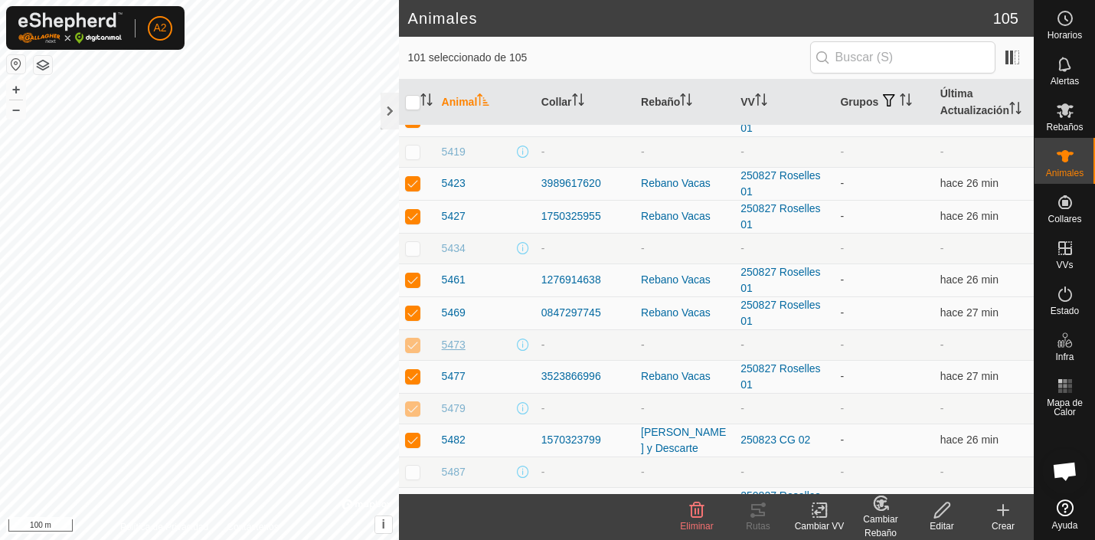
click at [453, 345] on span "5473" at bounding box center [454, 345] width 24 height 16
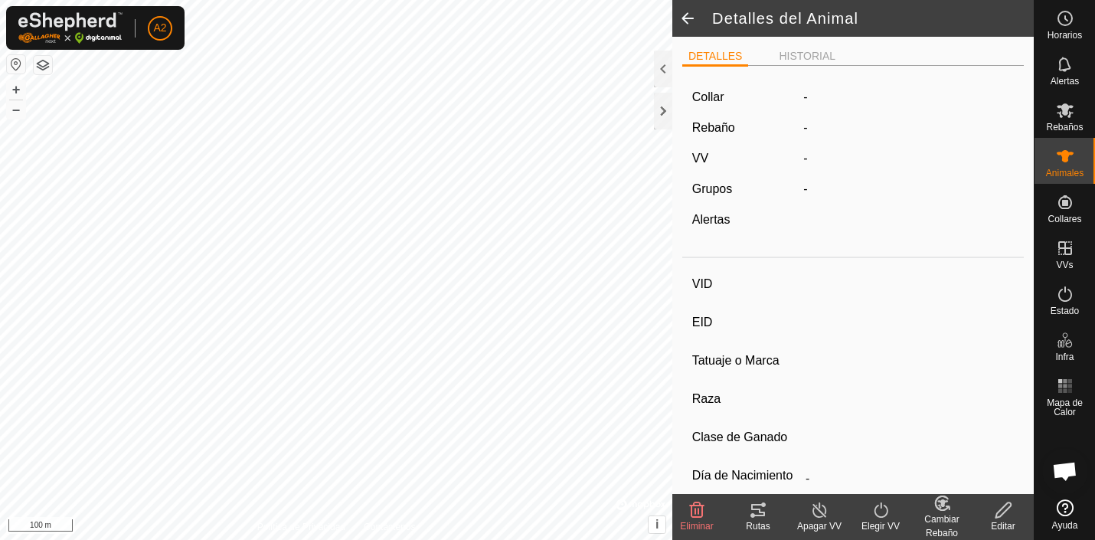
type input "5473"
type input "-"
type input "AUBRAC"
type input "MATADERO 28 Agosto 2025"
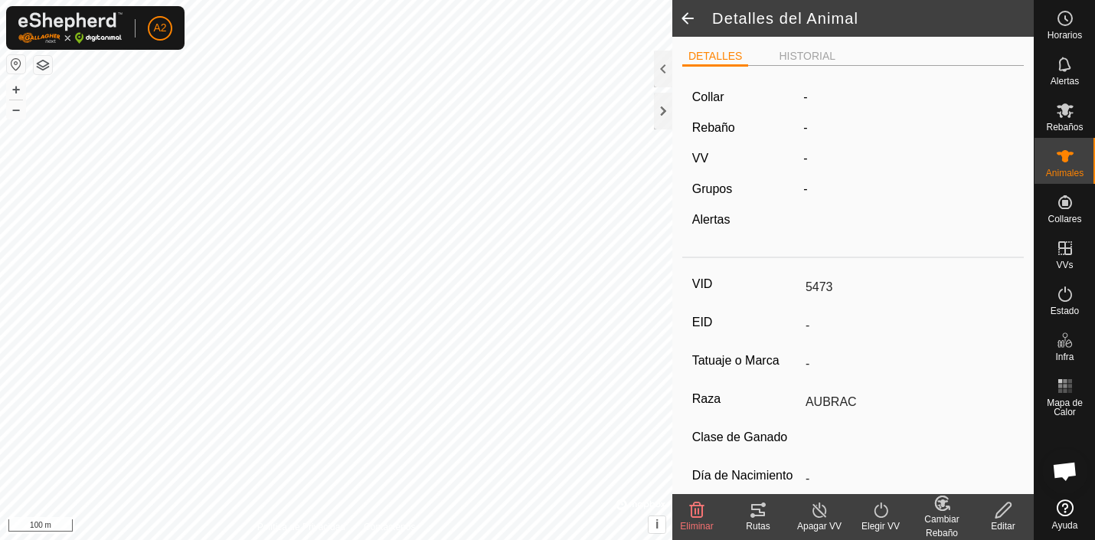
type input "12/2017"
type input "7 years 10 months"
type input "Vacía"
type input "487 kg"
type input "-"
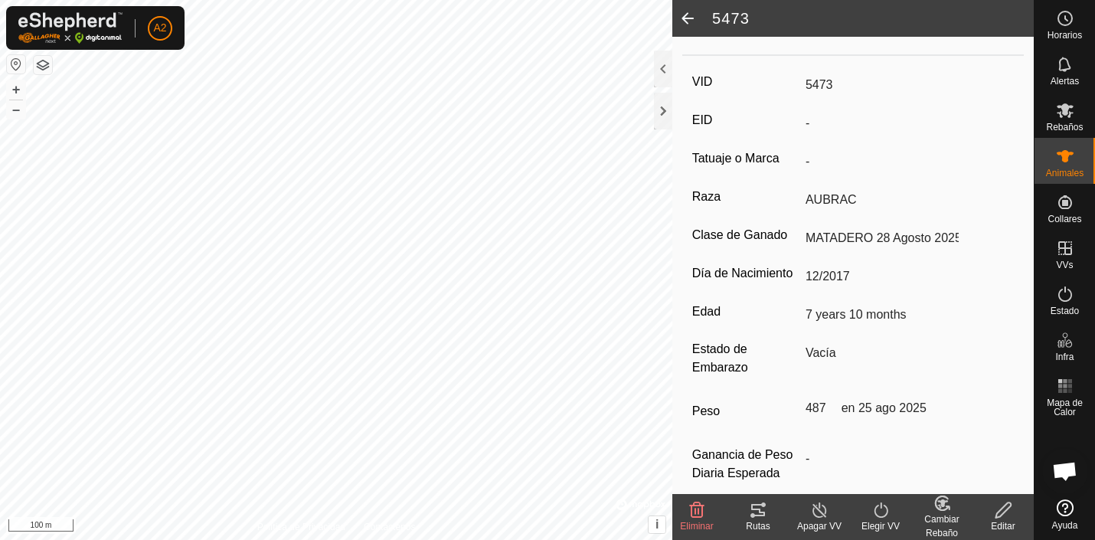
scroll to position [225, 0]
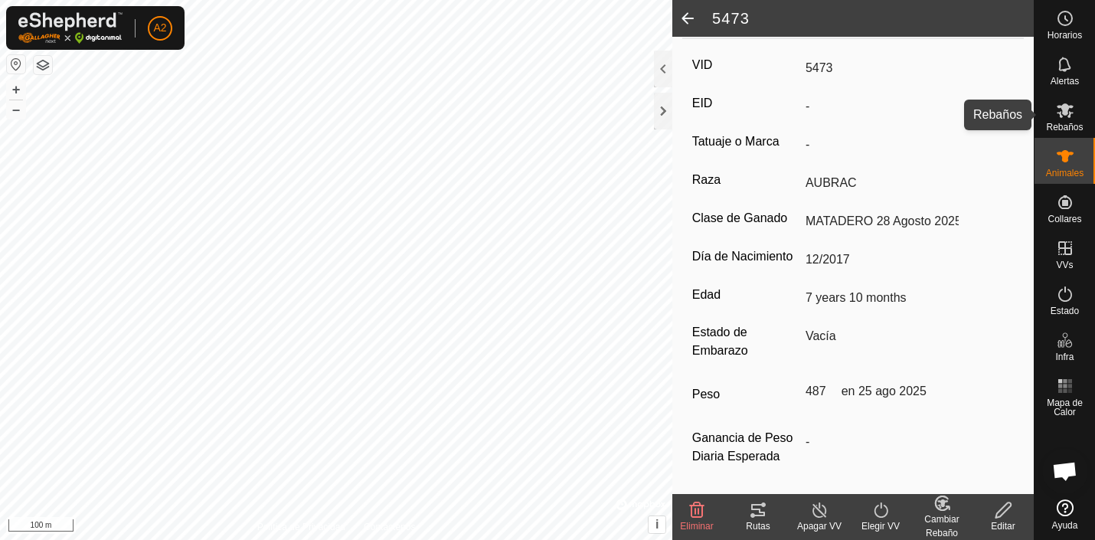
click at [1069, 115] on icon at bounding box center [1065, 110] width 18 height 18
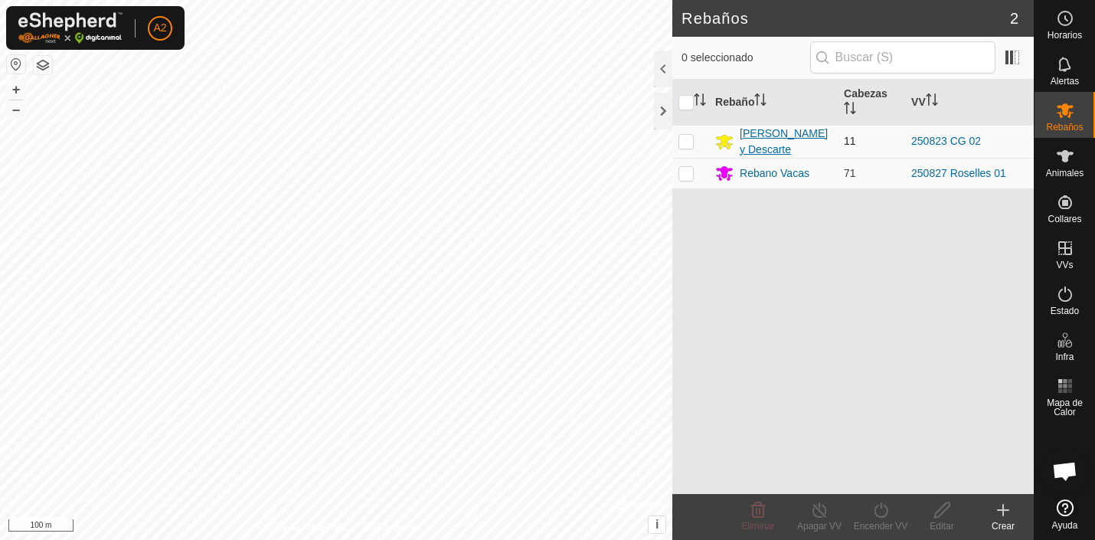
click at [771, 136] on div "[PERSON_NAME] y Descarte" at bounding box center [786, 142] width 92 height 32
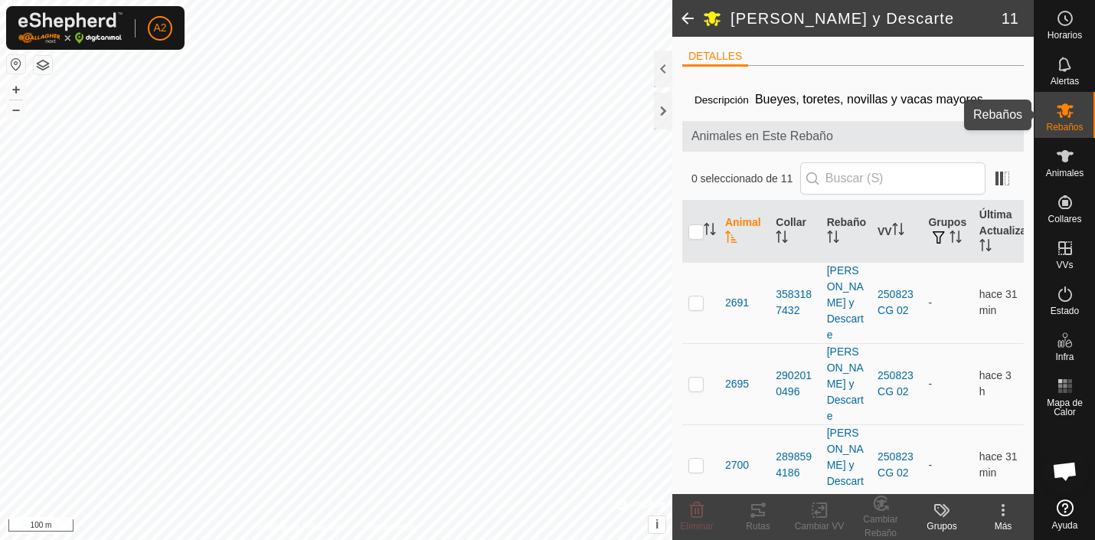
click at [1069, 116] on icon at bounding box center [1065, 110] width 17 height 15
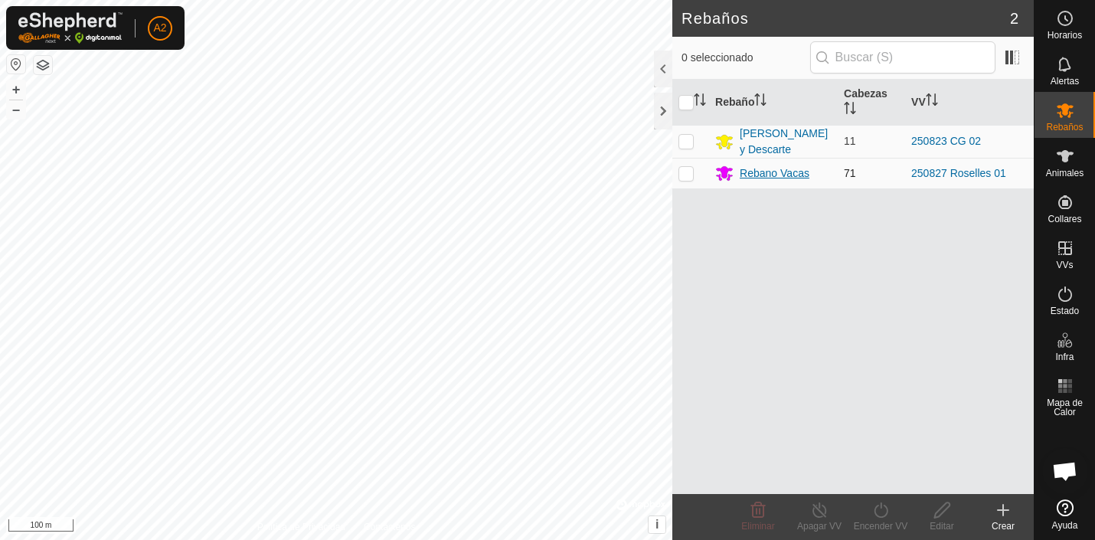
click at [765, 173] on div "Rebano Vacas" at bounding box center [775, 173] width 70 height 16
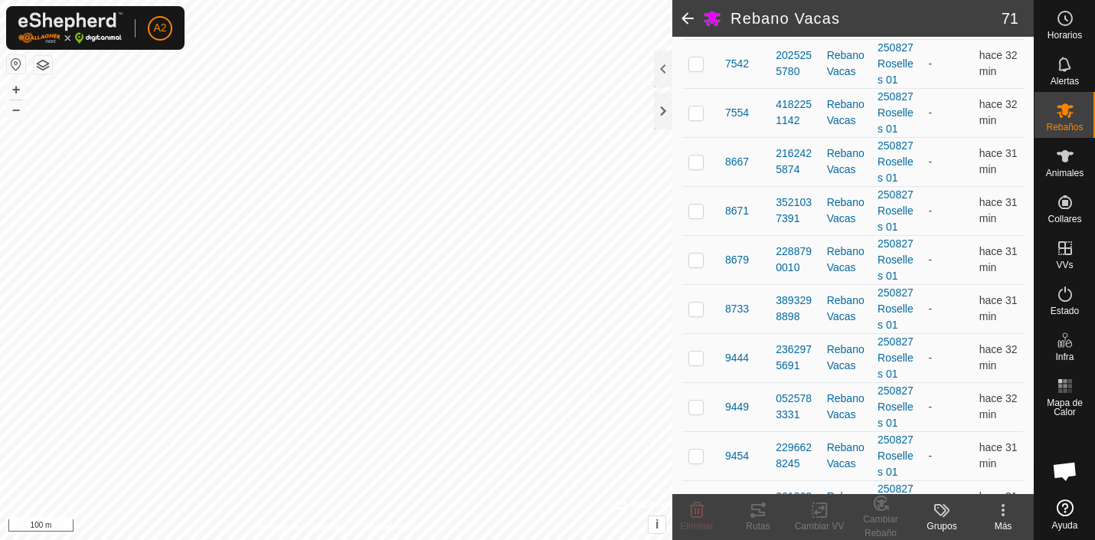
scroll to position [3250, 0]
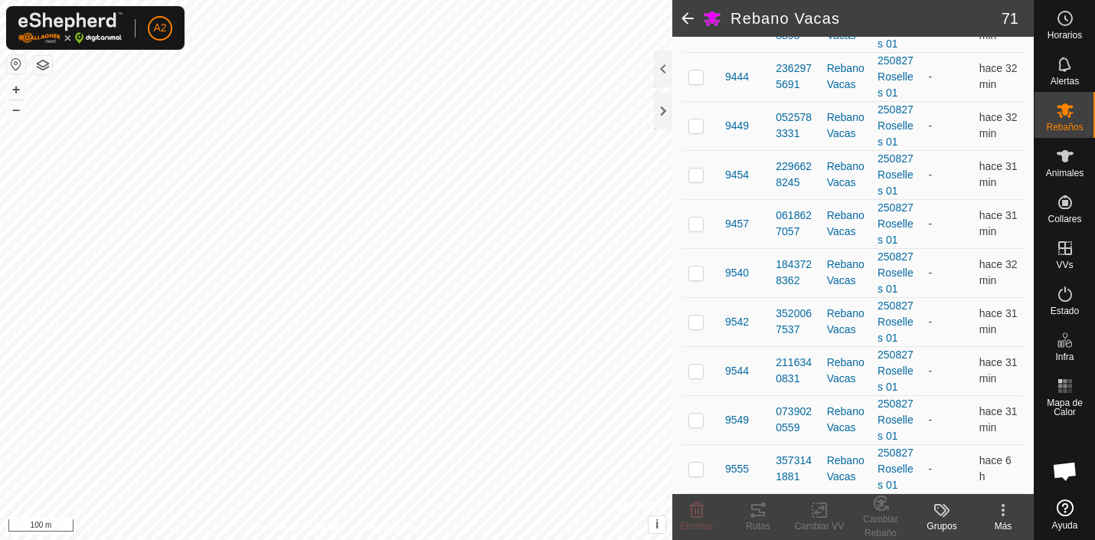
click at [689, 17] on span at bounding box center [688, 18] width 31 height 37
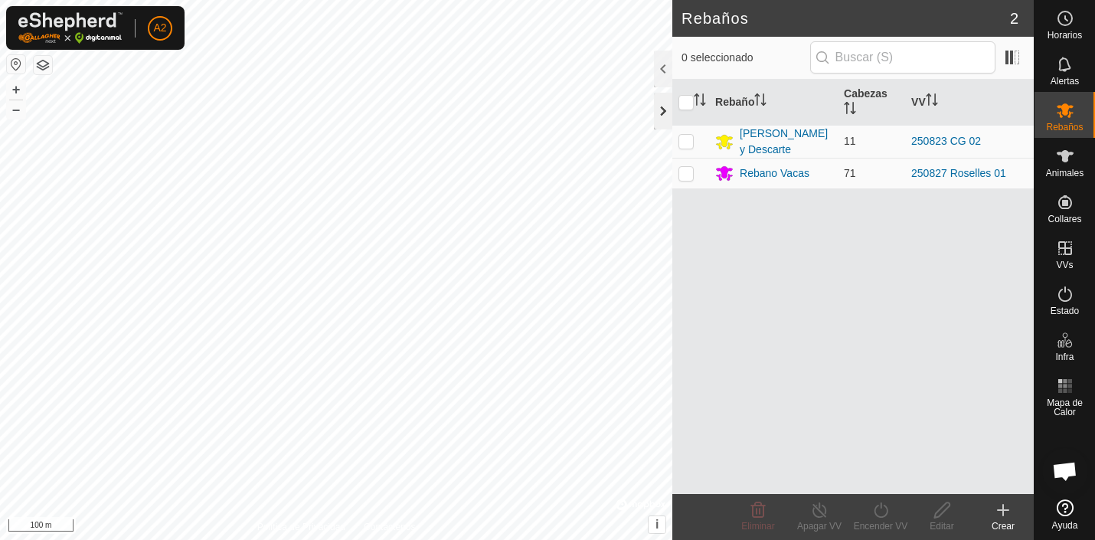
click at [664, 113] on div at bounding box center [663, 111] width 18 height 37
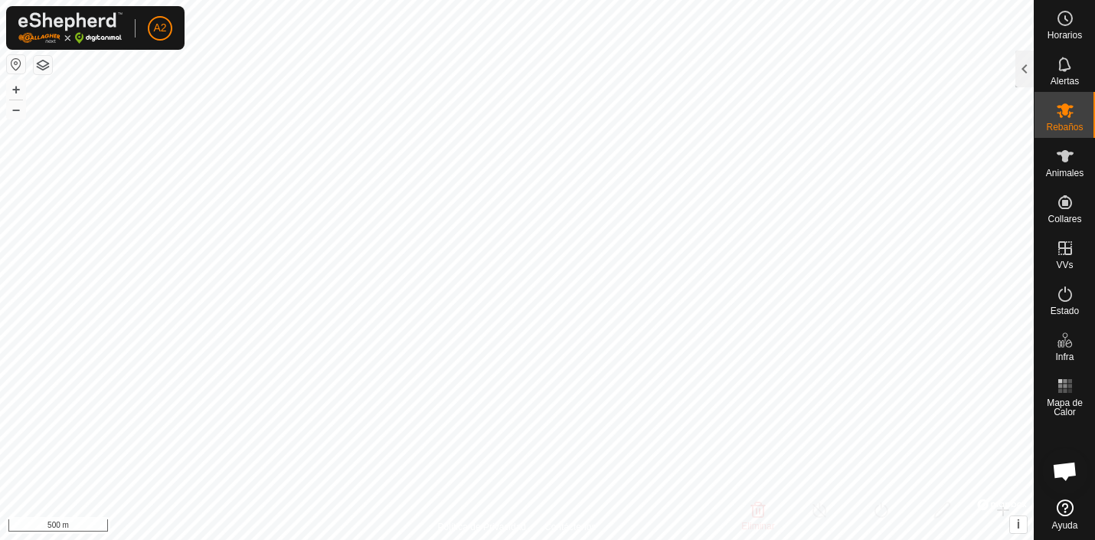
click at [47, 64] on button "button" at bounding box center [43, 65] width 18 height 18
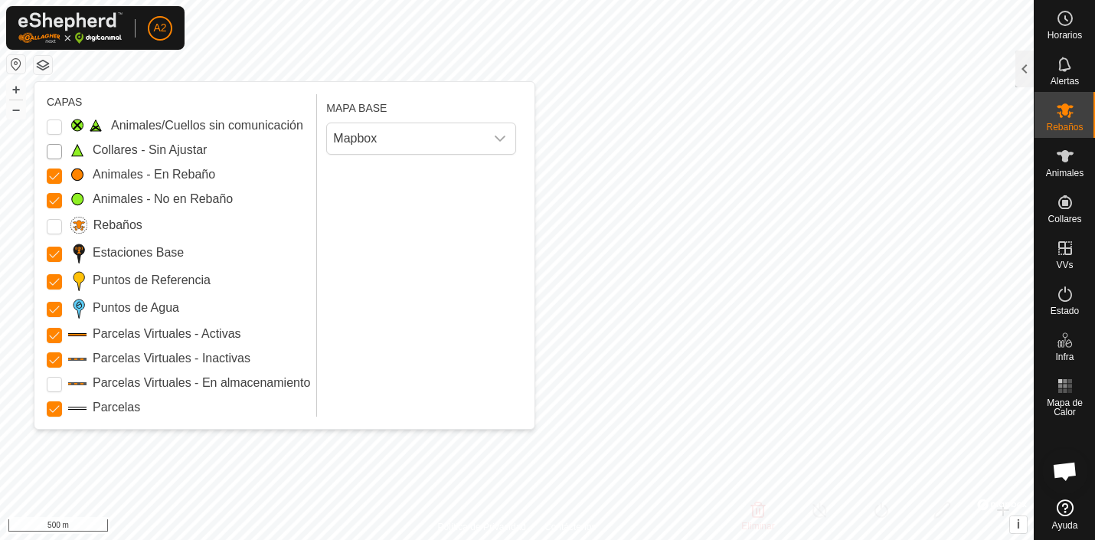
click at [54, 151] on Unfitted "Collares - Sin Ajustar" at bounding box center [54, 151] width 15 height 15
click at [54, 254] on Stations "Estaciones Base" at bounding box center [54, 254] width 15 height 15
click at [57, 280] on input "Puntos de Referencia" at bounding box center [54, 281] width 15 height 15
click at [53, 361] on Inactive "Parcelas Virtuales - Inactivas" at bounding box center [54, 359] width 15 height 15
click at [57, 407] on input "Parcelas" at bounding box center [54, 408] width 15 height 15
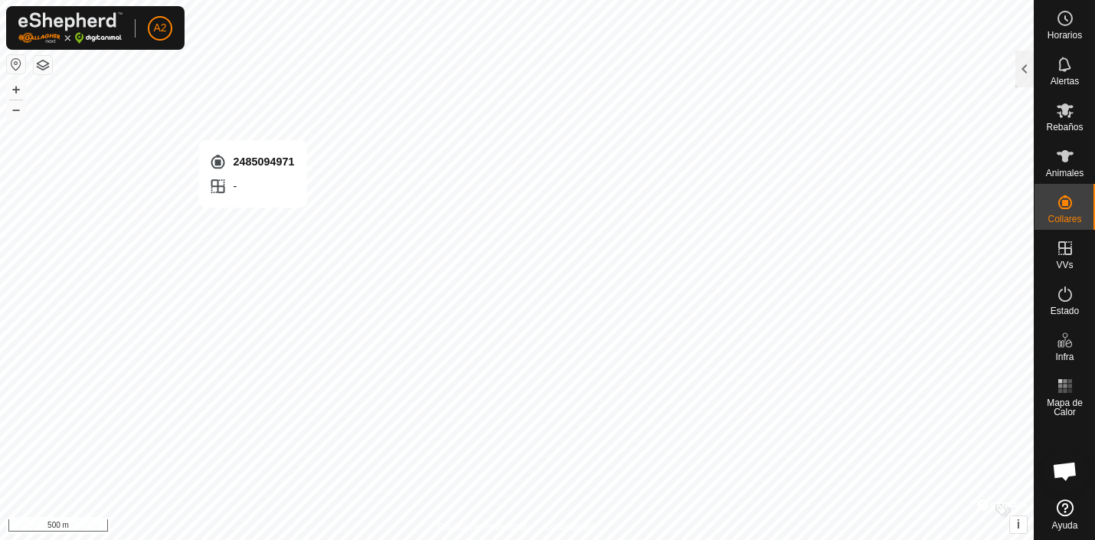
checkbox input "false"
click at [18, 90] on button "+" at bounding box center [16, 89] width 18 height 18
click at [15, 88] on button "+" at bounding box center [16, 89] width 18 height 18
checkbox input "true"
click at [18, 93] on button "+" at bounding box center [16, 89] width 18 height 18
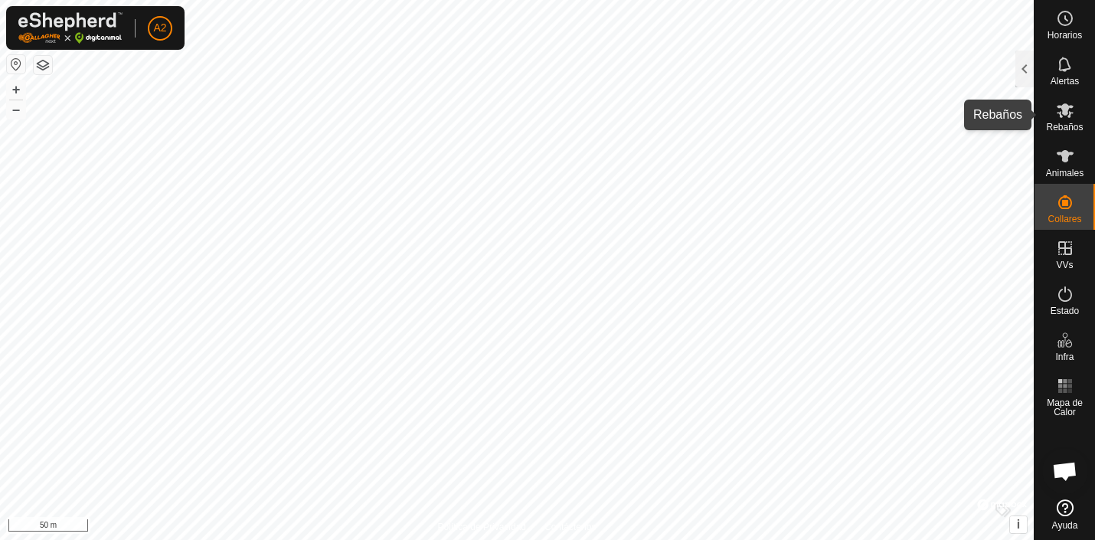
drag, startPoint x: 1058, startPoint y: 113, endPoint x: 1056, endPoint y: 149, distance: 35.3
click at [1057, 131] on div "Rebaños" at bounding box center [1065, 115] width 61 height 46
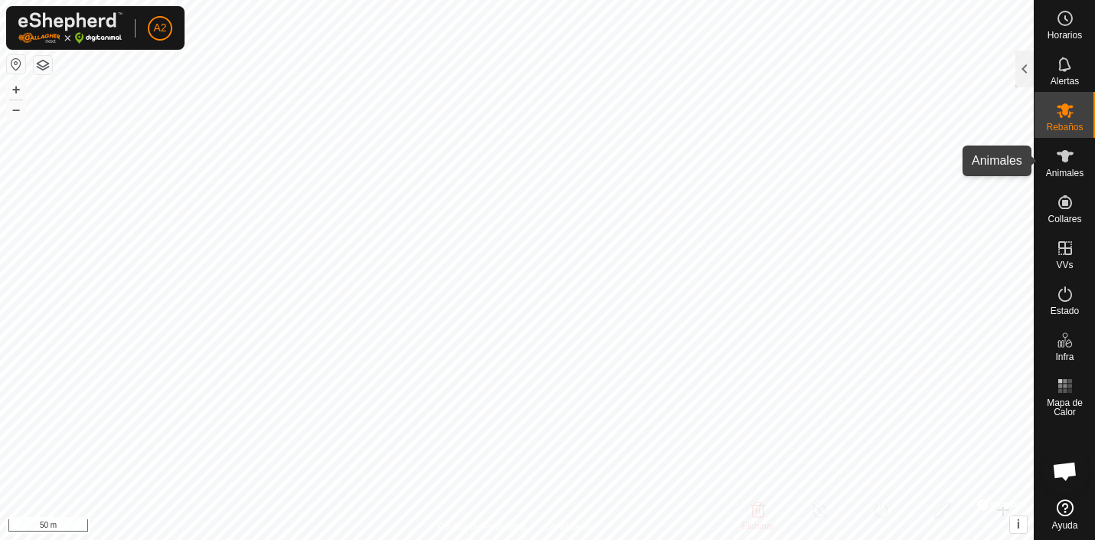
click at [1067, 159] on icon at bounding box center [1065, 156] width 17 height 12
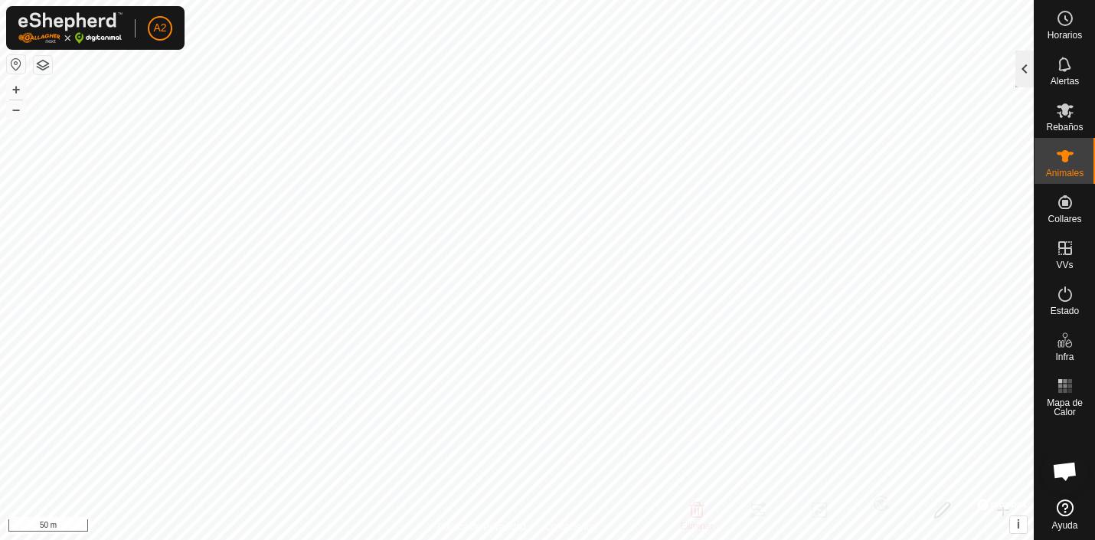
click at [1024, 63] on div at bounding box center [1025, 69] width 18 height 37
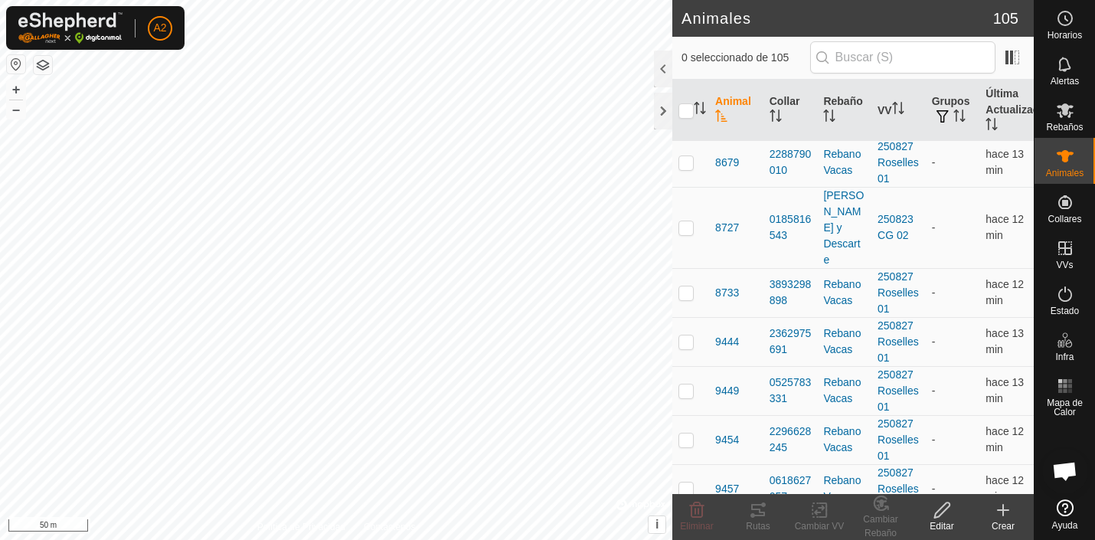
scroll to position [4550, 0]
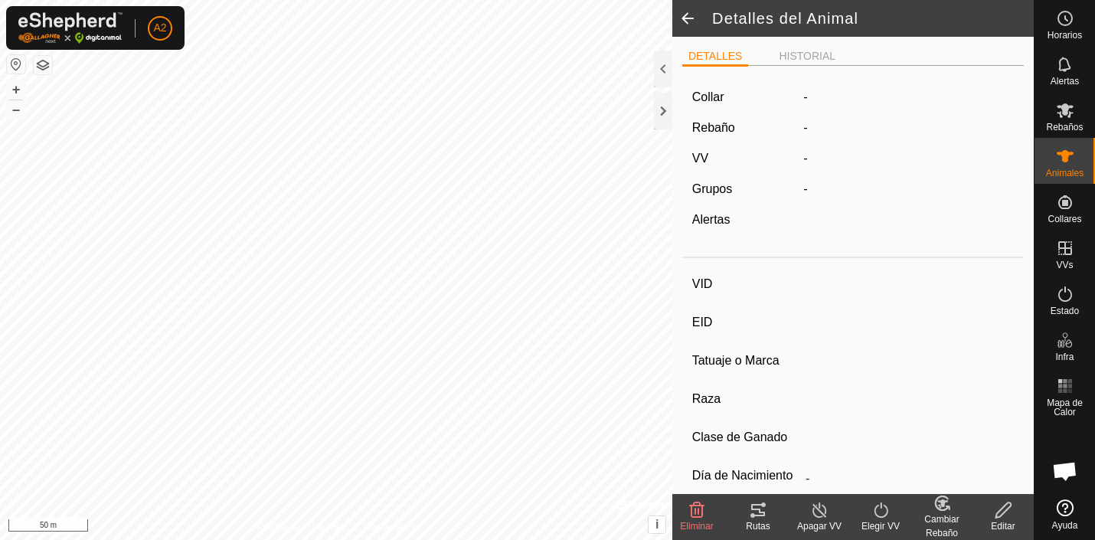
type input "9555"
type input "-"
type input "Aubrac"
type input "-"
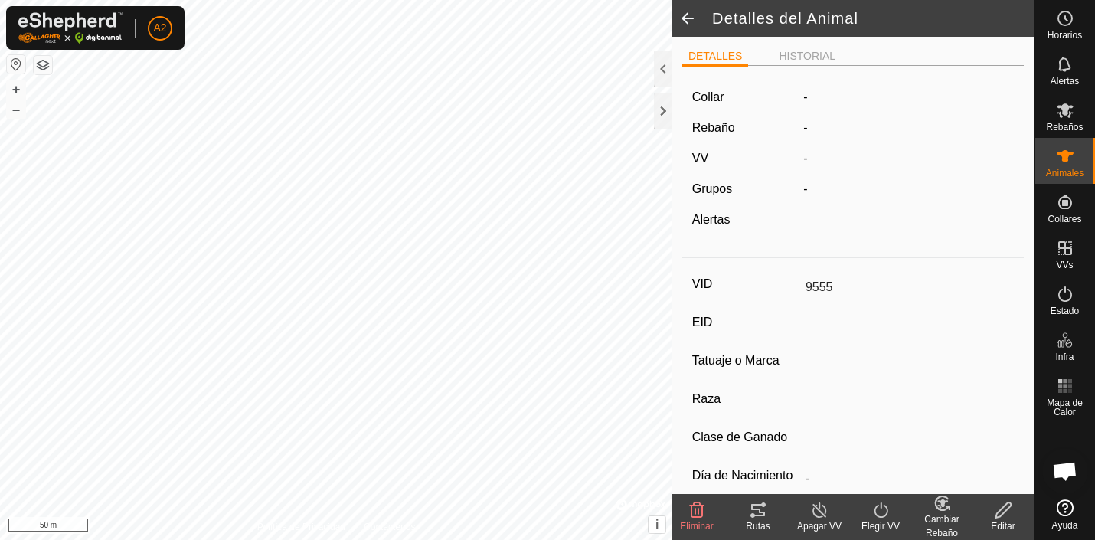
type input "02/2022"
type input "3 years 7 months"
type input "Vacía"
type input "411 kg"
type input "-"
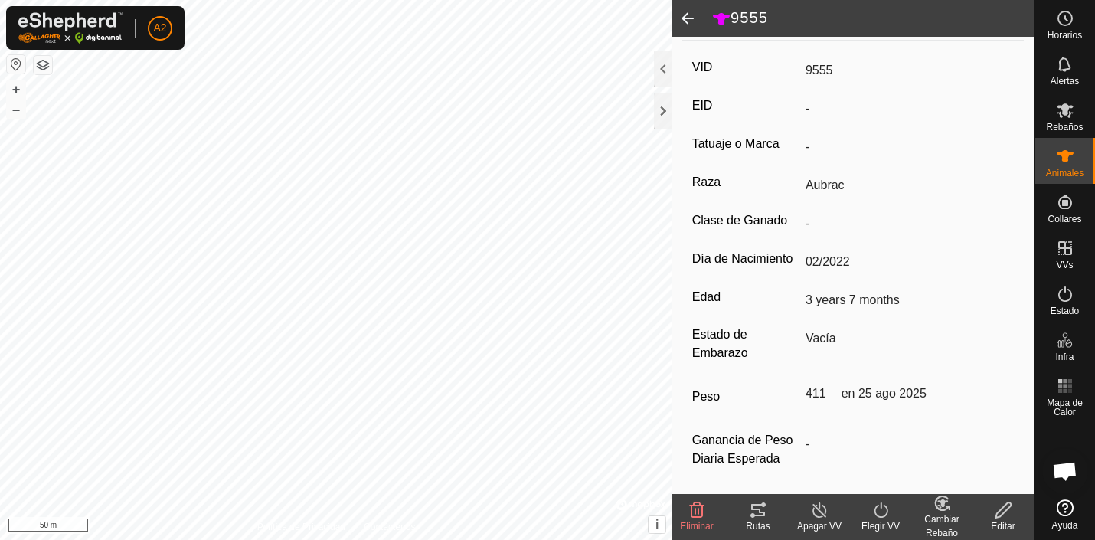
scroll to position [231, 0]
click at [688, 15] on span at bounding box center [688, 18] width 31 height 37
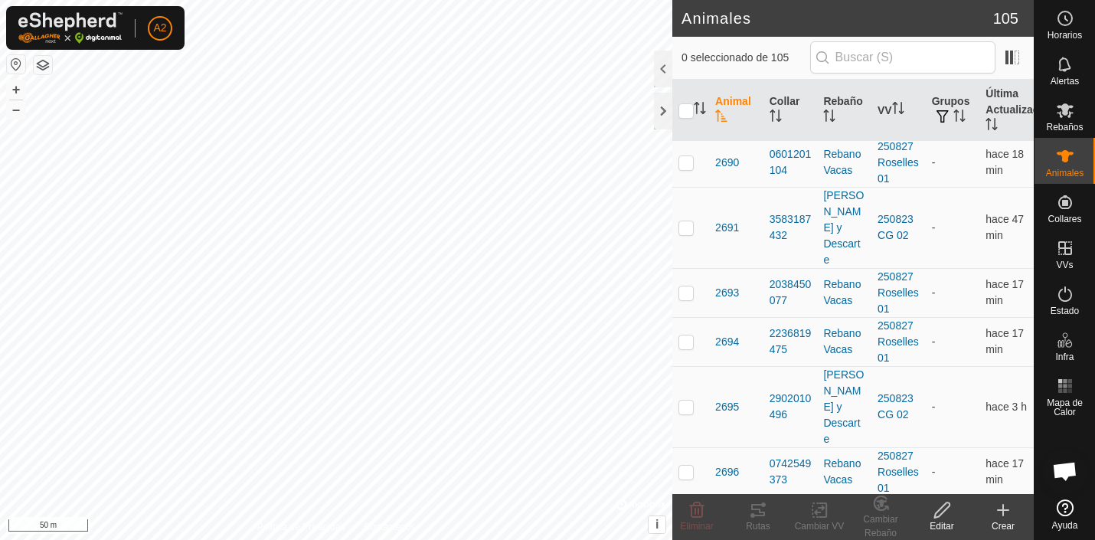
scroll to position [378, 0]
click at [728, 398] on span "2695" at bounding box center [727, 406] width 24 height 16
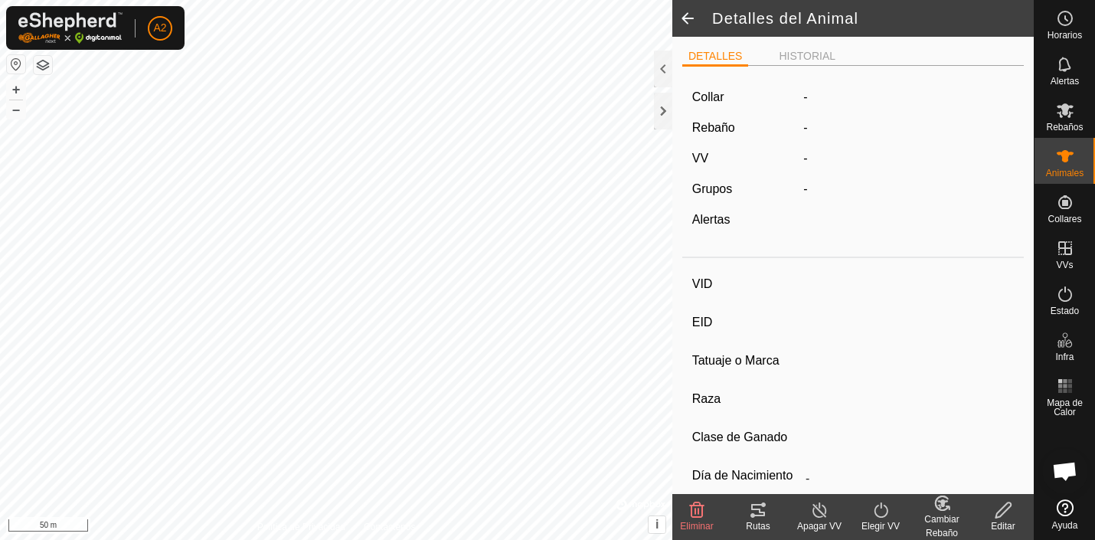
type input "2695"
type input "-"
type input "torete"
type input "Aubrac"
type input "-"
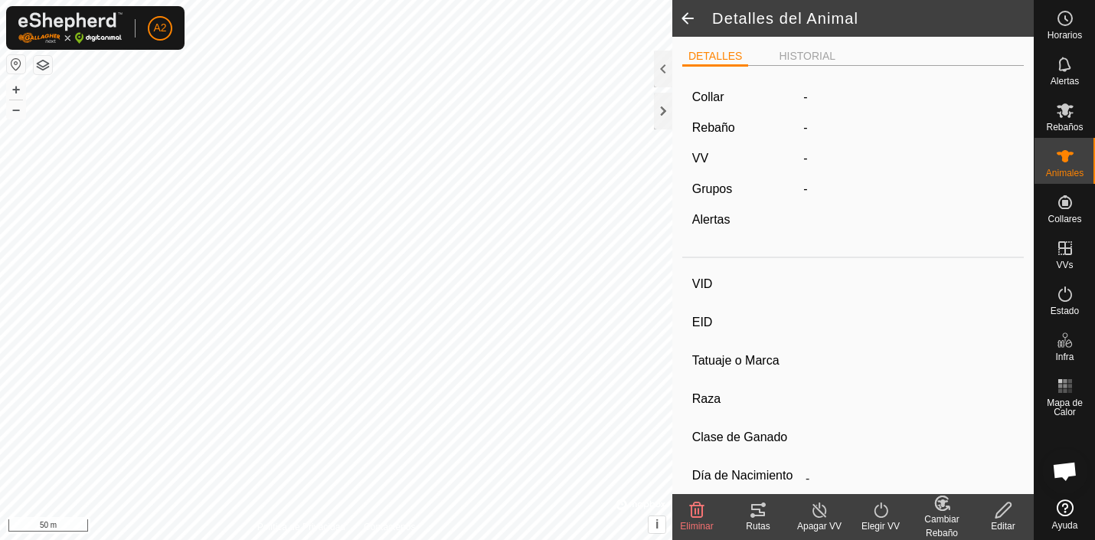
type input "09/2024"
type input "1 year"
type input "208 kg"
type input "-"
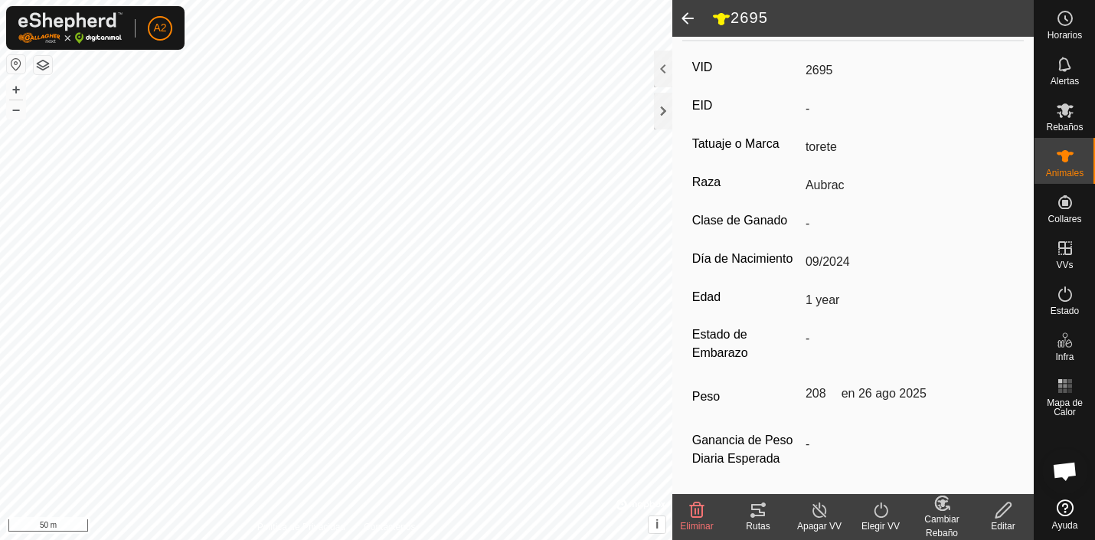
scroll to position [225, 0]
click at [686, 16] on span at bounding box center [688, 18] width 31 height 37
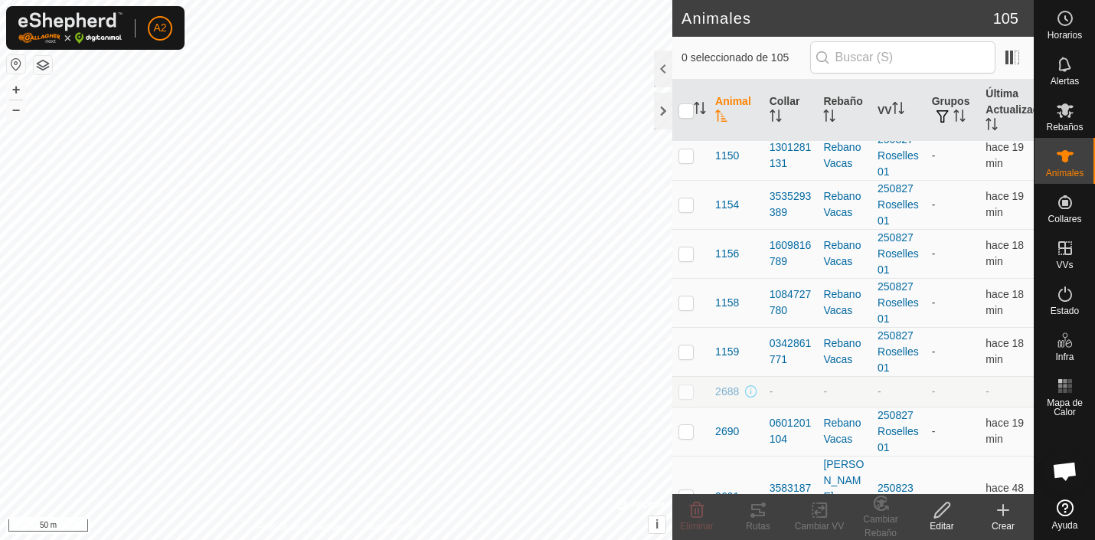
scroll to position [15, 0]
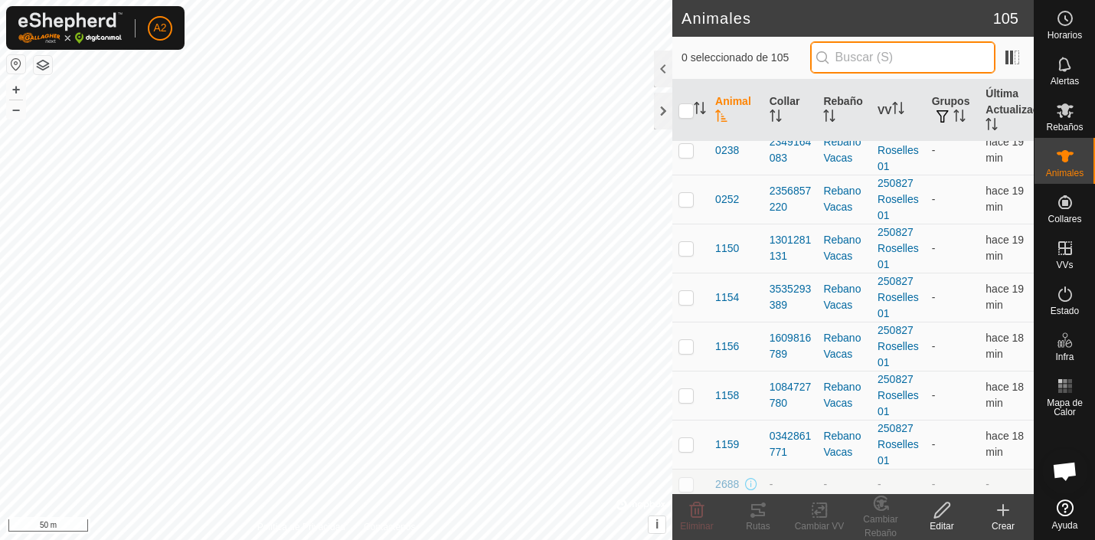
click at [846, 60] on input "text" at bounding box center [902, 57] width 185 height 32
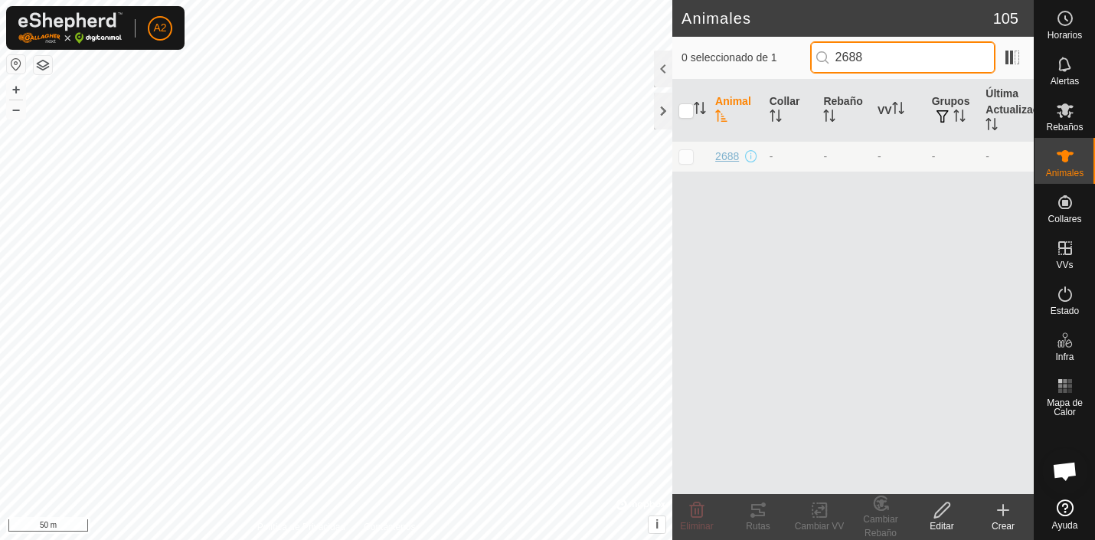
type input "2688"
click at [738, 157] on span "2688" at bounding box center [727, 157] width 24 height 16
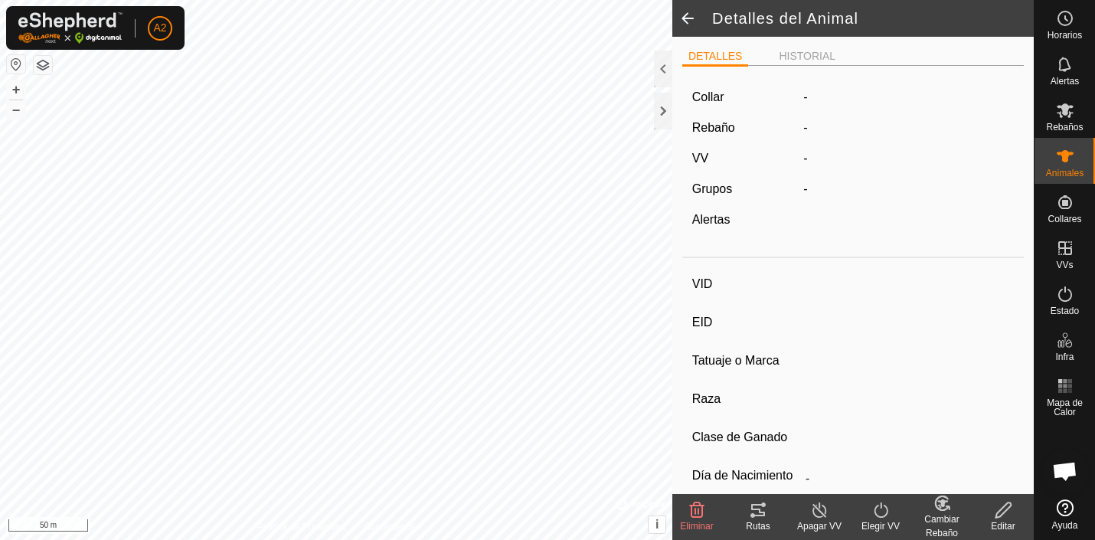
type input "2688"
type input "-"
type input "Aubrac"
type input "Macho lactante en rebano machos y descarte"
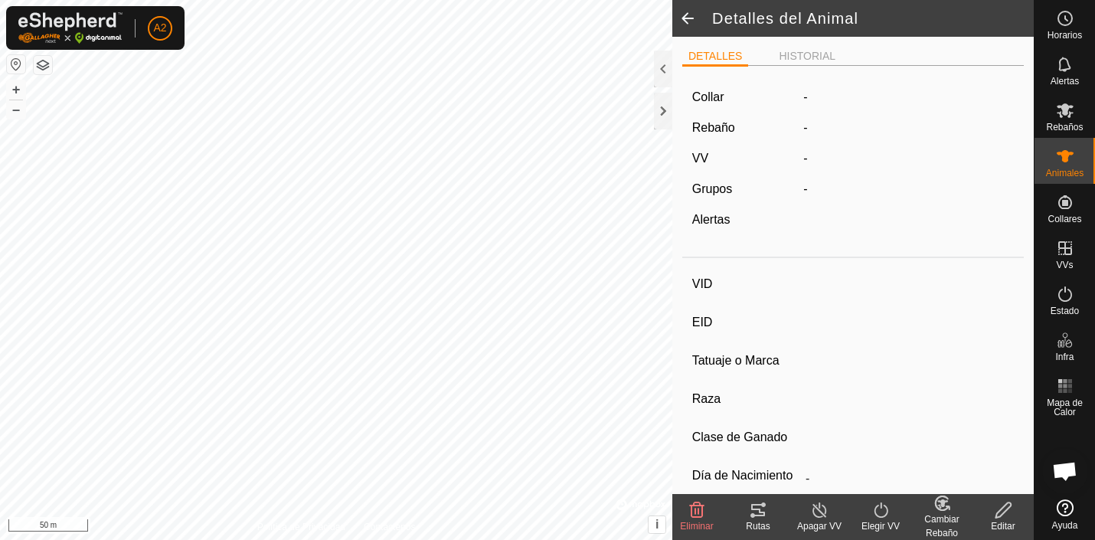
type input "09/2024"
type input "1 year"
type input "197 kg"
type input "-"
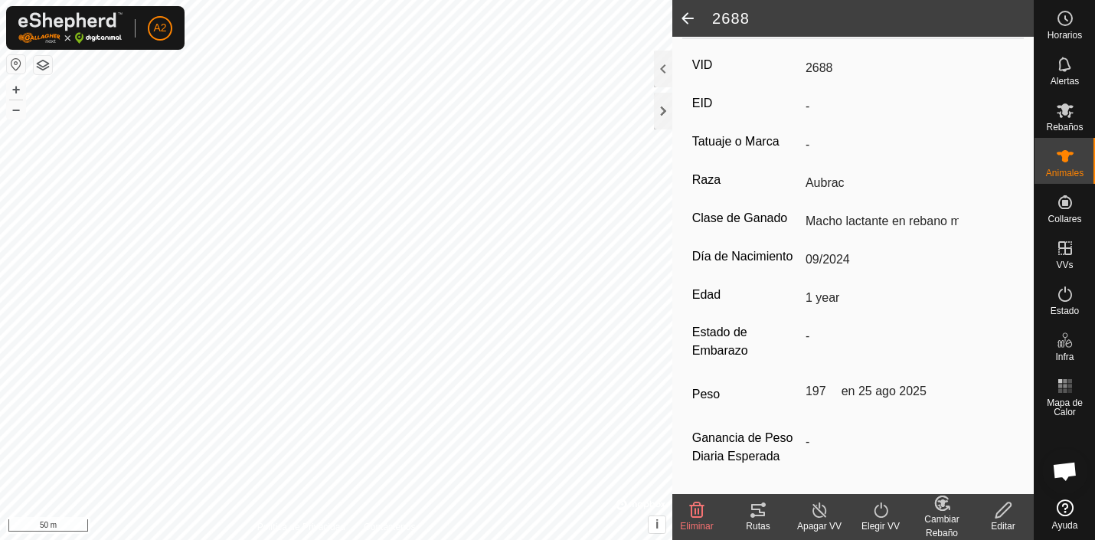
scroll to position [225, 0]
click at [688, 14] on span at bounding box center [688, 18] width 31 height 37
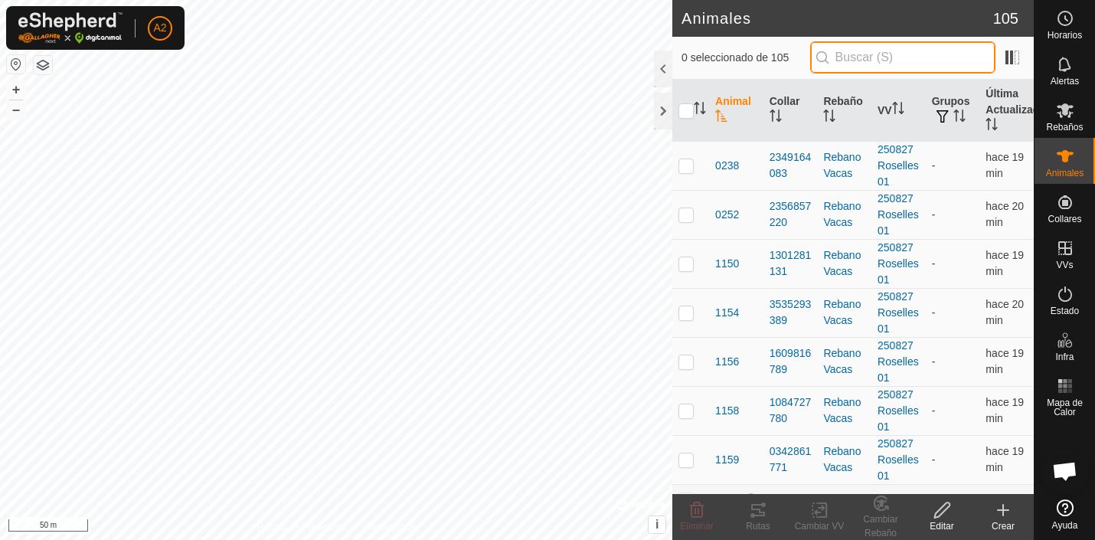
click at [895, 56] on input "text" at bounding box center [902, 57] width 185 height 32
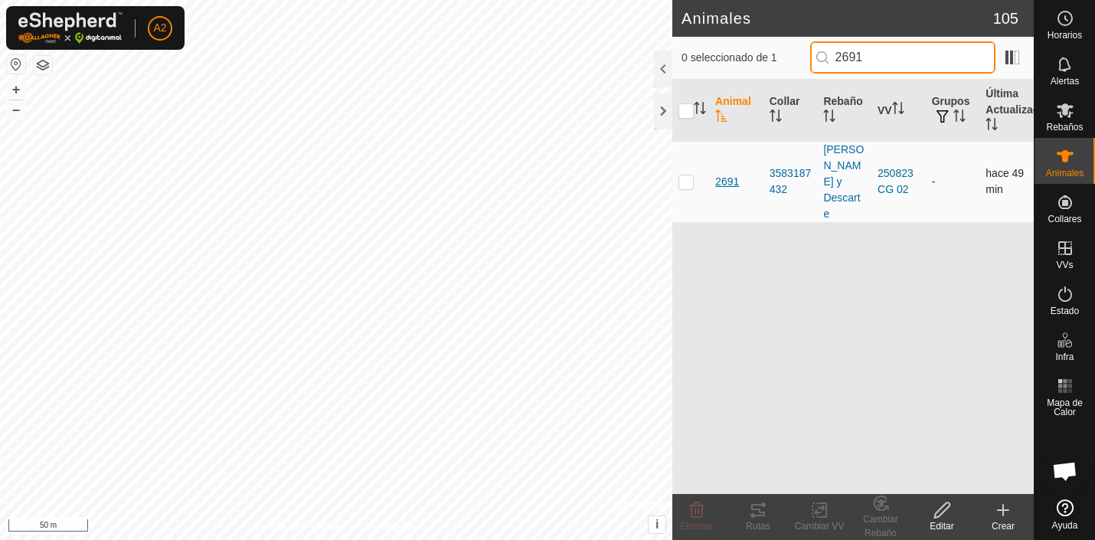
type input "2691"
click at [732, 174] on span "2691" at bounding box center [727, 182] width 24 height 16
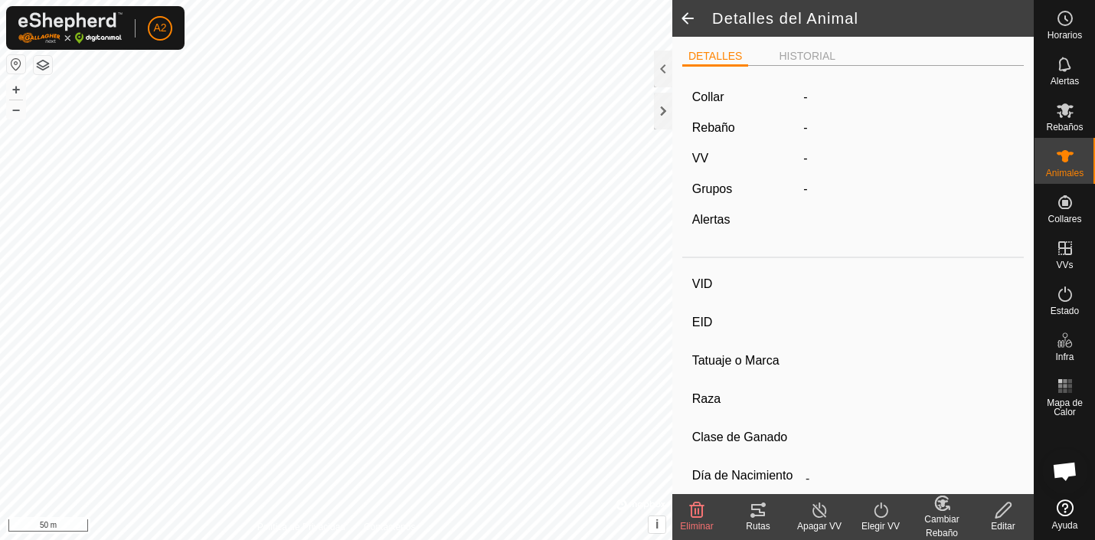
type input "2691"
type input "-"
type input "Macho [MEDICAL_DATA]"
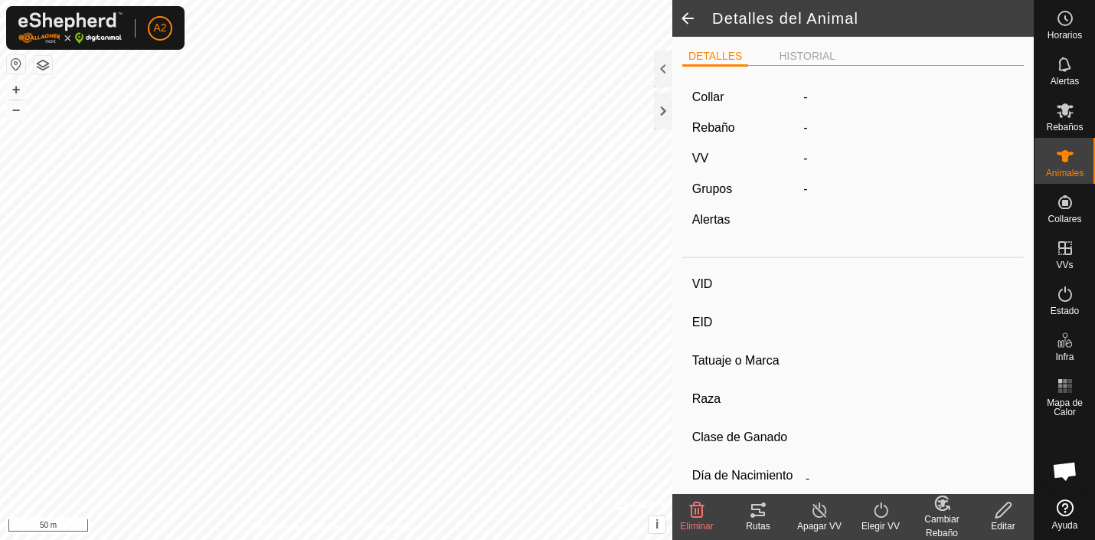
type input "08/2024"
type input "1 year 1 month"
type input "229 kg"
type input "-"
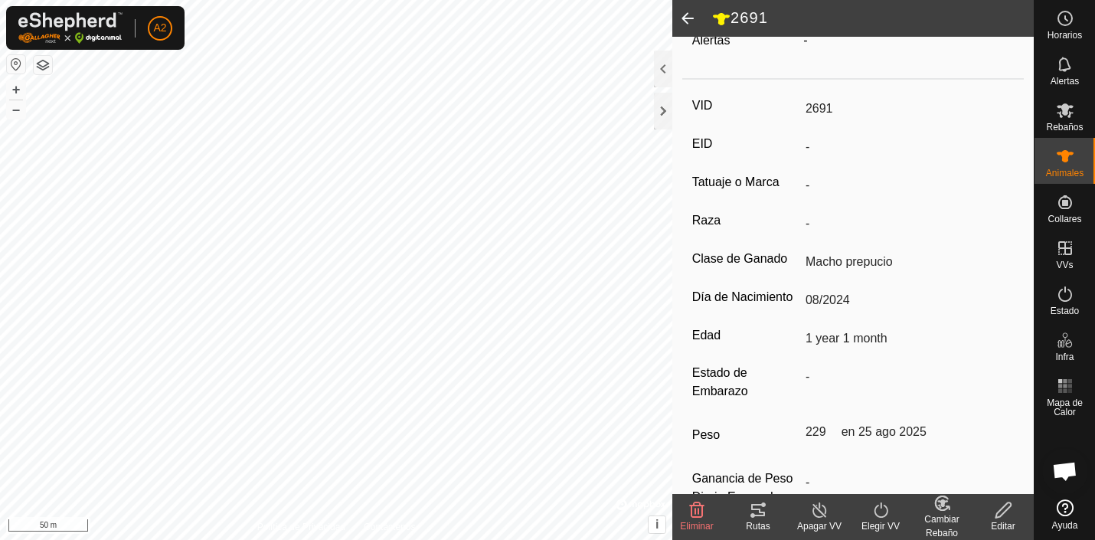
scroll to position [231, 0]
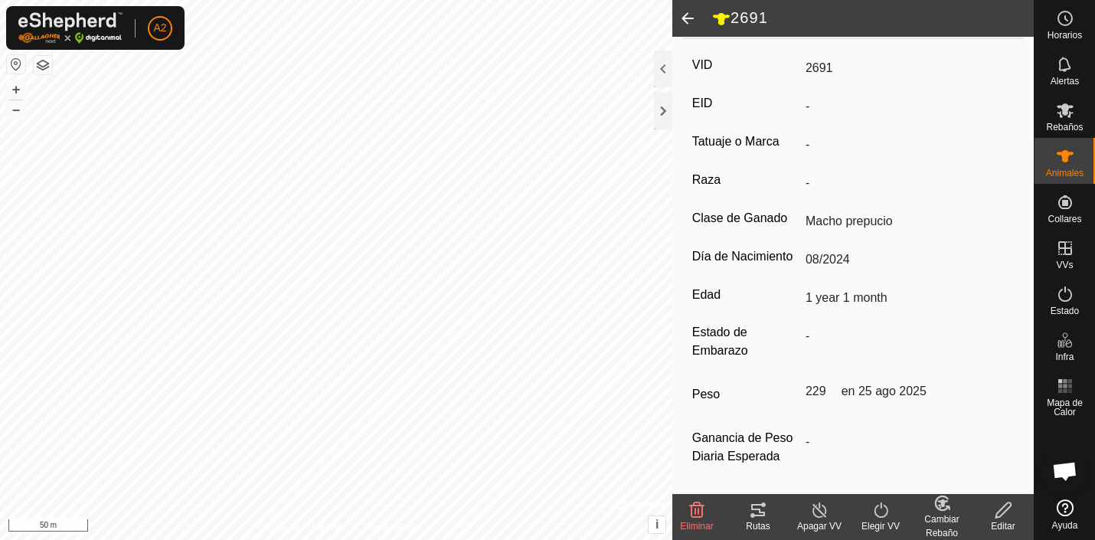
click at [689, 14] on span at bounding box center [688, 18] width 31 height 37
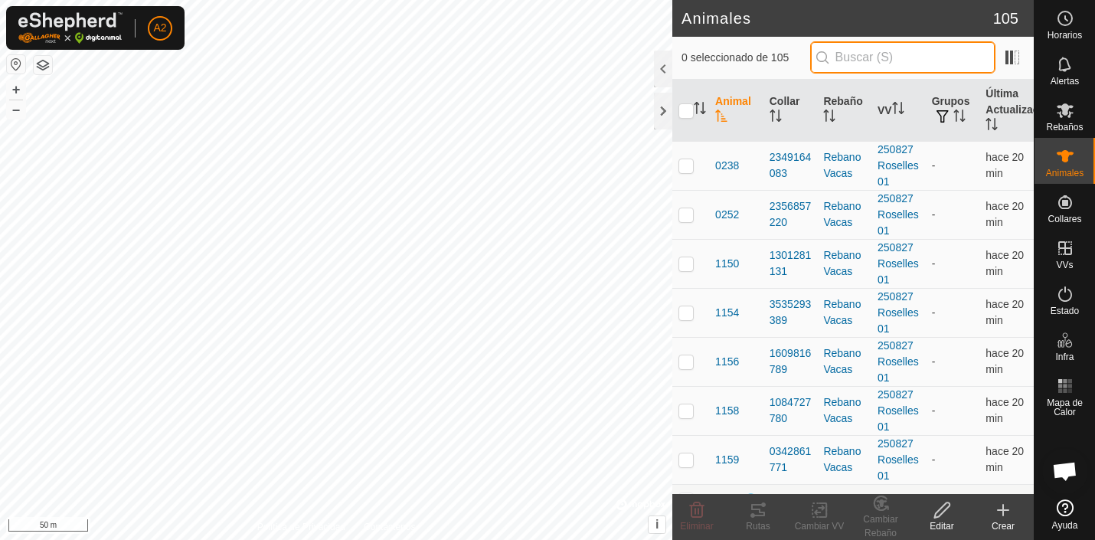
click at [862, 57] on input "text" at bounding box center [902, 57] width 185 height 32
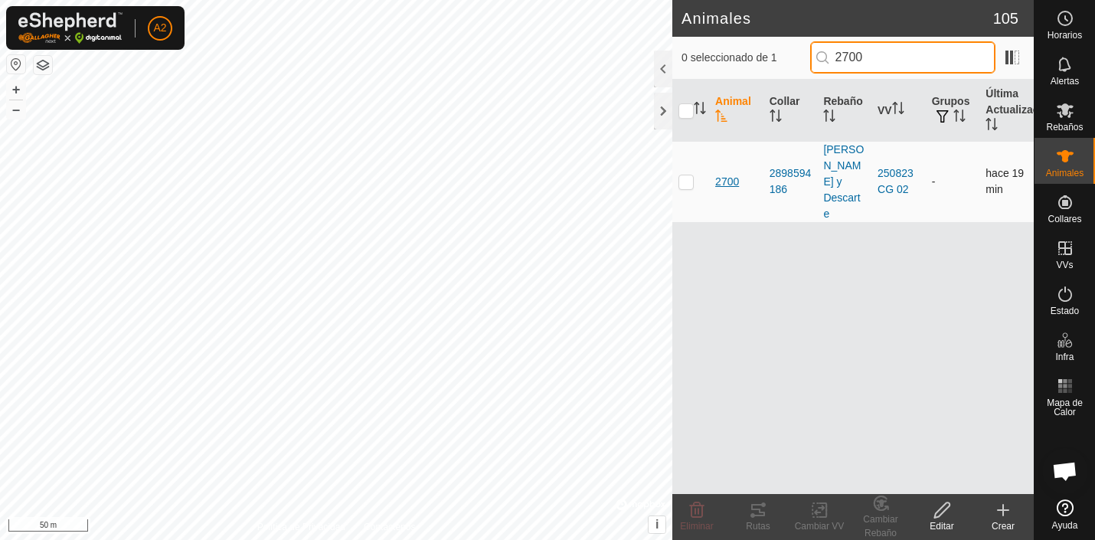
type input "2700"
click at [732, 174] on span "2700" at bounding box center [727, 182] width 24 height 16
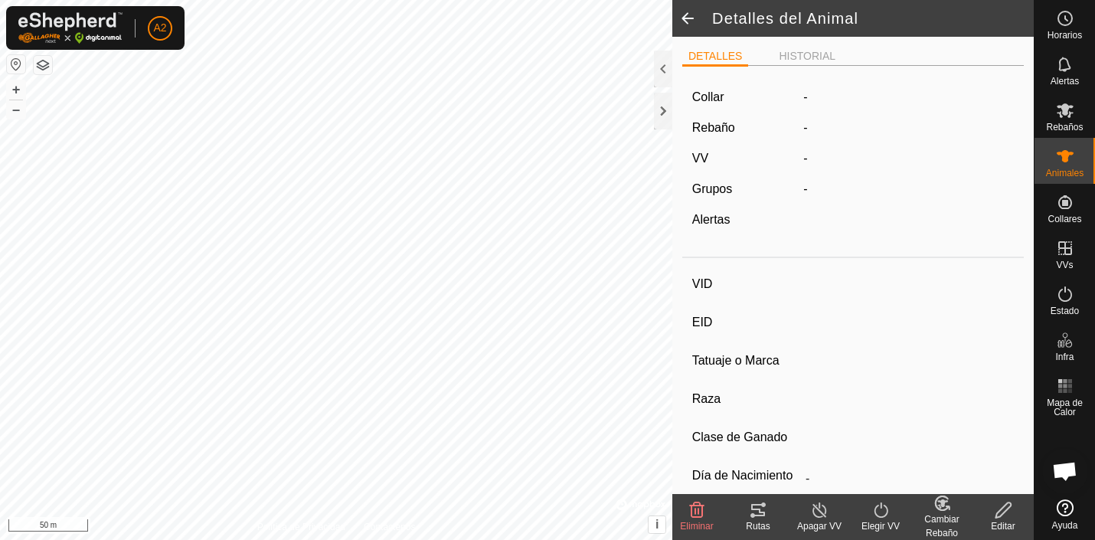
type input "2700"
type input "-"
type input "torete"
type input "Aubrac"
type input "Macho lactante"
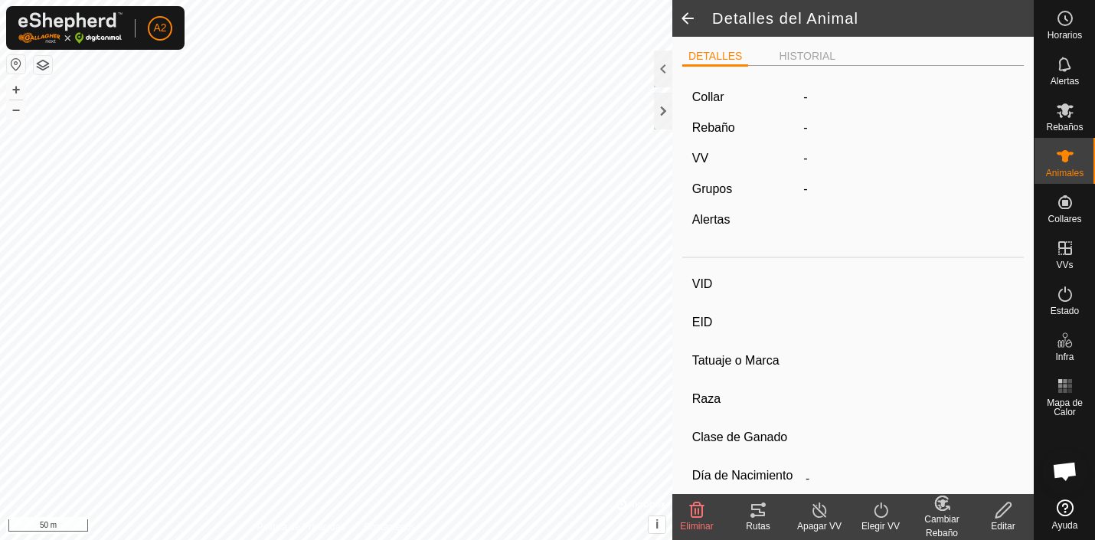
type input "07/2024"
type input "1 year 2 months"
type input "231 kg"
type input "-"
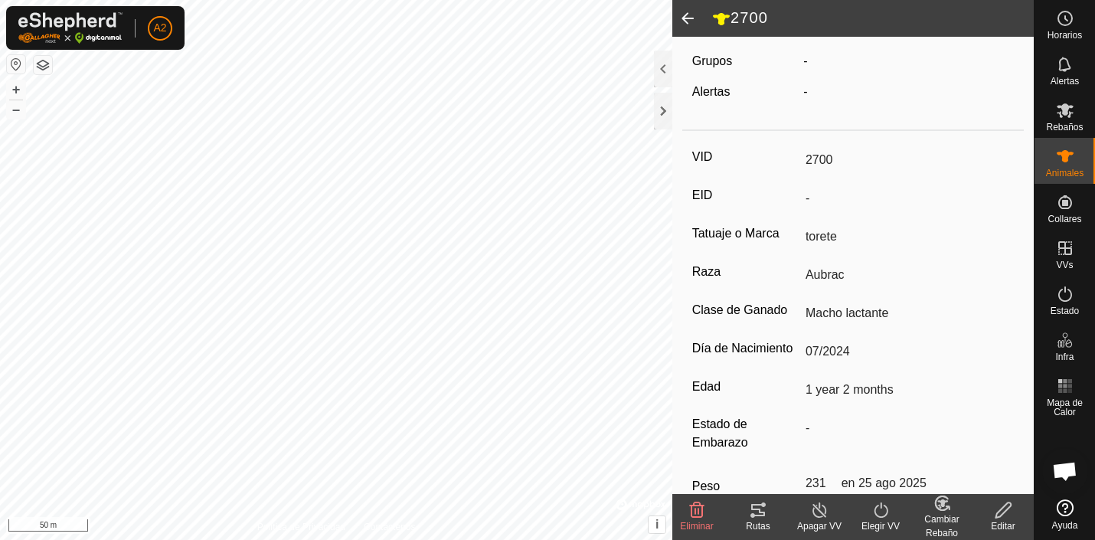
scroll to position [135, 0]
click at [692, 18] on span at bounding box center [688, 18] width 31 height 37
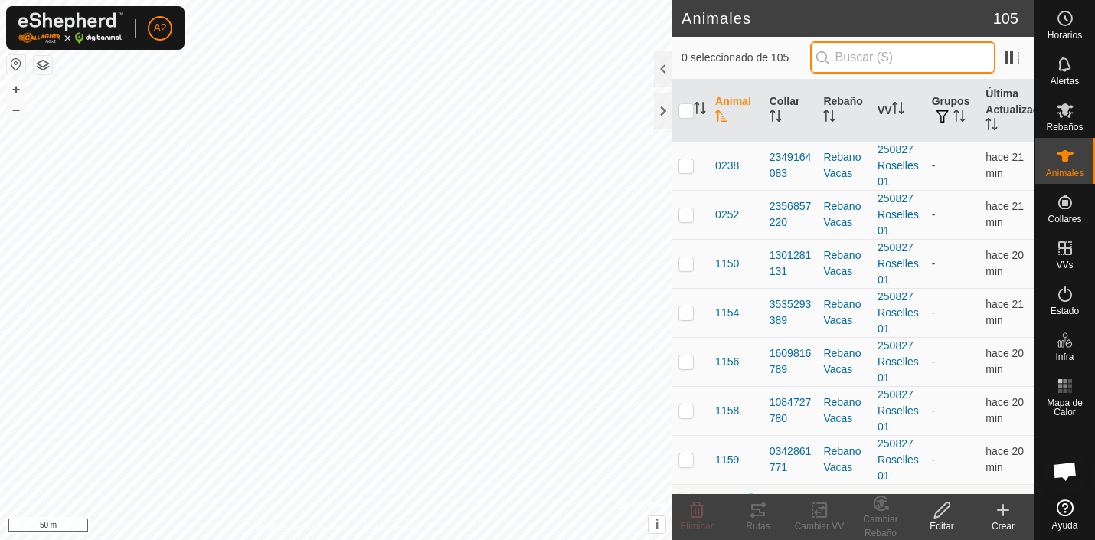
click at [854, 59] on input "text" at bounding box center [902, 57] width 185 height 32
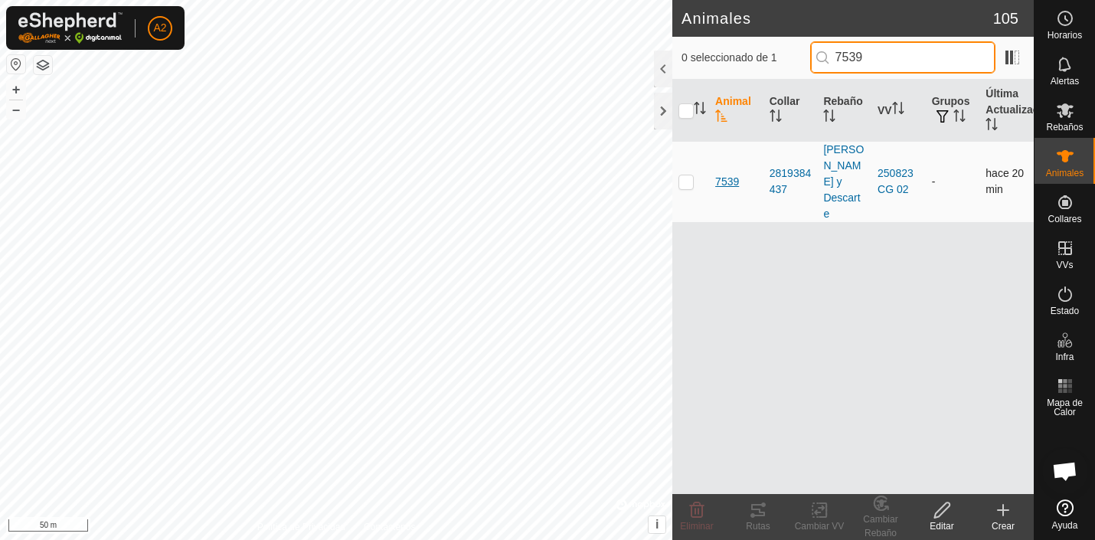
type input "7539"
click at [731, 174] on span "7539" at bounding box center [727, 182] width 24 height 16
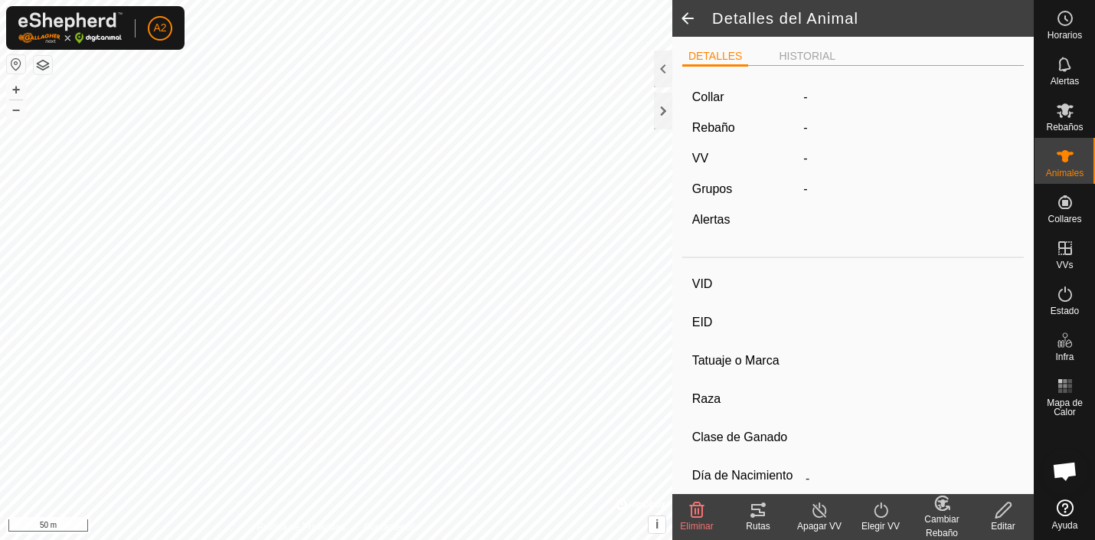
type input "7539"
type input "-"
type input "torete feo"
type input "Aubrac"
type input "-"
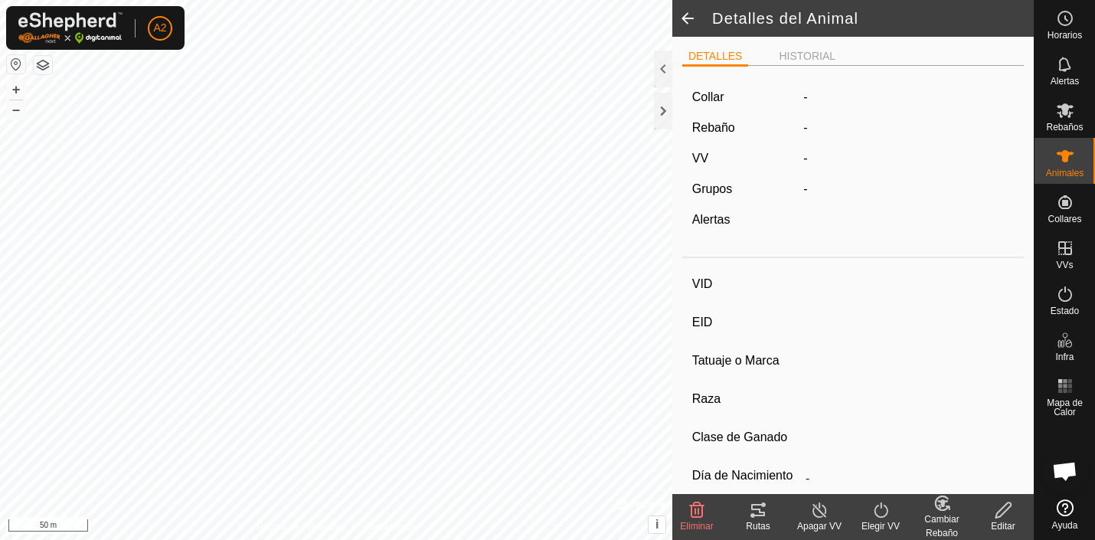
type input "06/2023"
type input "2 years 3 months"
type input "300 kg"
type input "-"
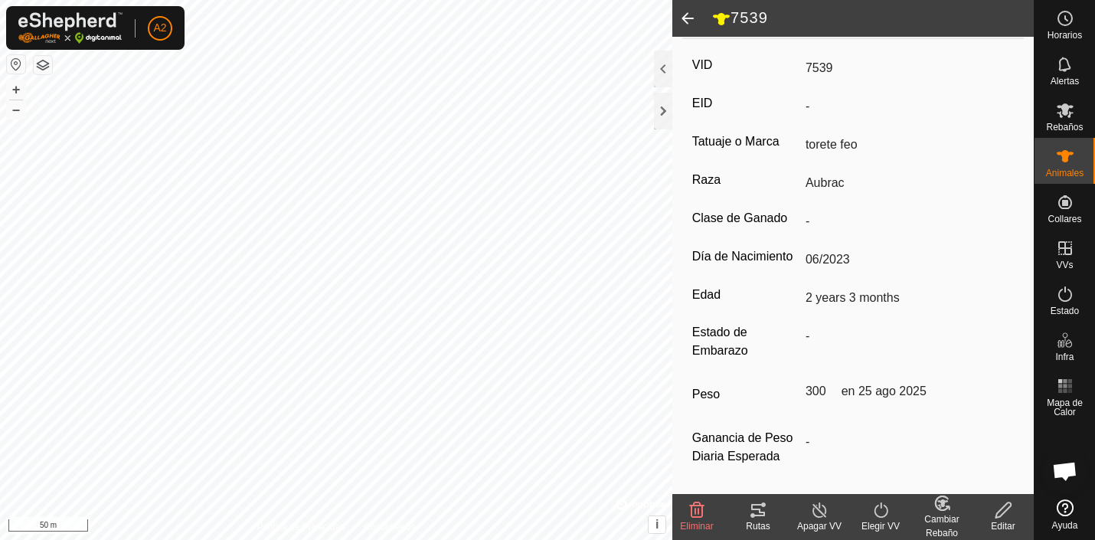
scroll to position [231, 0]
click at [688, 14] on span at bounding box center [688, 18] width 31 height 37
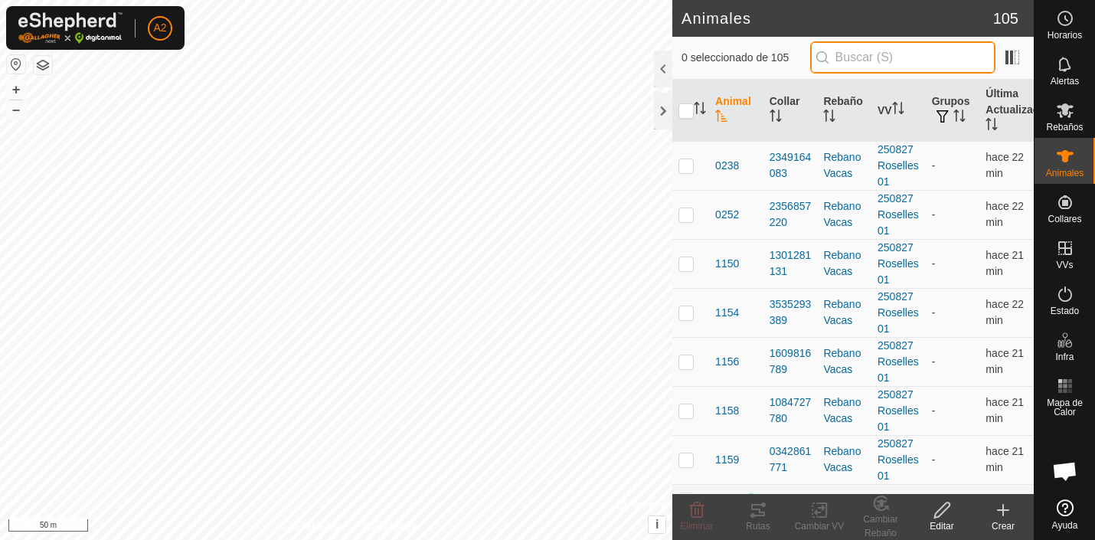
click at [852, 57] on input "text" at bounding box center [902, 57] width 185 height 32
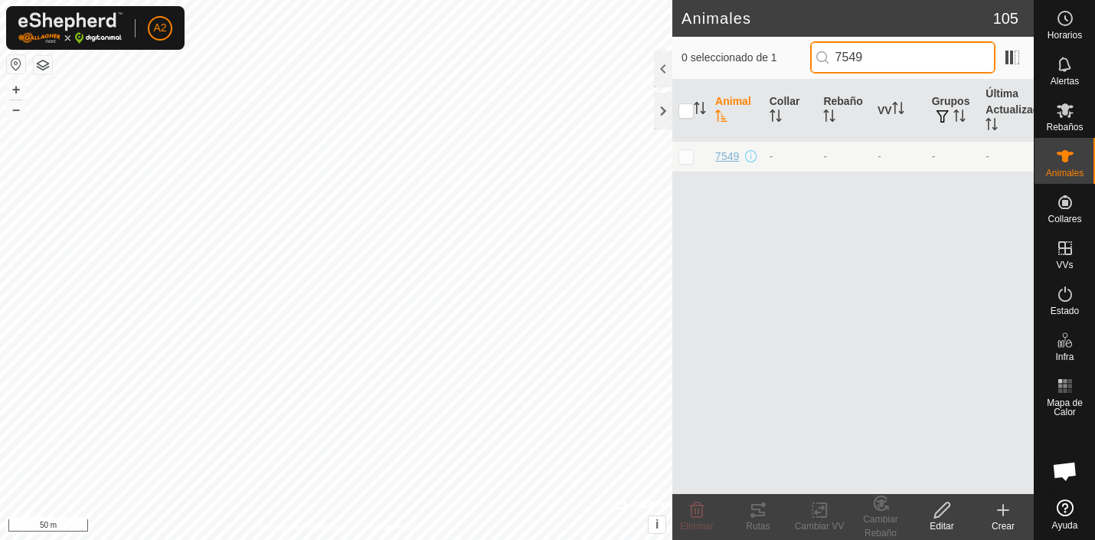
type input "7549"
click at [724, 160] on span "7549" at bounding box center [727, 157] width 24 height 16
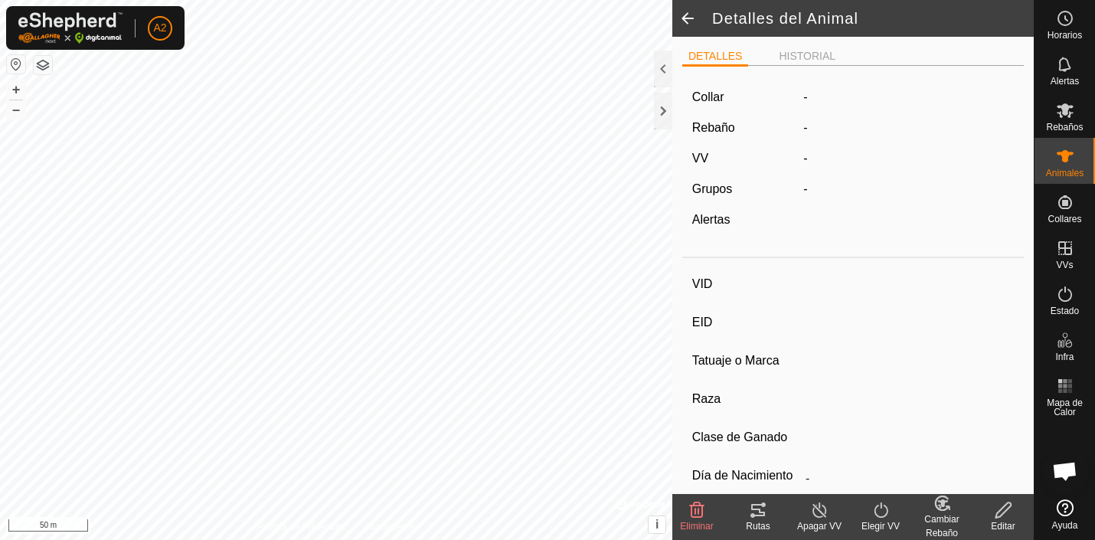
type input "7549"
type input "-"
type input "torete"
type input "-"
type input "macho escuaido"
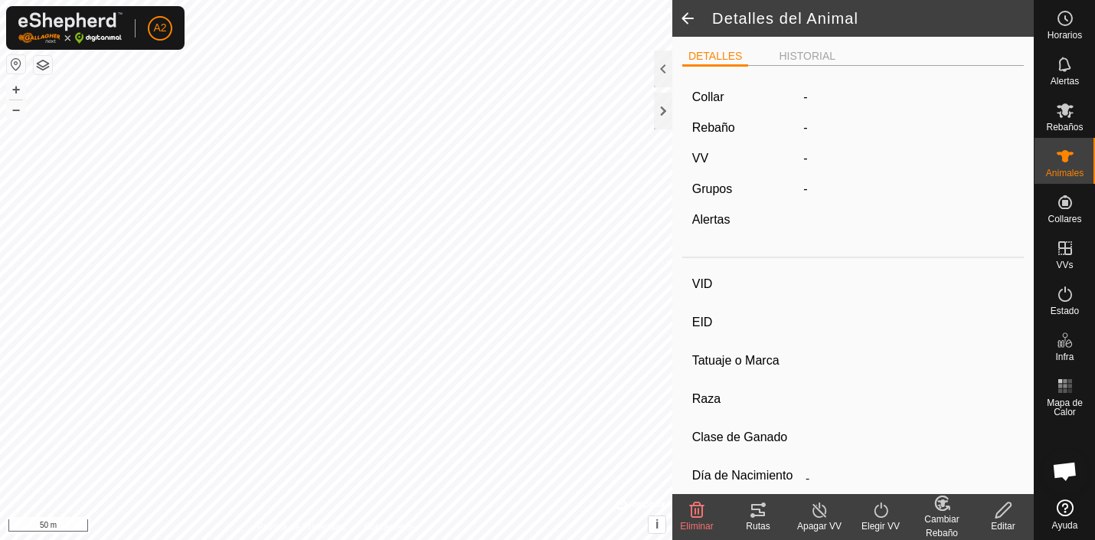
type input "11/2024"
type input "10 months"
type input "142 kg"
type input "-"
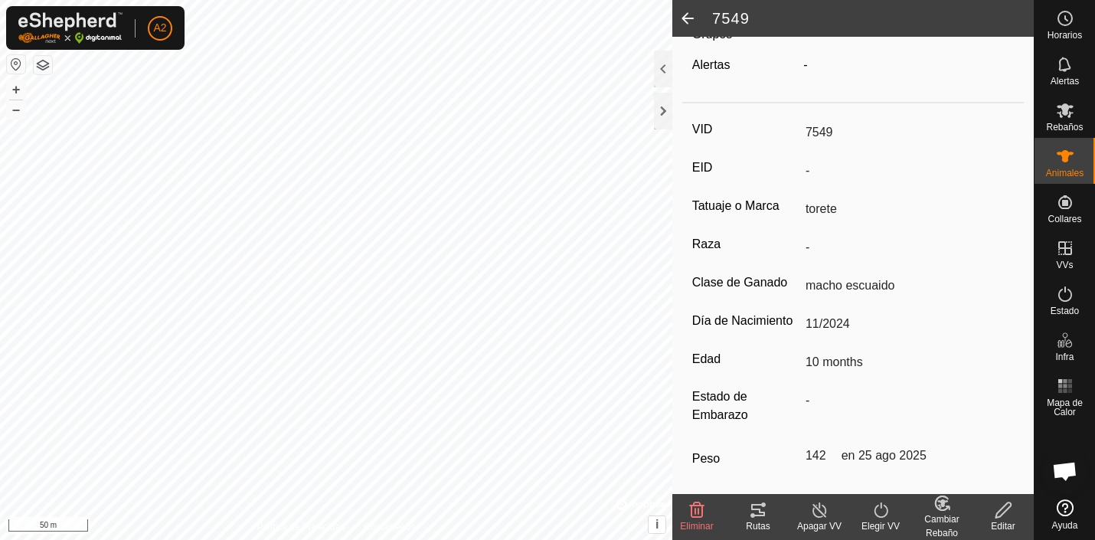
scroll to position [207, 0]
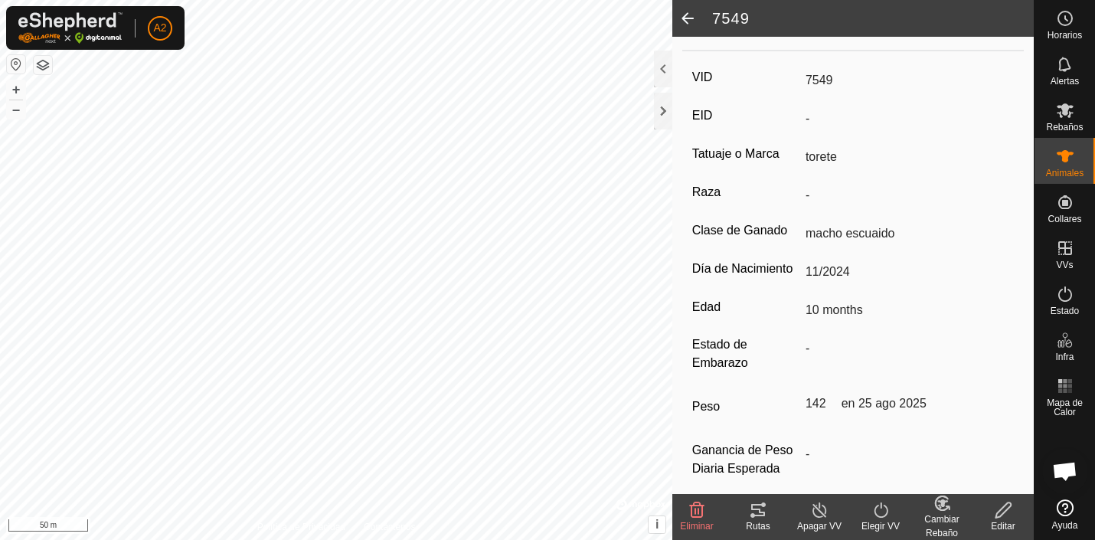
click at [687, 17] on span at bounding box center [688, 18] width 31 height 37
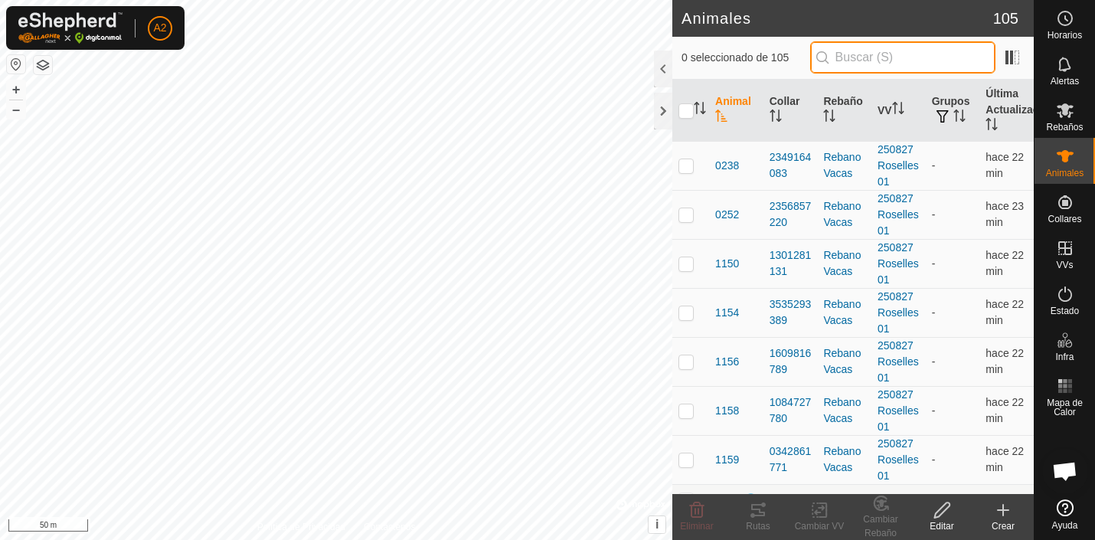
click at [869, 58] on input "text" at bounding box center [902, 57] width 185 height 32
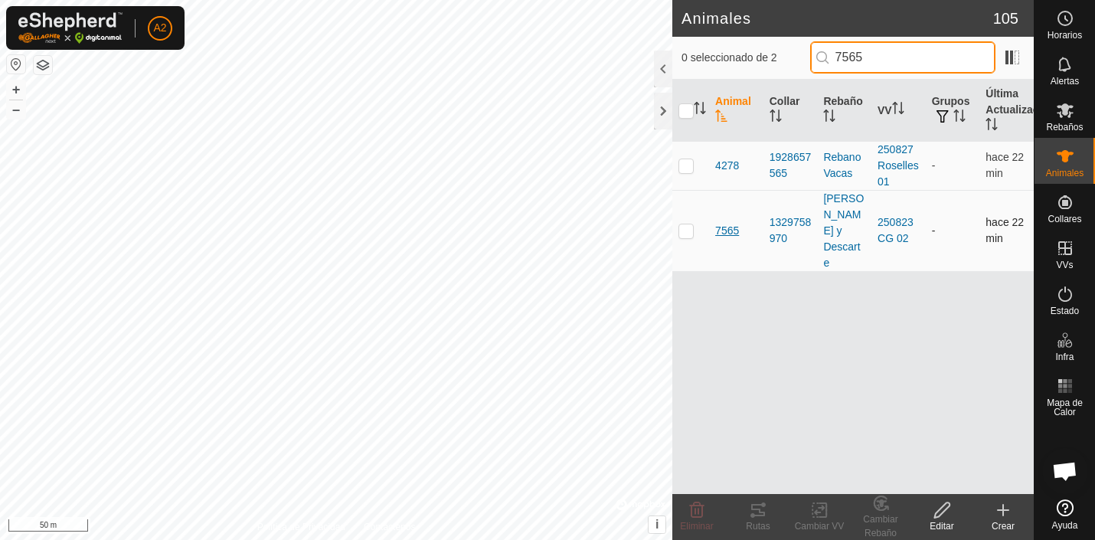
type input "7565"
click at [729, 223] on span "7565" at bounding box center [727, 231] width 24 height 16
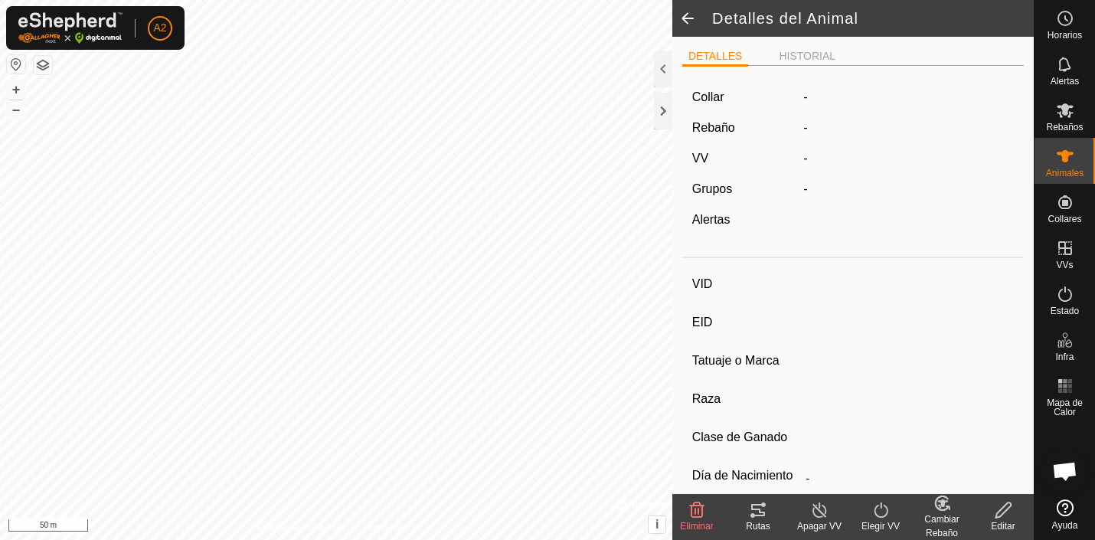
type input "7565"
type input "-"
type input "Toro Bravo"
type input "Aubrac"
type input "Torazo Ruben"
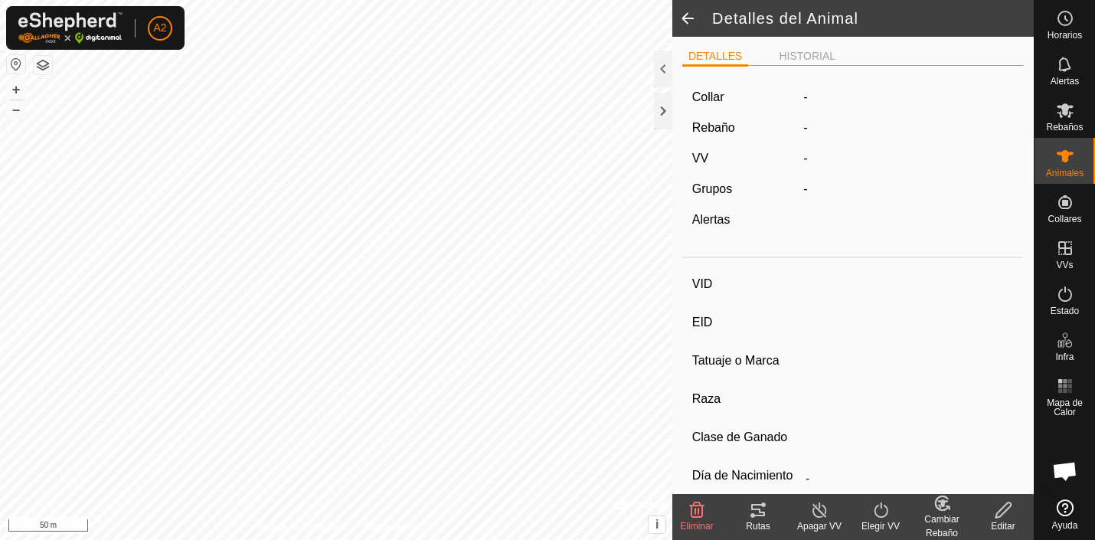
type input "07/2023"
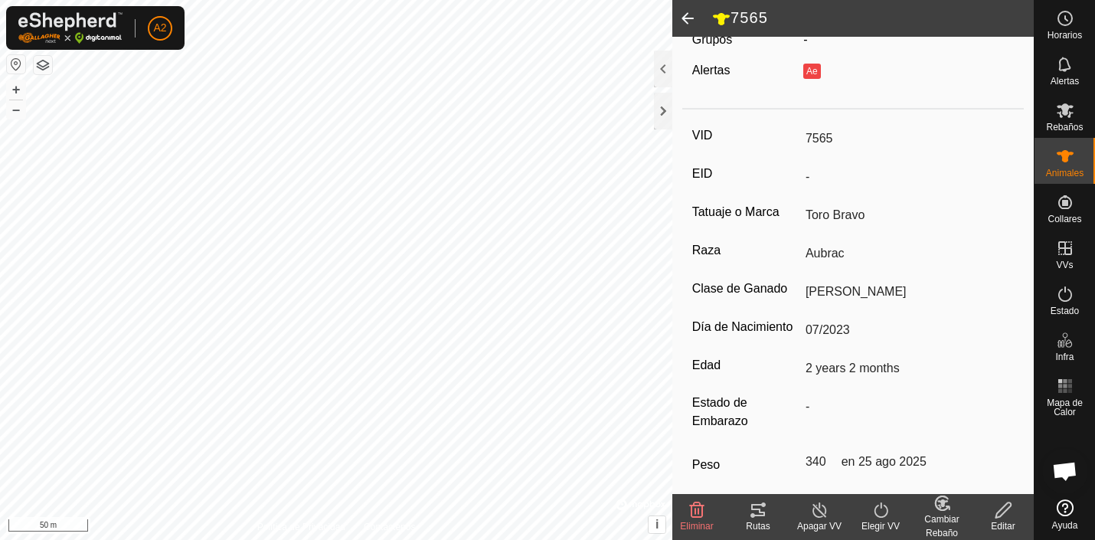
scroll to position [231, 0]
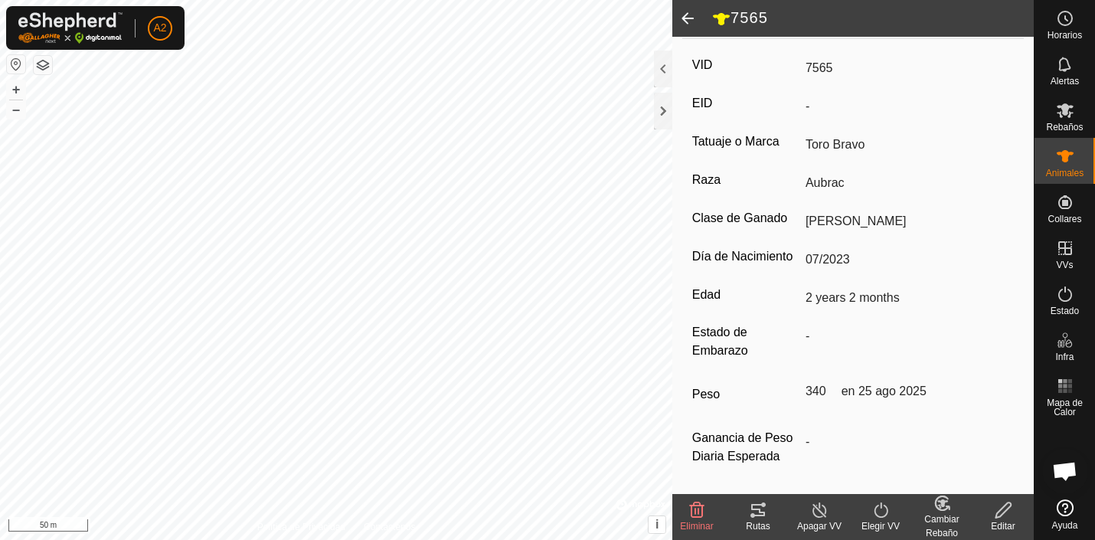
click at [687, 15] on span at bounding box center [688, 18] width 31 height 37
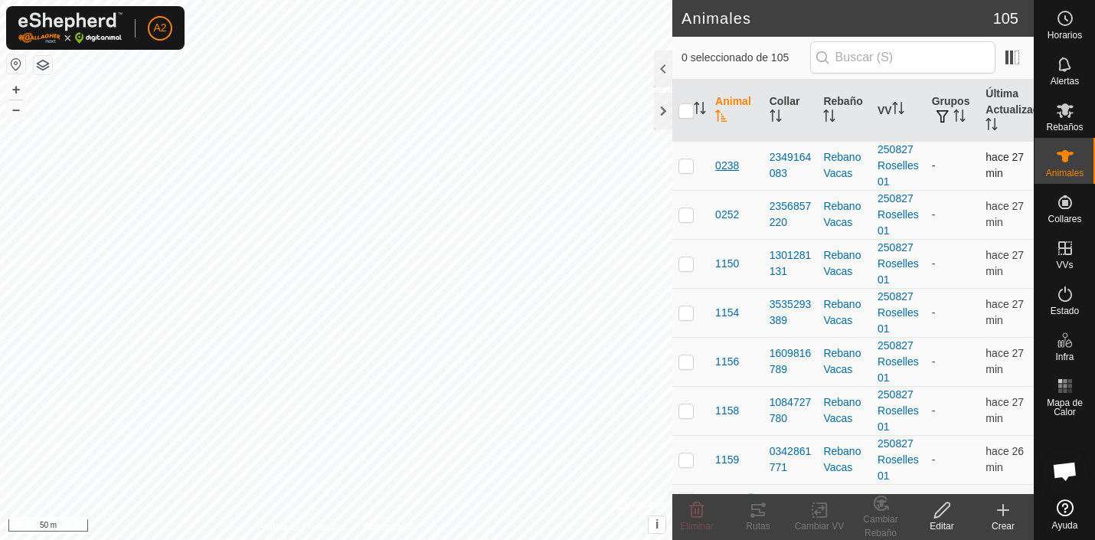
click at [728, 165] on span "0238" at bounding box center [727, 166] width 24 height 16
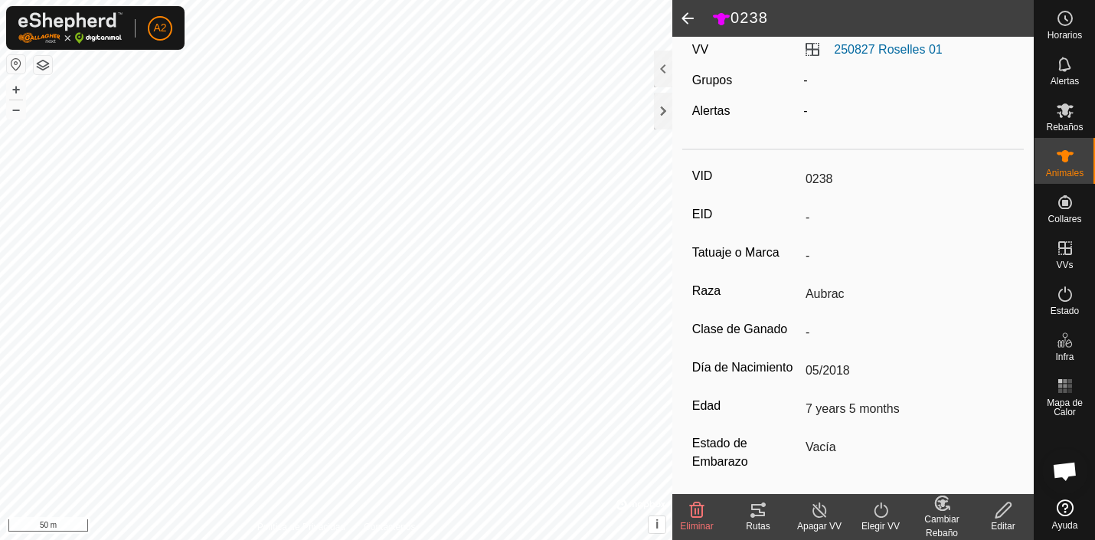
scroll to position [124, 0]
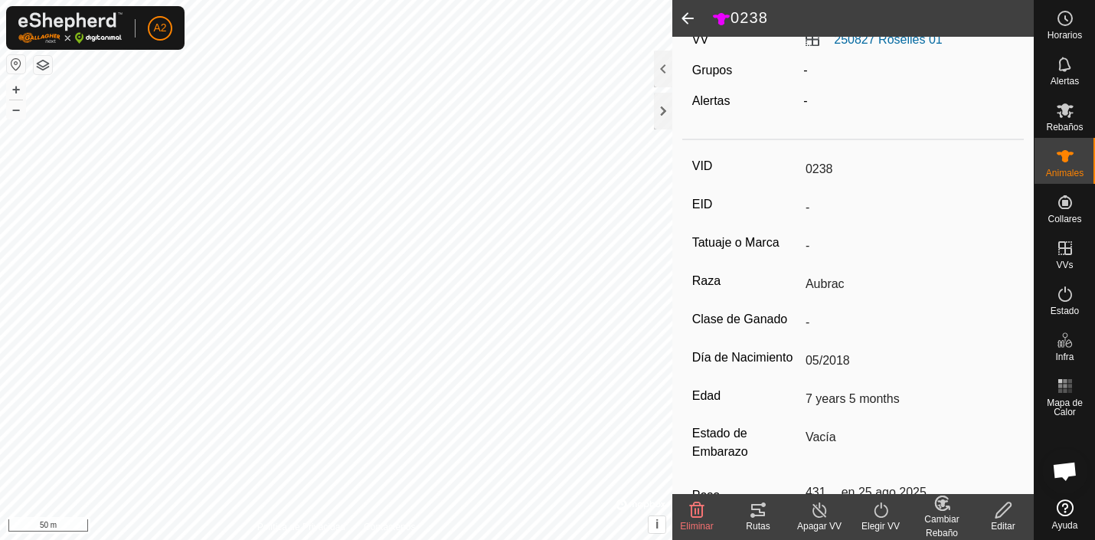
click at [686, 15] on span at bounding box center [688, 18] width 31 height 37
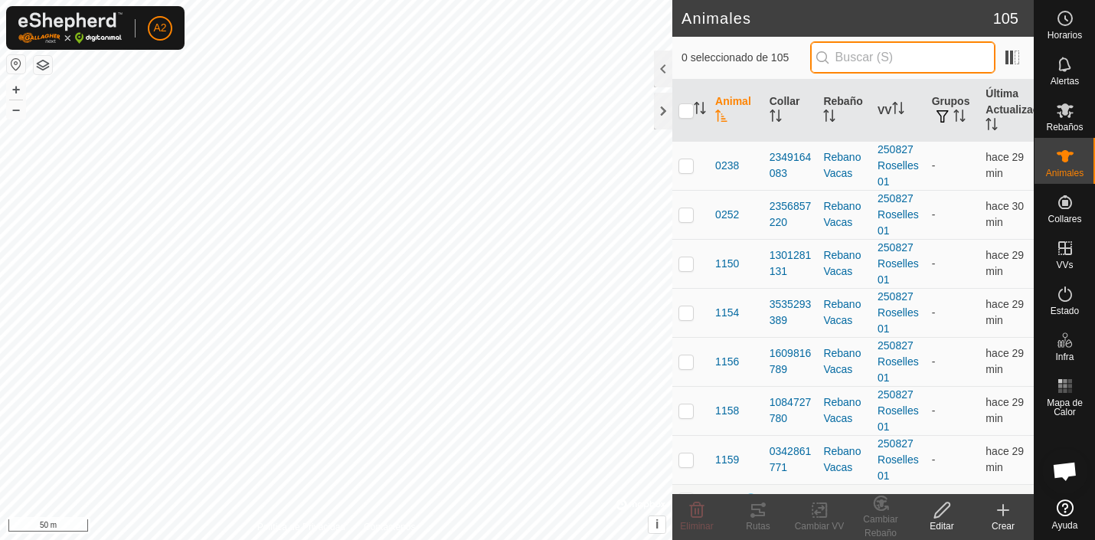
click at [866, 57] on input "text" at bounding box center [902, 57] width 185 height 32
